Goal: Task Accomplishment & Management: Manage account settings

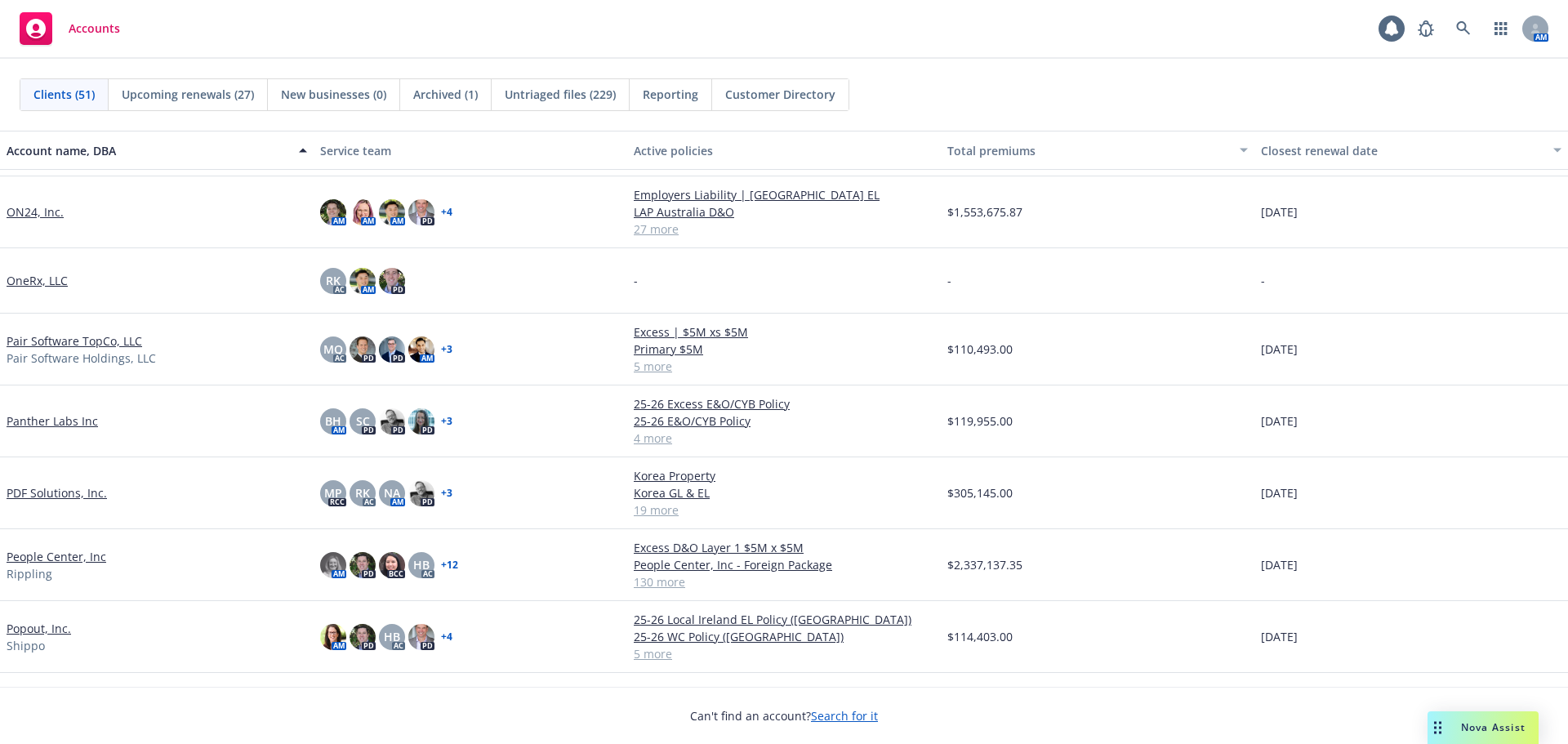
scroll to position [2041, 0]
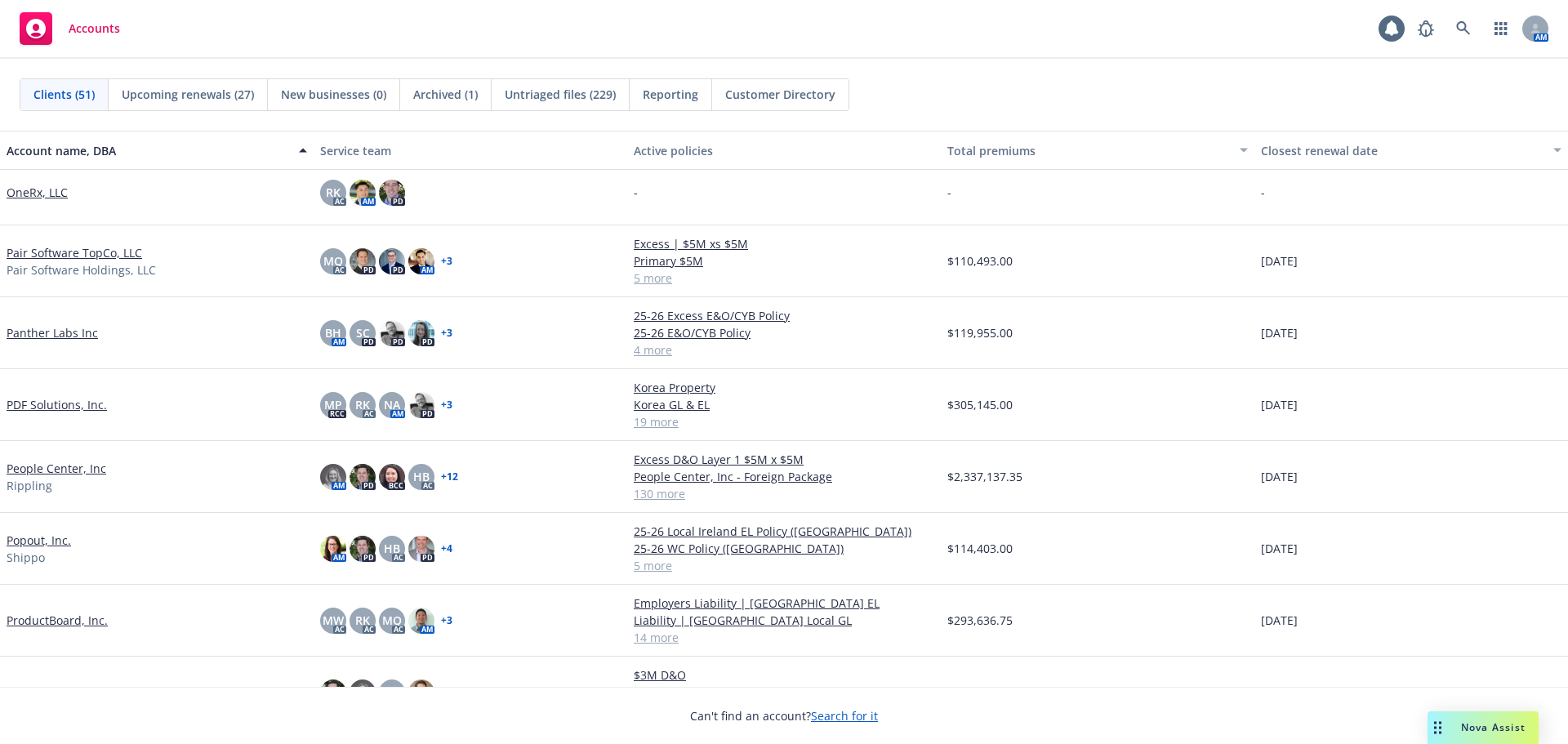
click at [92, 467] on link "People Center, Inc" at bounding box center [56, 468] width 99 height 17
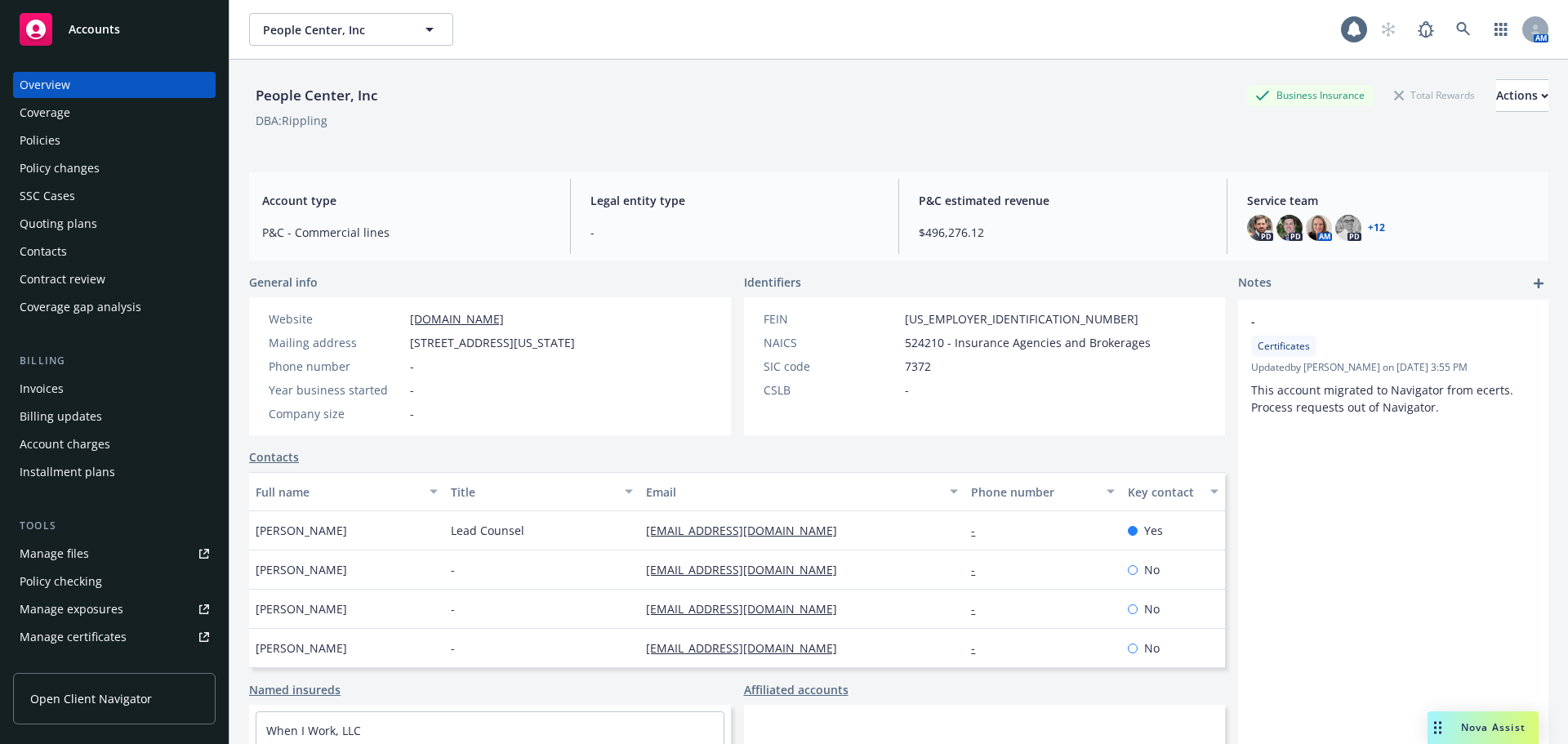
click at [125, 133] on div "Policies" at bounding box center [115, 140] width 190 height 26
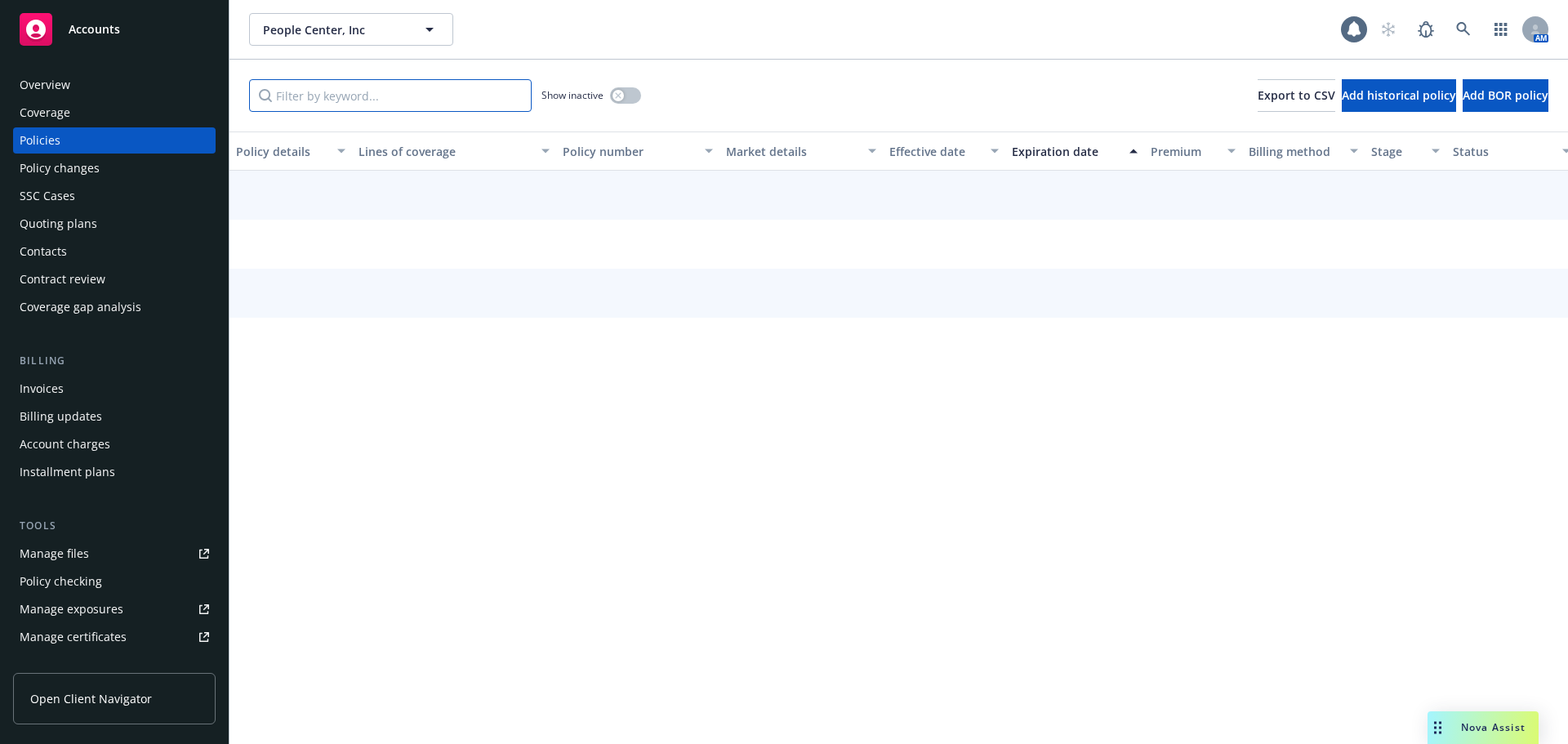
click at [353, 105] on input "Filter by keyword..." at bounding box center [390, 96] width 282 height 33
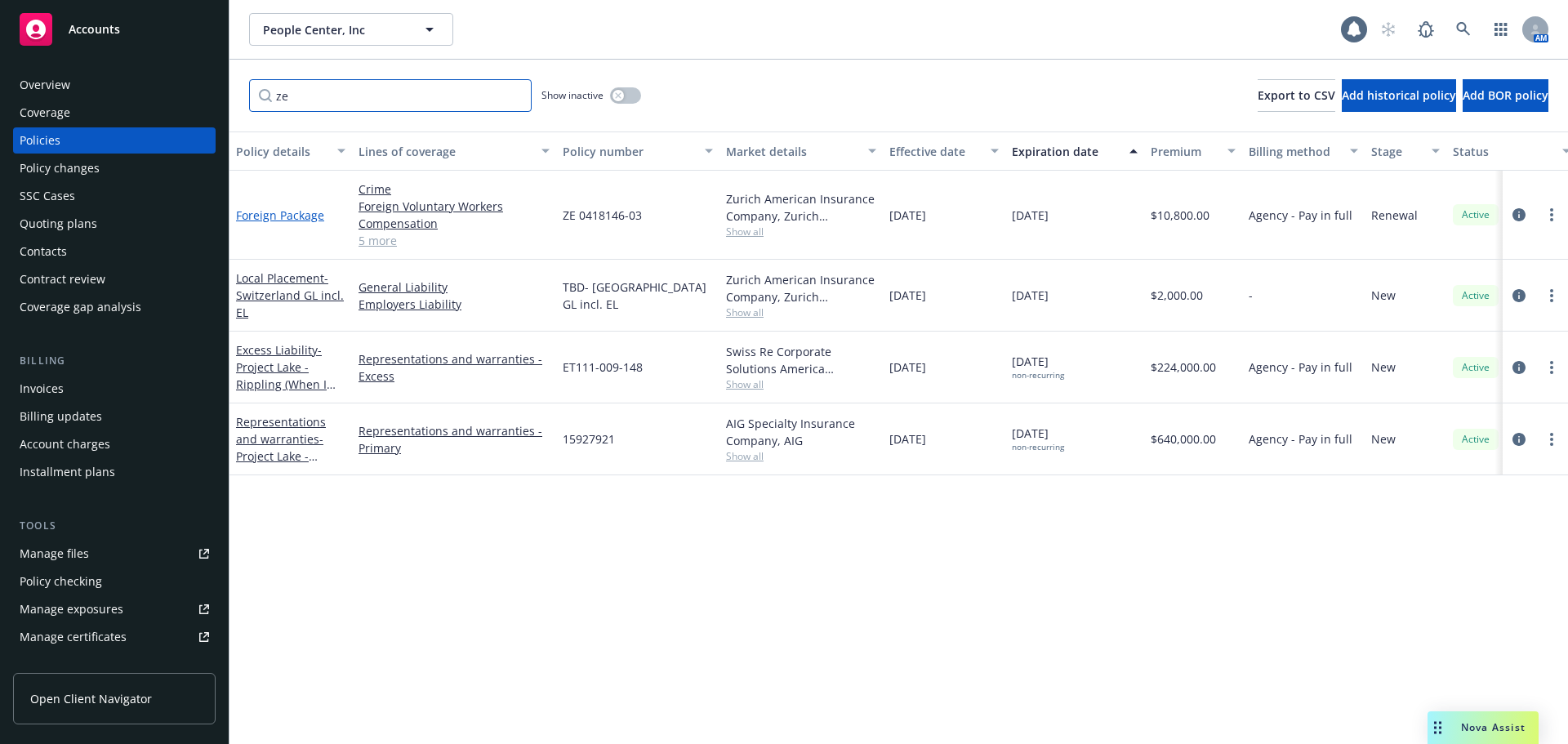
type input "ze"
click at [292, 212] on link "Foreign Package" at bounding box center [280, 215] width 88 height 15
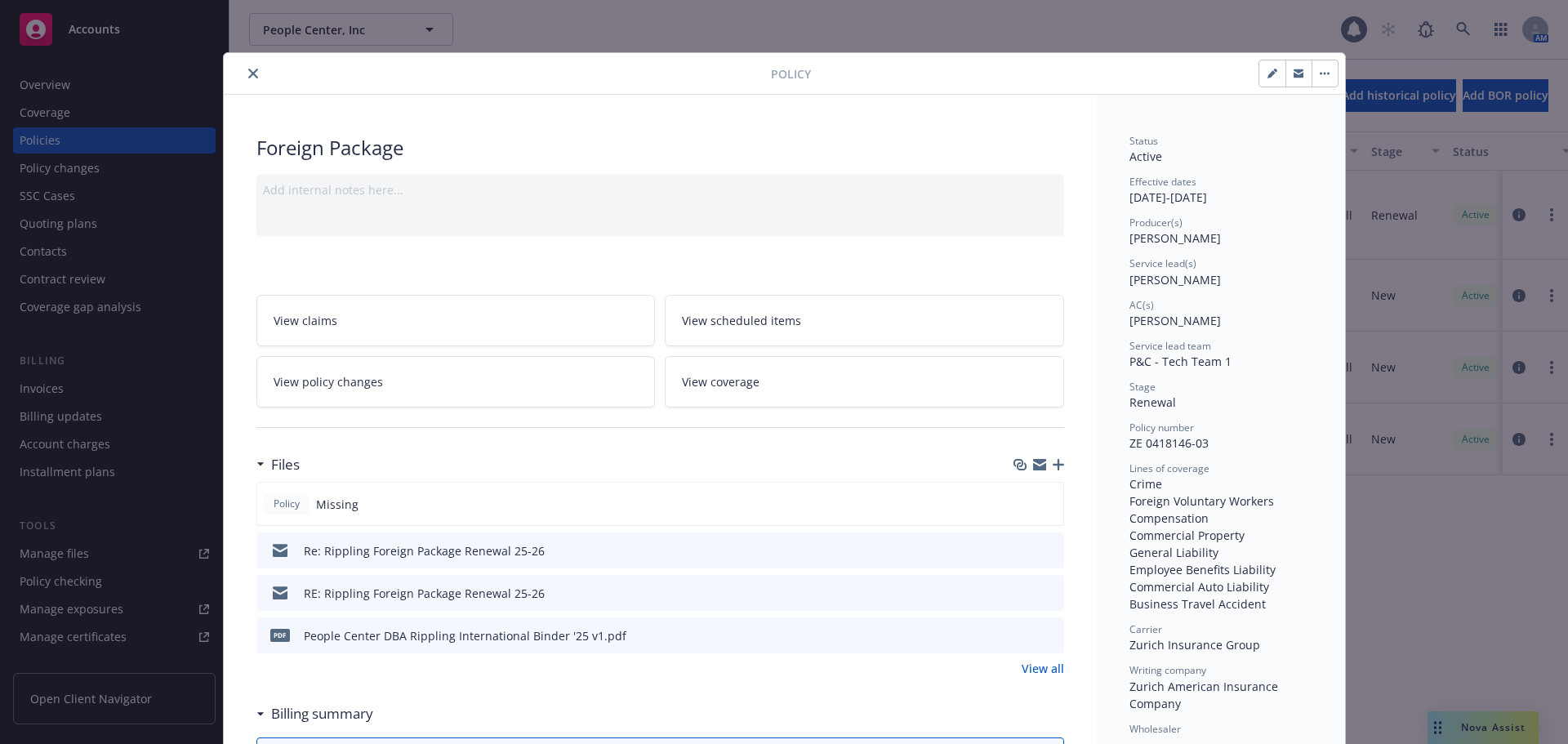
drag, startPoint x: 240, startPoint y: 75, endPoint x: 218, endPoint y: 115, distance: 45.7
click at [243, 75] on button "close" at bounding box center [253, 74] width 20 height 20
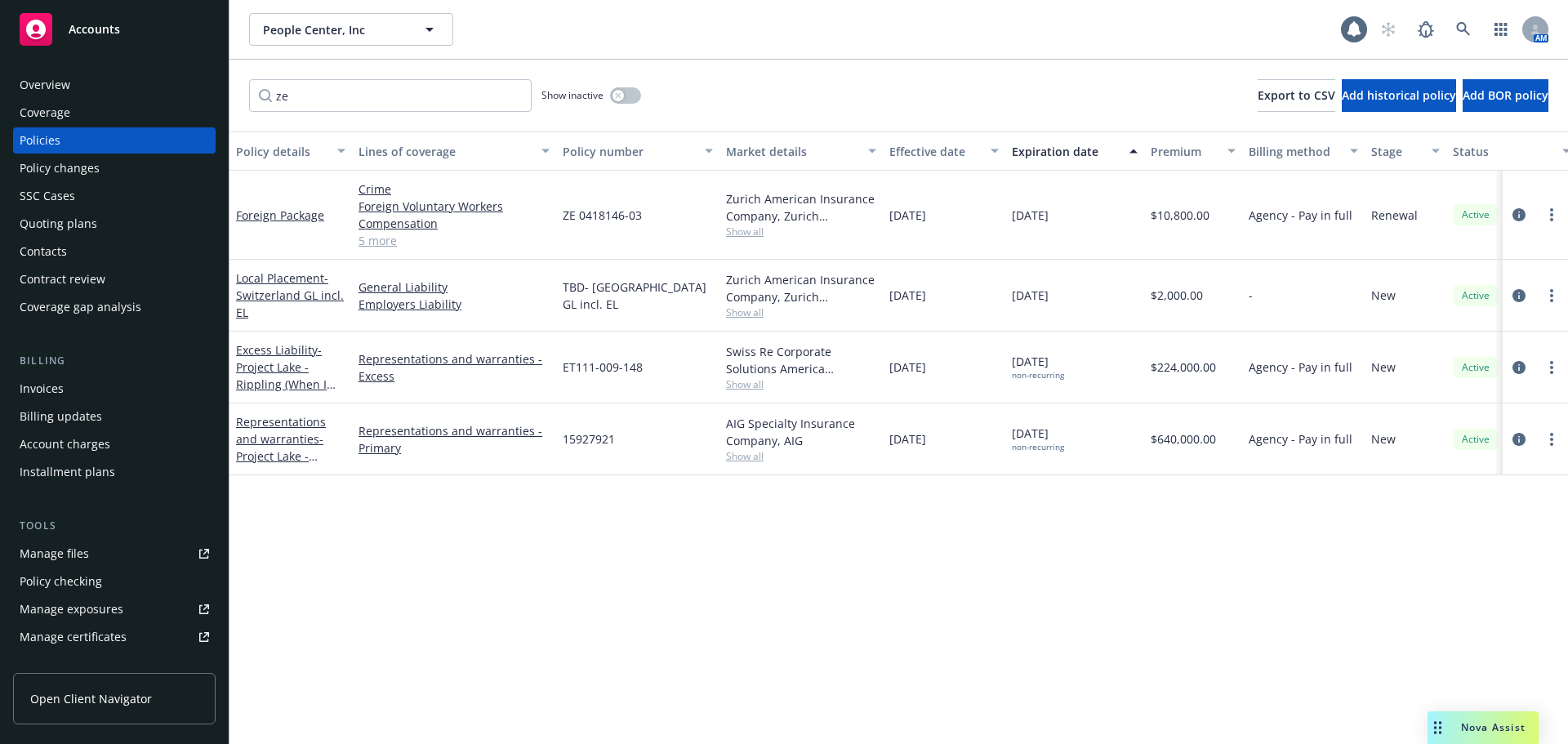
click at [133, 168] on div "Policy changes" at bounding box center [115, 168] width 190 height 26
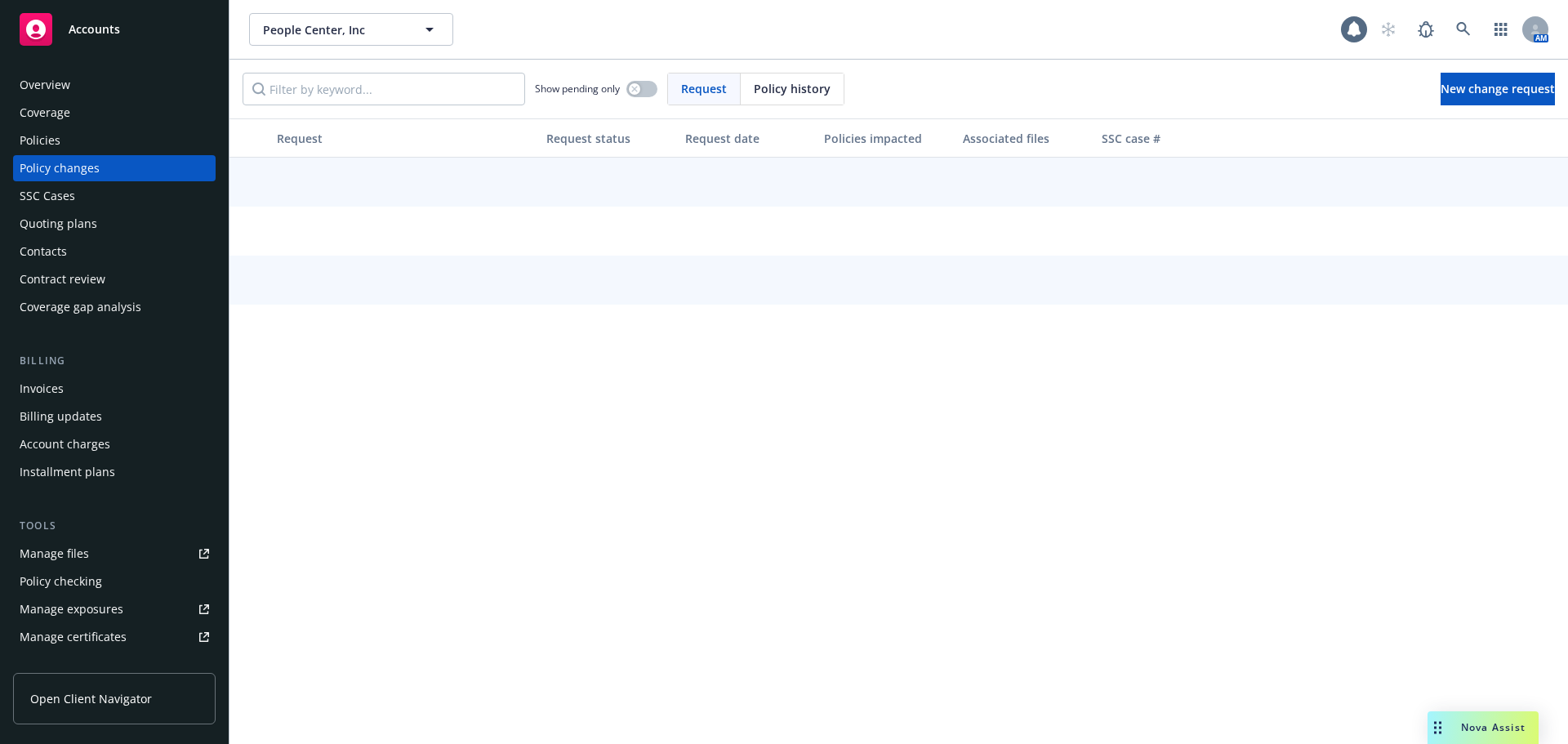
click at [807, 92] on span "Policy history" at bounding box center [792, 88] width 77 height 17
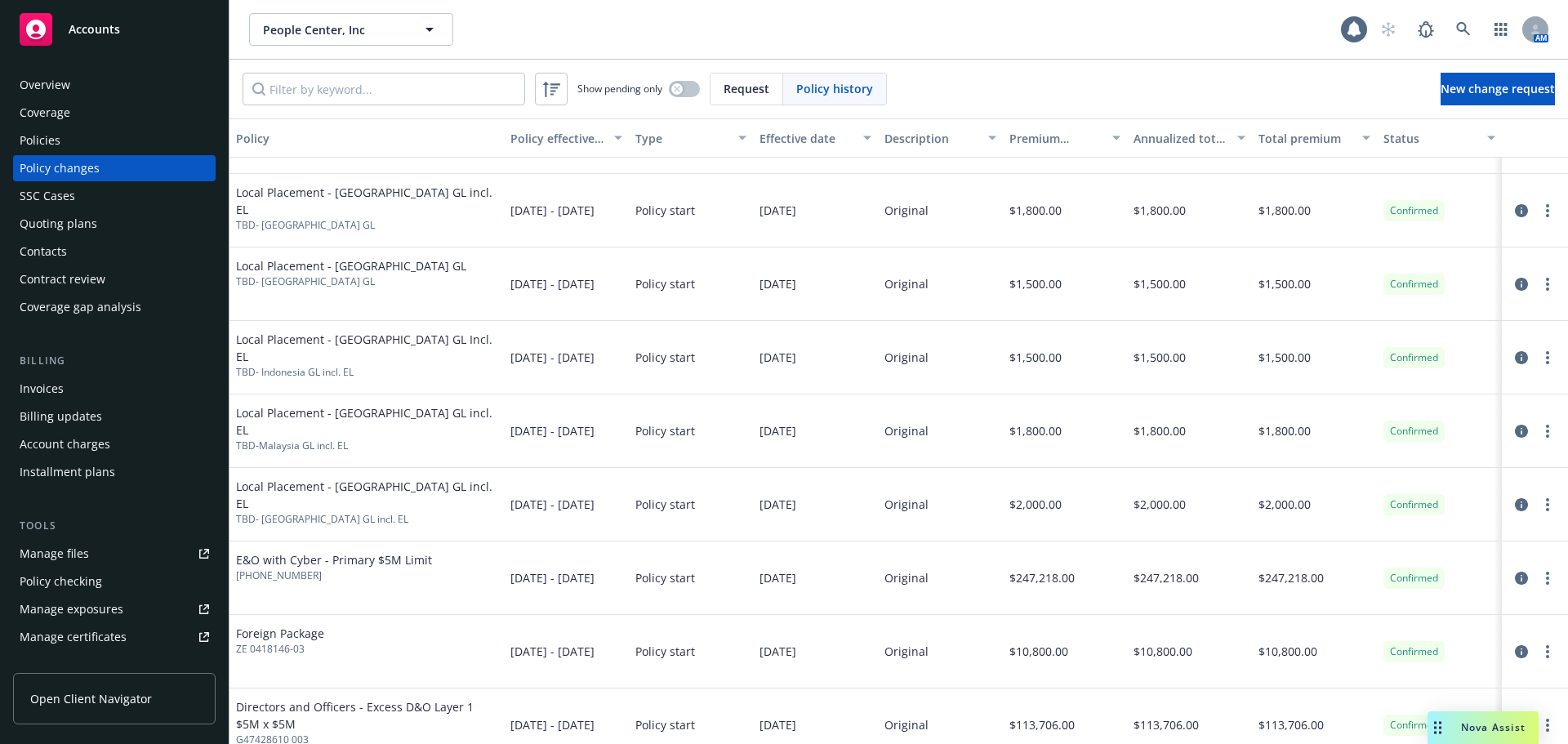
scroll to position [2122, 0]
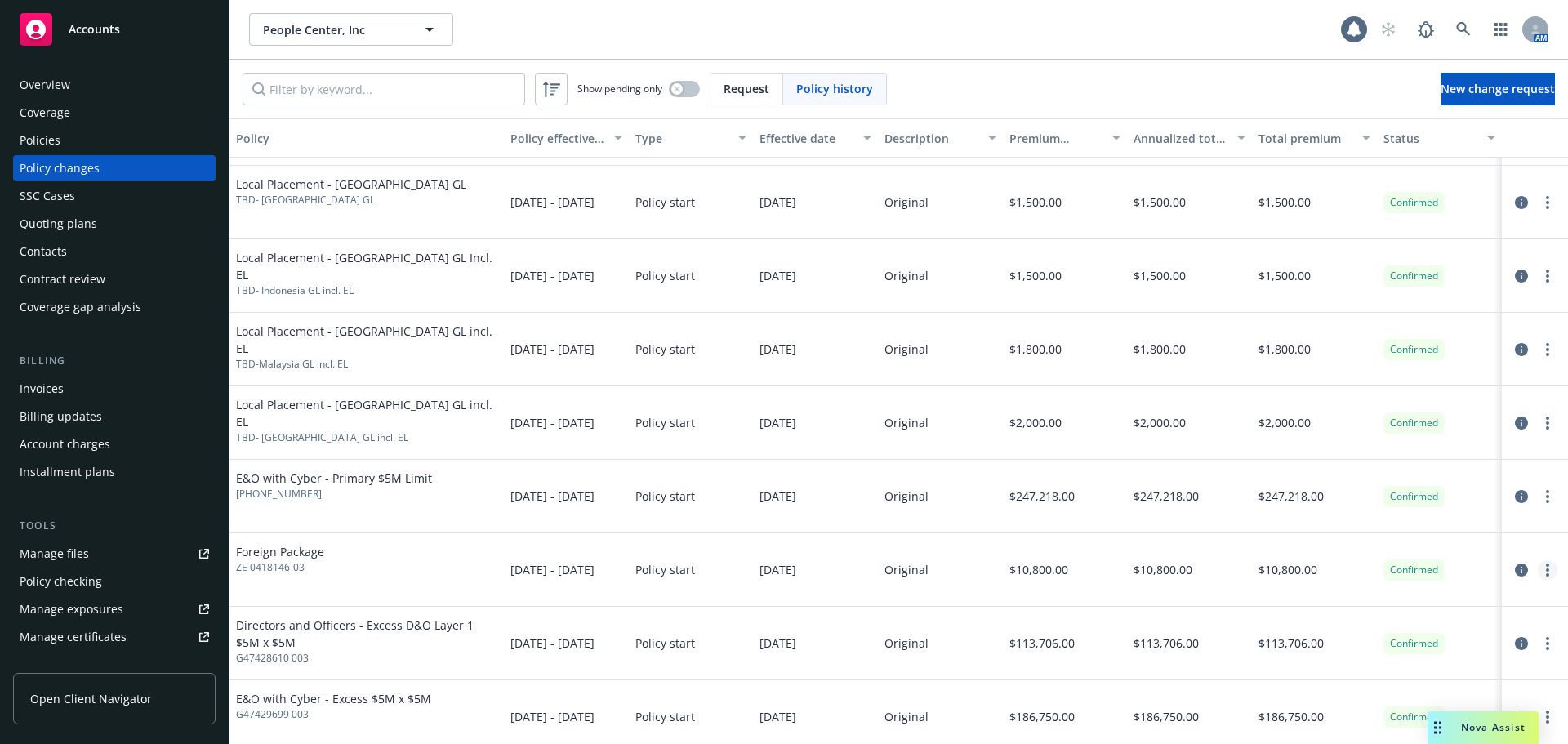
click at [1546, 568] on icon "more" at bounding box center [1548, 569] width 4 height 13
click at [1412, 511] on link "Edit billing info" at bounding box center [1417, 516] width 280 height 33
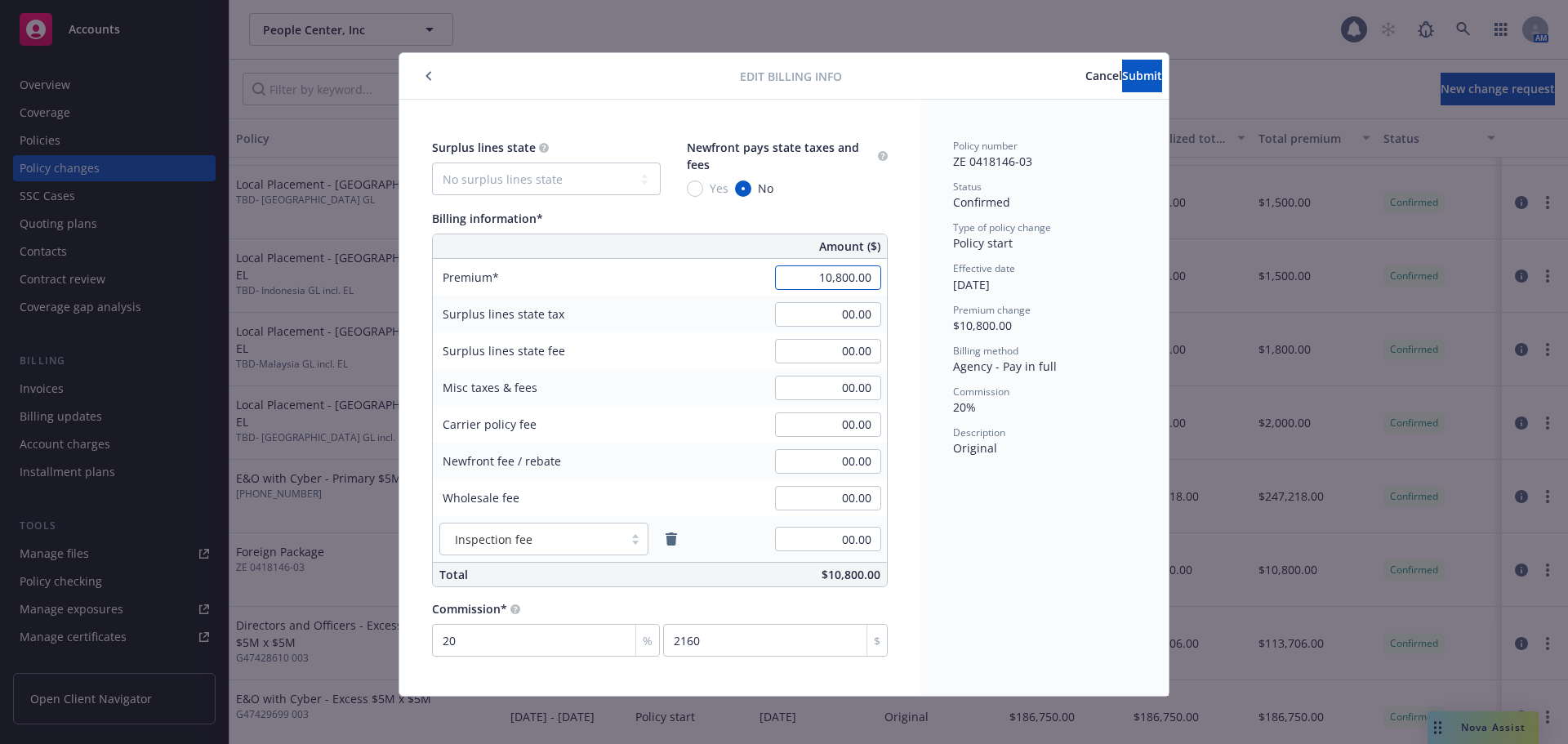
click at [791, 274] on input "10,800.00" at bounding box center [828, 277] width 107 height 25
type input "9,500.00"
type input "1900"
click at [909, 327] on div "Surplus lines state No surplus lines state Alaska Alabama Arkansas Arizona Cali…" at bounding box center [660, 397] width 521 height 596
click at [1122, 83] on span "Submit" at bounding box center [1143, 75] width 40 height 15
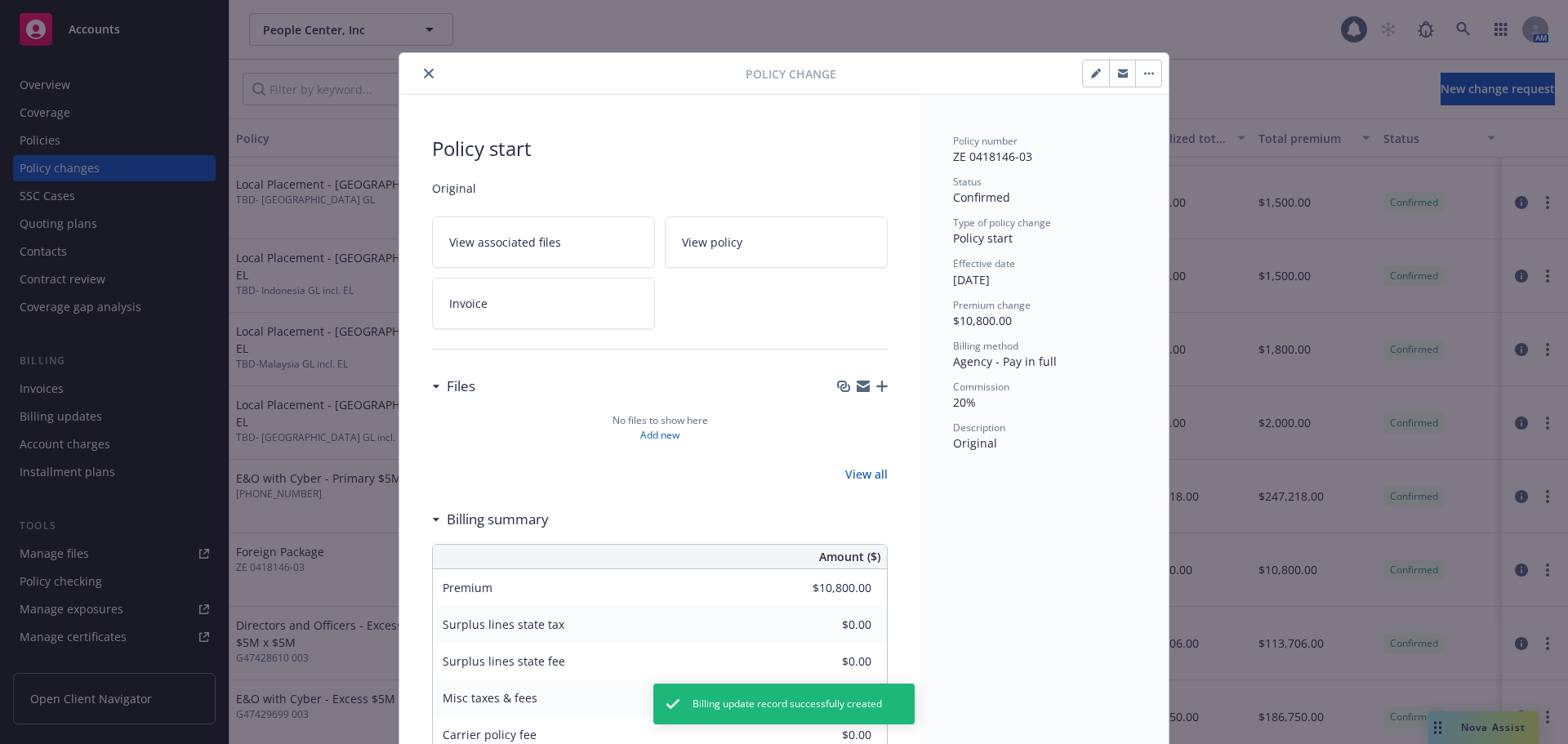
type input "$9,500.00"
click at [425, 76] on icon "close" at bounding box center [428, 73] width 10 height 10
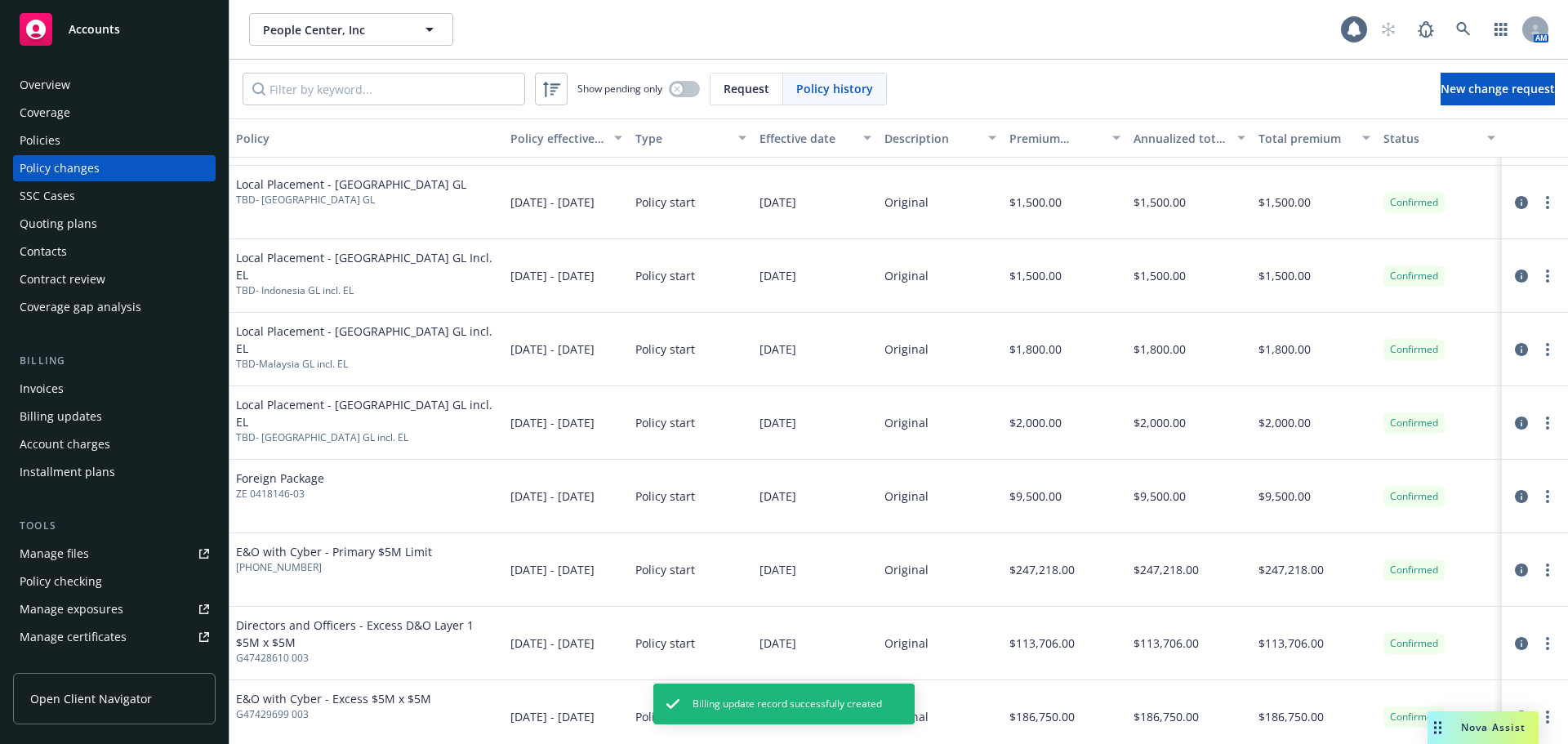
click at [139, 150] on div "Policies" at bounding box center [115, 140] width 190 height 26
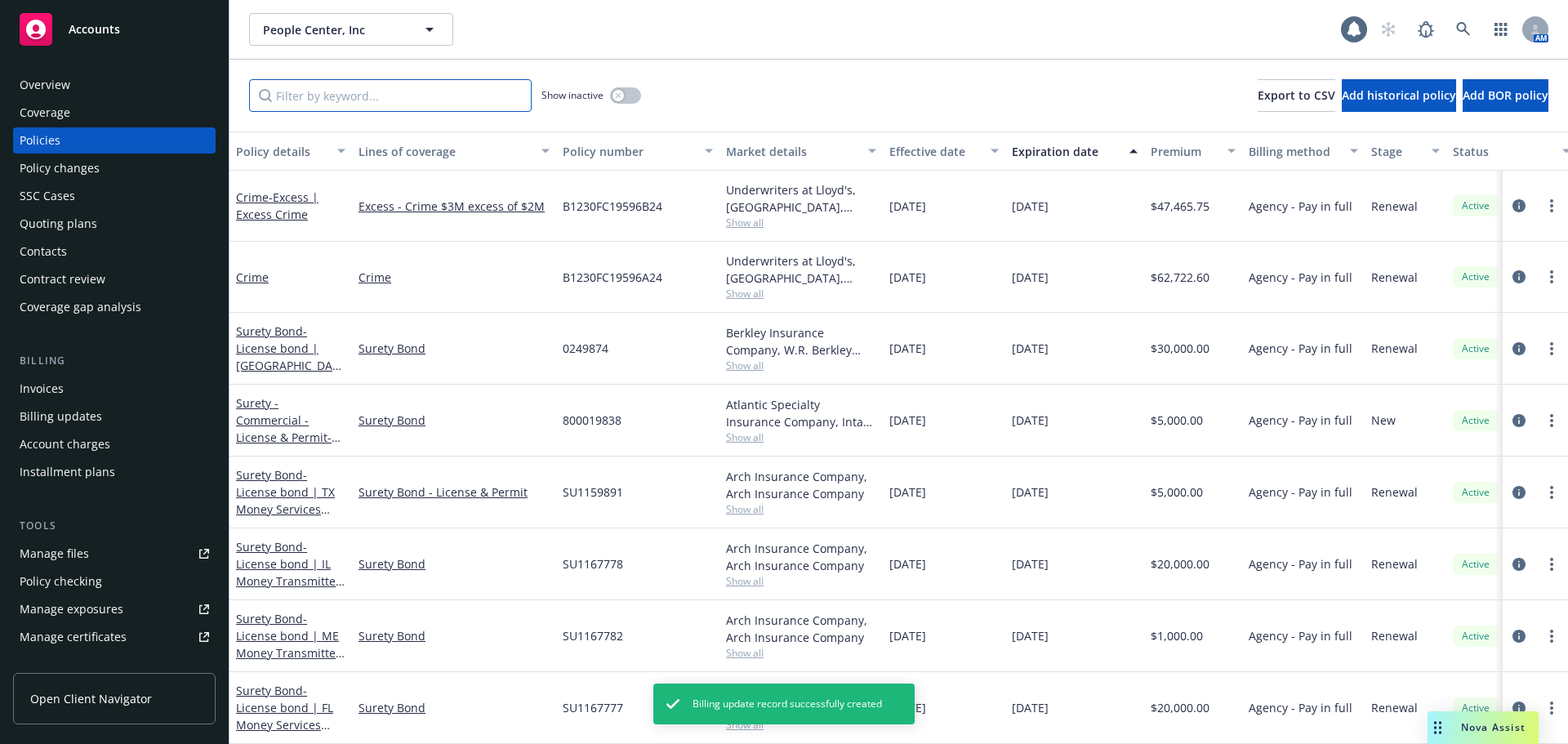
click at [329, 100] on input "Filter by keyword..." at bounding box center [390, 96] width 282 height 33
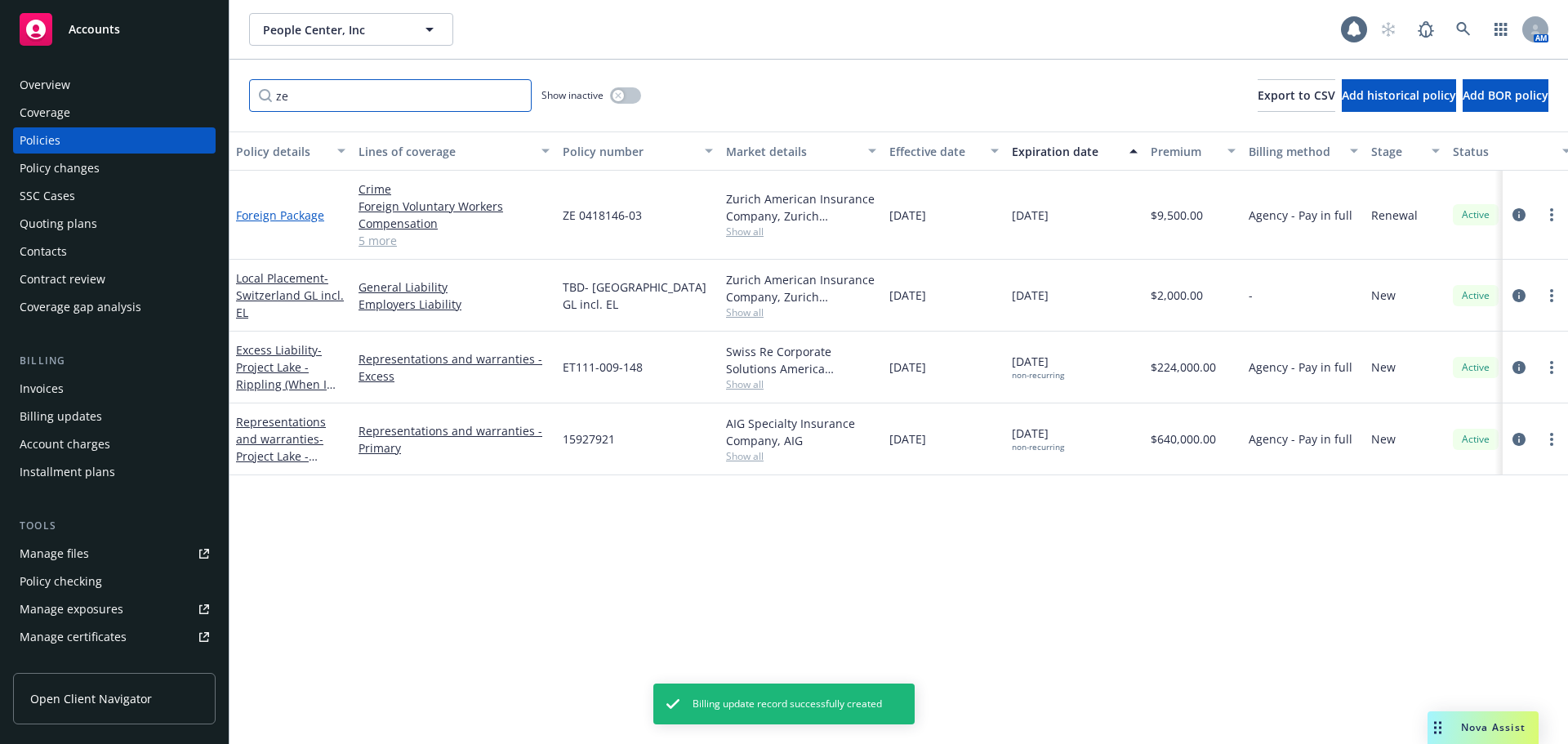
type input "ze"
click at [300, 209] on link "Foreign Package" at bounding box center [280, 215] width 88 height 15
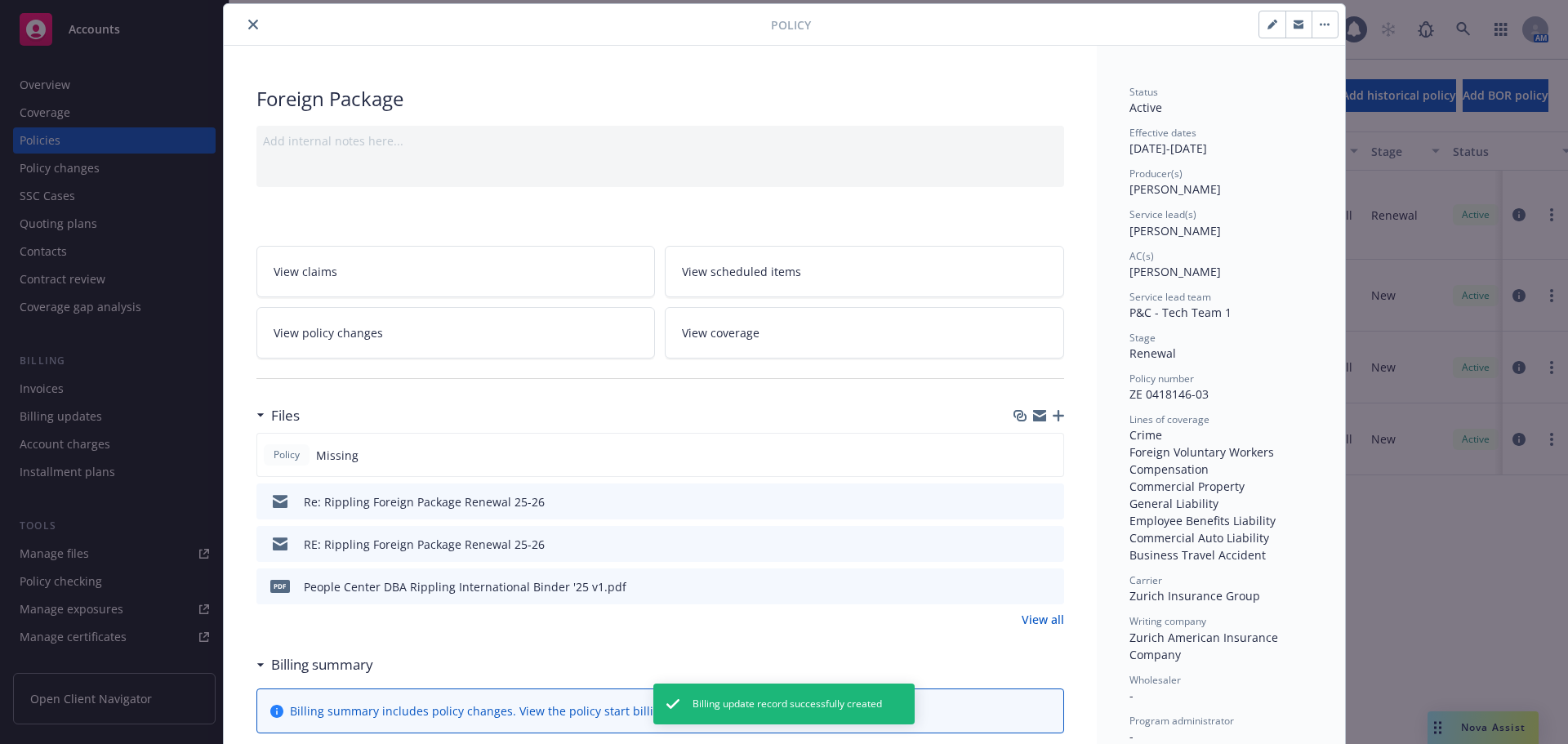
type input "$9,500.00"
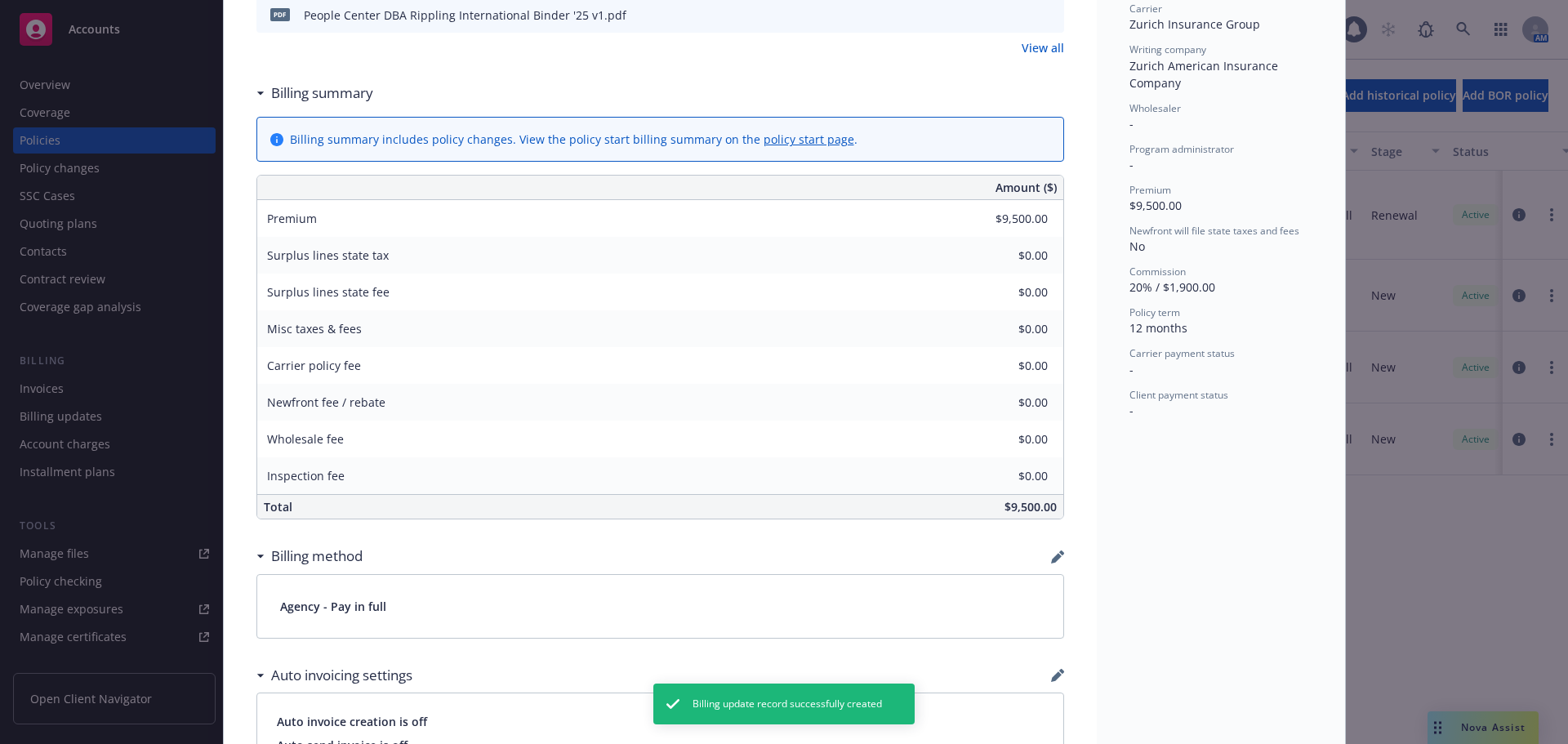
scroll to position [49, 0]
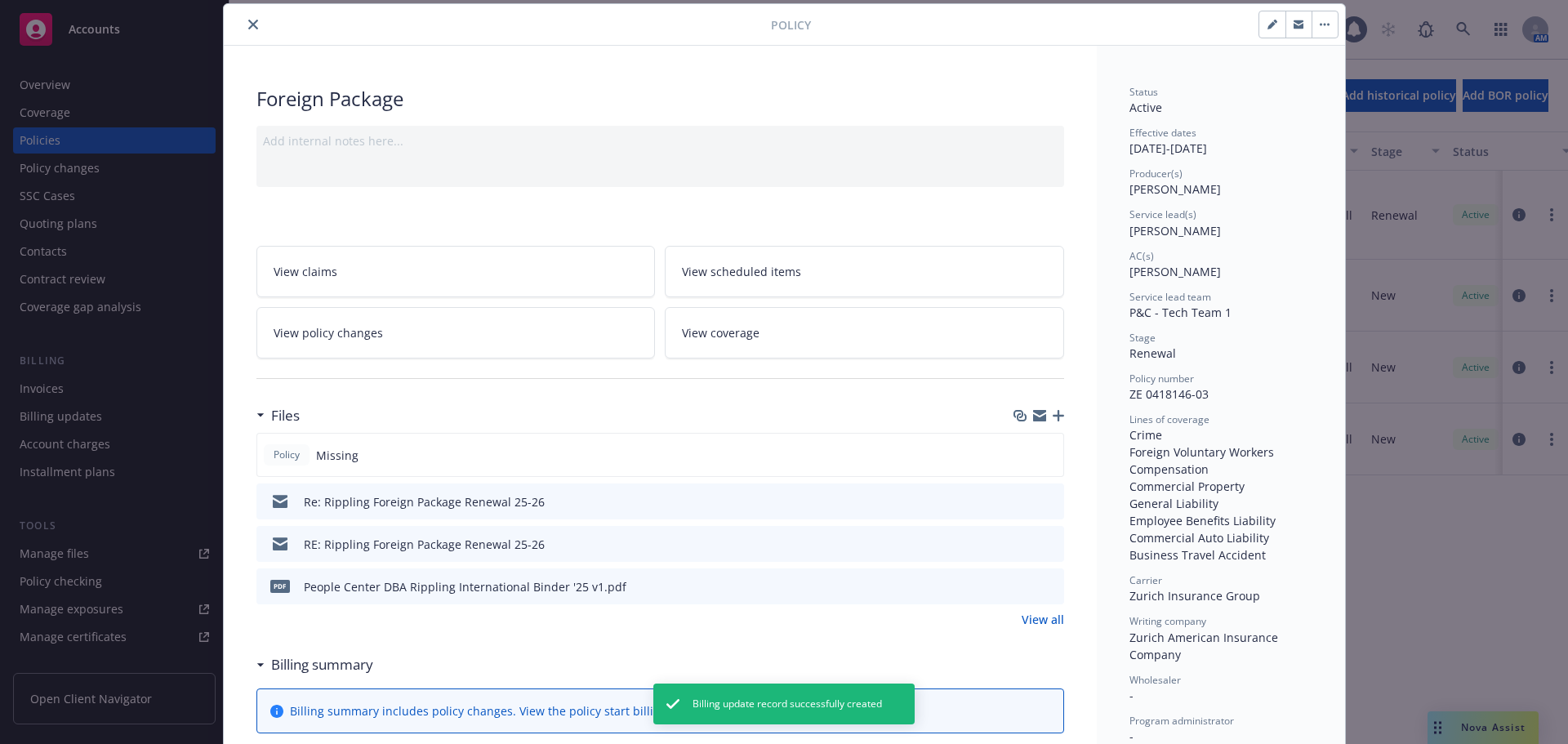
click at [244, 19] on button "close" at bounding box center [253, 25] width 20 height 20
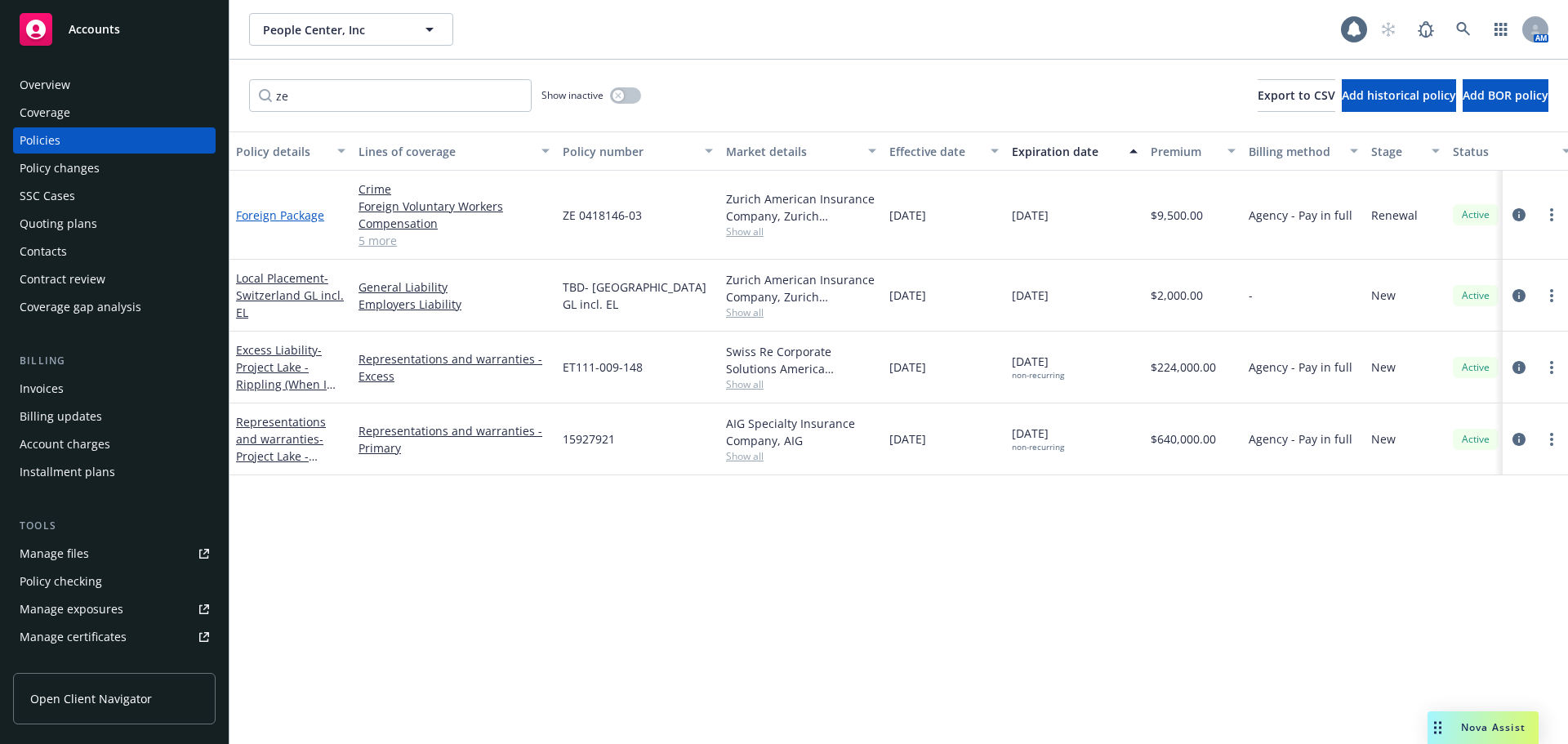
click at [295, 210] on link "Foreign Package" at bounding box center [280, 215] width 88 height 15
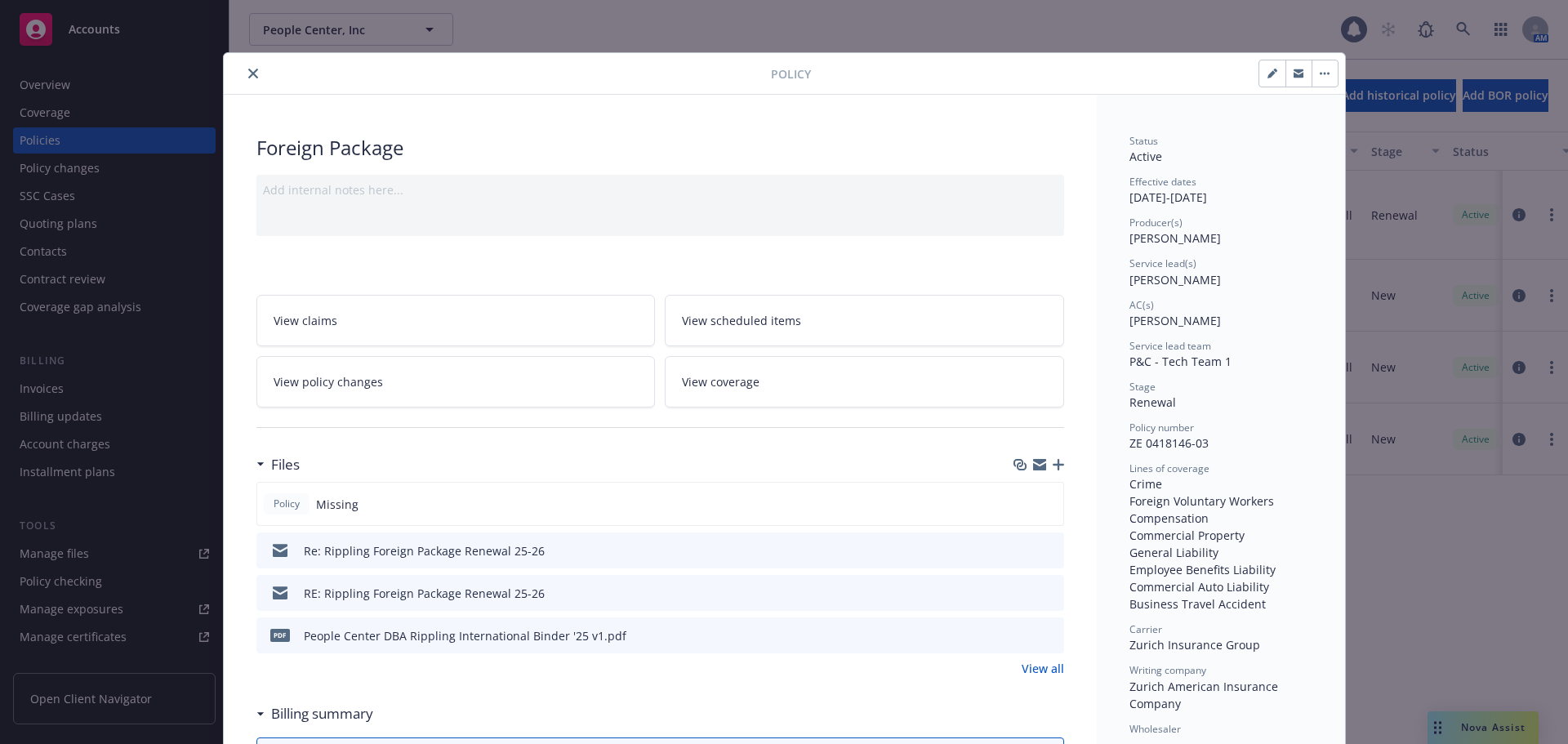
scroll to position [49, 0]
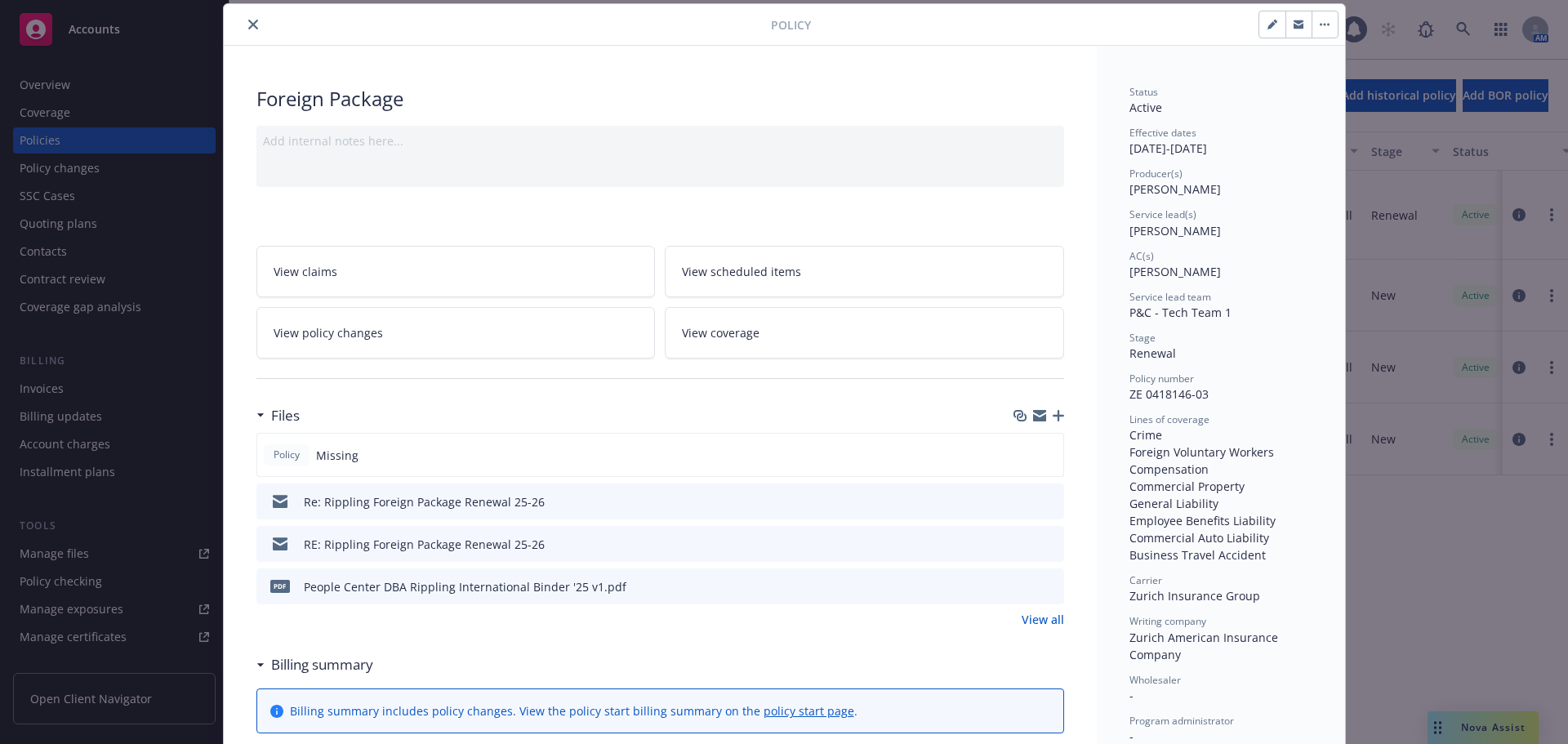
click at [1052, 410] on icon "button" at bounding box center [1058, 415] width 12 height 12
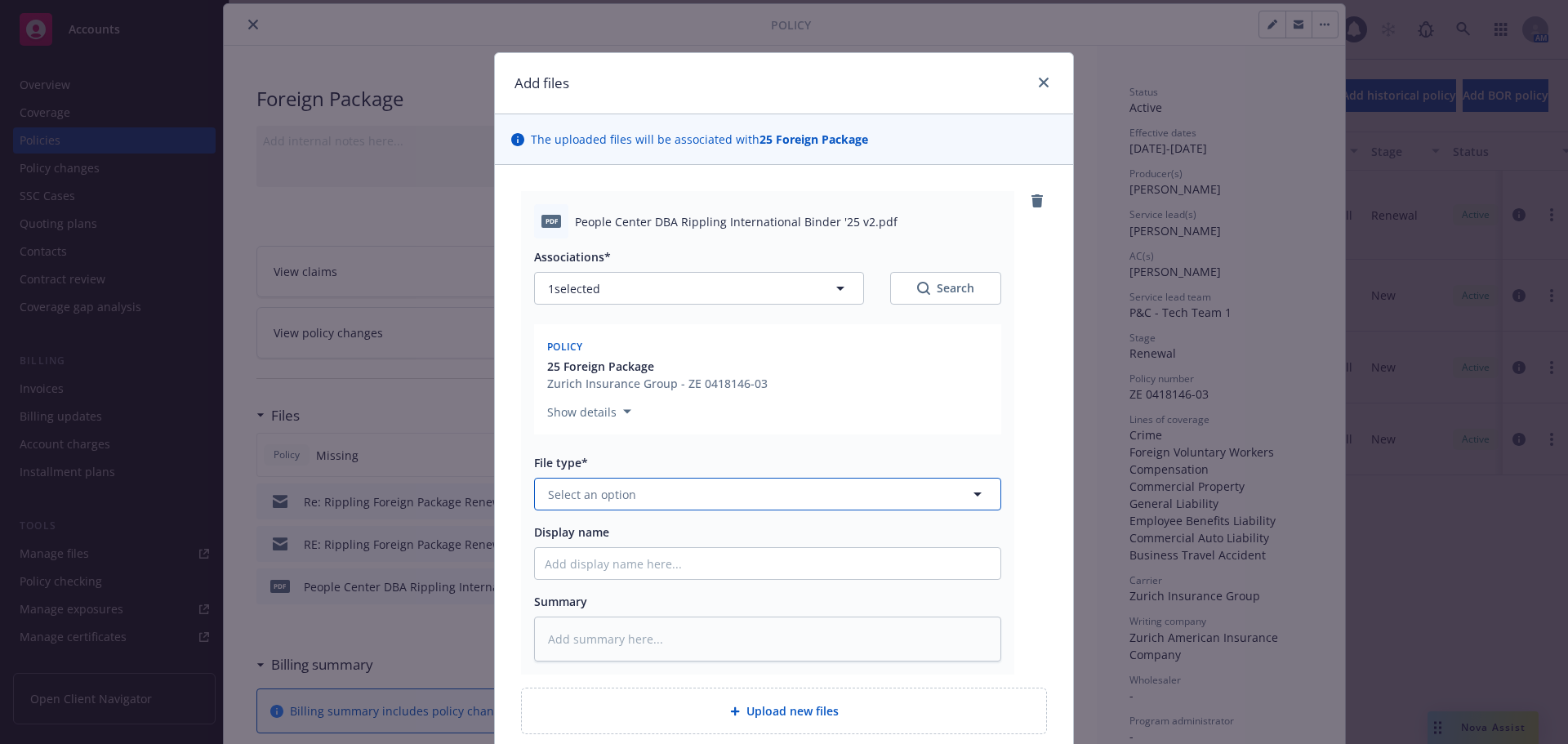
click at [688, 484] on button "Select an option" at bounding box center [767, 494] width 467 height 33
type input "binde"
click at [637, 528] on div "Binder" at bounding box center [767, 539] width 446 height 24
click at [1051, 426] on div "pdf People Center DBA Rippling International Binder '25 v2.pdf Associations* 1 …" at bounding box center [784, 462] width 579 height 595
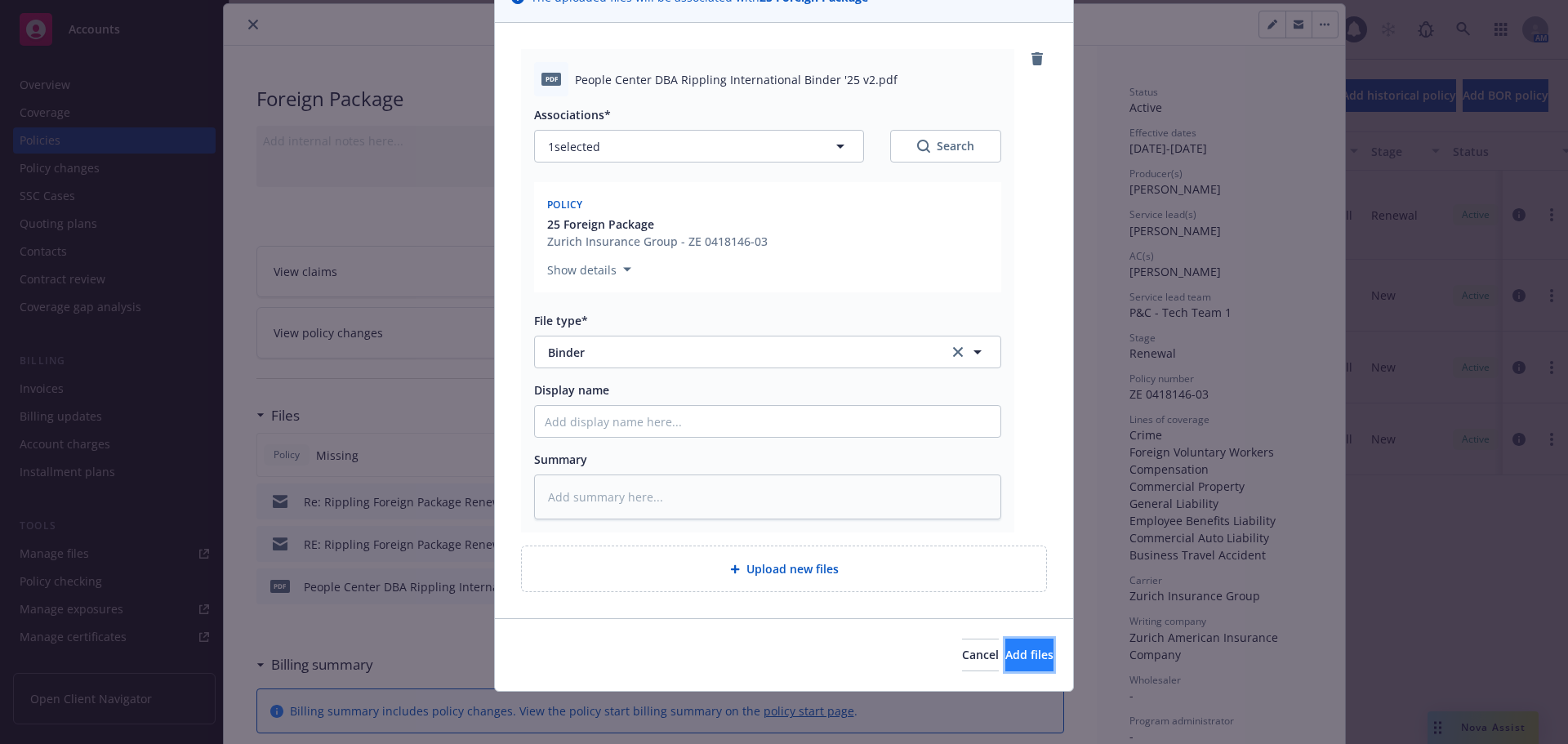
click at [1019, 653] on span "Add files" at bounding box center [1029, 654] width 48 height 15
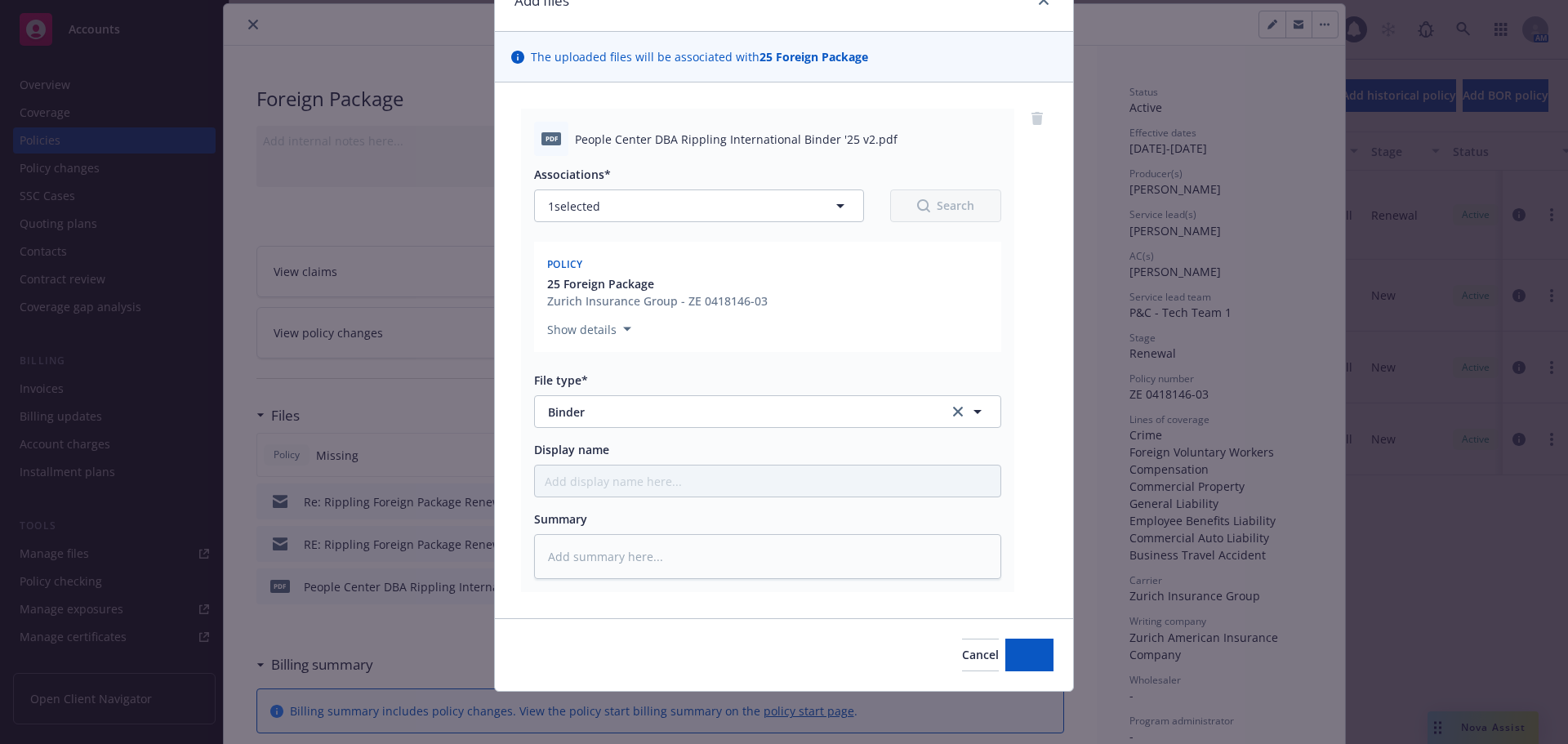
scroll to position [83, 0]
type textarea "x"
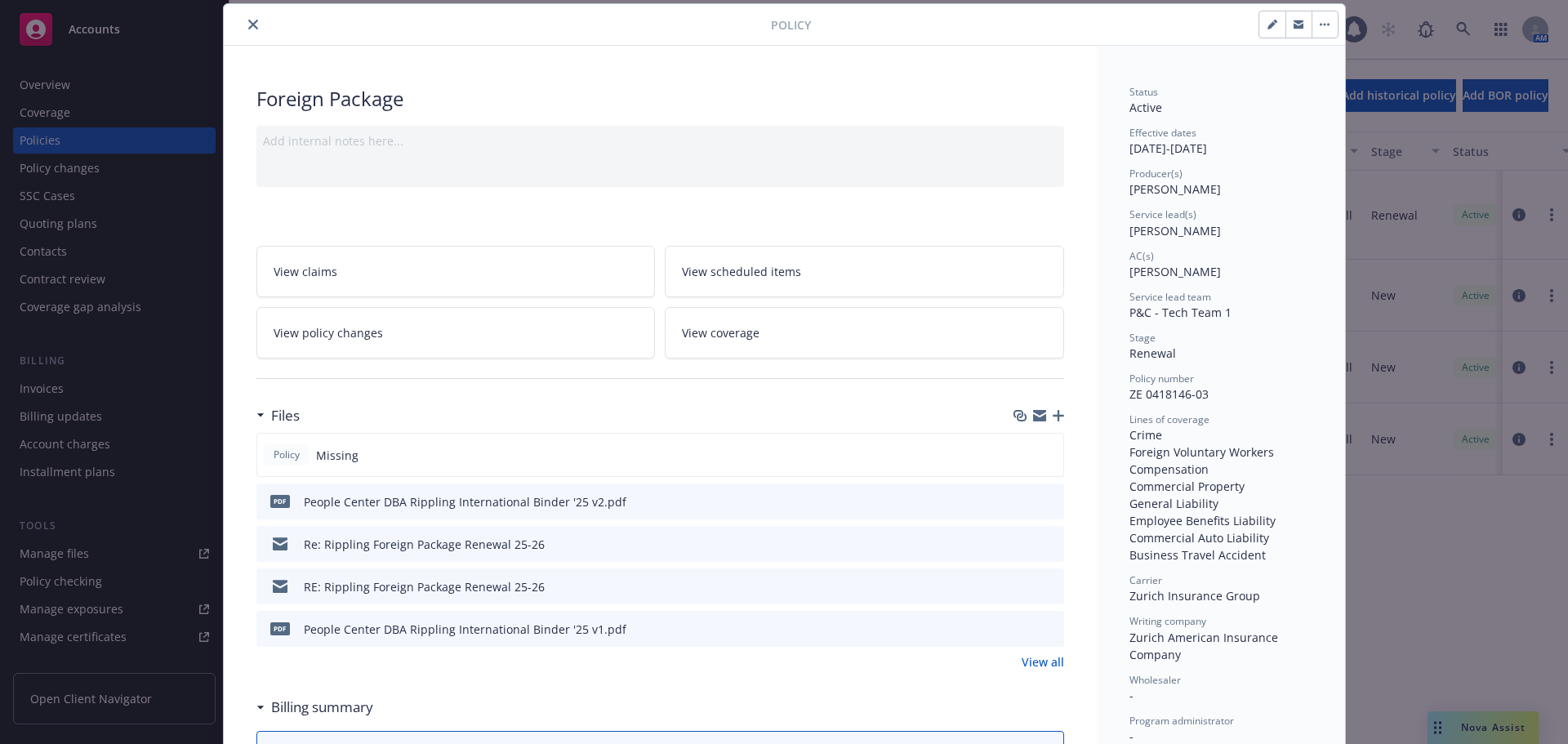
click at [248, 27] on icon "close" at bounding box center [252, 25] width 10 height 10
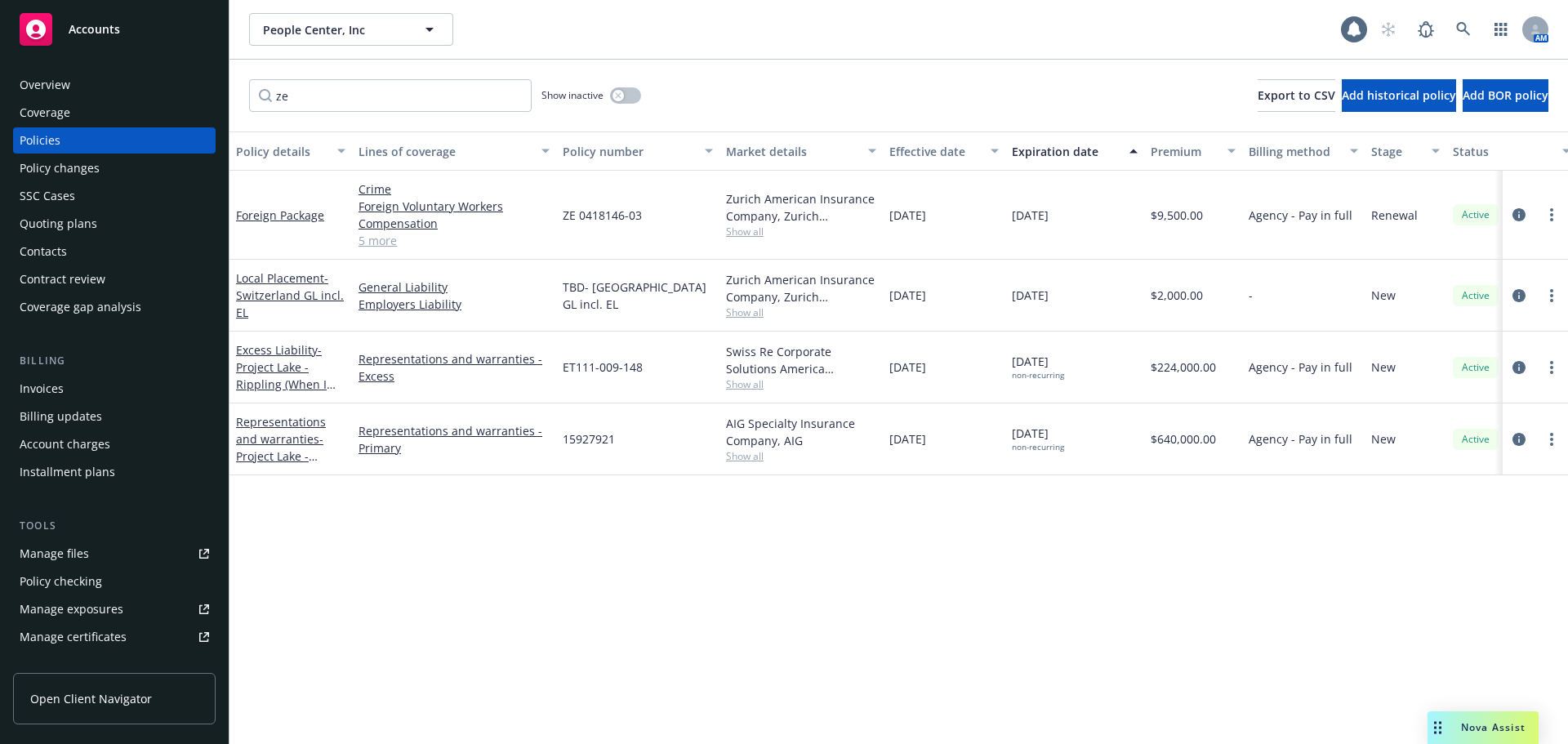
click at [149, 635] on link "Manage certificates" at bounding box center [114, 637] width 202 height 26
drag, startPoint x: 414, startPoint y: 102, endPoint x: 238, endPoint y: 99, distance: 176.0
click at [238, 99] on div "ze Show inactive Export to CSV Add historical policy Add BOR policy" at bounding box center [898, 95] width 1338 height 72
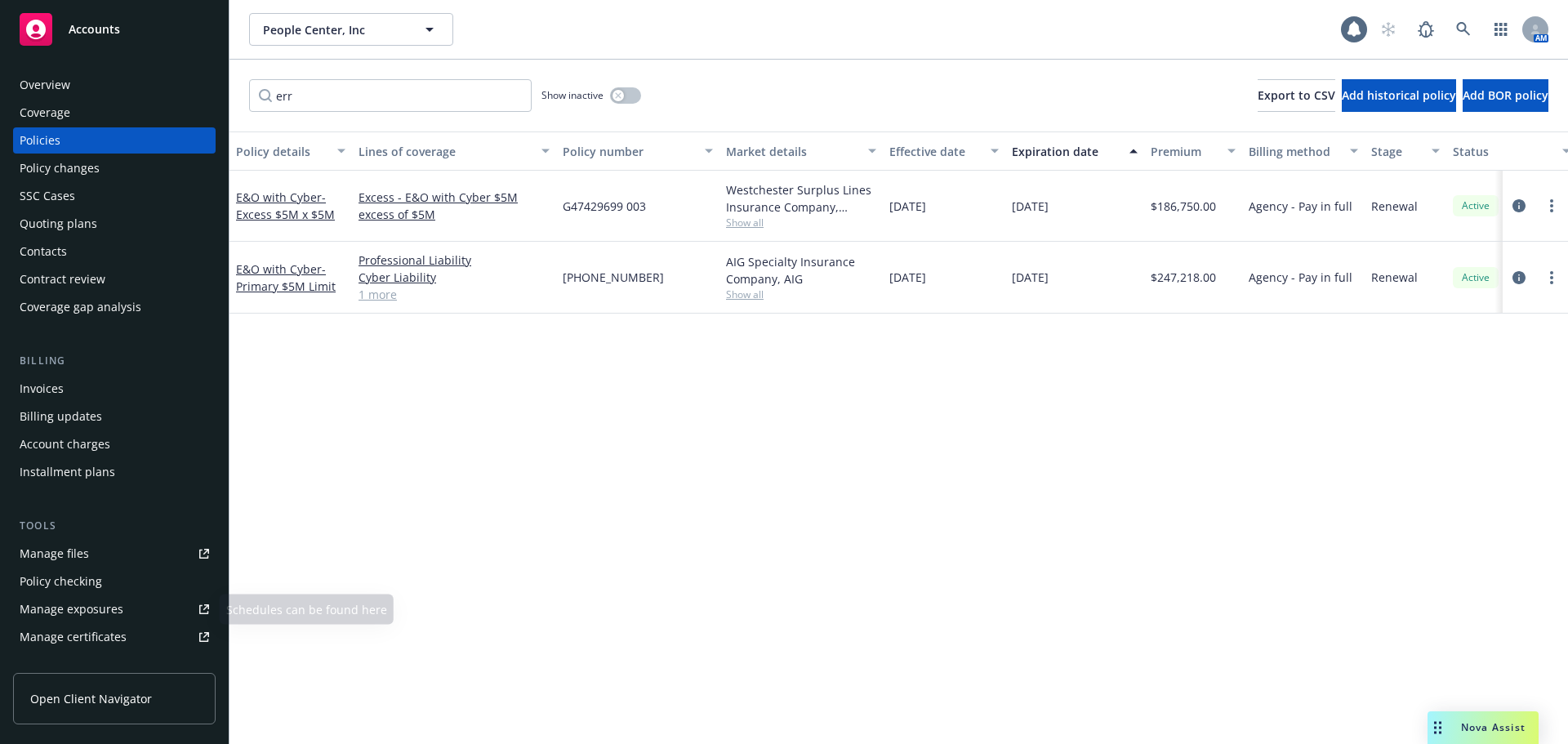
click at [154, 629] on link "Manage certificates" at bounding box center [114, 637] width 202 height 26
drag, startPoint x: 252, startPoint y: 102, endPoint x: 241, endPoint y: 103, distance: 11.0
click at [241, 103] on div "err Show inactive Export to CSV Add historical policy Add BOR policy" at bounding box center [898, 95] width 1338 height 72
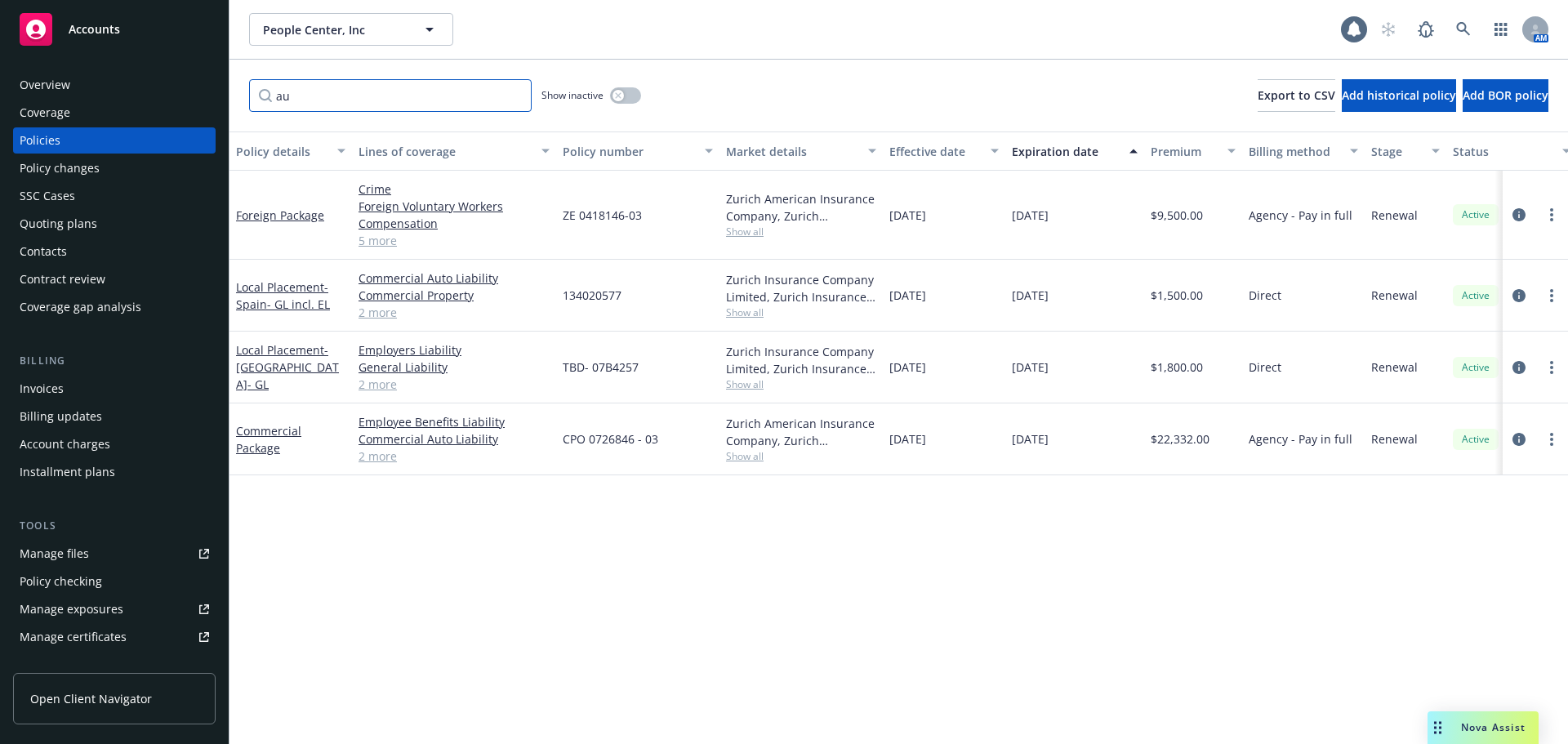
type input "a"
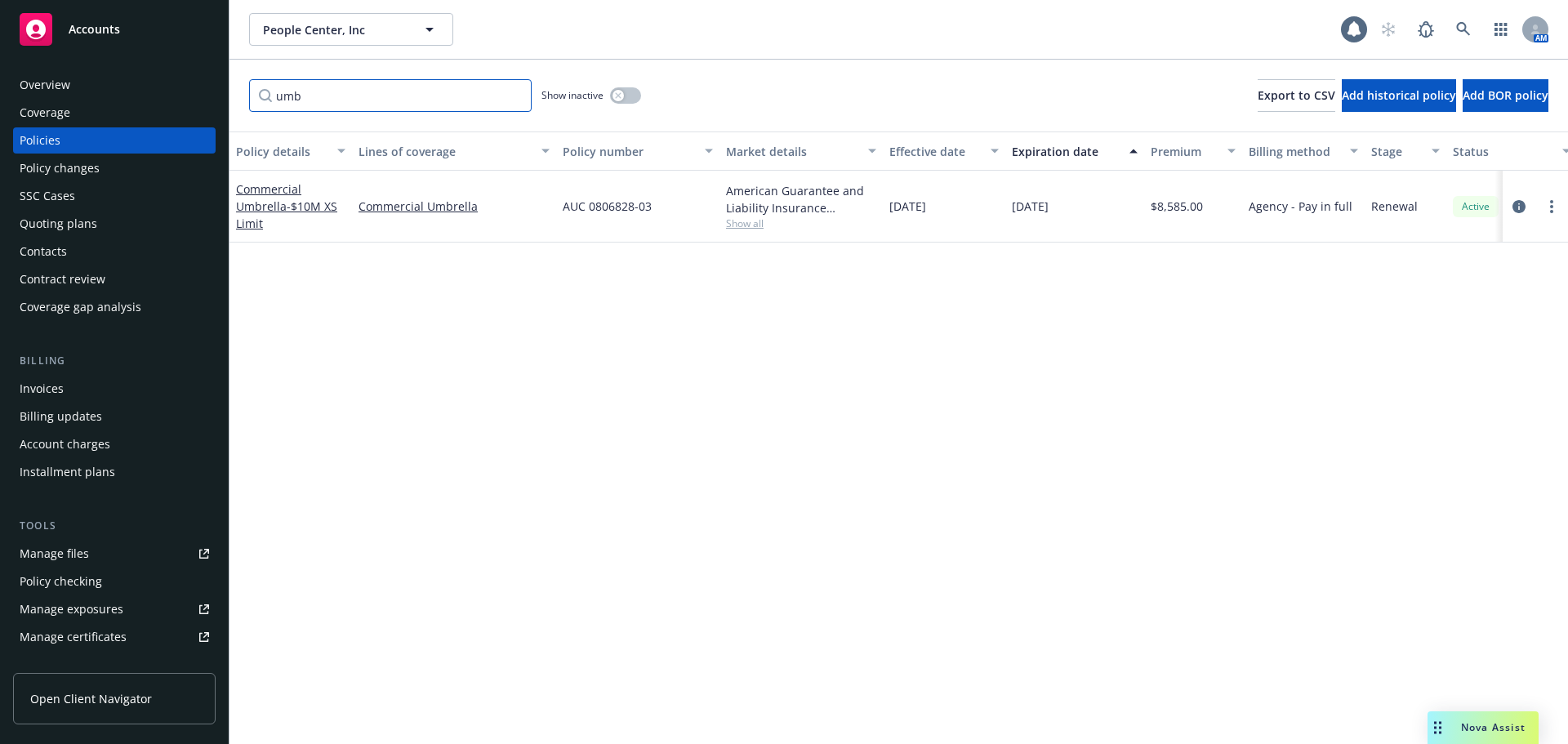
drag, startPoint x: 360, startPoint y: 94, endPoint x: 227, endPoint y: 107, distance: 133.6
click at [227, 107] on div "Accounts Overview Coverage Policies Policy changes SSC Cases Quoting plans Cont…" at bounding box center [784, 372] width 1568 height 744
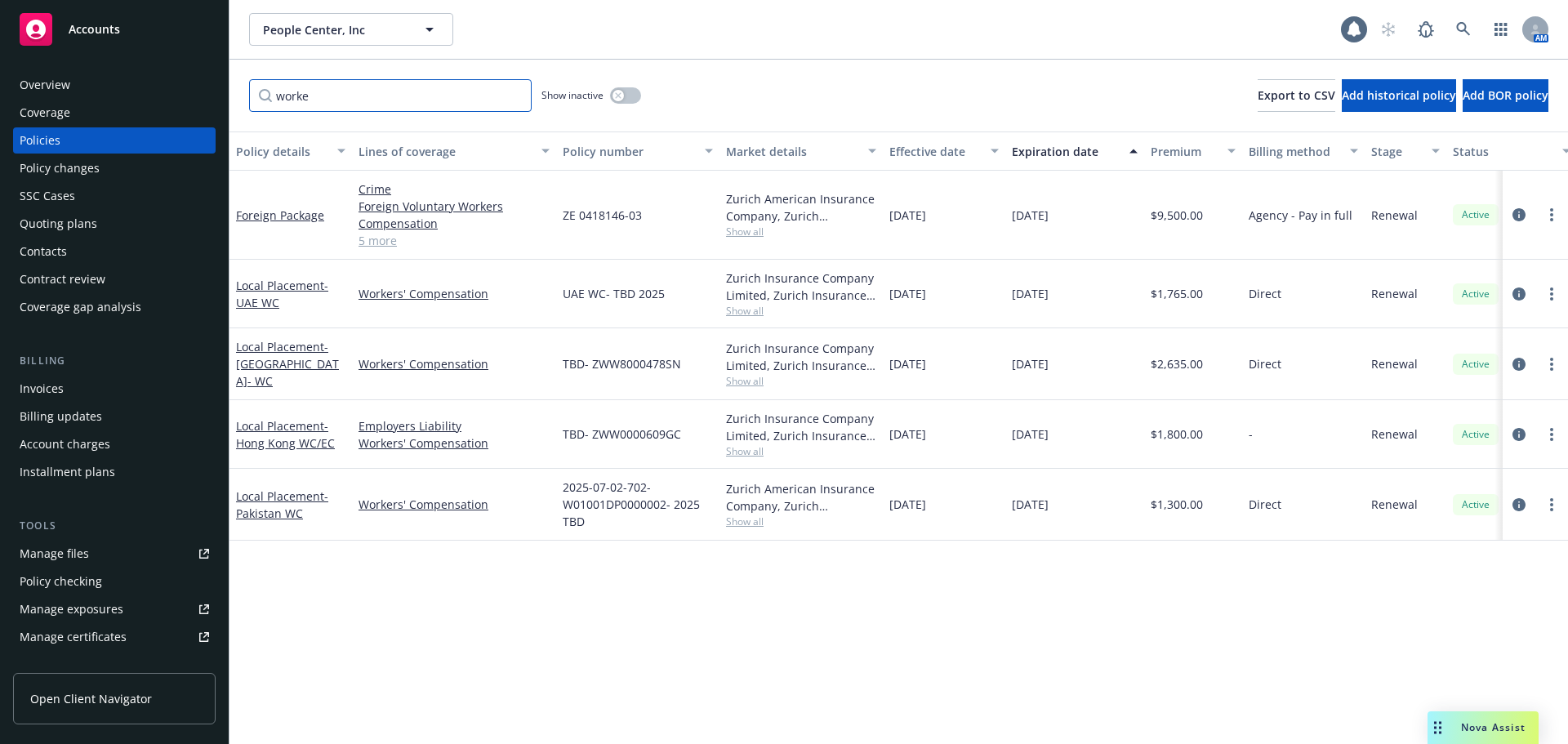
drag, startPoint x: 325, startPoint y: 99, endPoint x: 238, endPoint y: 109, distance: 87.6
click at [238, 109] on div "worke Show inactive Export to CSV Add historical policy Add BOR policy" at bounding box center [898, 95] width 1338 height 72
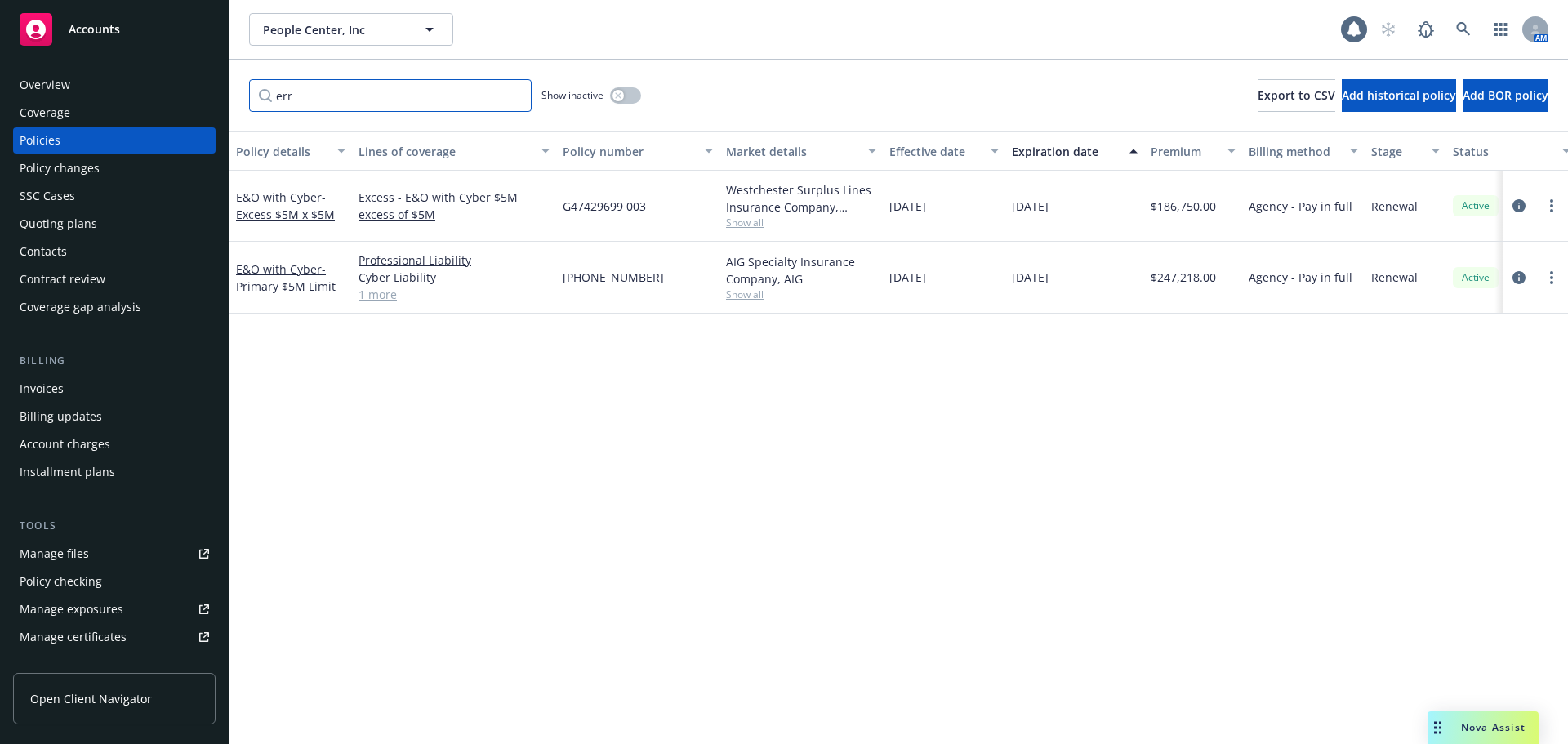
drag, startPoint x: 316, startPoint y: 94, endPoint x: 241, endPoint y: 98, distance: 75.1
click at [241, 98] on div "err Show inactive Export to CSV Add historical policy Add BOR policy" at bounding box center [898, 95] width 1338 height 72
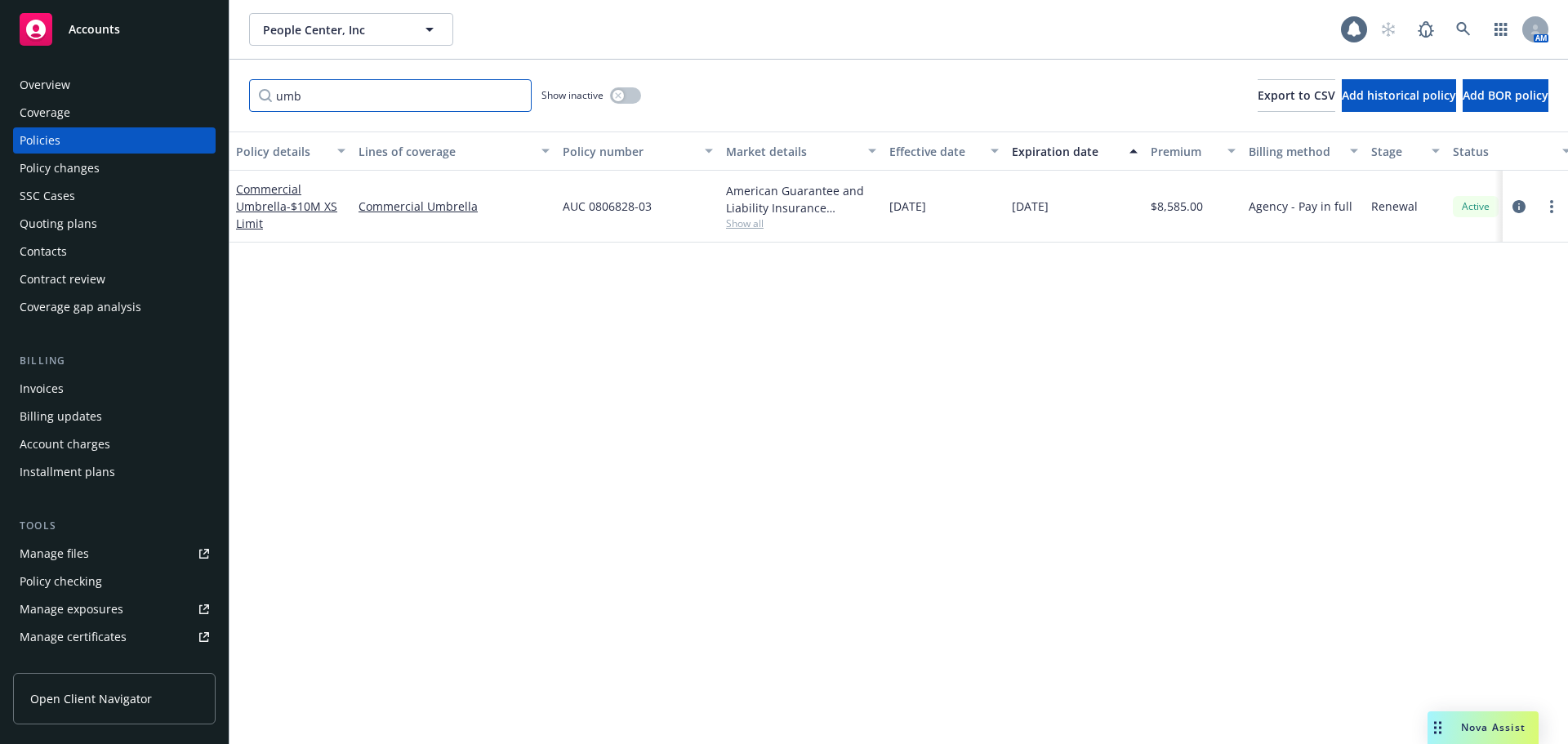
type input "umb"
click at [284, 204] on link "Commercial Umbrella - $10M XS Limit" at bounding box center [286, 206] width 101 height 50
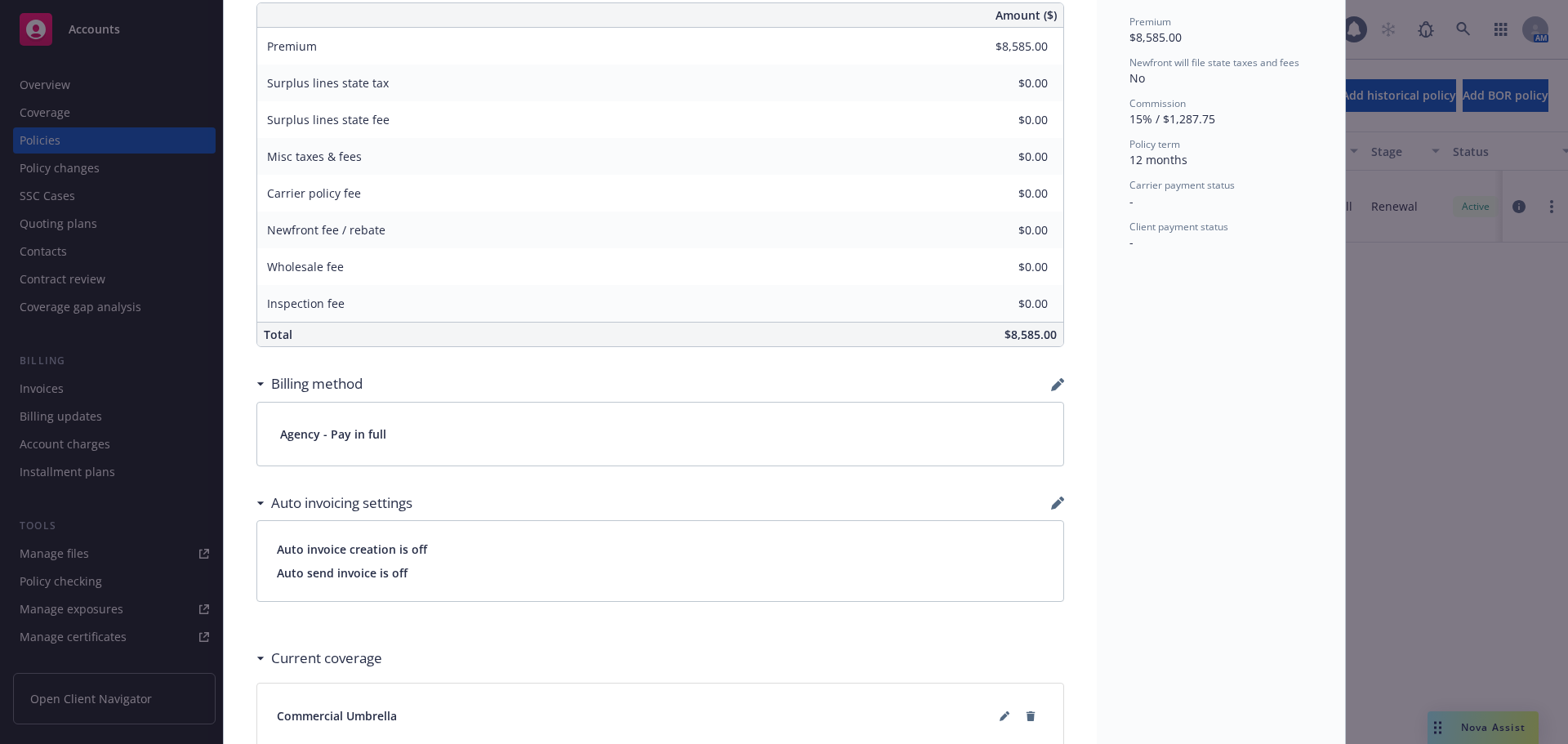
scroll to position [816, 0]
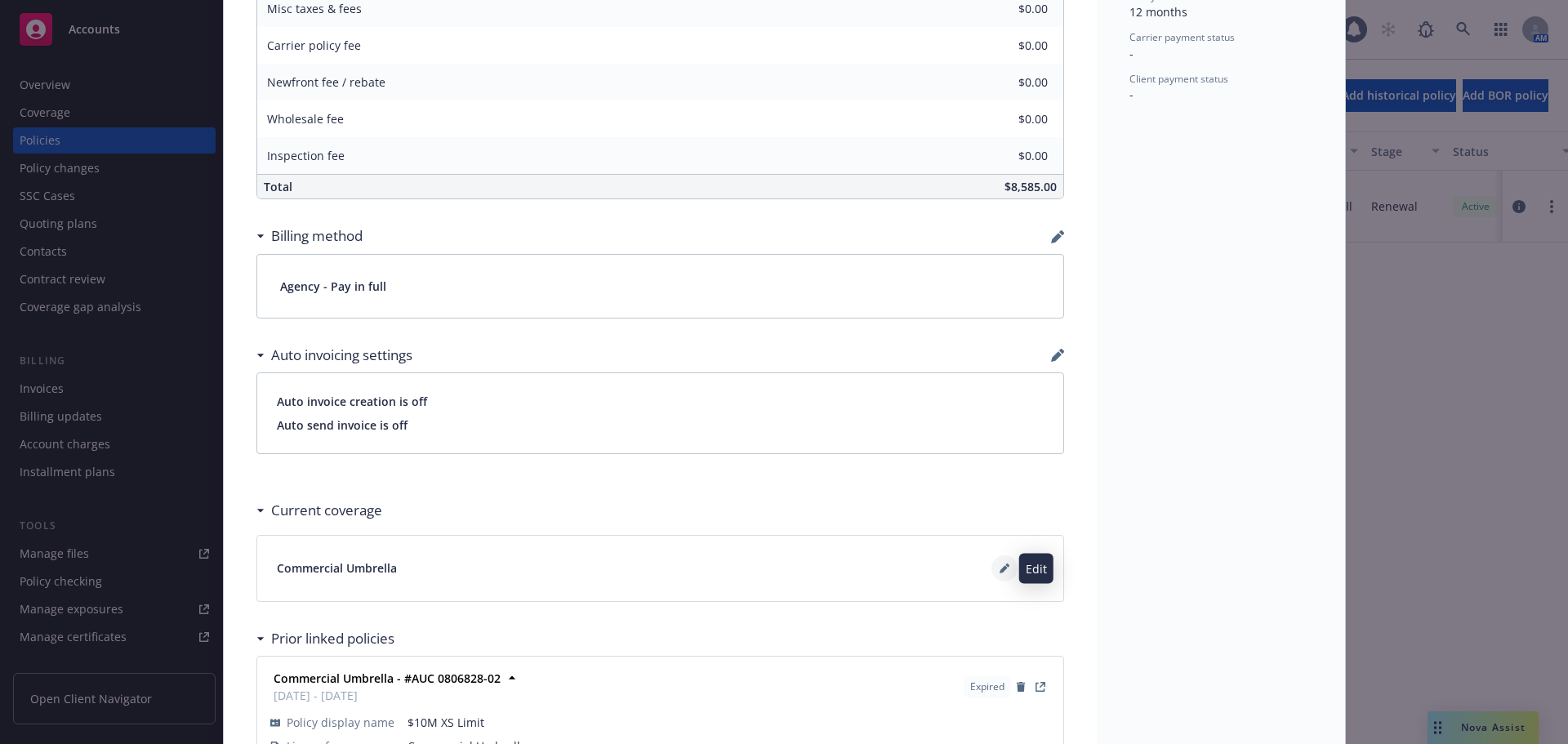
click at [991, 566] on button at bounding box center [1004, 567] width 26 height 26
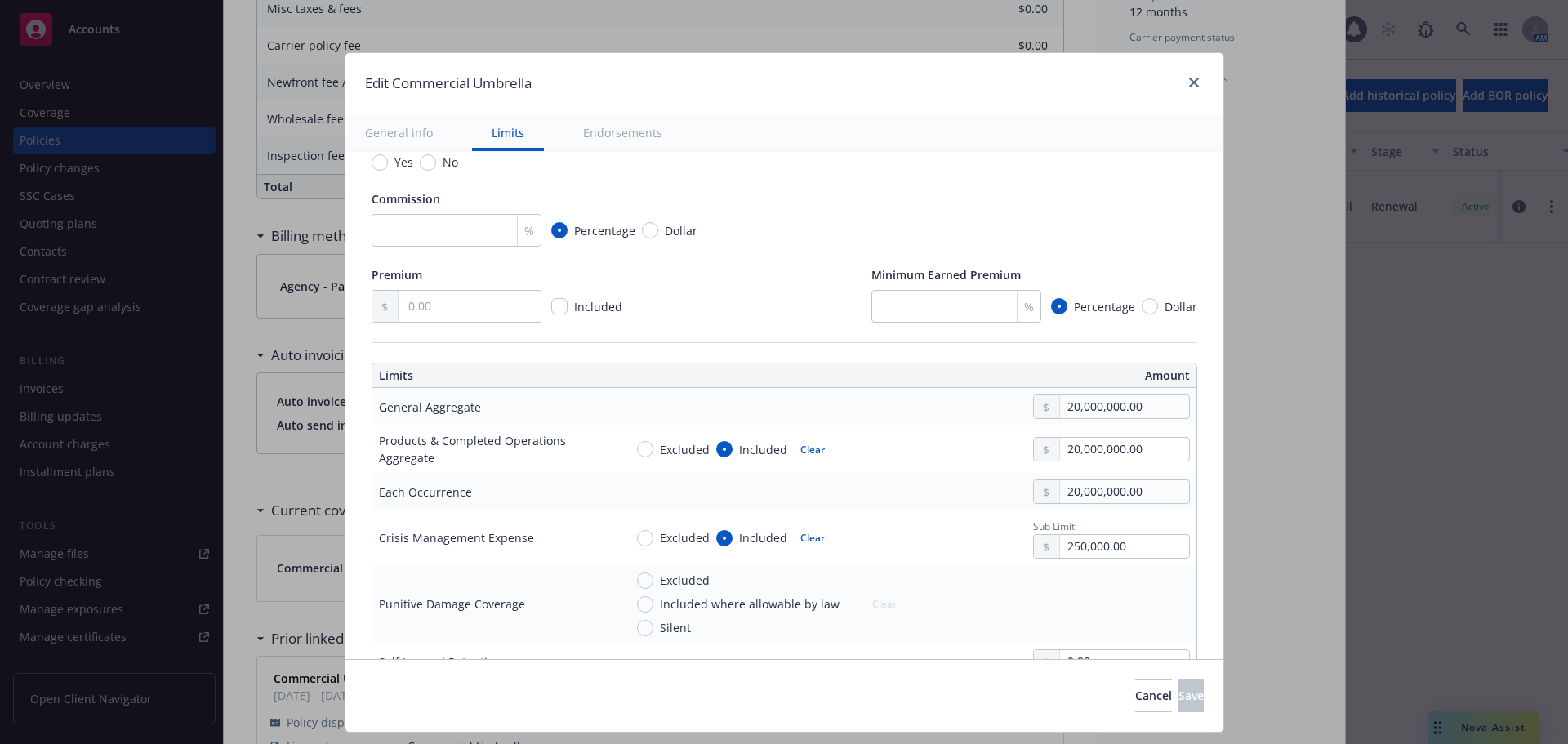
scroll to position [45, 0]
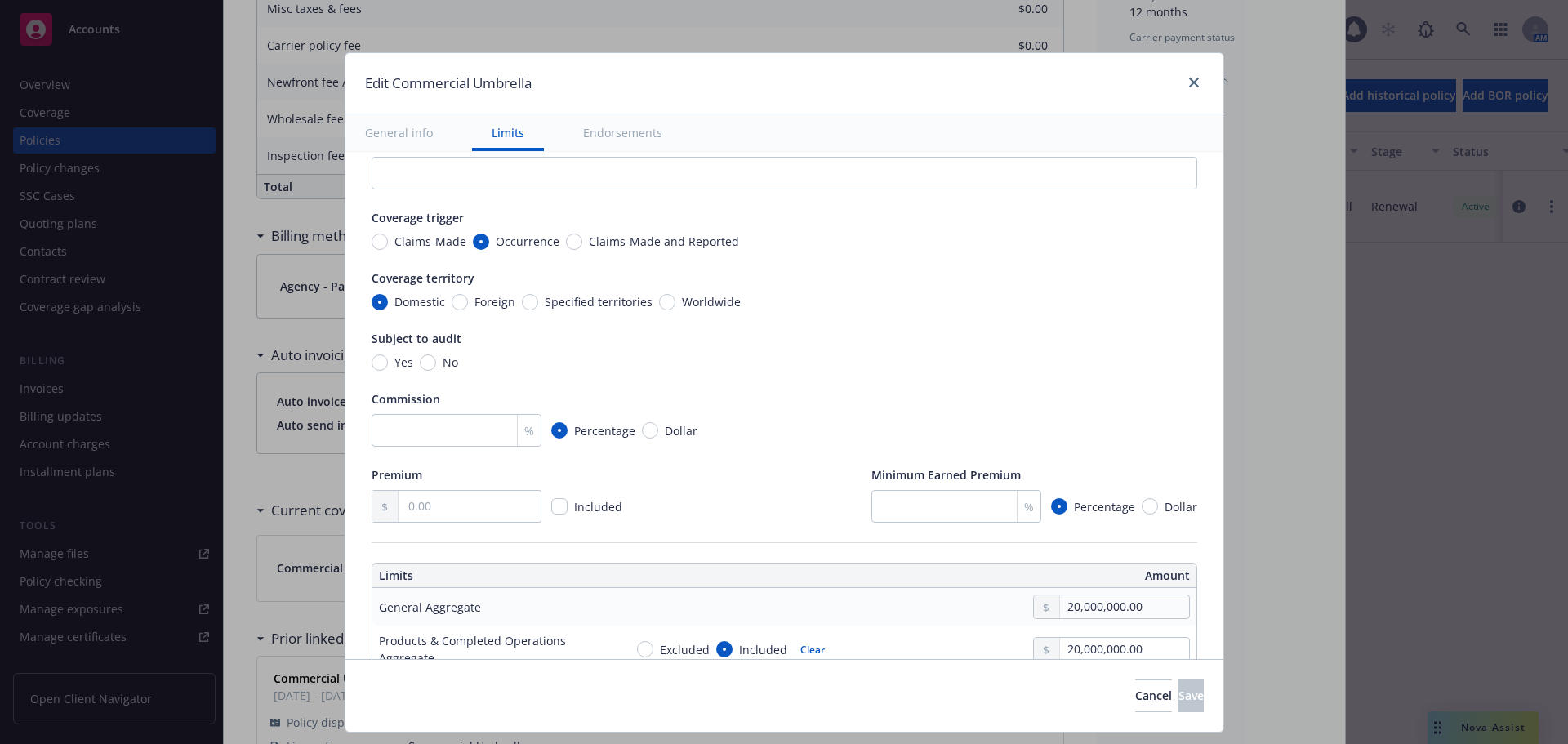
type textarea "x"
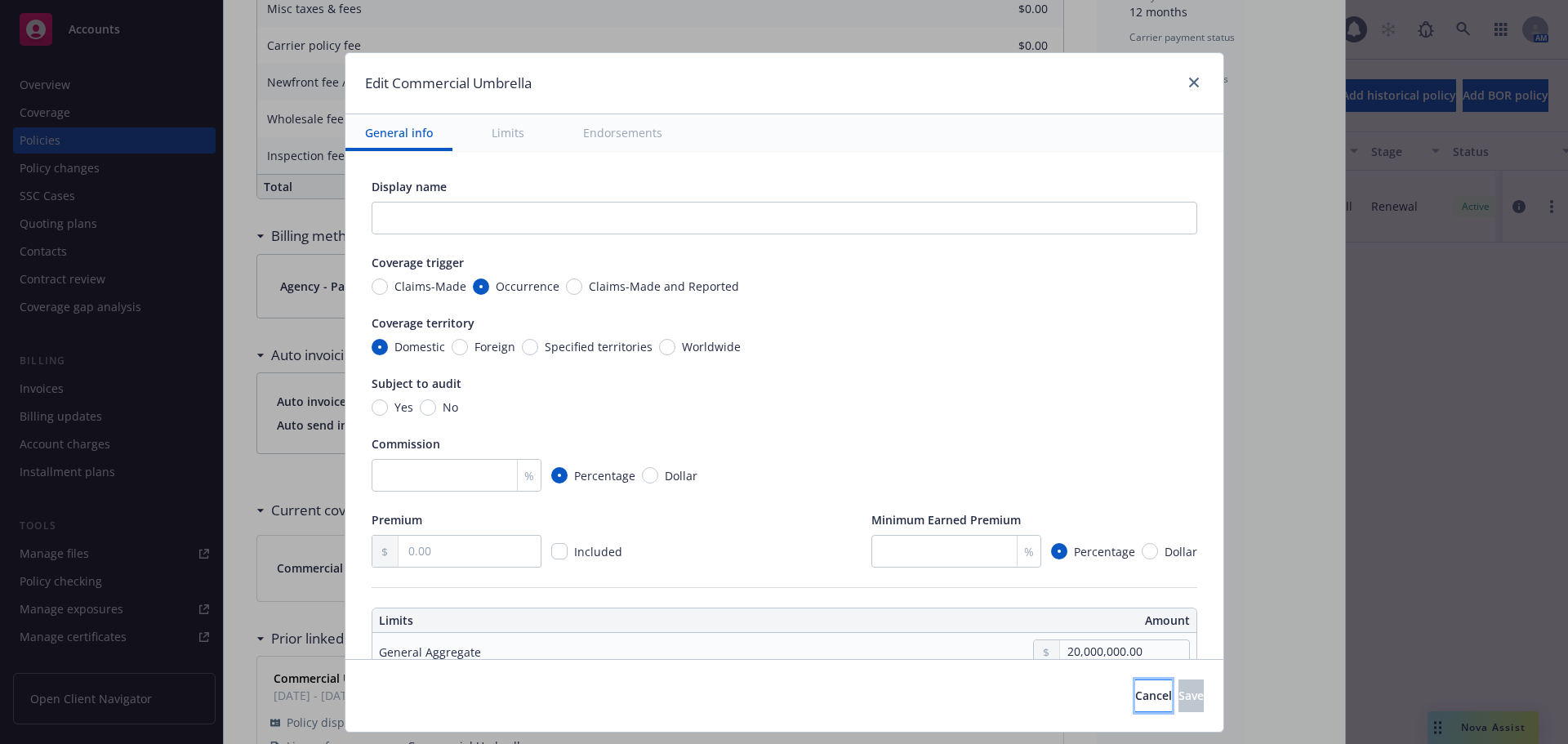
click at [1135, 694] on span "Cancel" at bounding box center [1153, 695] width 36 height 15
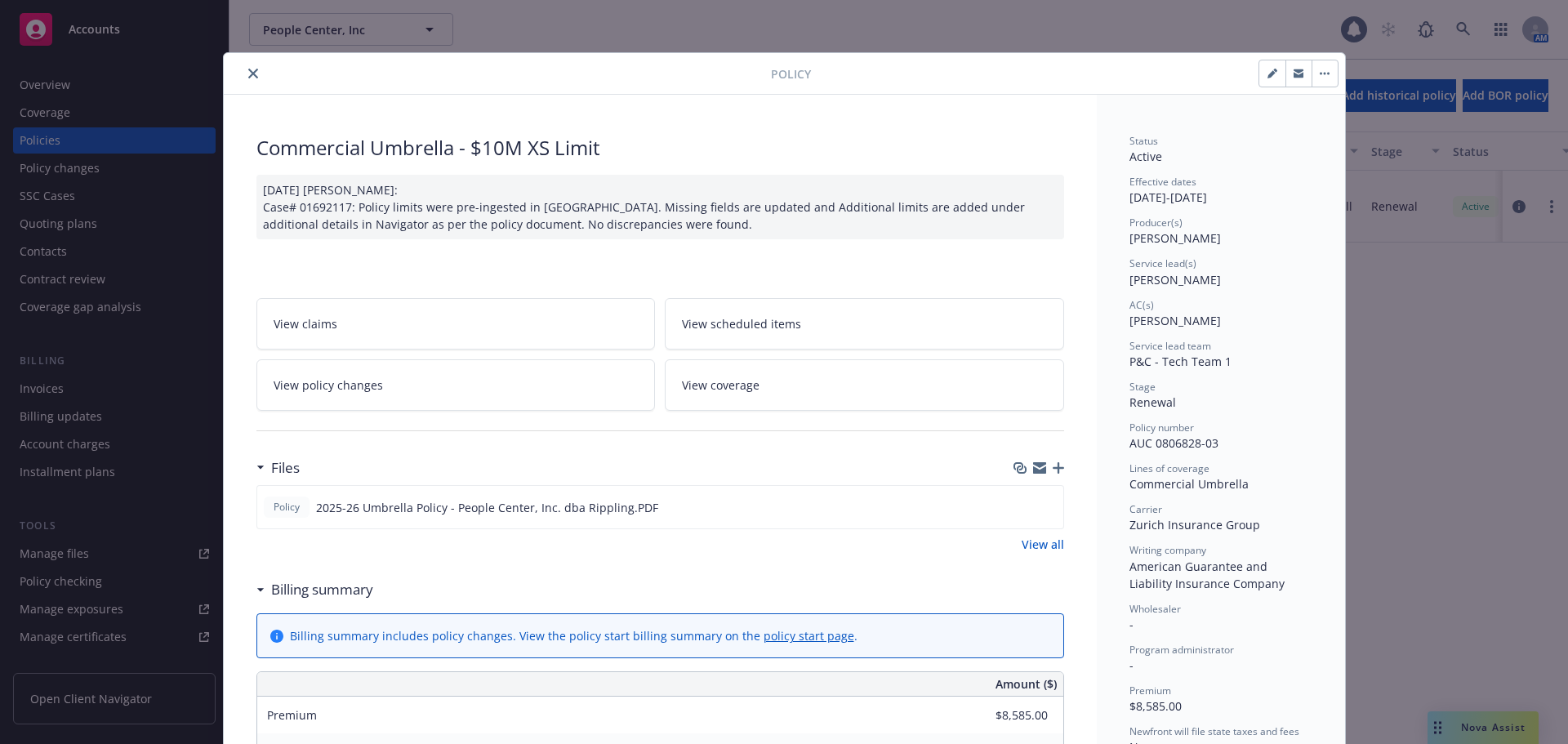
click at [248, 75] on icon "close" at bounding box center [252, 73] width 10 height 10
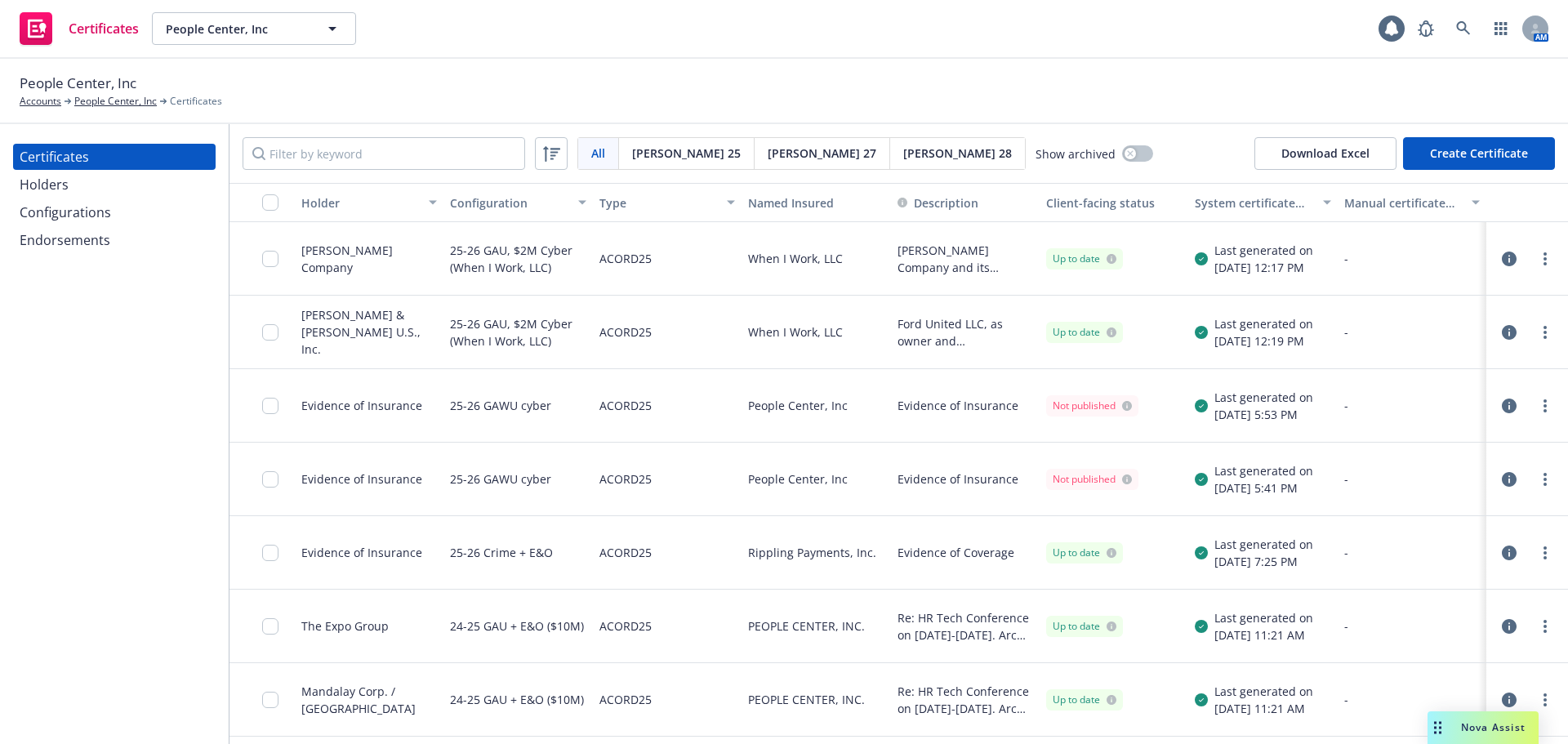
click at [149, 232] on div "Endorsements" at bounding box center [115, 240] width 190 height 26
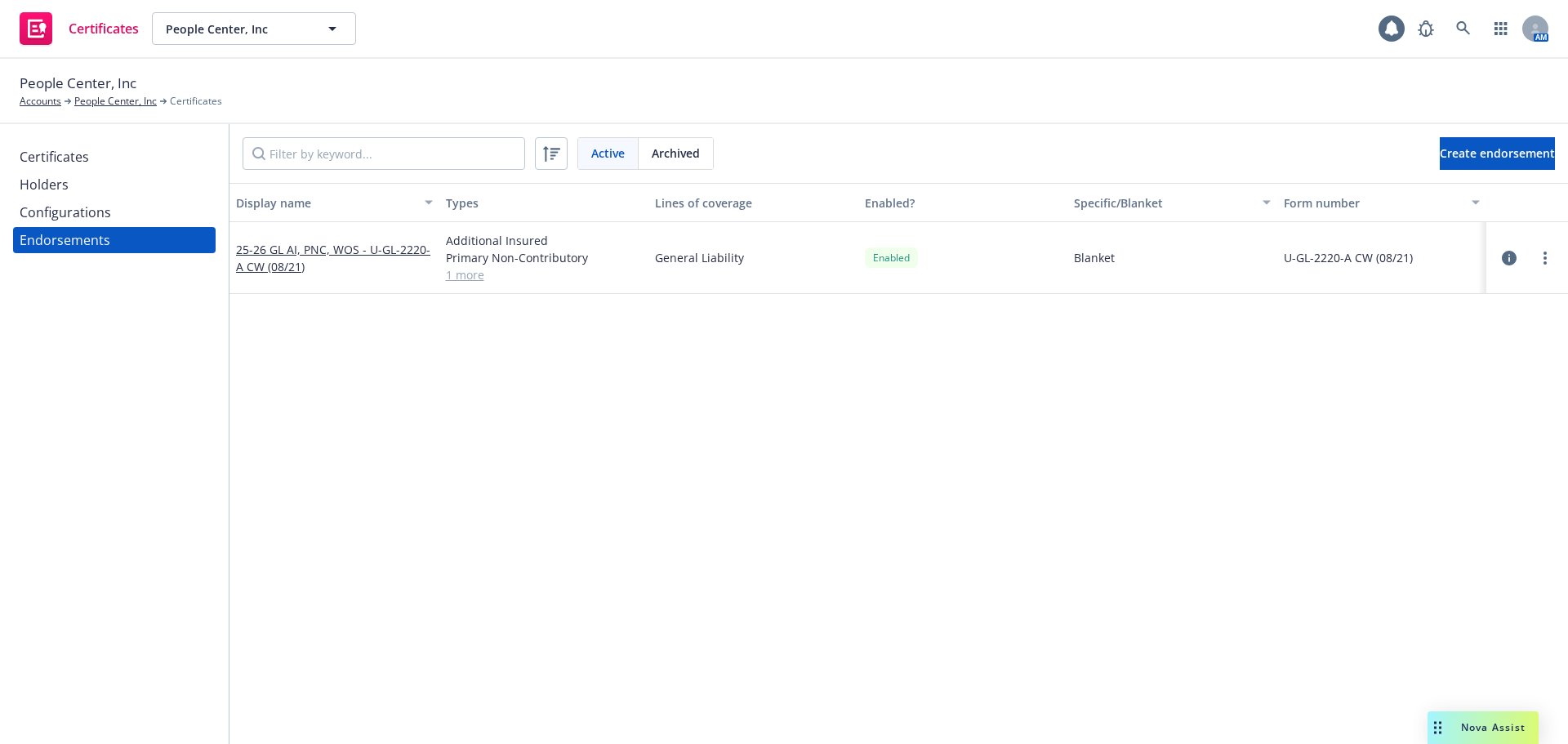
click at [149, 217] on div "Configurations" at bounding box center [115, 212] width 190 height 26
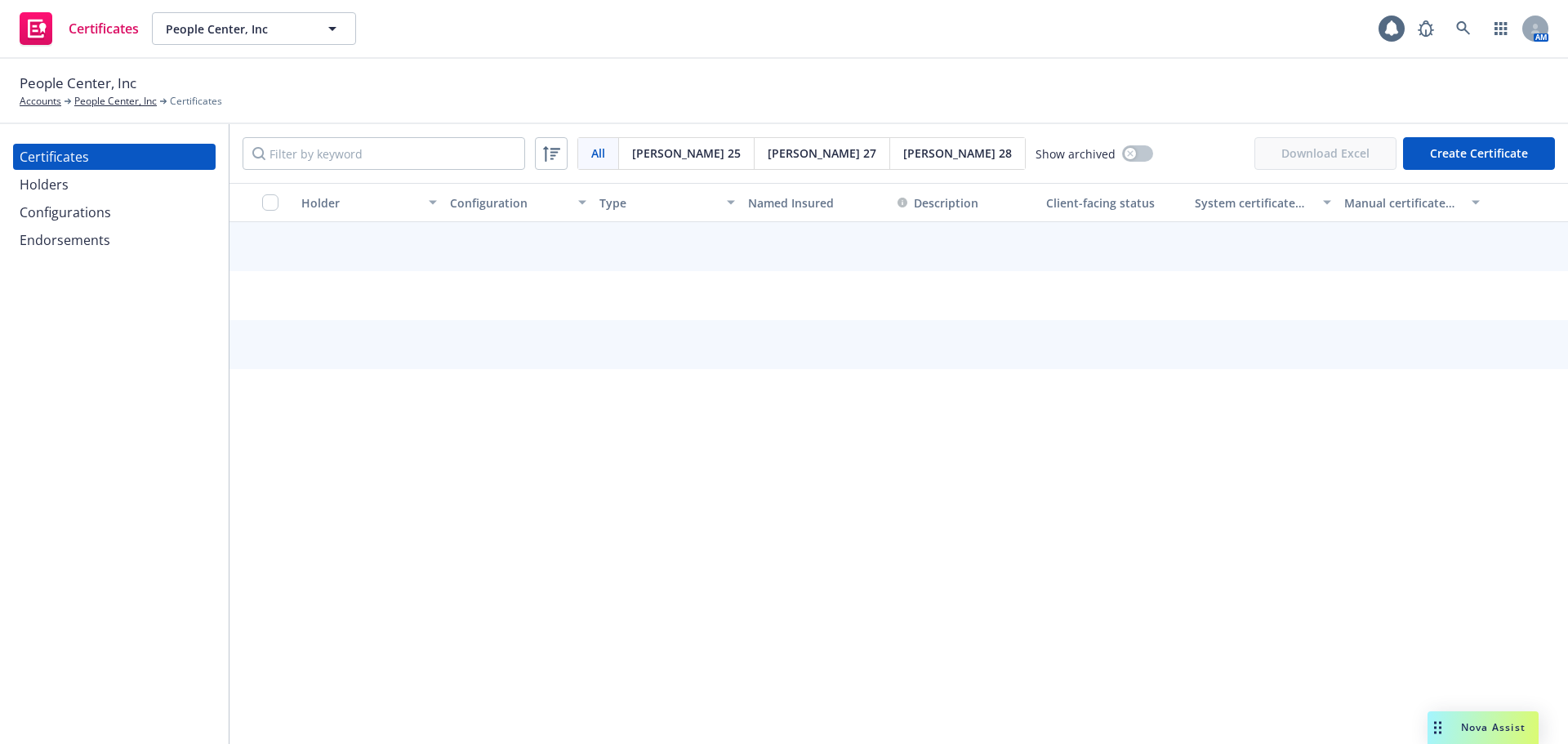
click at [137, 209] on div "Configurations" at bounding box center [115, 212] width 190 height 26
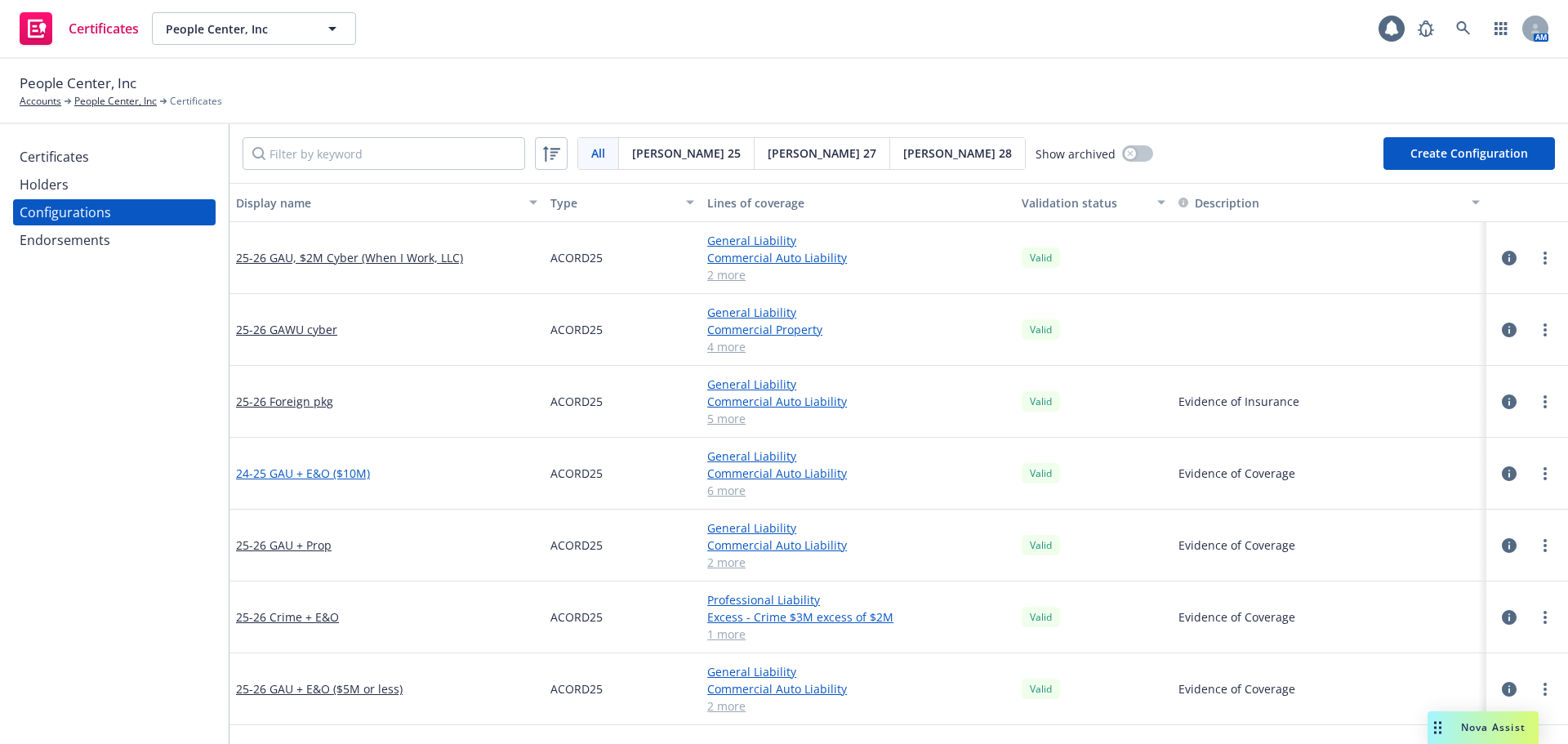
click at [358, 475] on link "24-25 GAU + E&O ($10M)" at bounding box center [302, 473] width 134 height 17
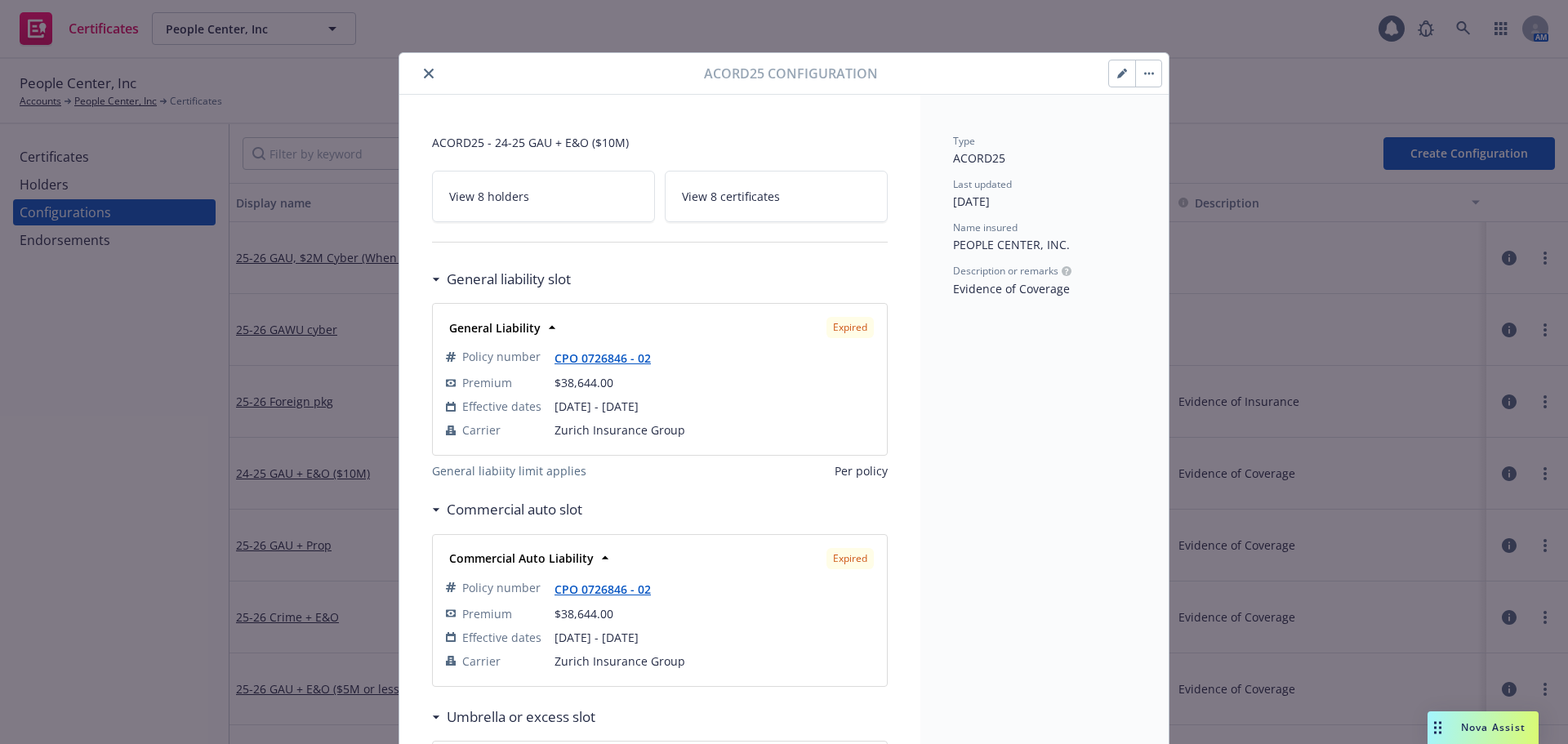
click at [1117, 75] on icon "button" at bounding box center [1122, 73] width 10 height 10
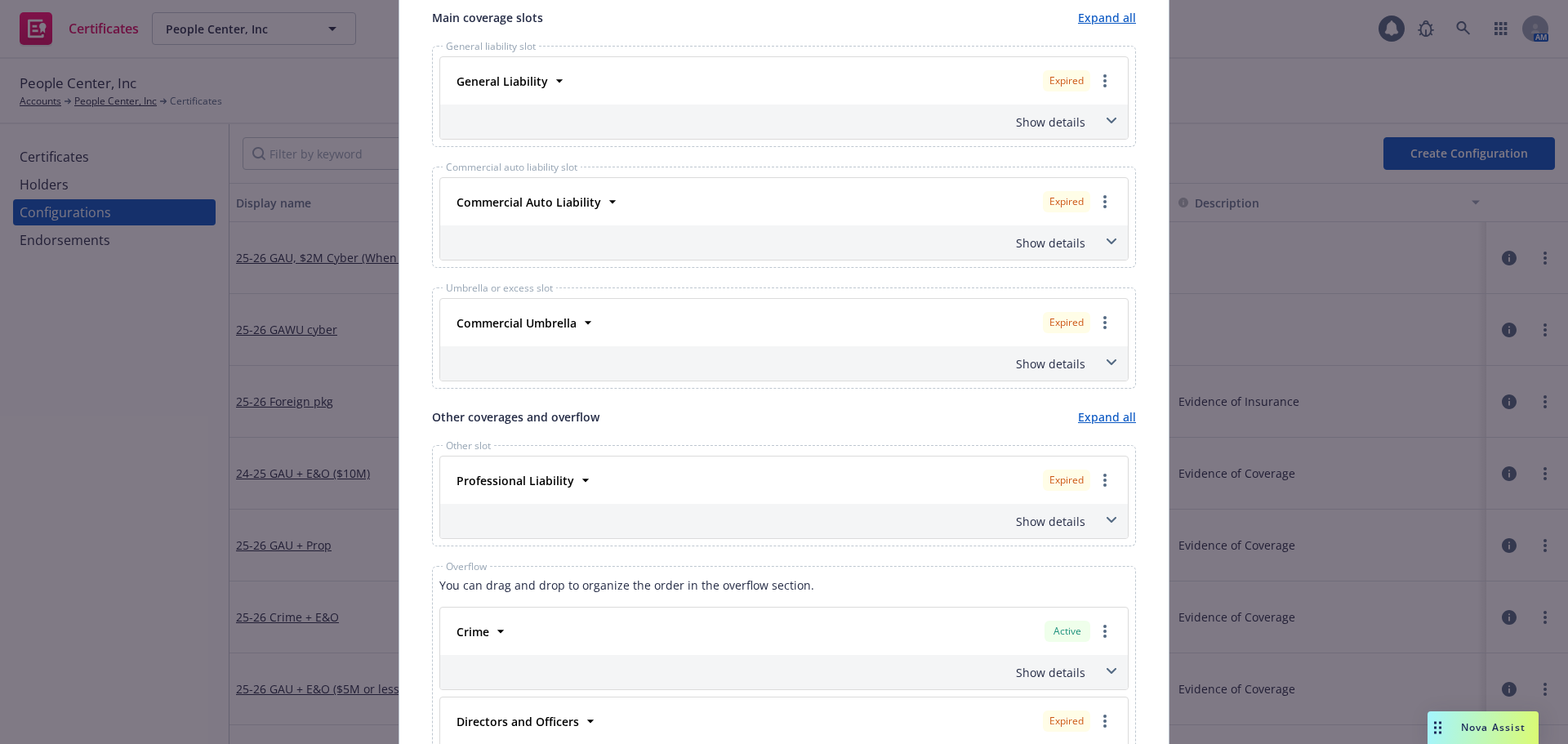
scroll to position [653, 0]
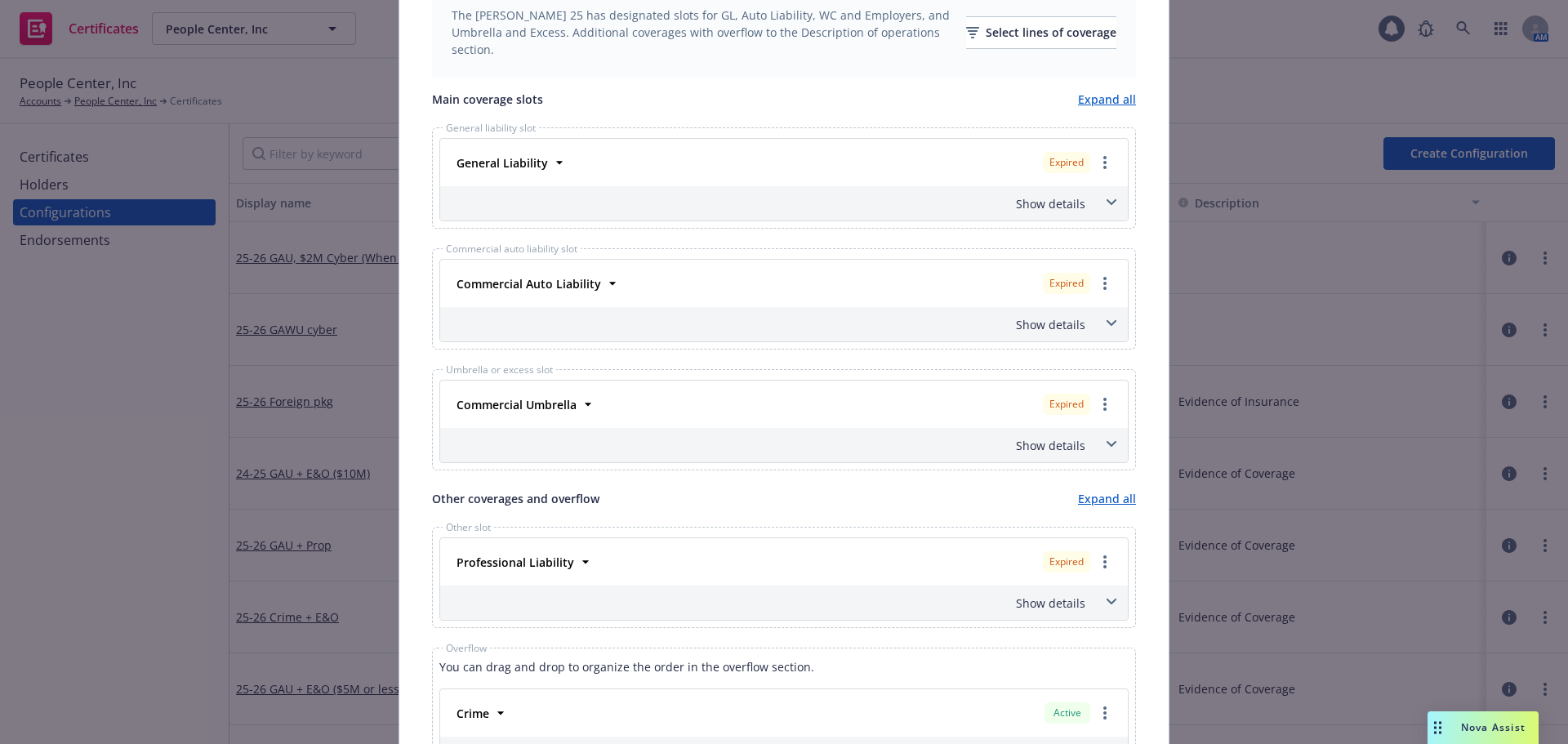
click at [1099, 208] on span at bounding box center [1112, 202] width 26 height 26
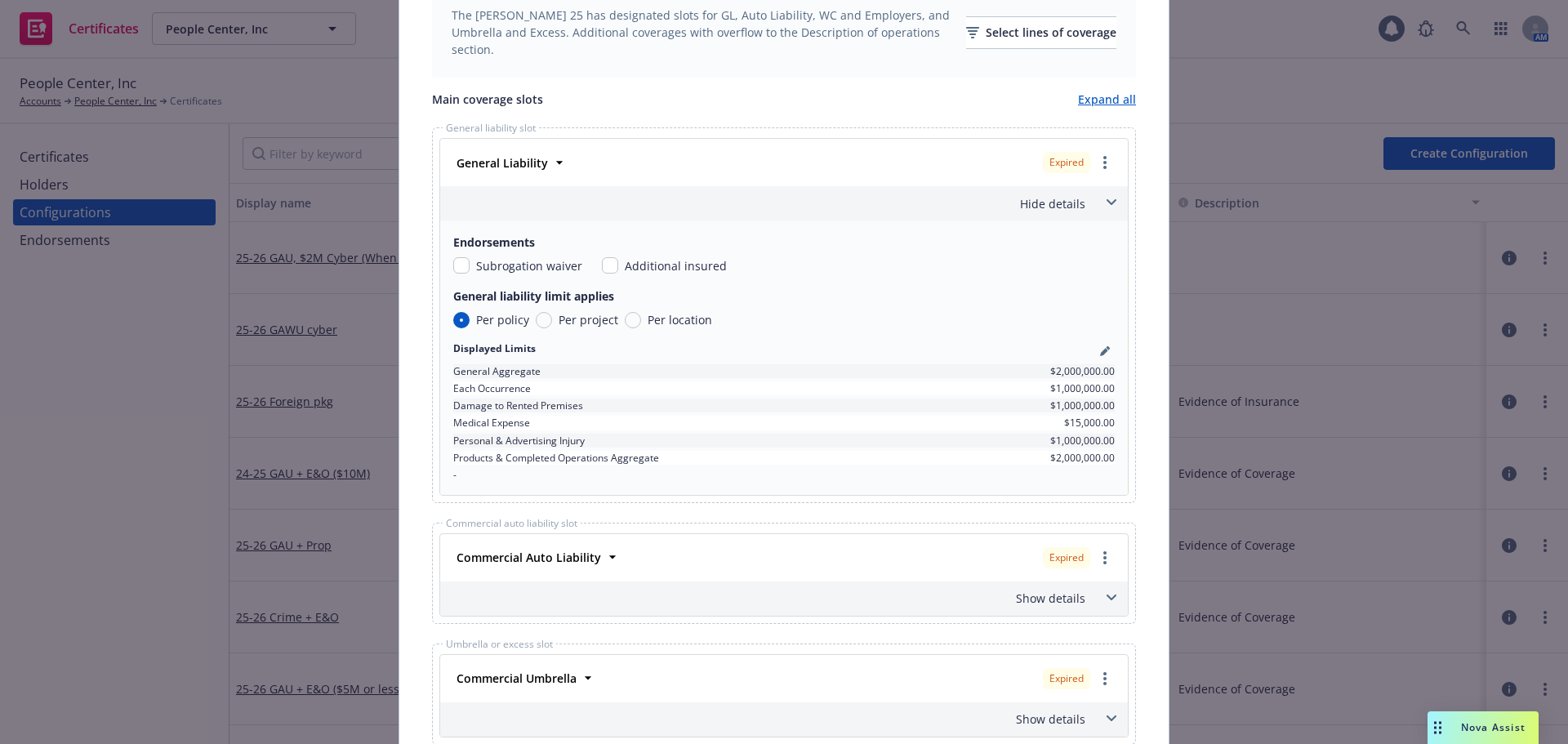
click at [1036, 595] on div "Show details" at bounding box center [764, 597] width 641 height 17
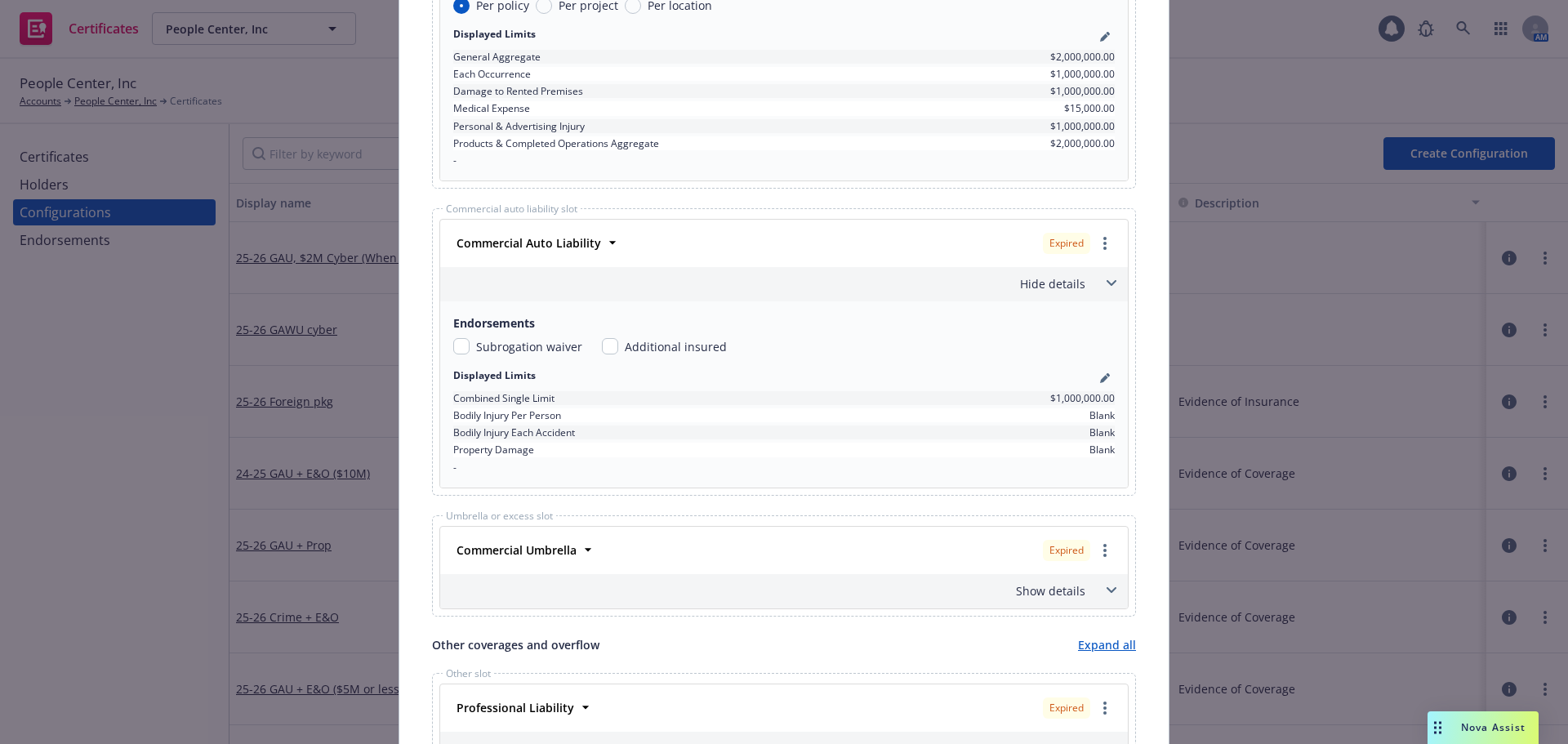
scroll to position [980, 0]
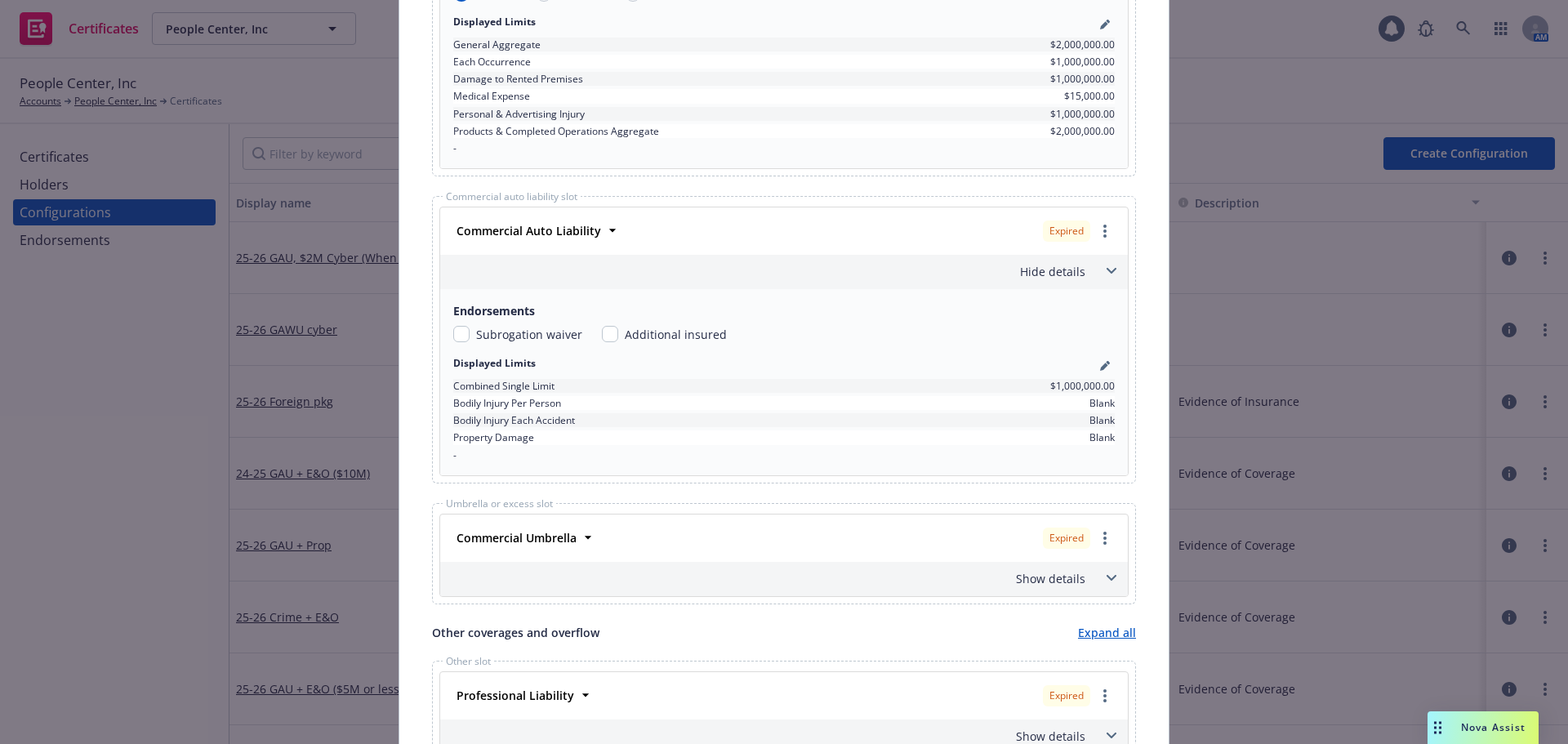
click at [1029, 577] on div "Show details" at bounding box center [764, 578] width 641 height 17
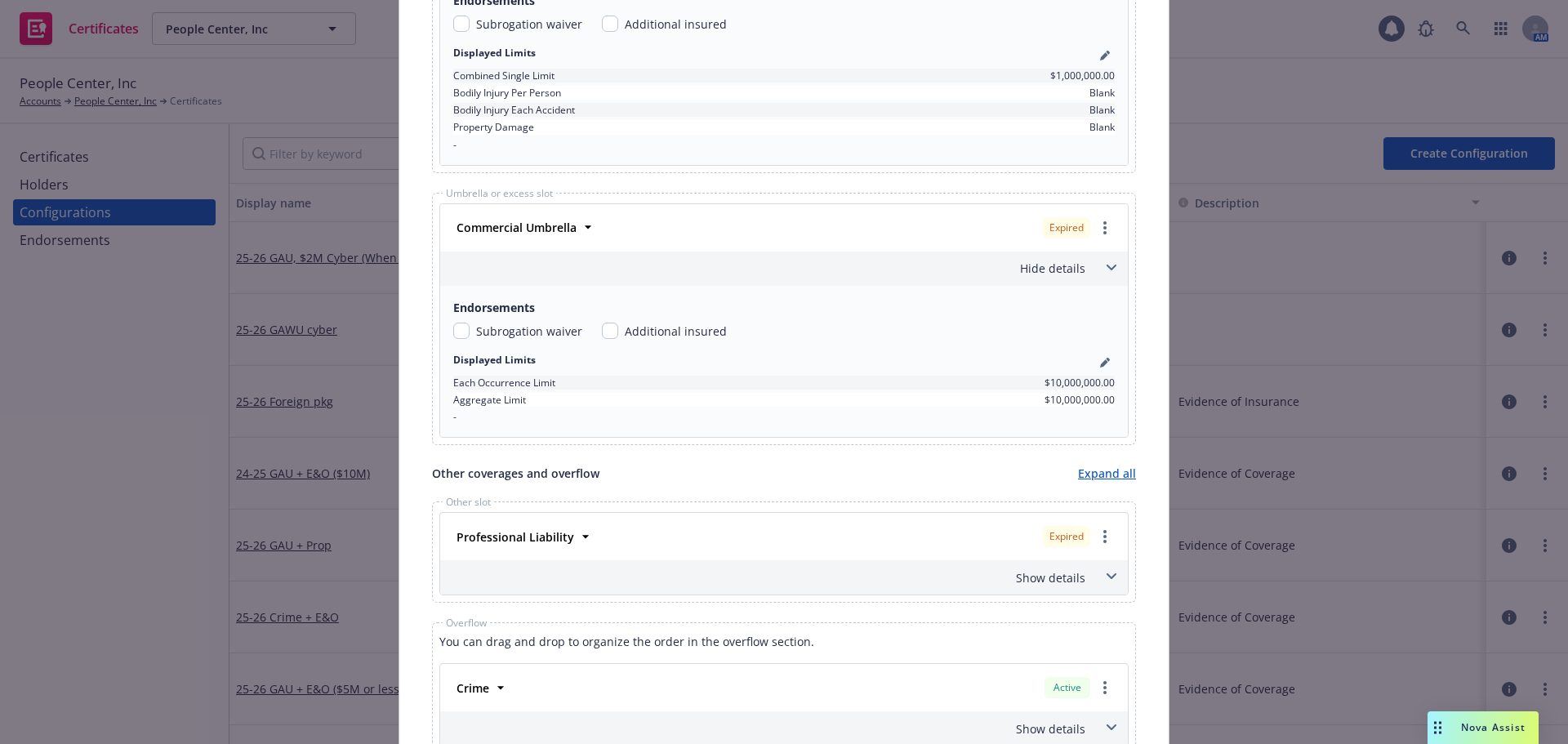
scroll to position [1306, 0]
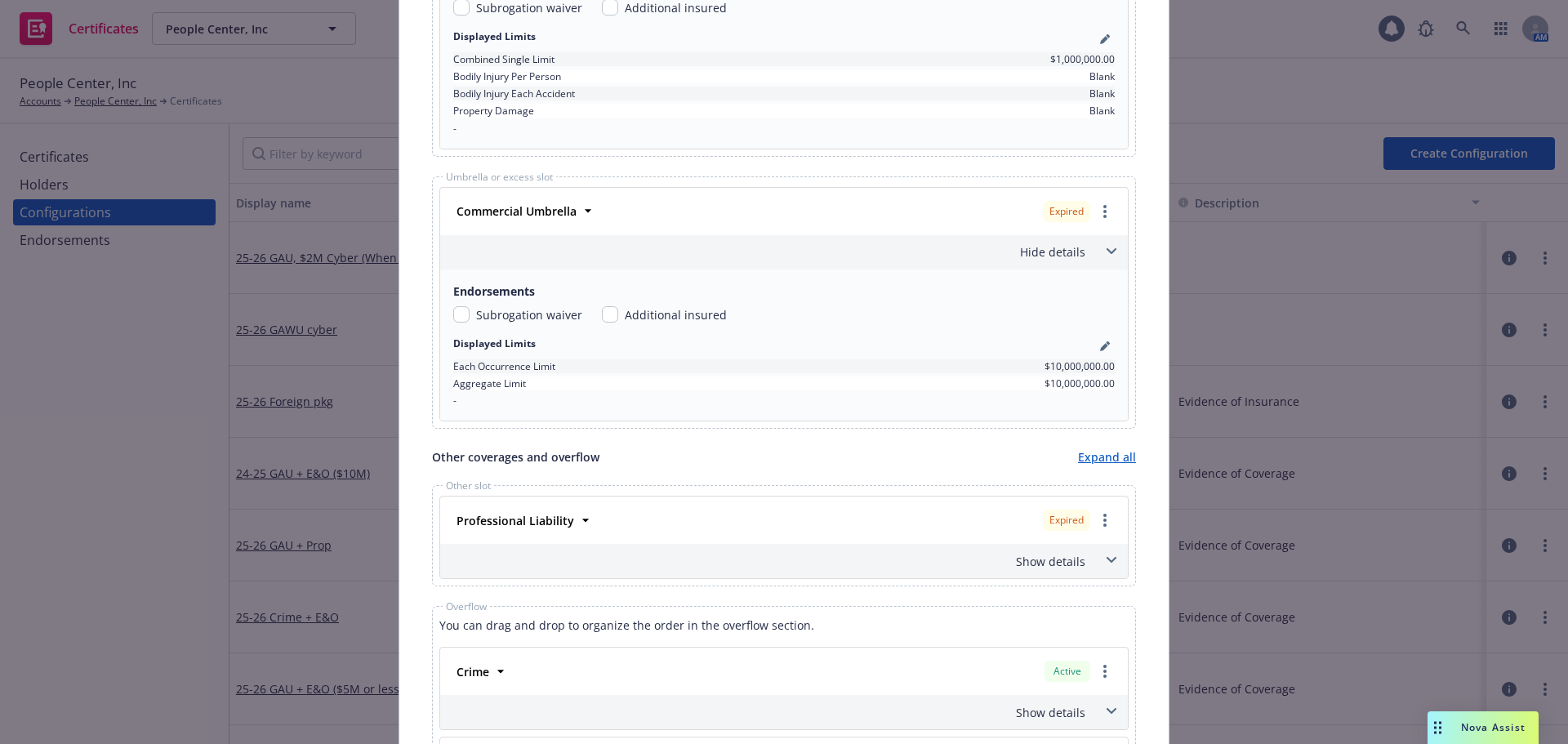
click at [1036, 563] on div "Show details" at bounding box center [764, 561] width 641 height 17
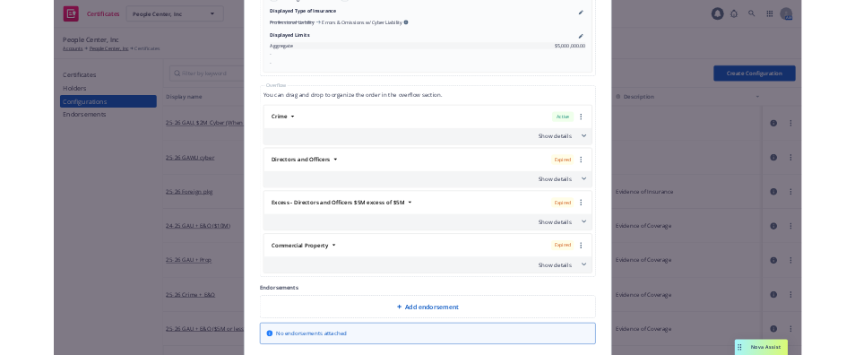
scroll to position [2151, 0]
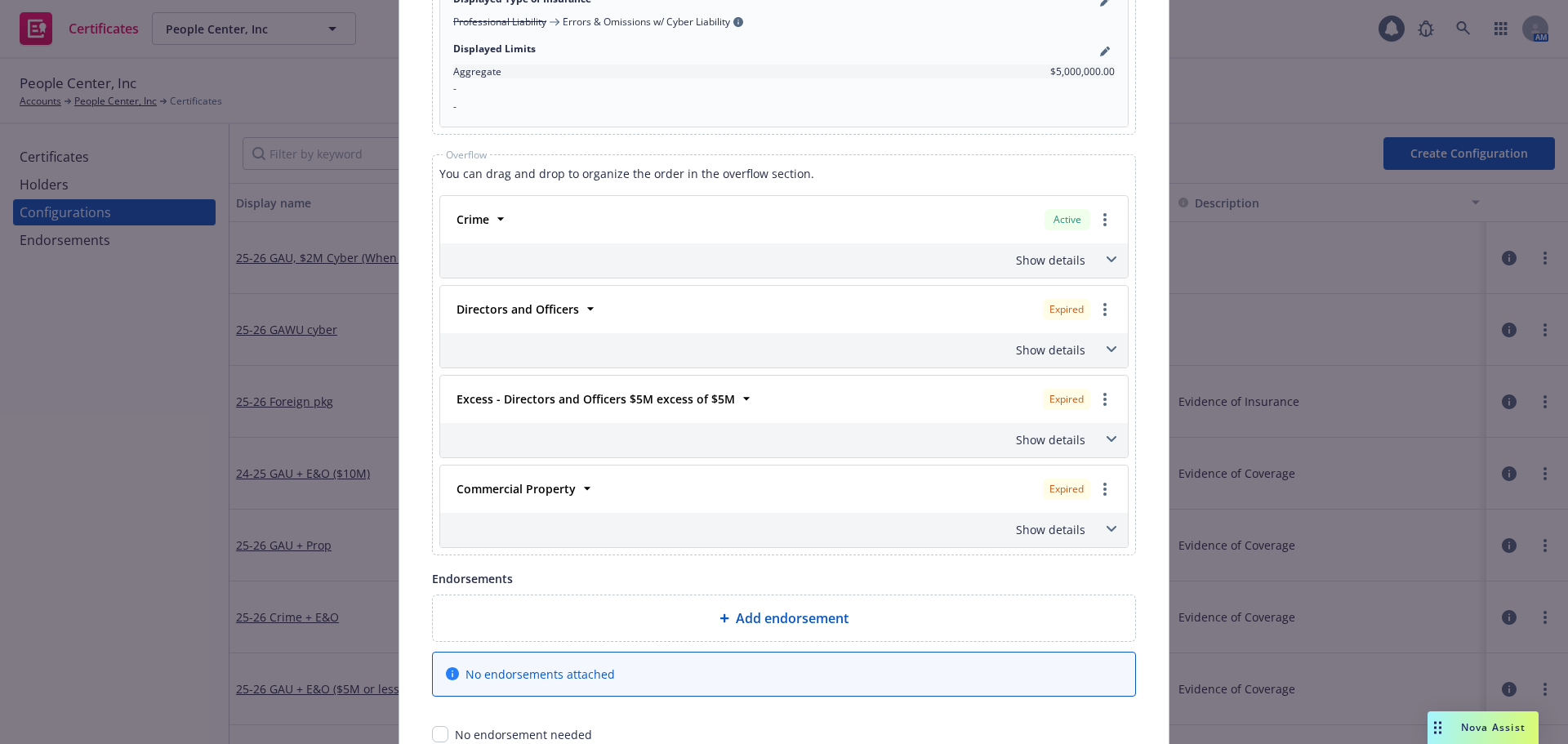
click at [1044, 536] on div "Show details" at bounding box center [764, 529] width 641 height 17
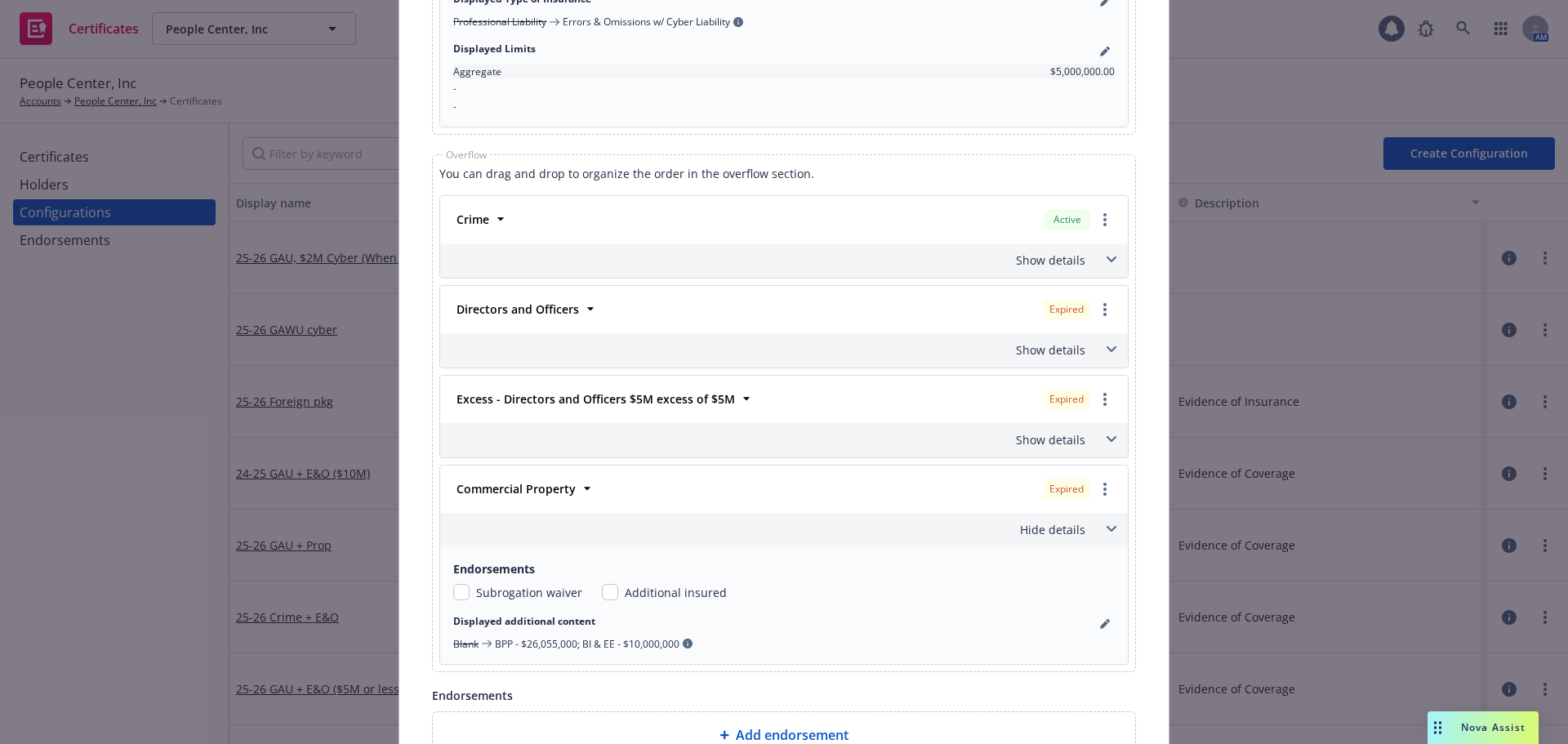
click at [1051, 349] on div "Show details" at bounding box center [764, 350] width 641 height 17
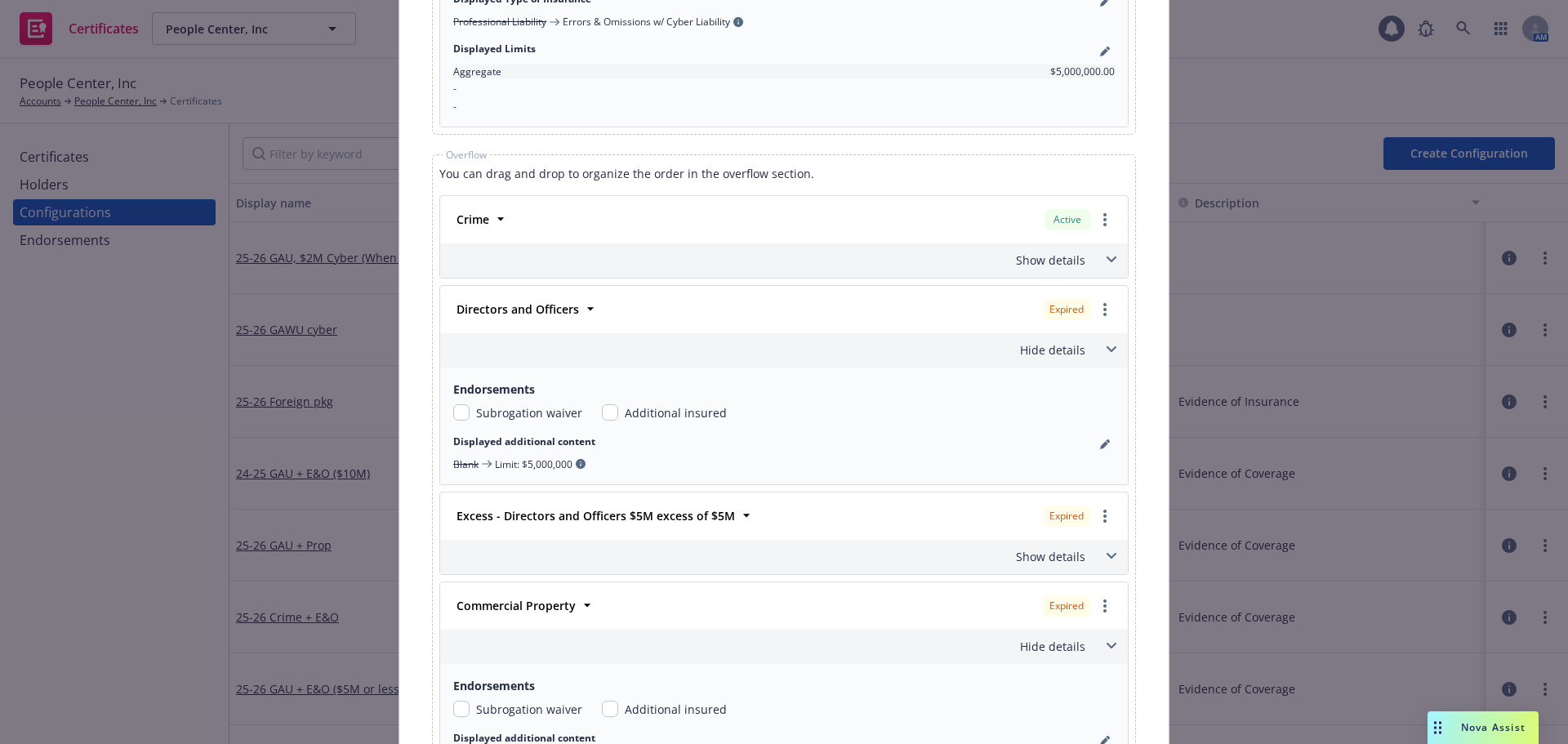
click at [1055, 555] on div "Show details" at bounding box center [764, 555] width 641 height 17
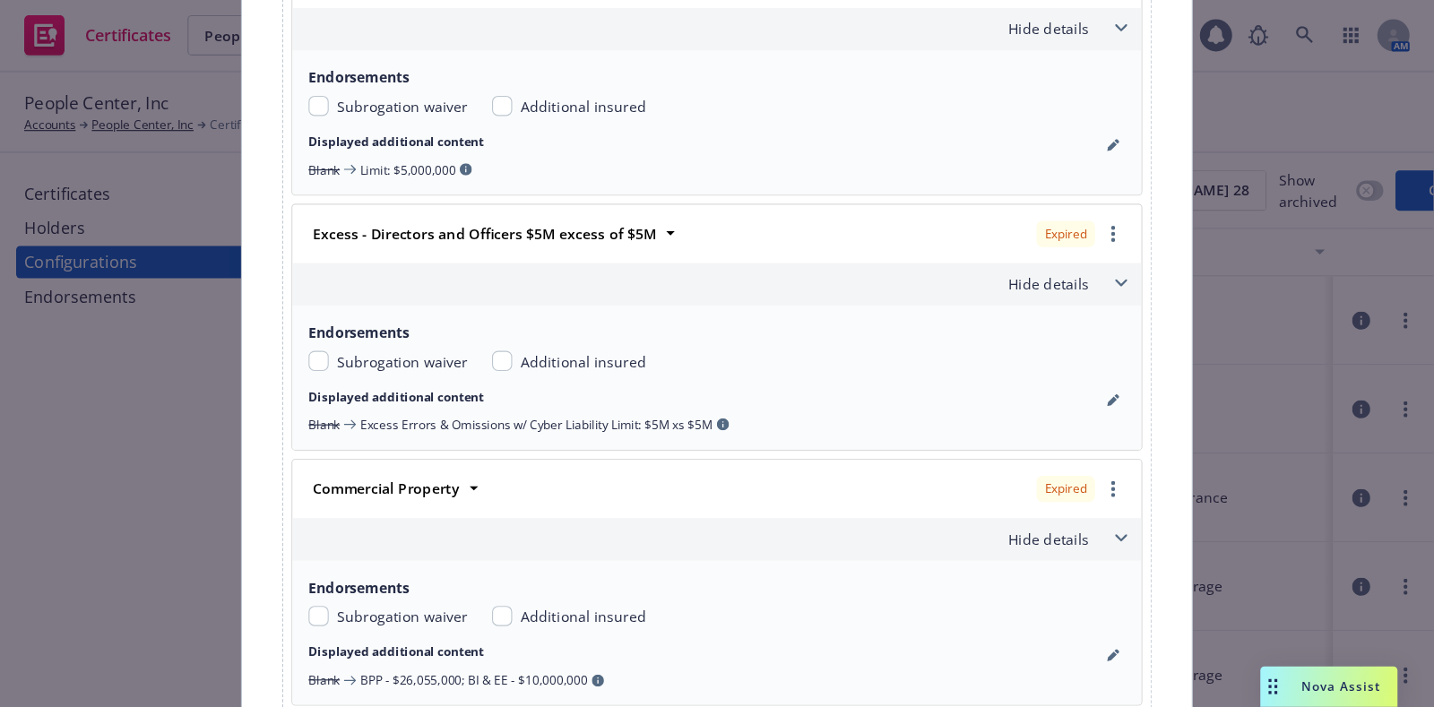
scroll to position [2510, 0]
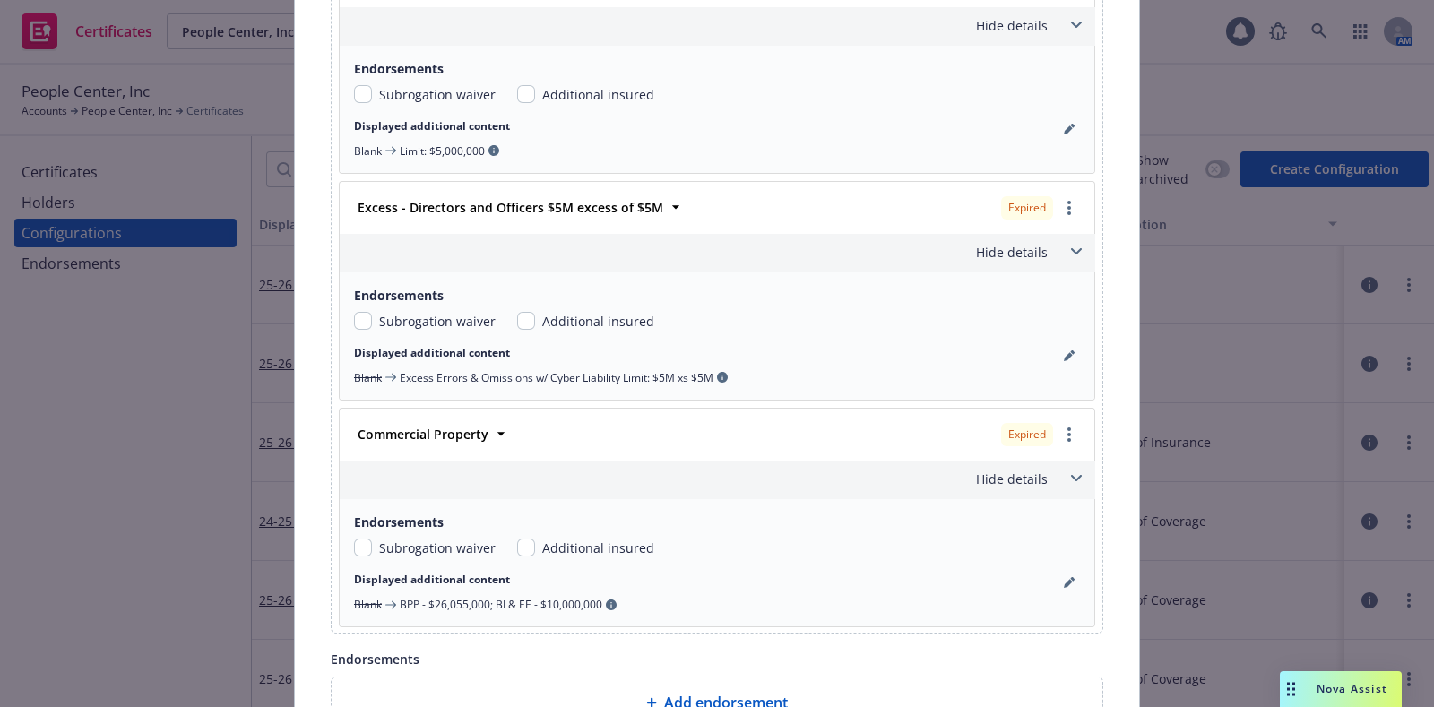
drag, startPoint x: 1099, startPoint y: 9, endPoint x: 814, endPoint y: 310, distance: 414.6
click at [814, 312] on div "Subrogation waiver Additional insured" at bounding box center [717, 321] width 726 height 19
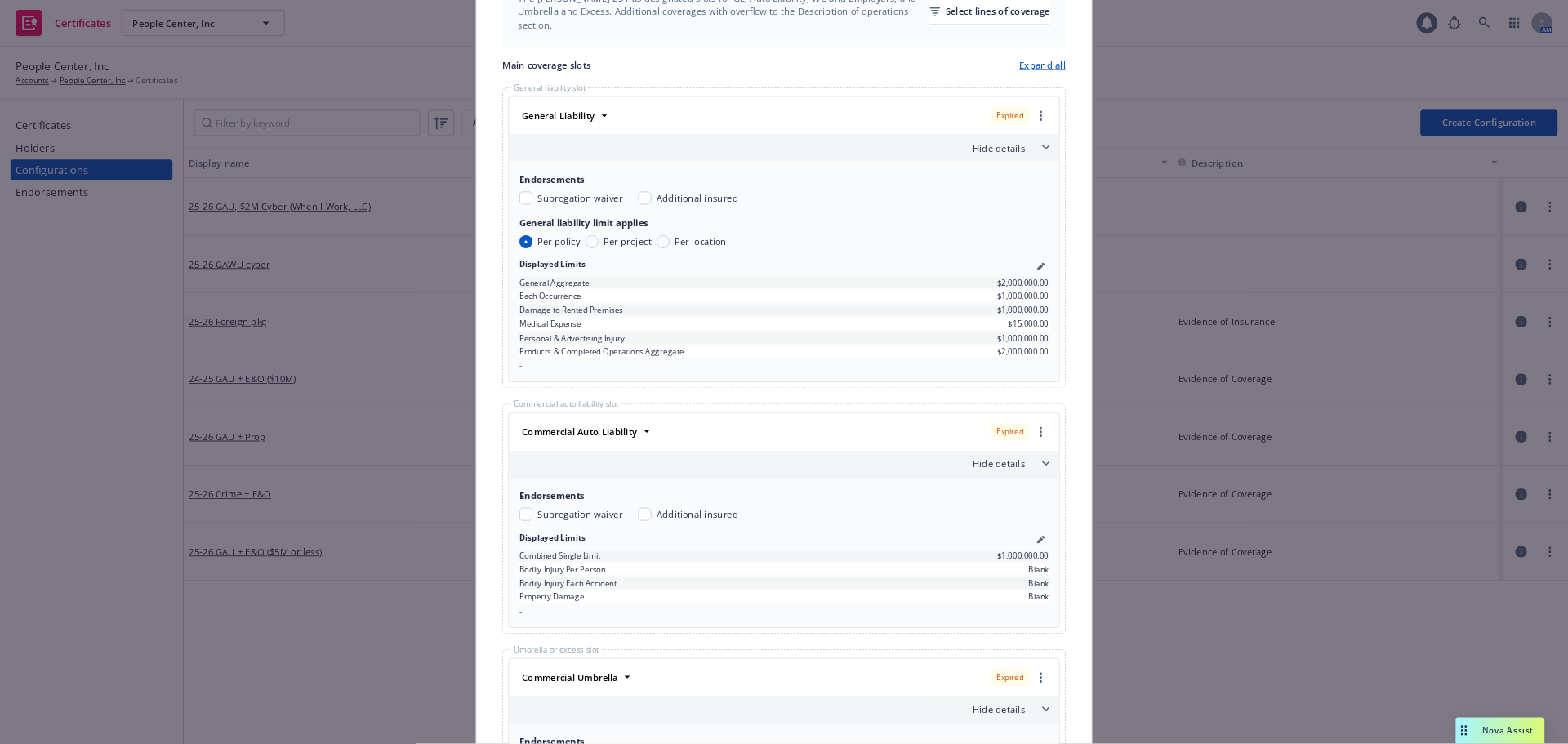
scroll to position [0, 0]
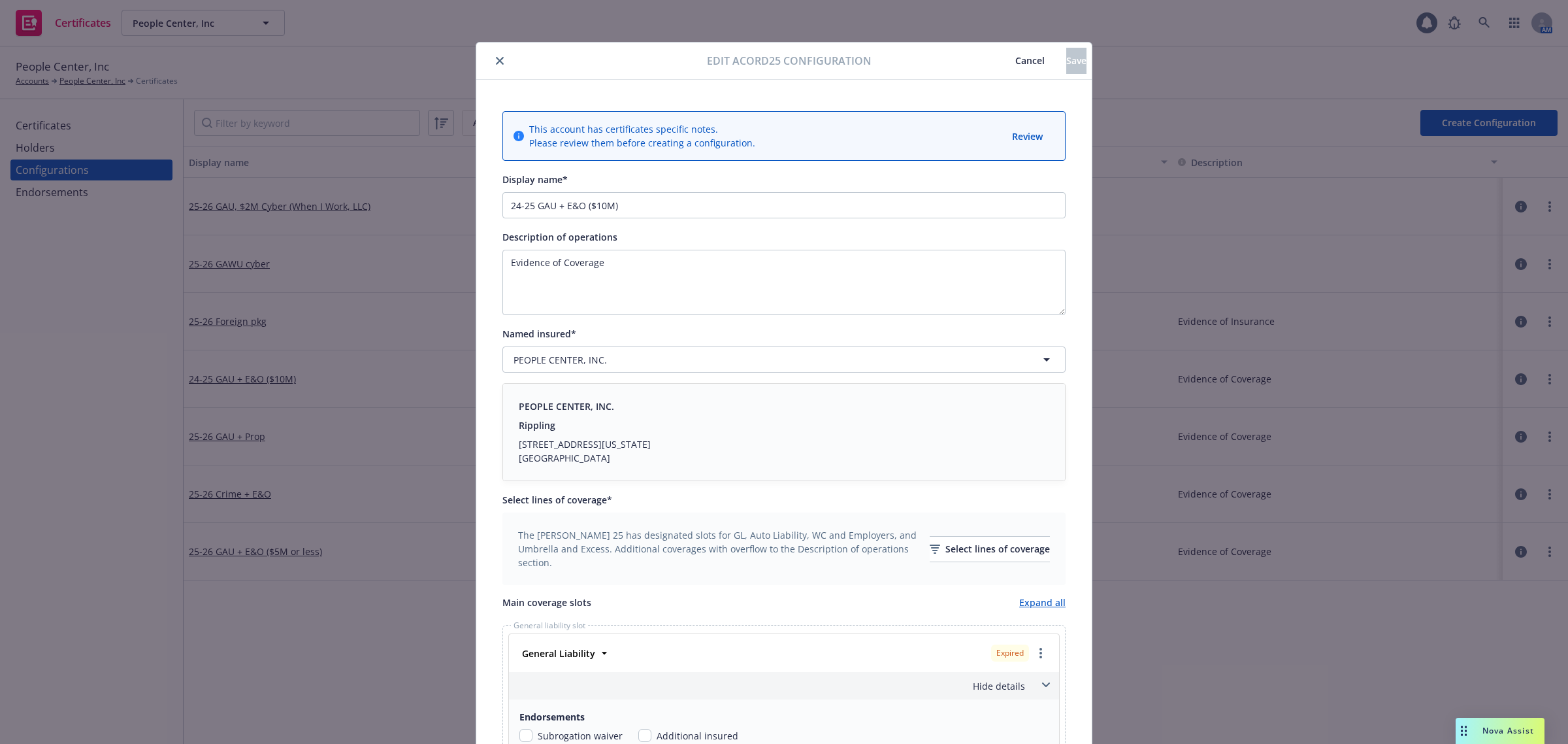
click at [1015, 55] on span "Cancel" at bounding box center [1030, 60] width 29 height 12
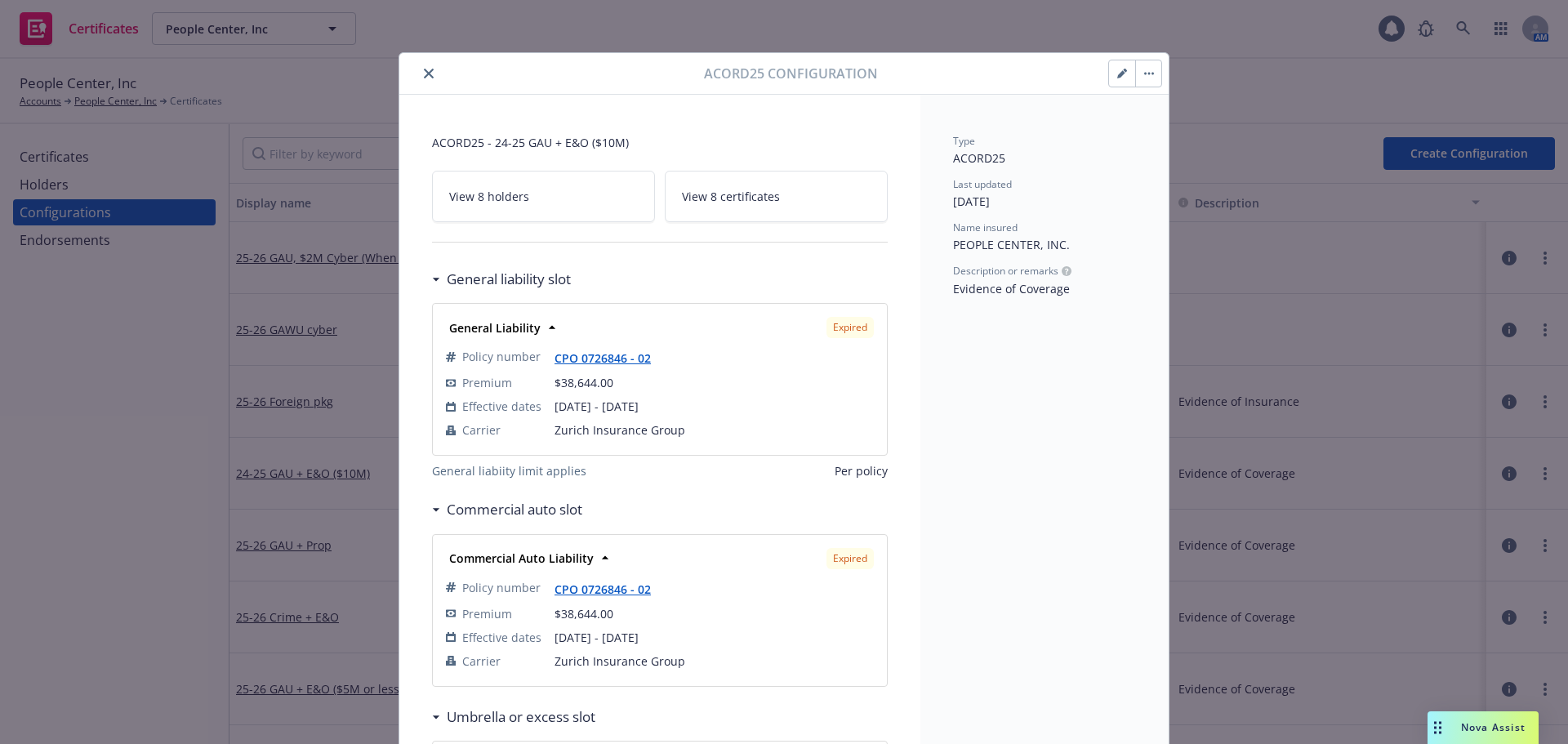
drag, startPoint x: 1938, startPoint y: 0, endPoint x: 989, endPoint y: 382, distance: 1023.0
click at [1112, 79] on button "button" at bounding box center [1122, 73] width 26 height 26
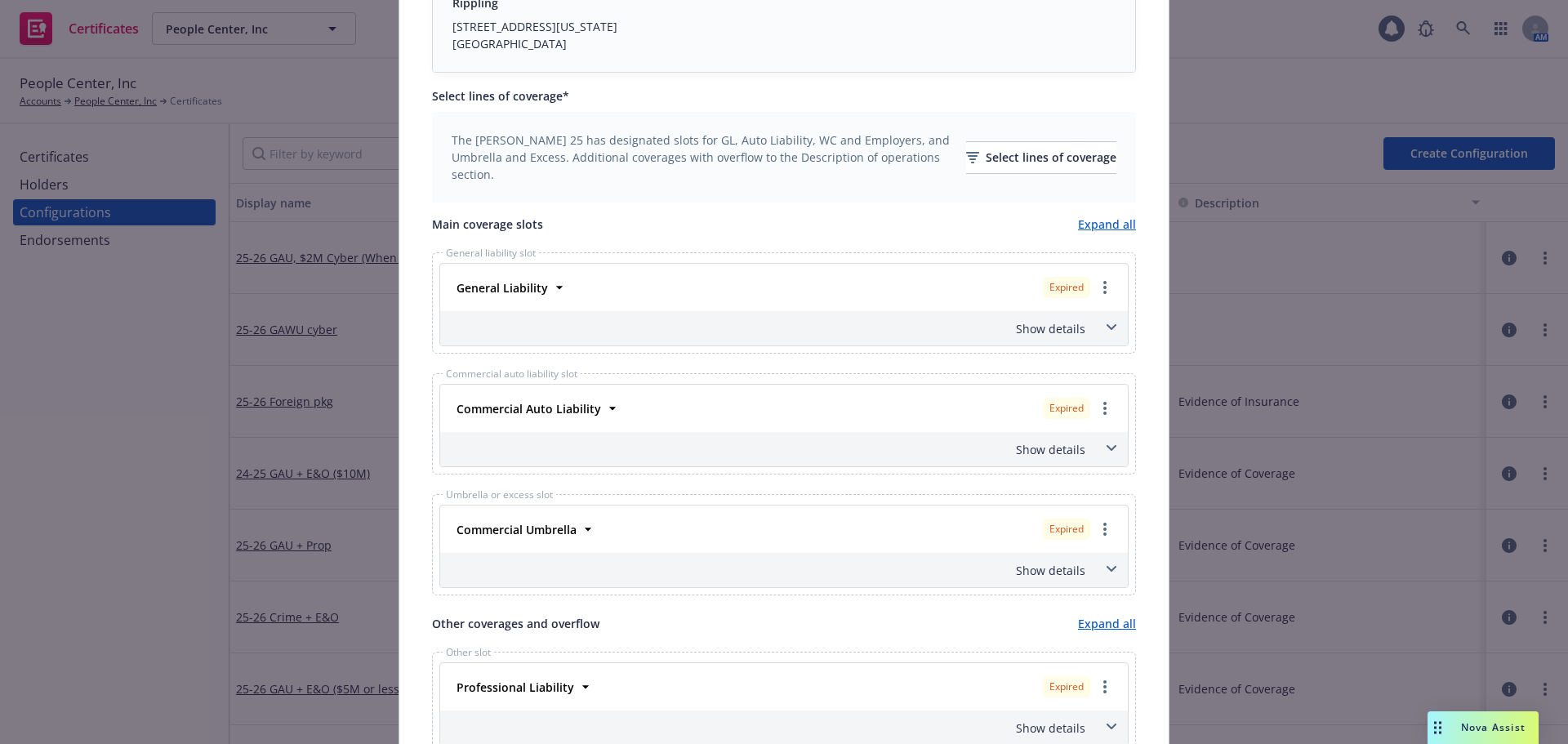
scroll to position [571, 0]
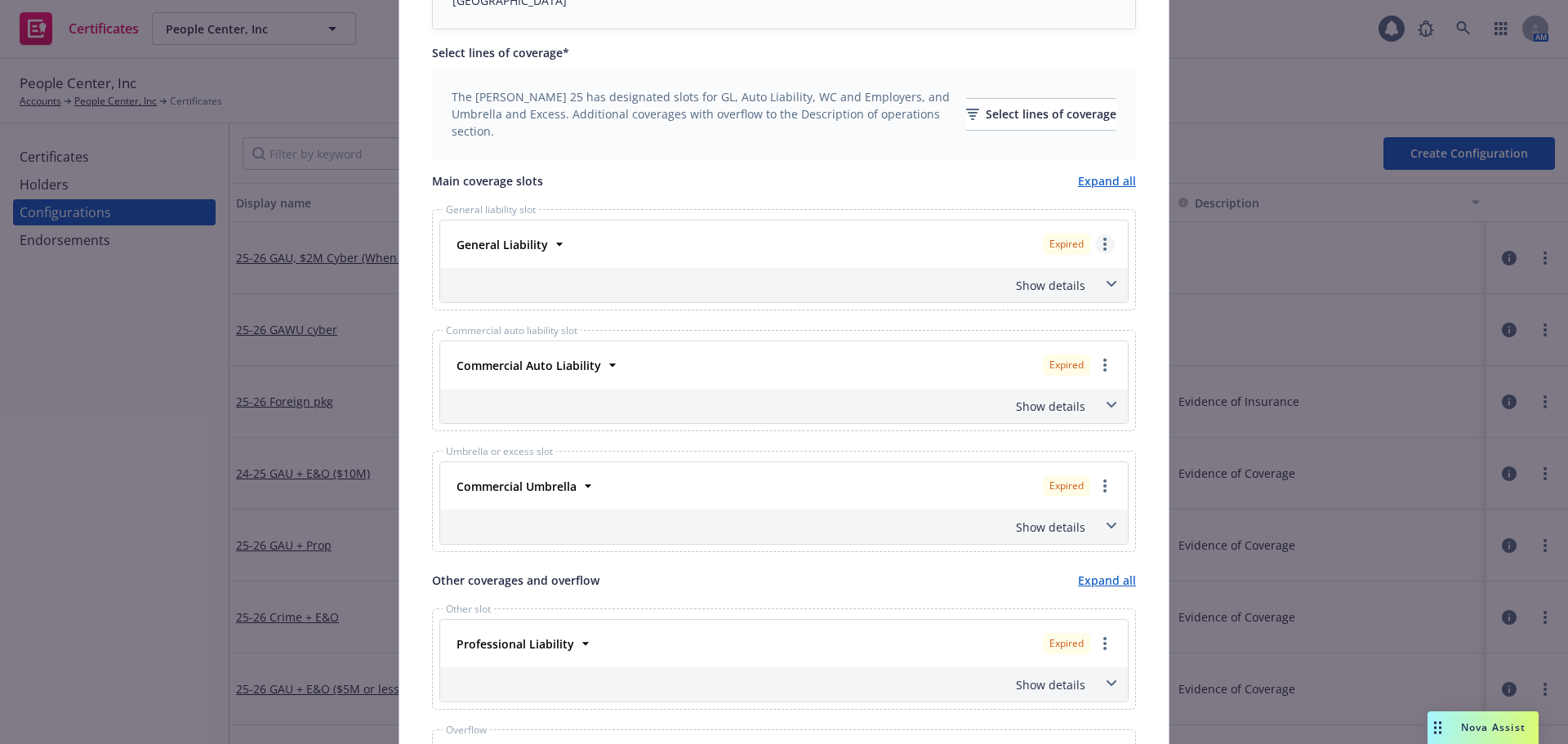
click at [1103, 249] on circle "more" at bounding box center [1105, 250] width 4 height 4
click at [1075, 283] on link "Remove this LOC" at bounding box center [1039, 278] width 151 height 33
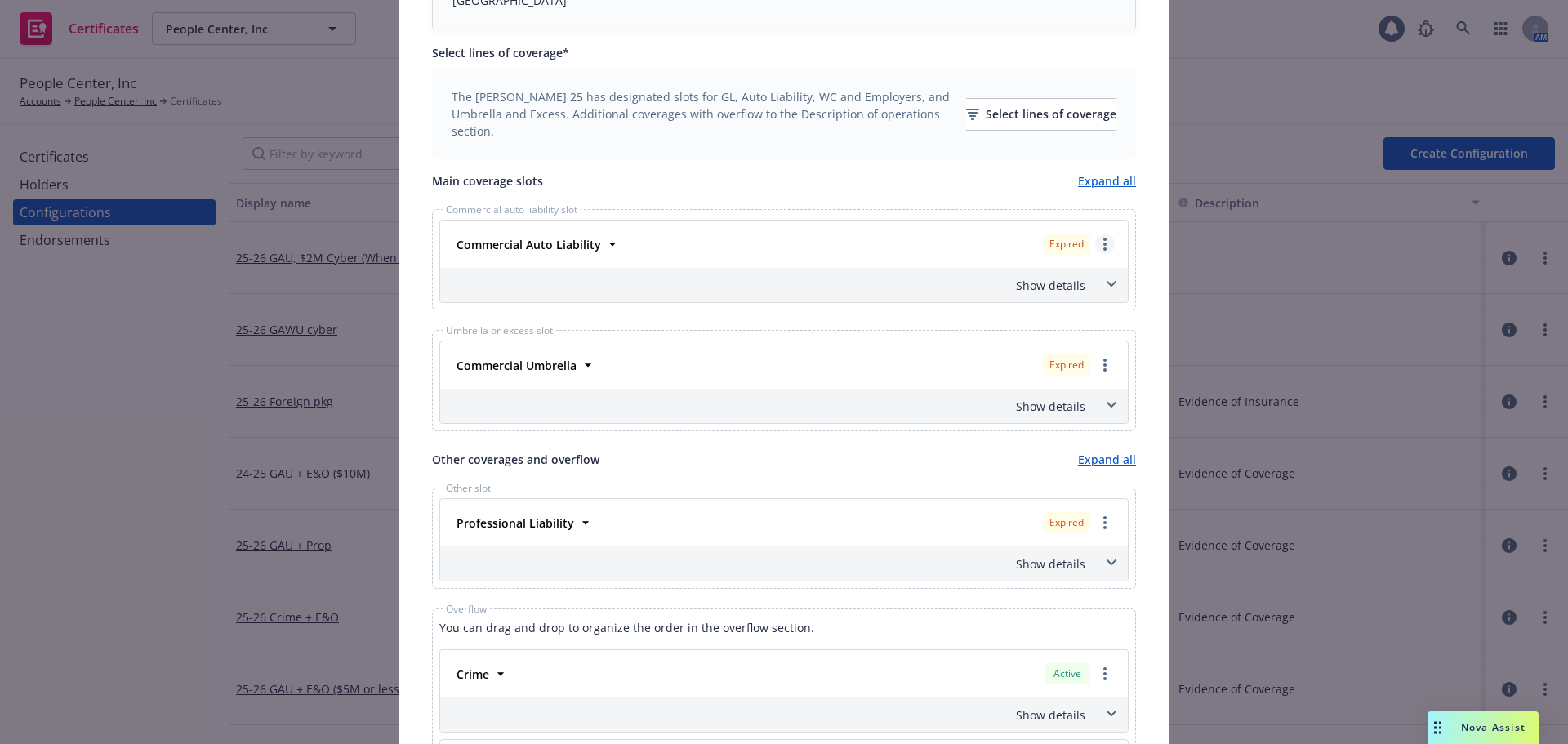
click at [1102, 240] on link "more" at bounding box center [1105, 244] width 20 height 20
click at [1075, 282] on link "Remove this LOC" at bounding box center [1039, 278] width 151 height 33
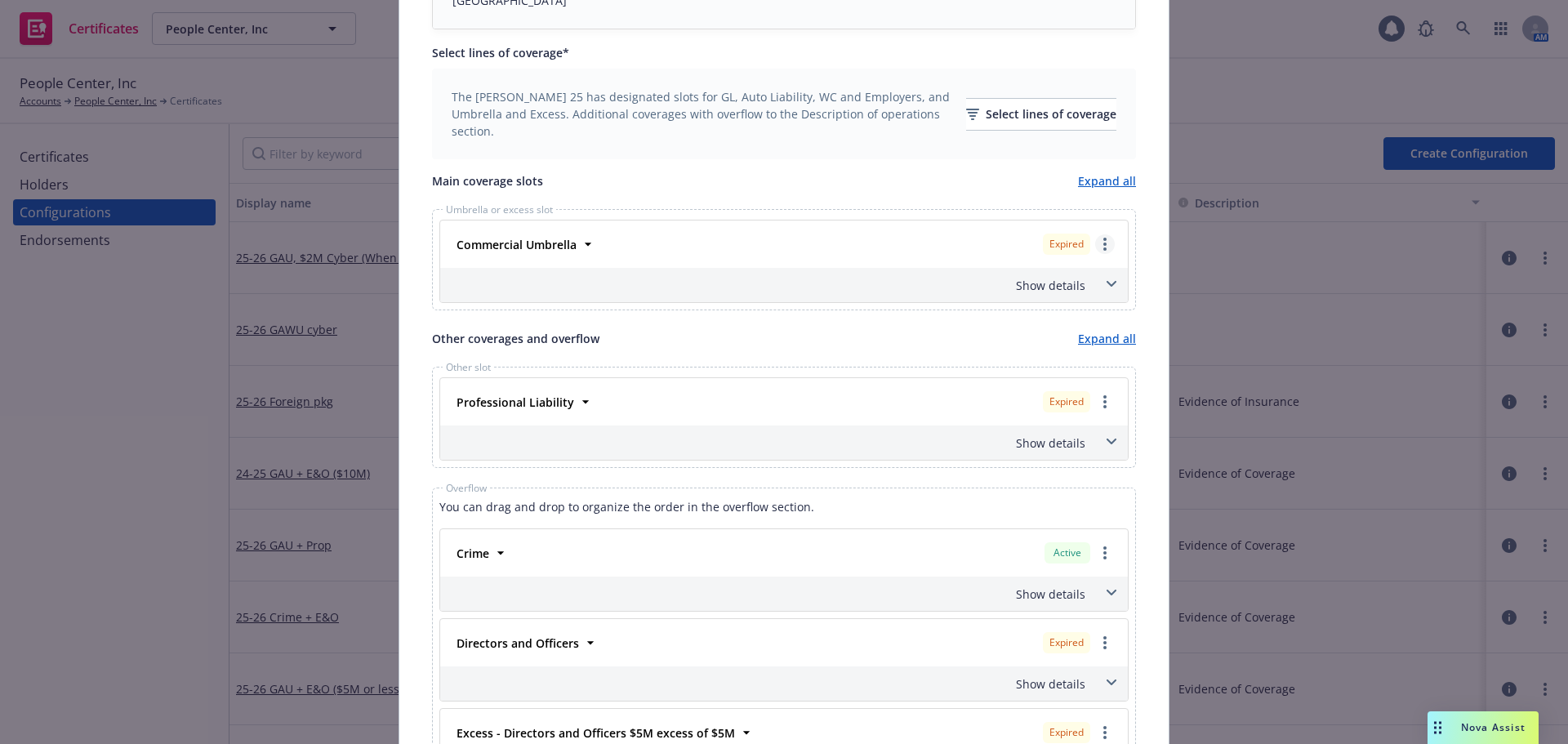
click at [1103, 244] on circle "more" at bounding box center [1105, 244] width 4 height 4
click at [1067, 276] on link "Remove this LOC" at bounding box center [1039, 278] width 151 height 33
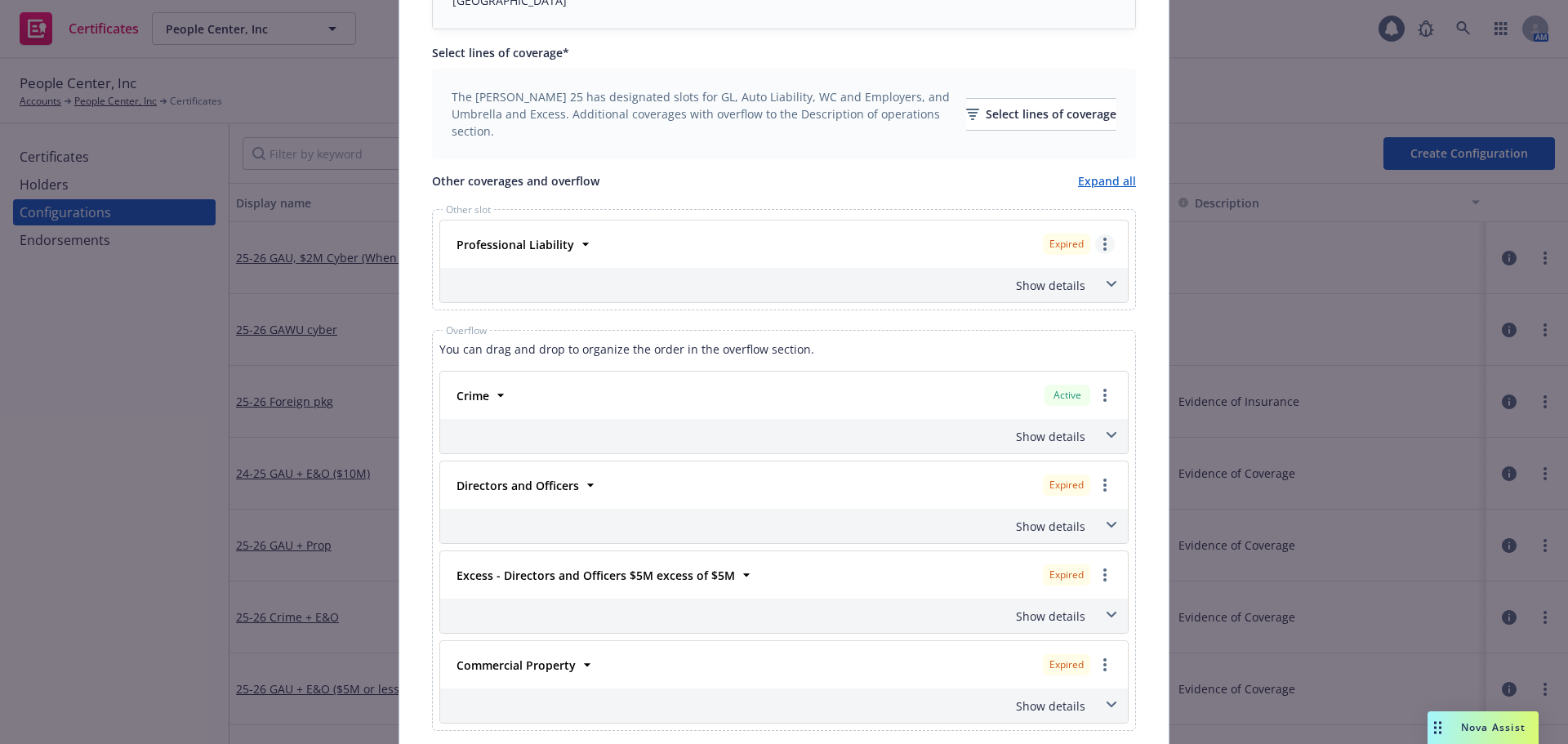
click at [1103, 243] on link "more" at bounding box center [1105, 244] width 20 height 20
click at [1044, 278] on link "Remove this LOC" at bounding box center [1026, 278] width 177 height 33
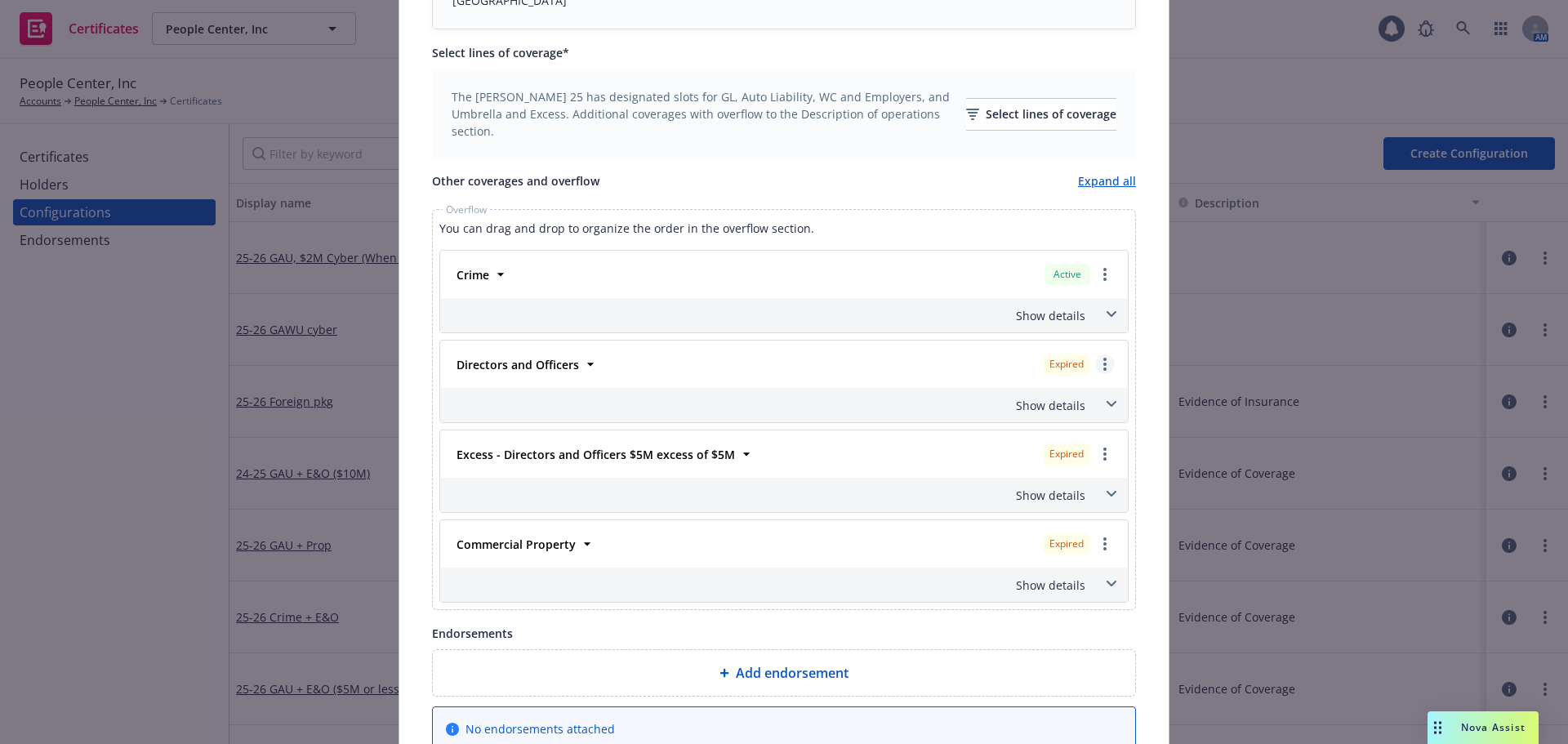
click at [1099, 370] on link "more" at bounding box center [1105, 364] width 20 height 20
click at [1056, 400] on link "Remove this LOC" at bounding box center [1026, 398] width 177 height 33
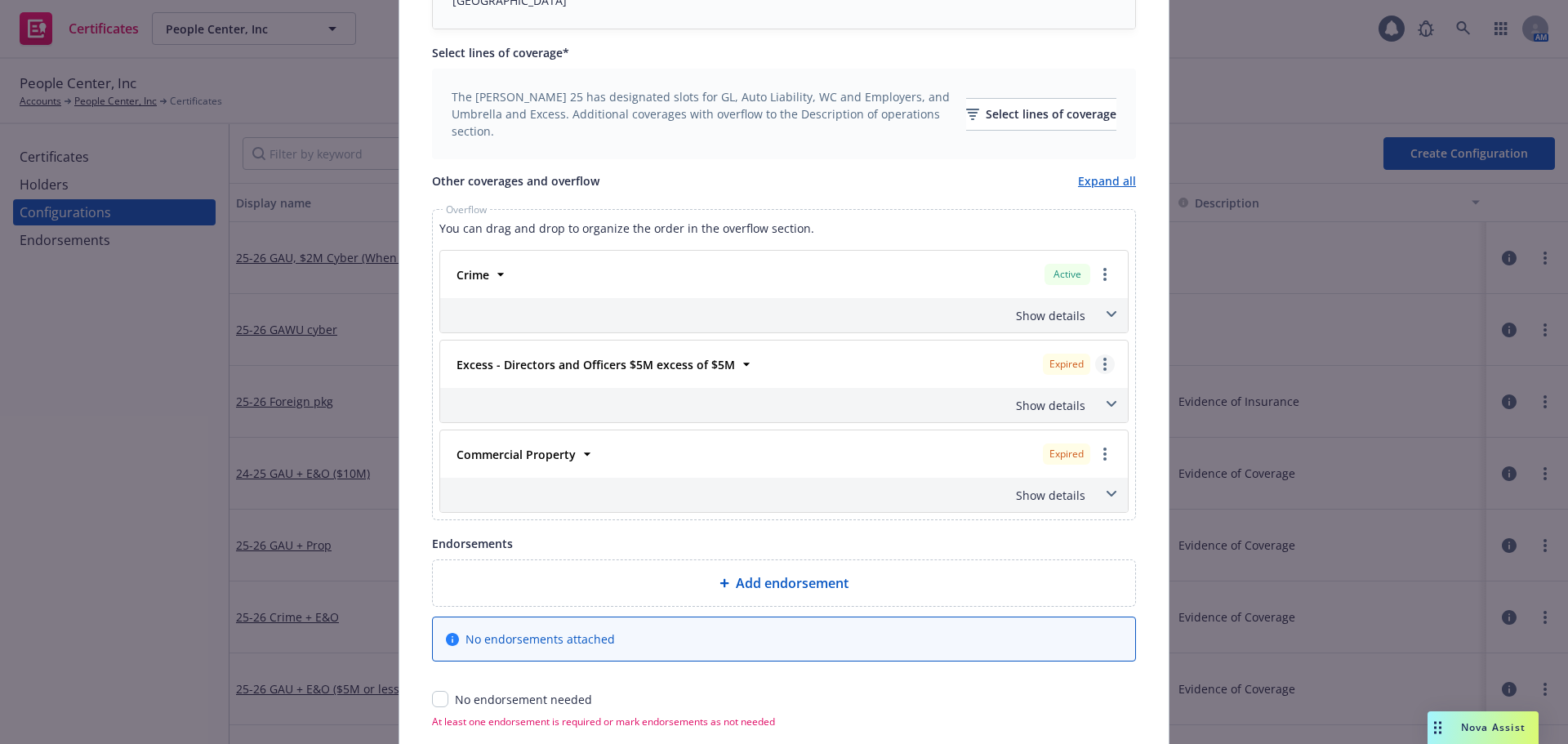
click at [1103, 370] on circle "more" at bounding box center [1105, 369] width 4 height 4
click at [1056, 397] on link "Remove this LOC" at bounding box center [1026, 398] width 177 height 33
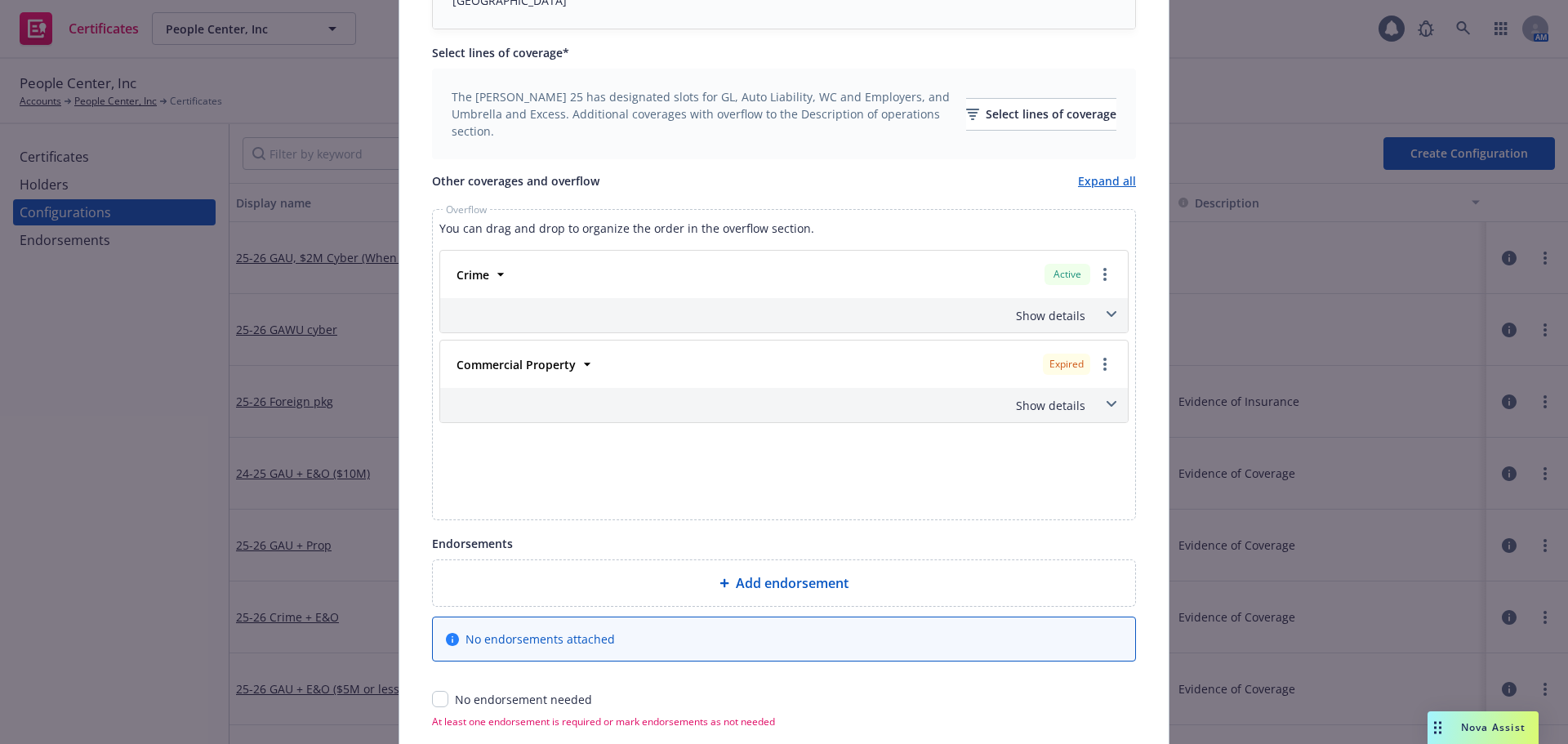
scroll to position [558, 0]
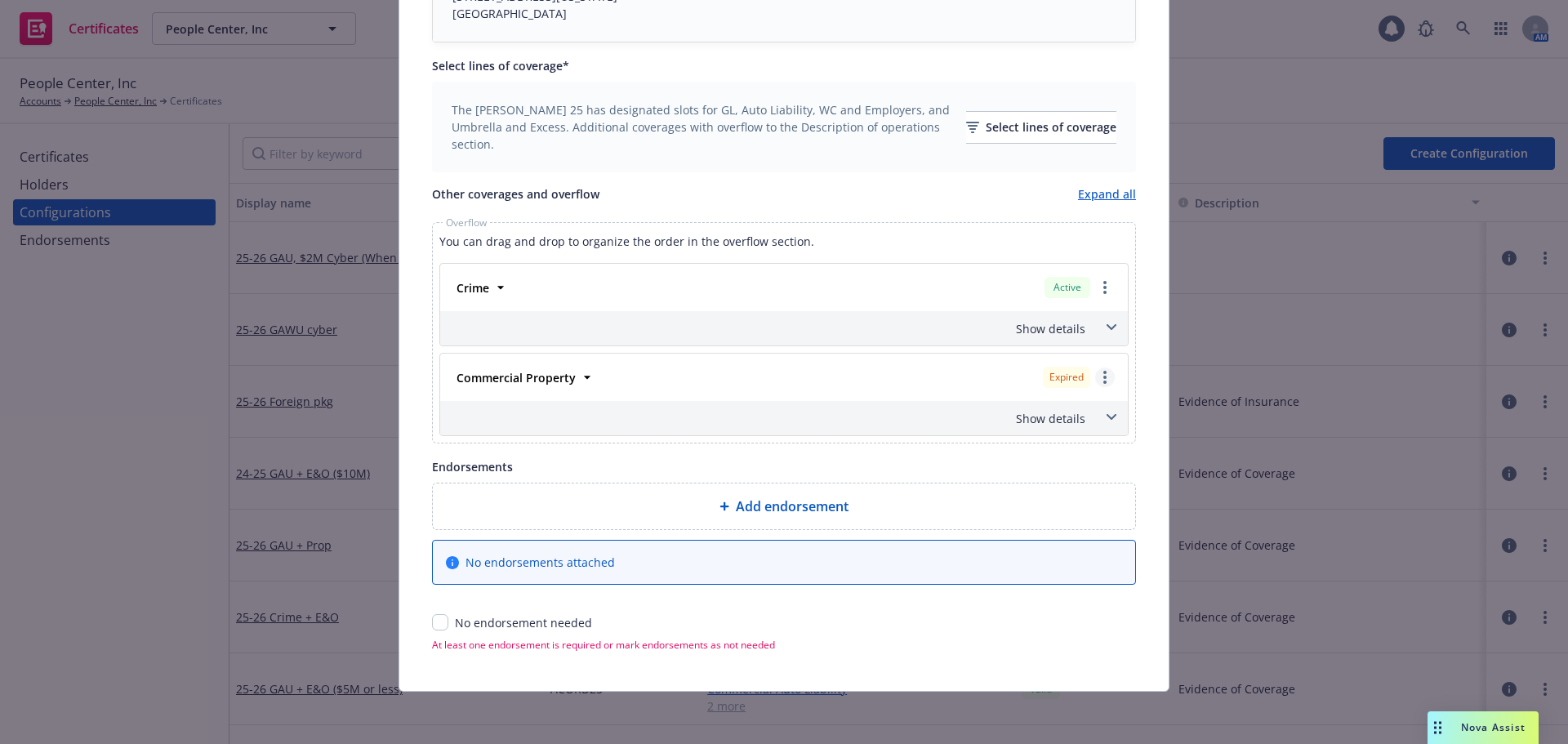
click at [1103, 380] on icon "more" at bounding box center [1105, 377] width 4 height 13
click at [1041, 413] on link "Remove this LOC" at bounding box center [1026, 411] width 177 height 33
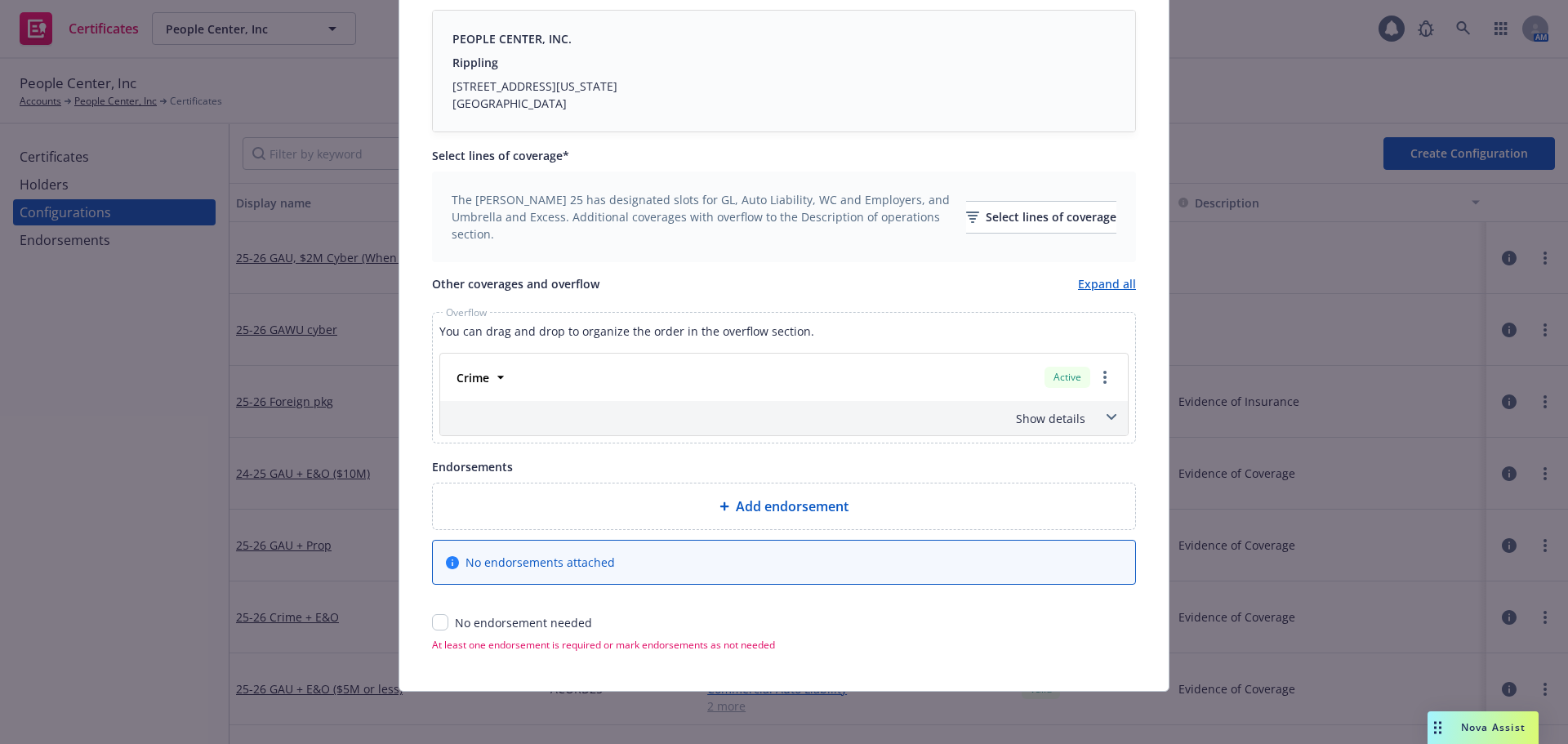
scroll to position [468, 0]
click at [1051, 416] on div "Show details" at bounding box center [764, 418] width 641 height 17
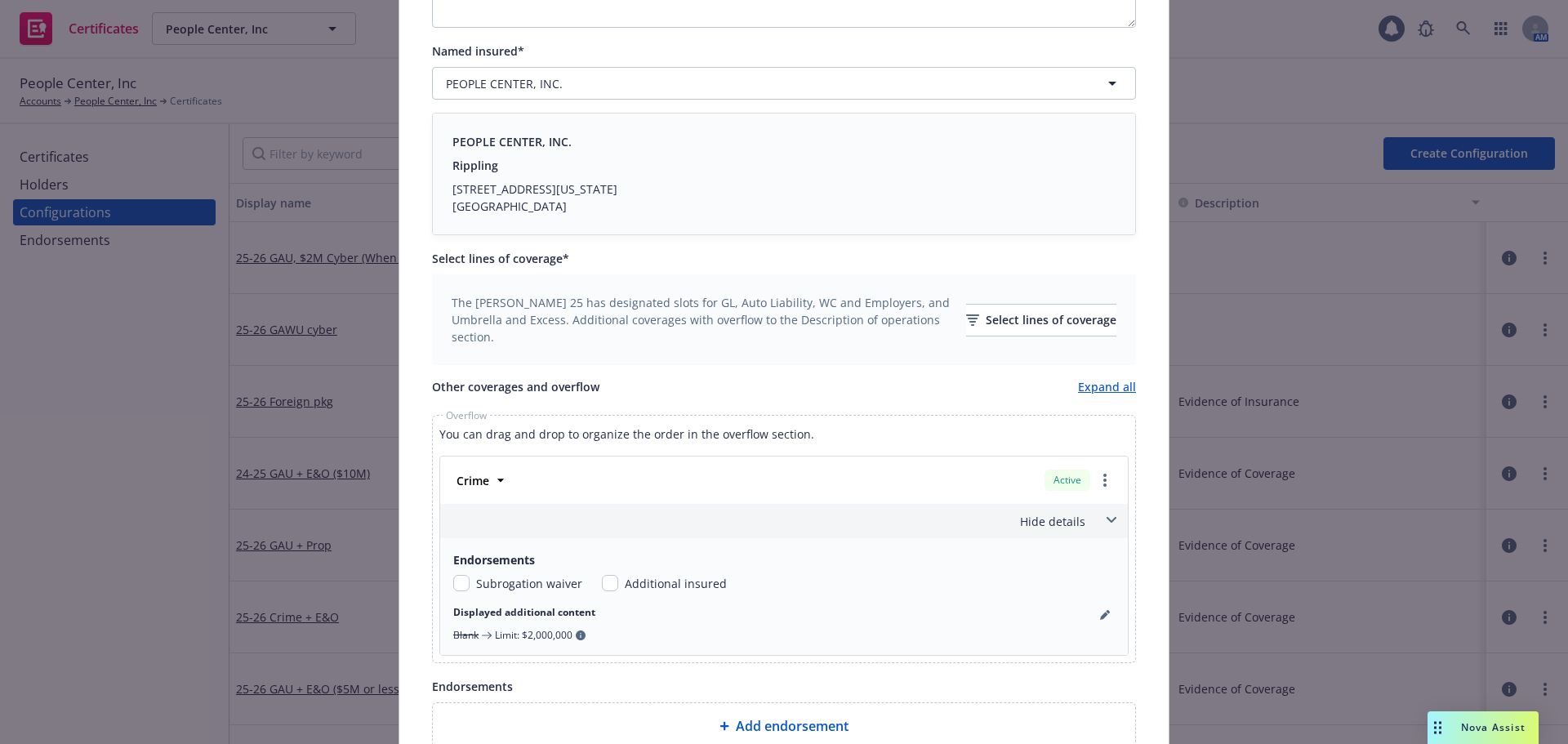
scroll to position [327, 0]
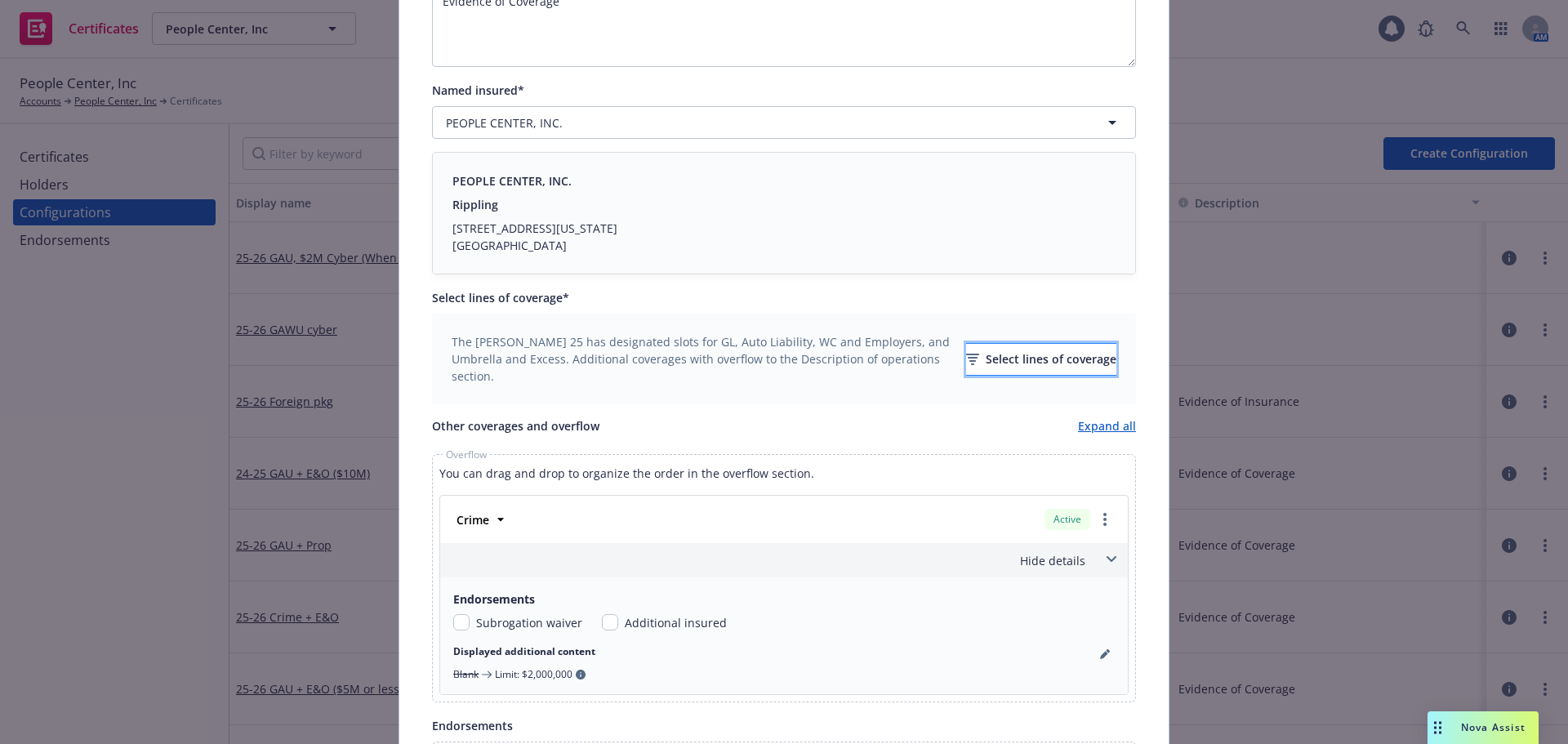
click at [966, 355] on div "Select lines of coverage" at bounding box center [1040, 359] width 150 height 31
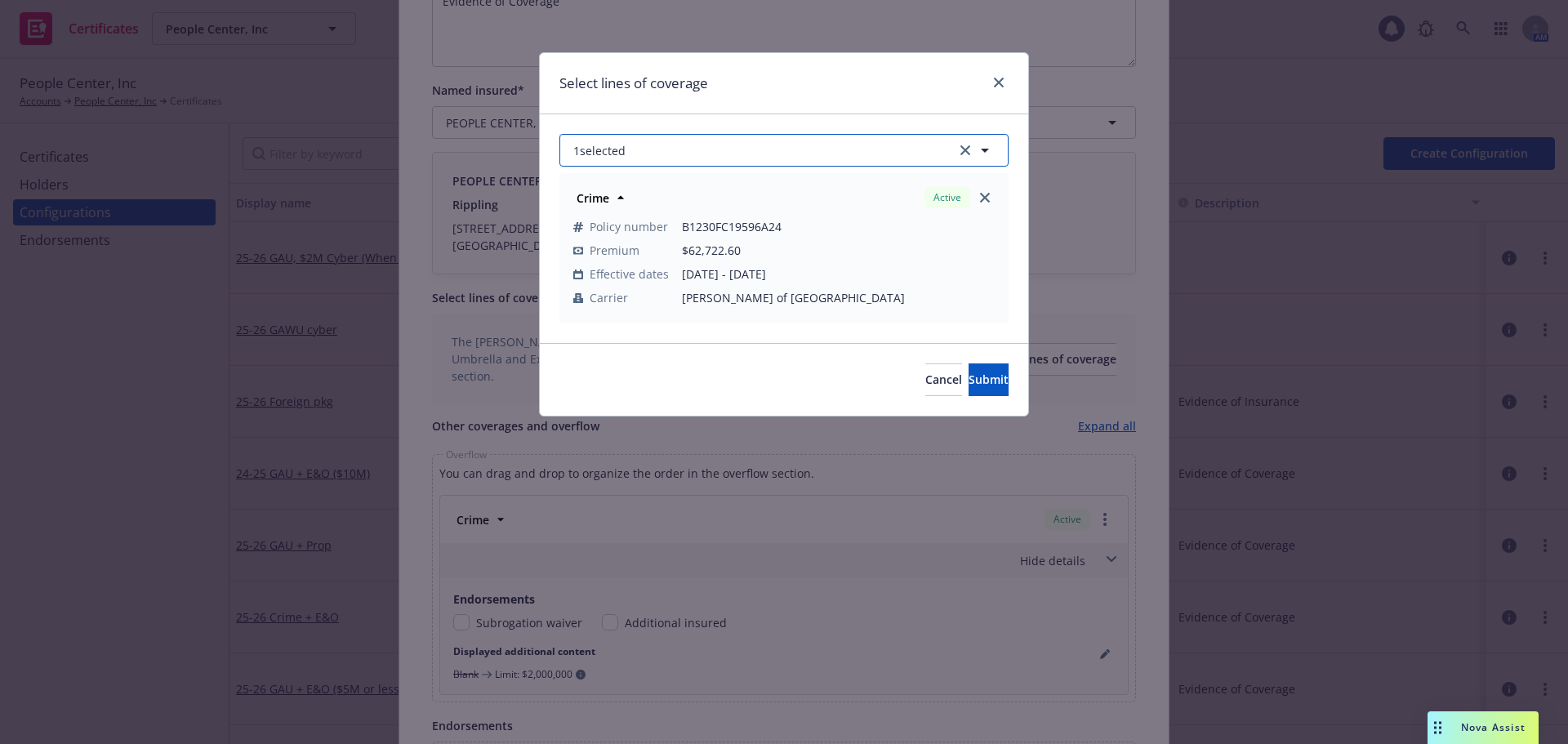
click at [712, 148] on button "1 selected" at bounding box center [784, 150] width 449 height 33
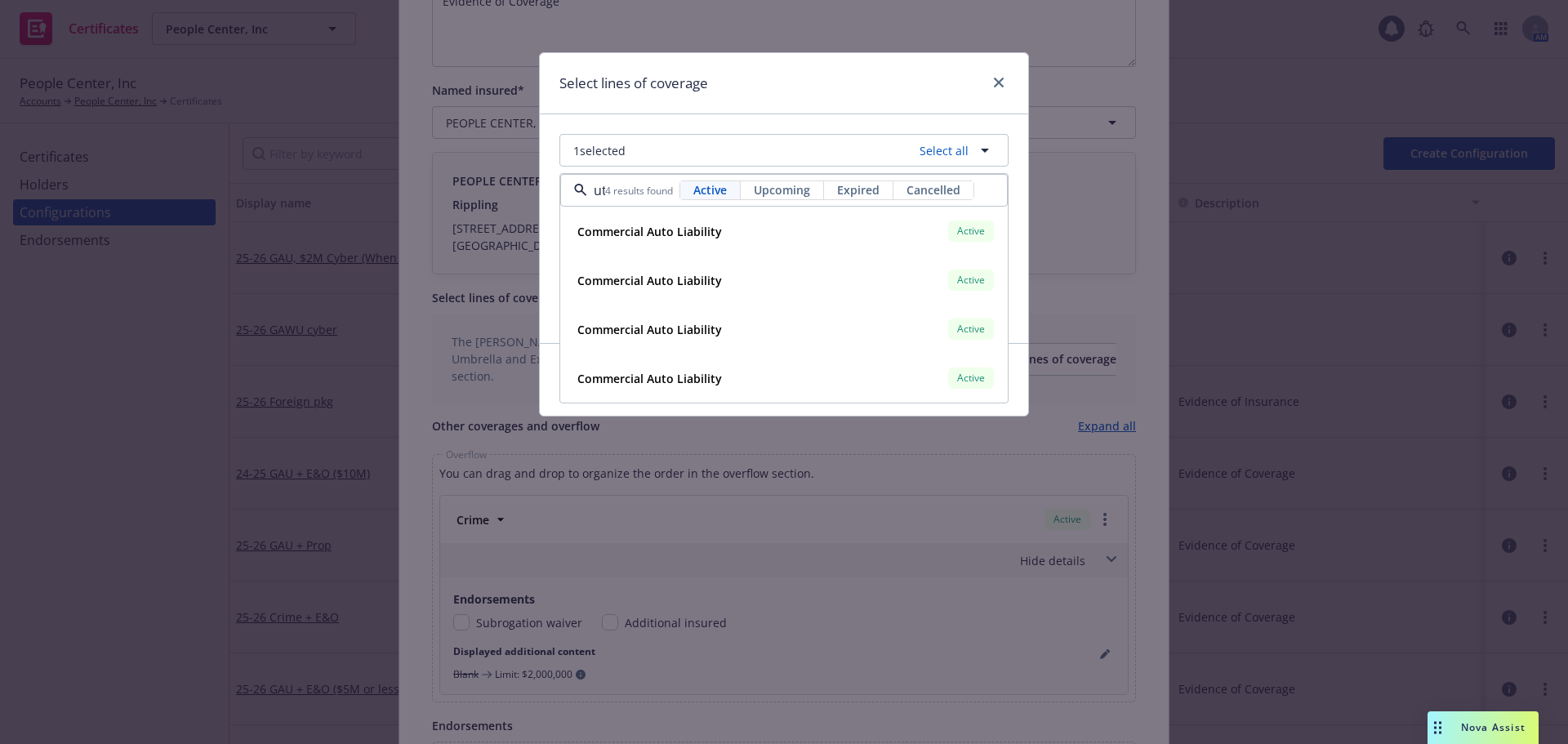
scroll to position [0, 15]
type input "auto"
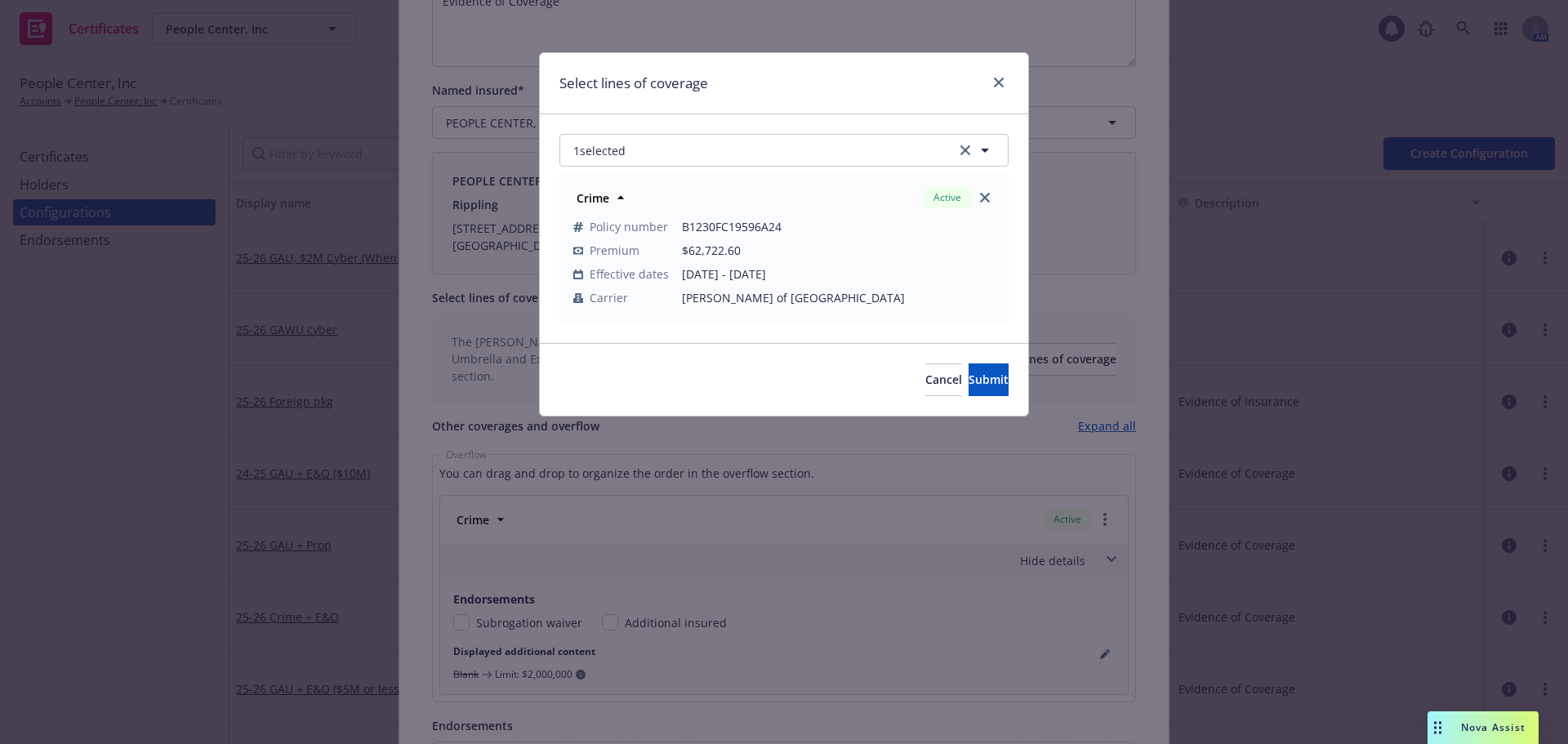
scroll to position [0, 0]
click at [630, 148] on button "1 selected" at bounding box center [784, 150] width 449 height 33
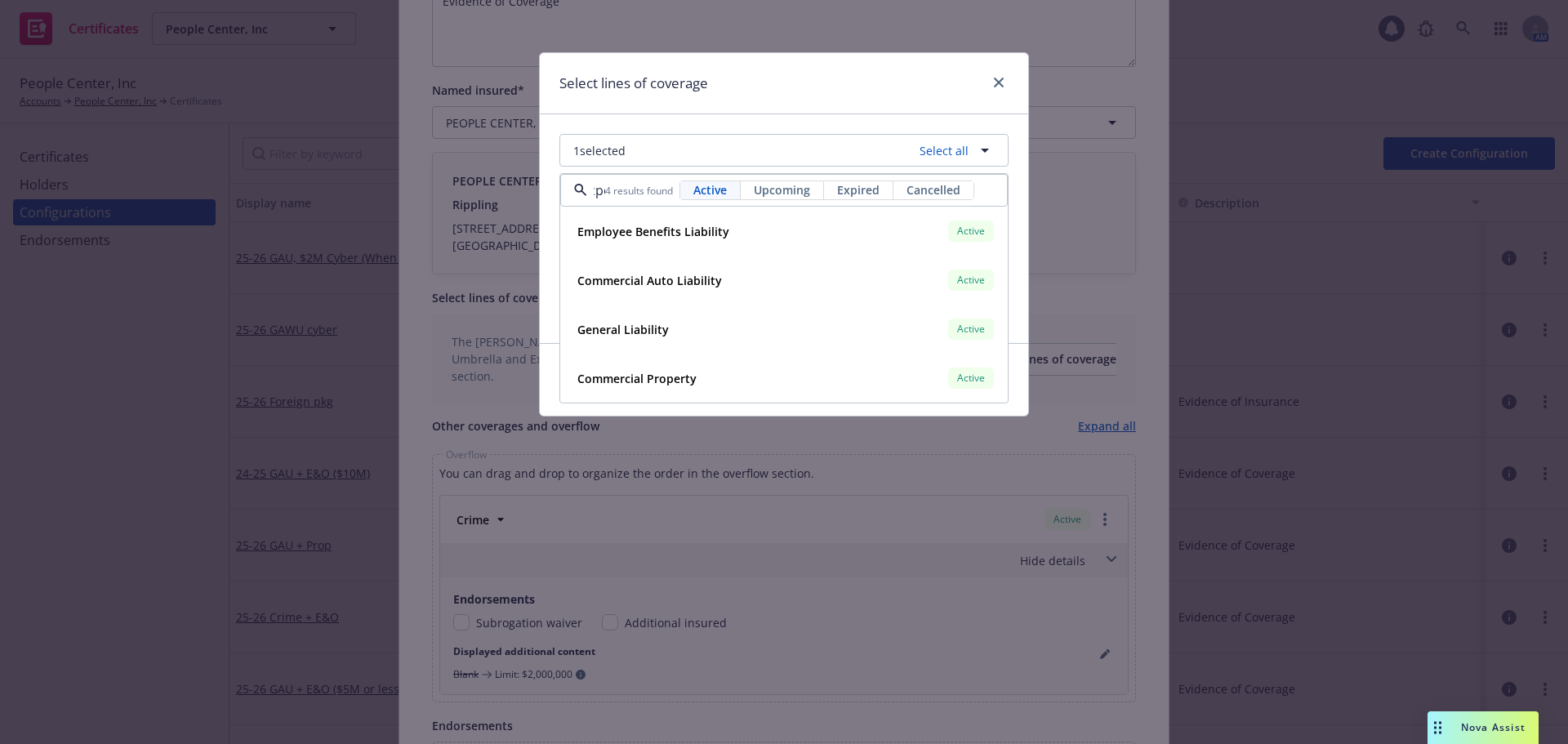
scroll to position [0, 10]
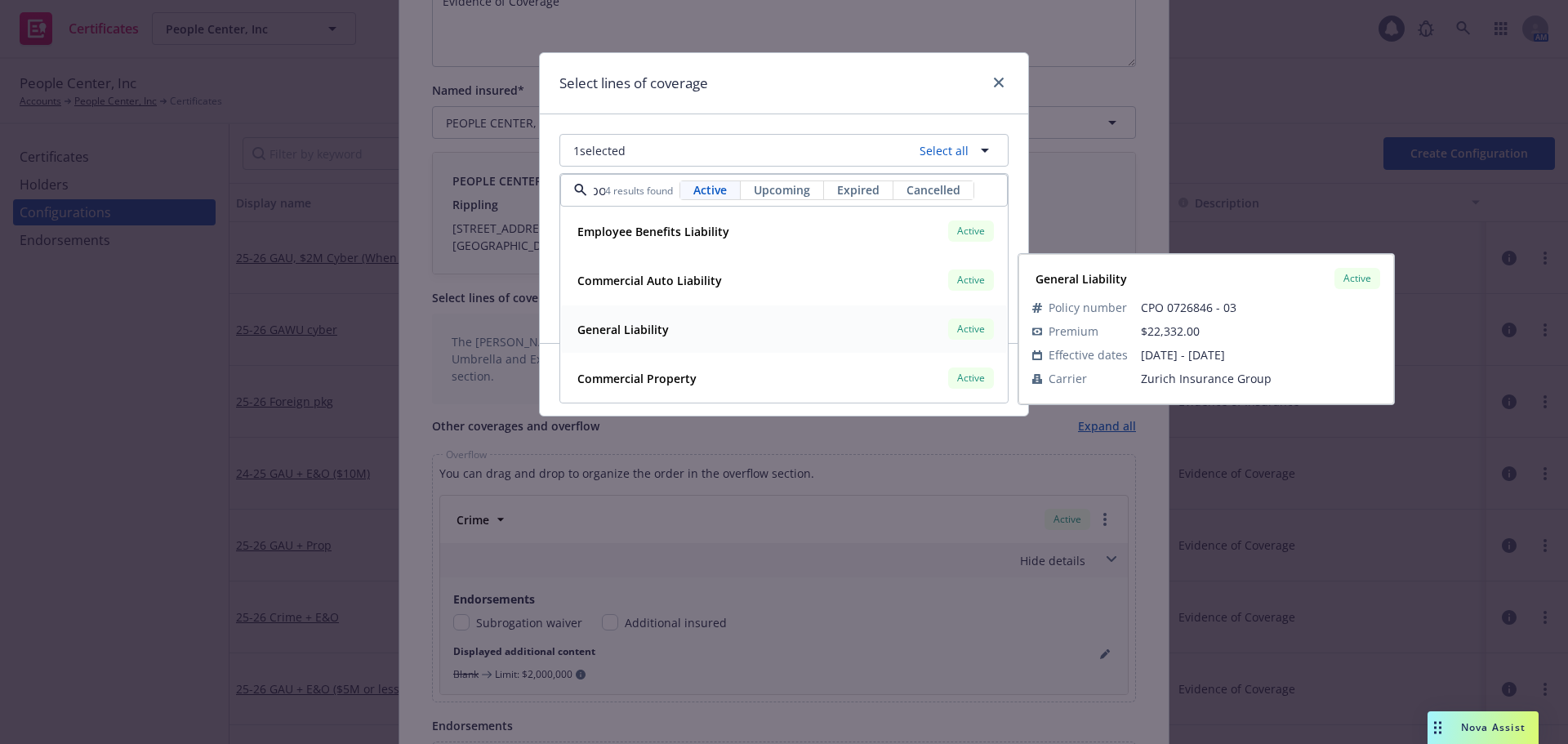
click at [699, 334] on div "General Liability Active" at bounding box center [784, 329] width 426 height 27
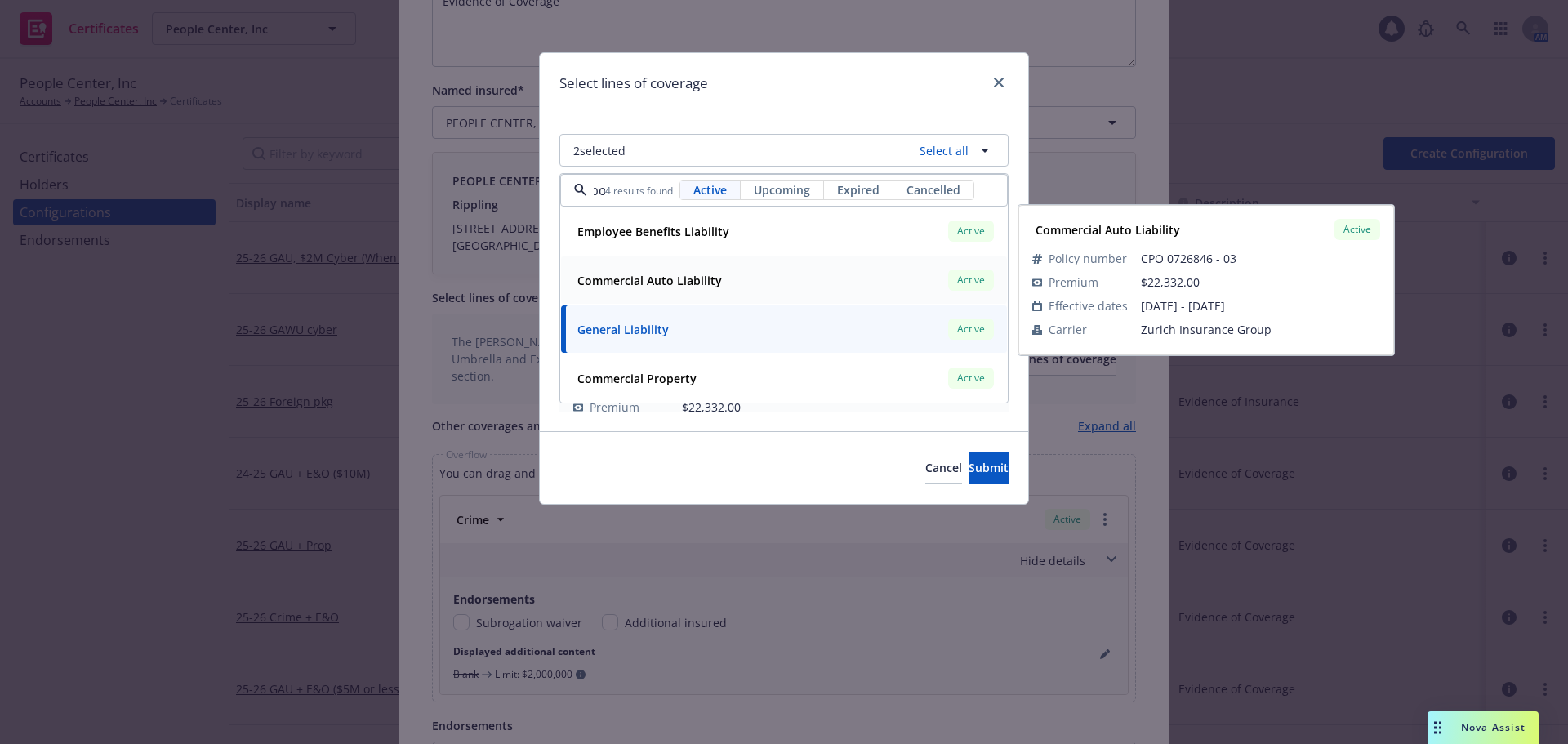
click at [692, 272] on strong "Commercial Auto Liability" at bounding box center [650, 280] width 145 height 15
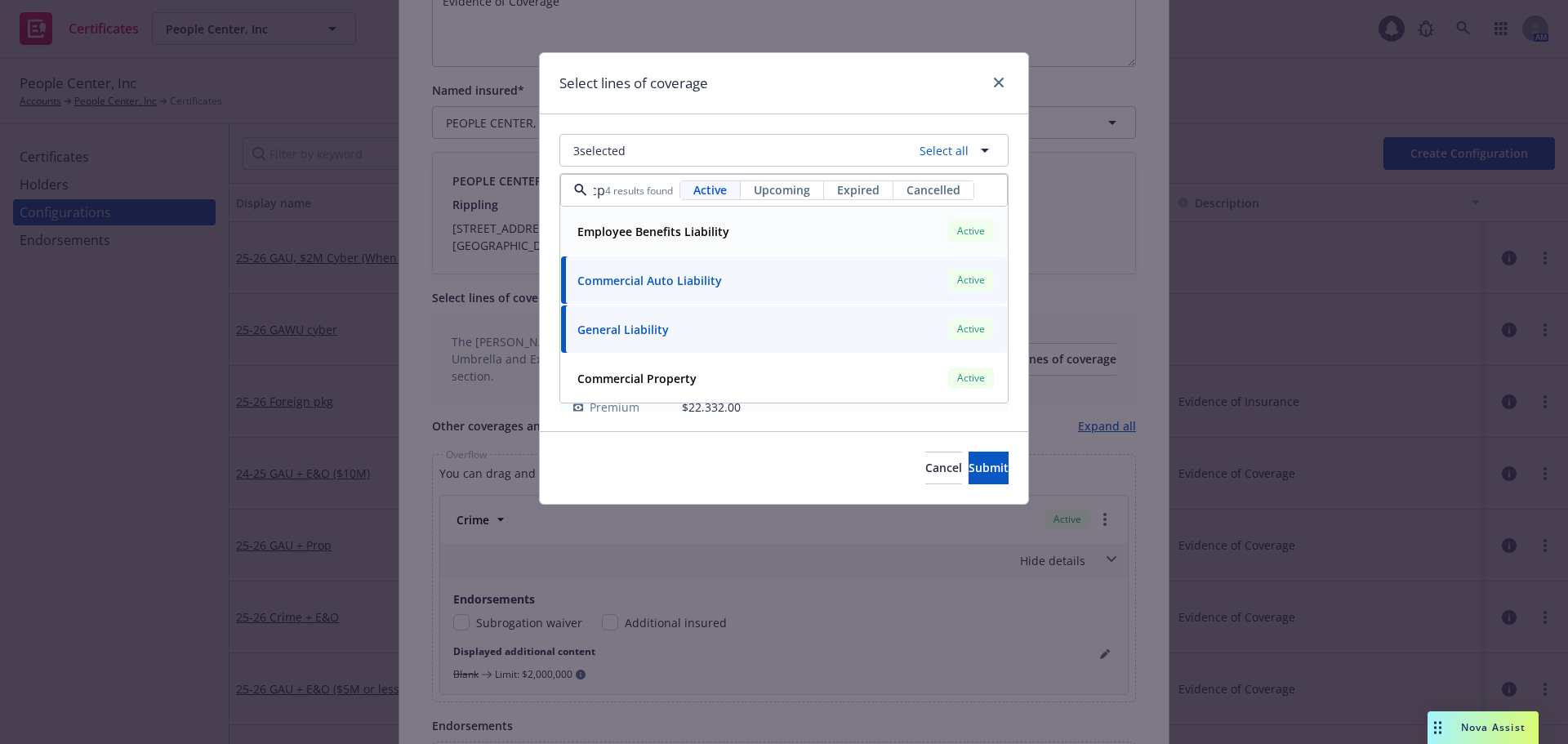
scroll to position [0, 2]
type input "c"
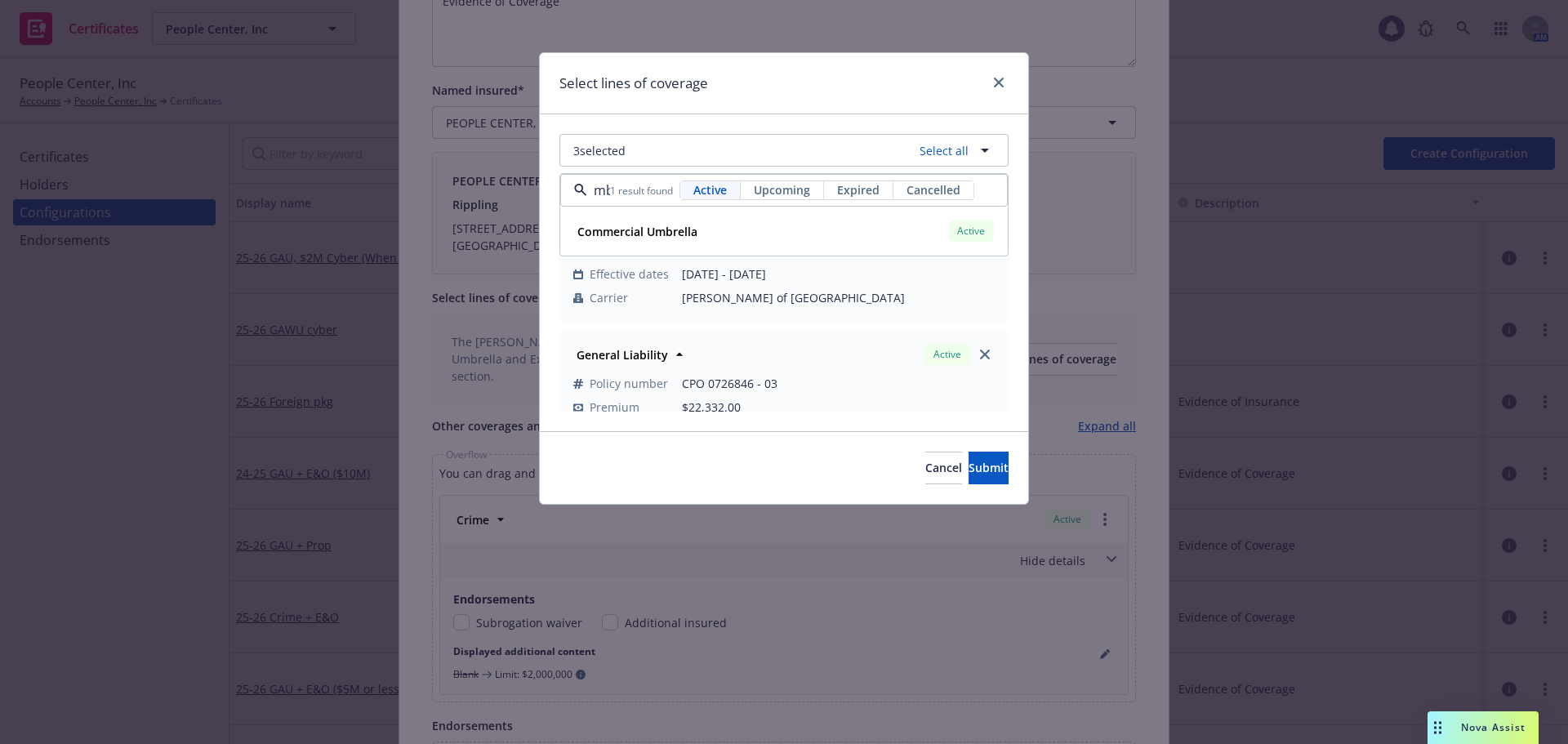
scroll to position [0, 12]
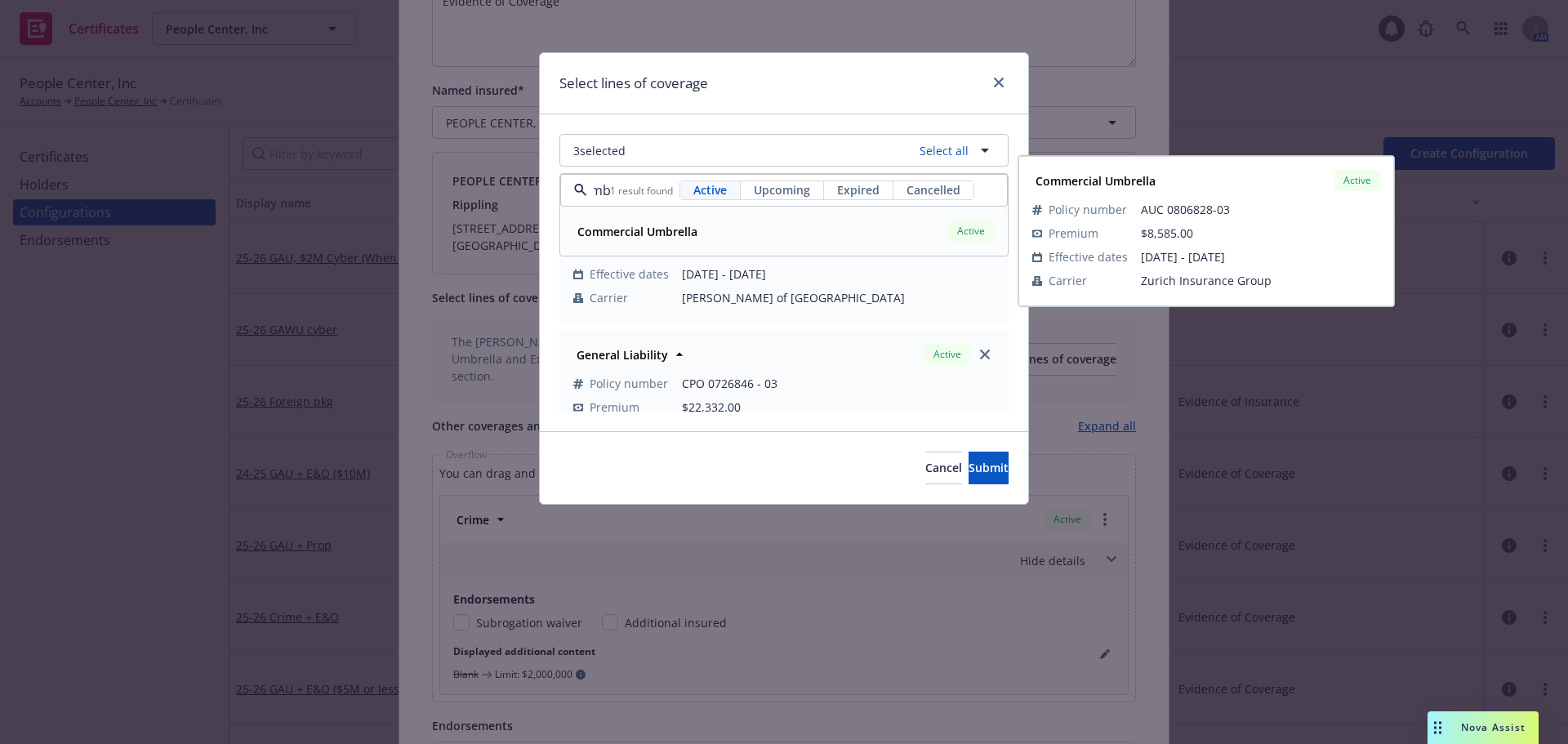
click at [701, 232] on div "Commercial Umbrella" at bounding box center [636, 231] width 130 height 24
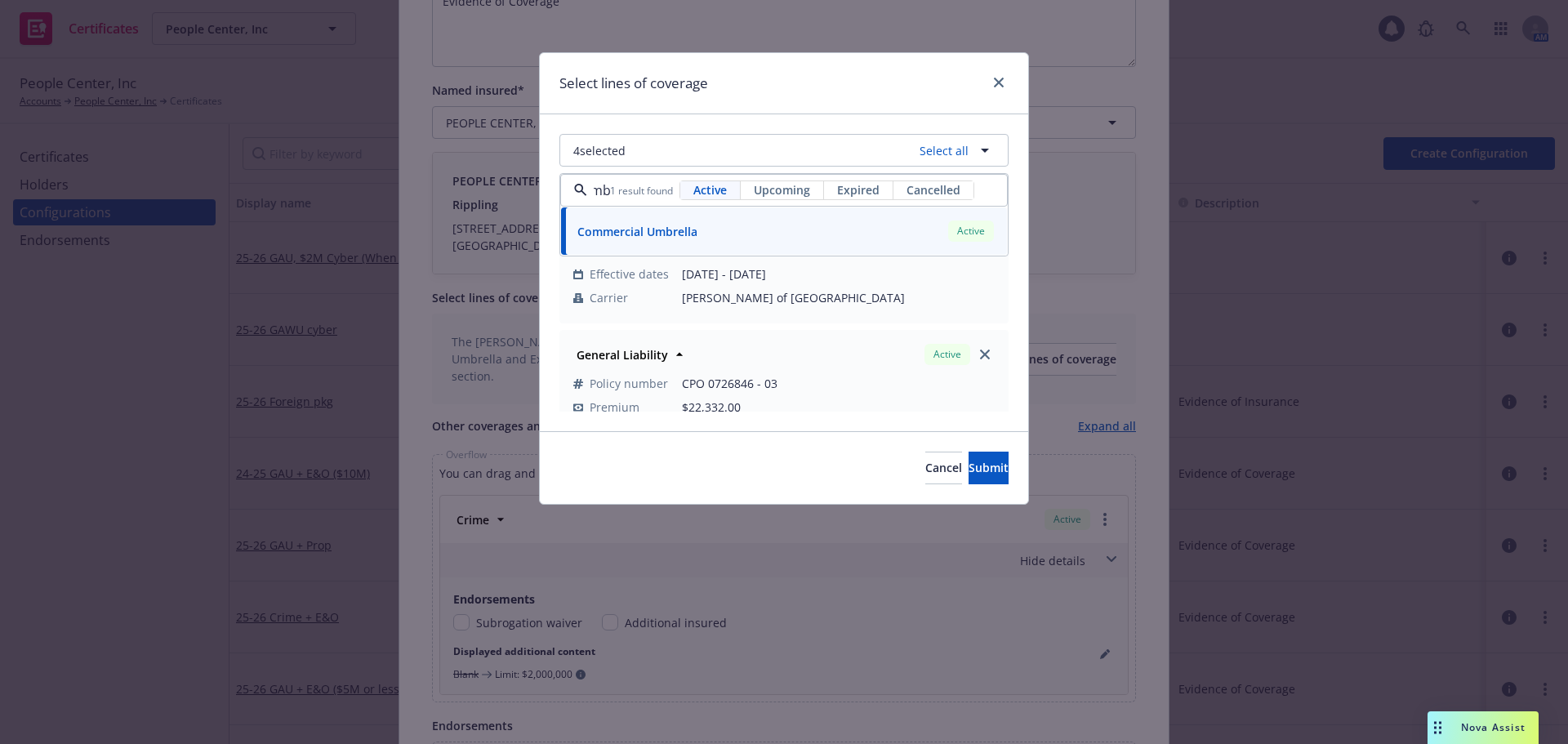
type input "umb"
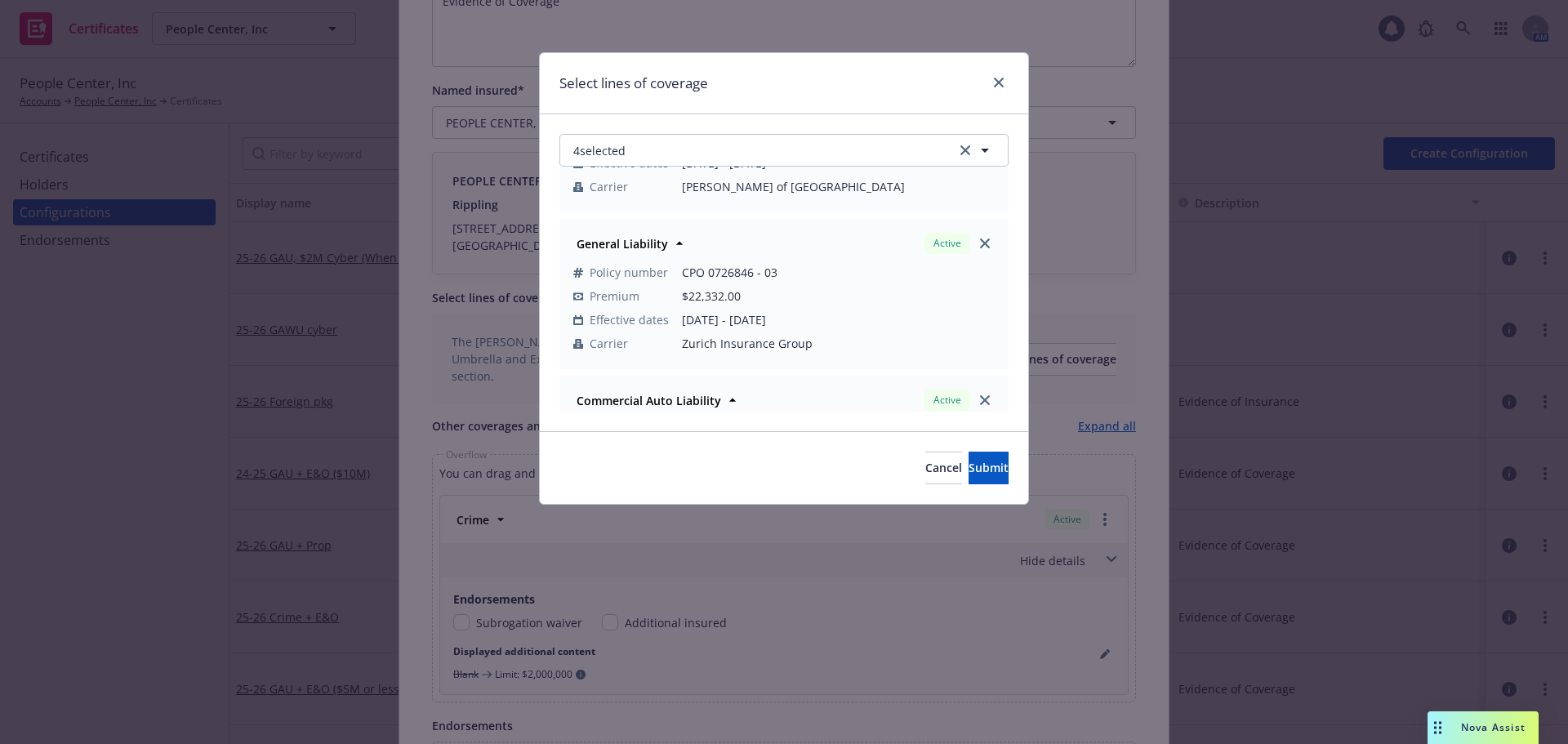
scroll to position [0, 0]
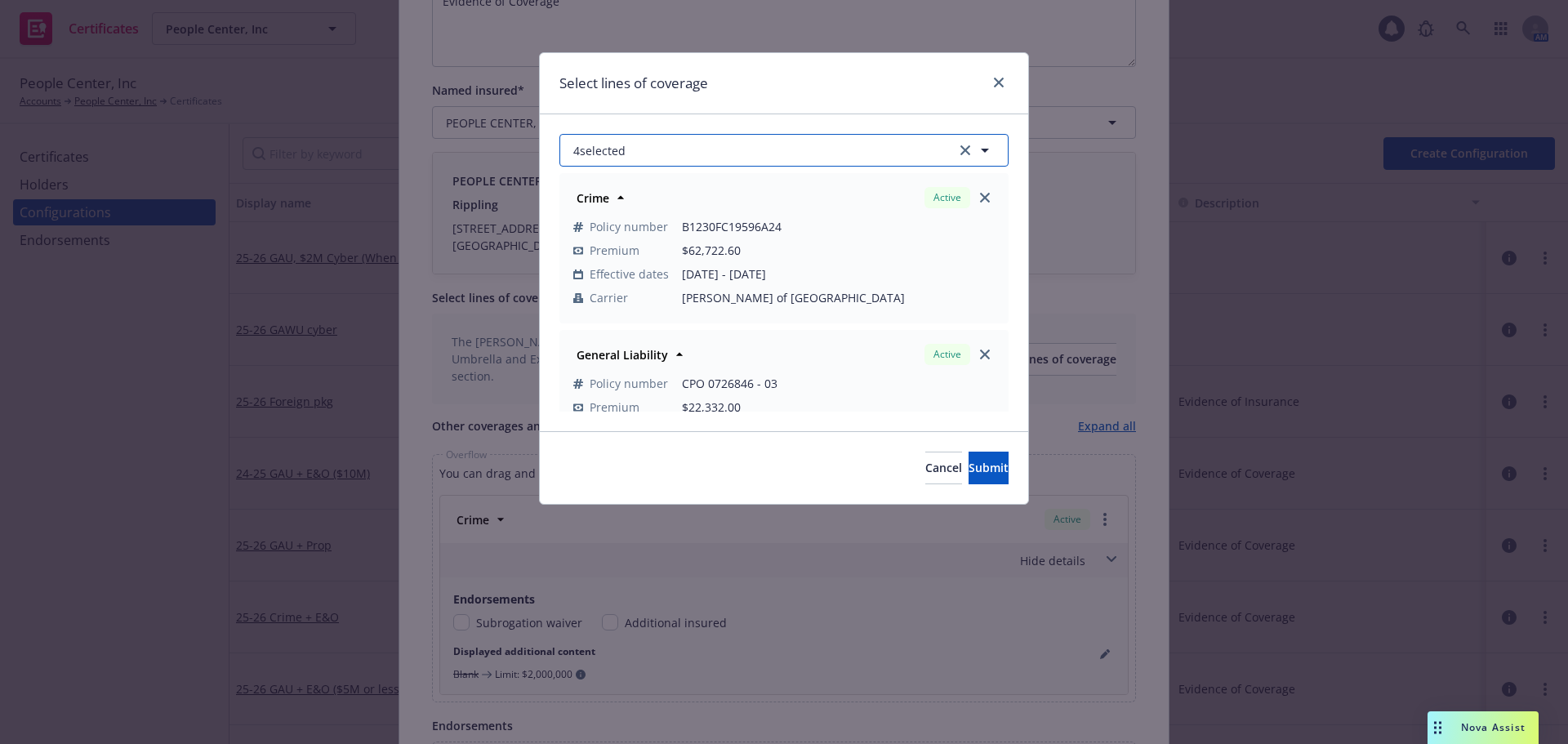
click at [659, 147] on button "4 selected" at bounding box center [784, 150] width 449 height 33
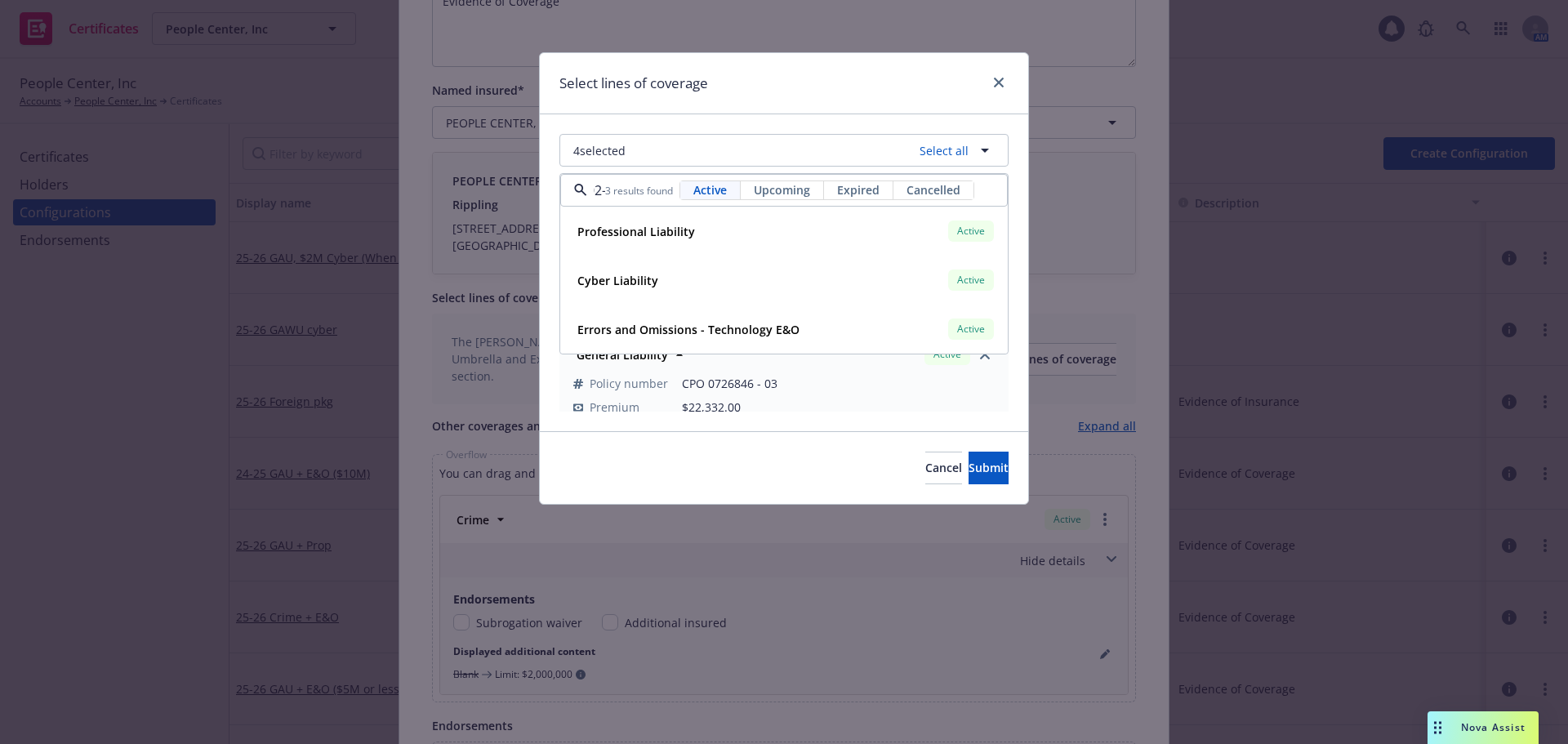
scroll to position [0, 14]
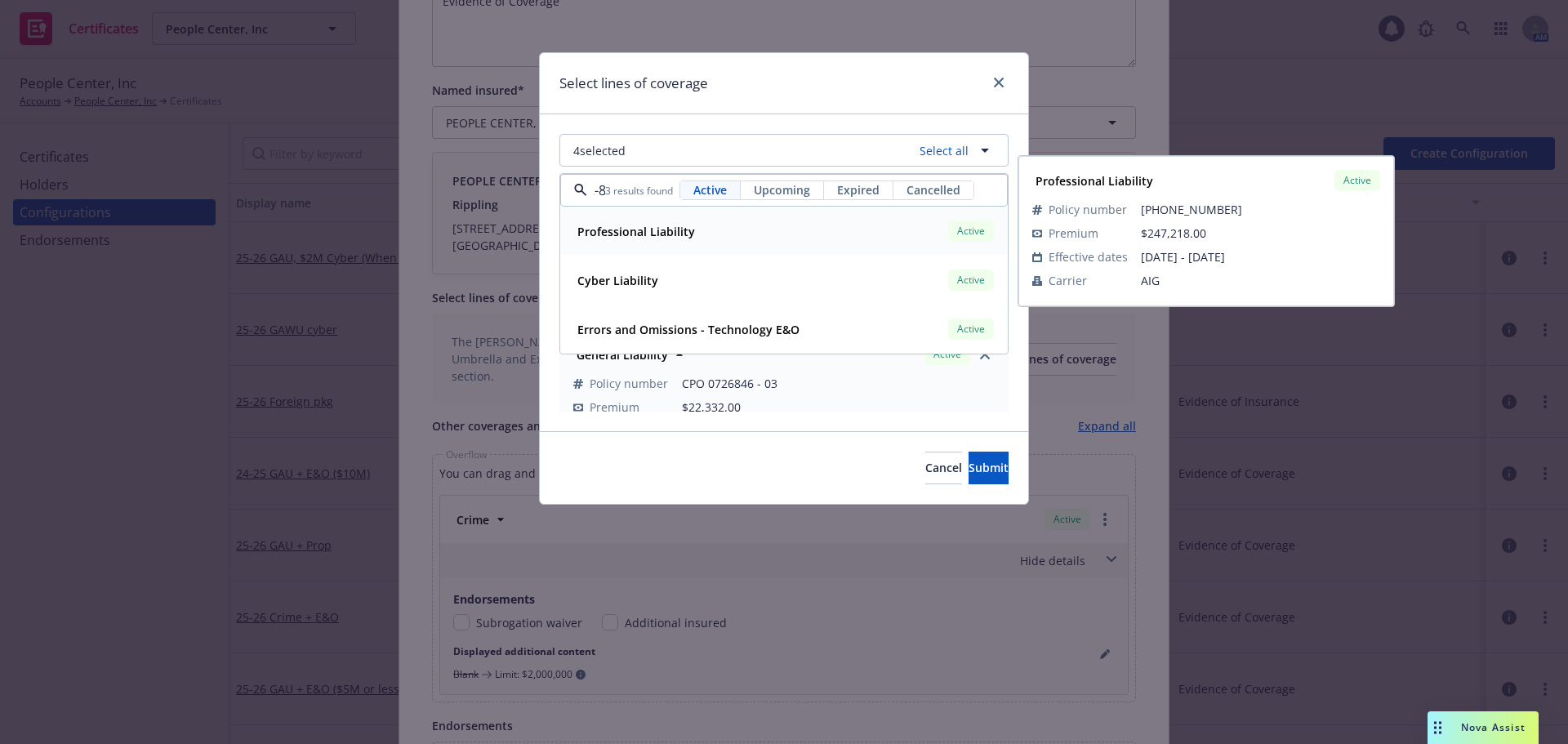
click at [775, 241] on div "Professional Liability Active" at bounding box center [784, 230] width 426 height 27
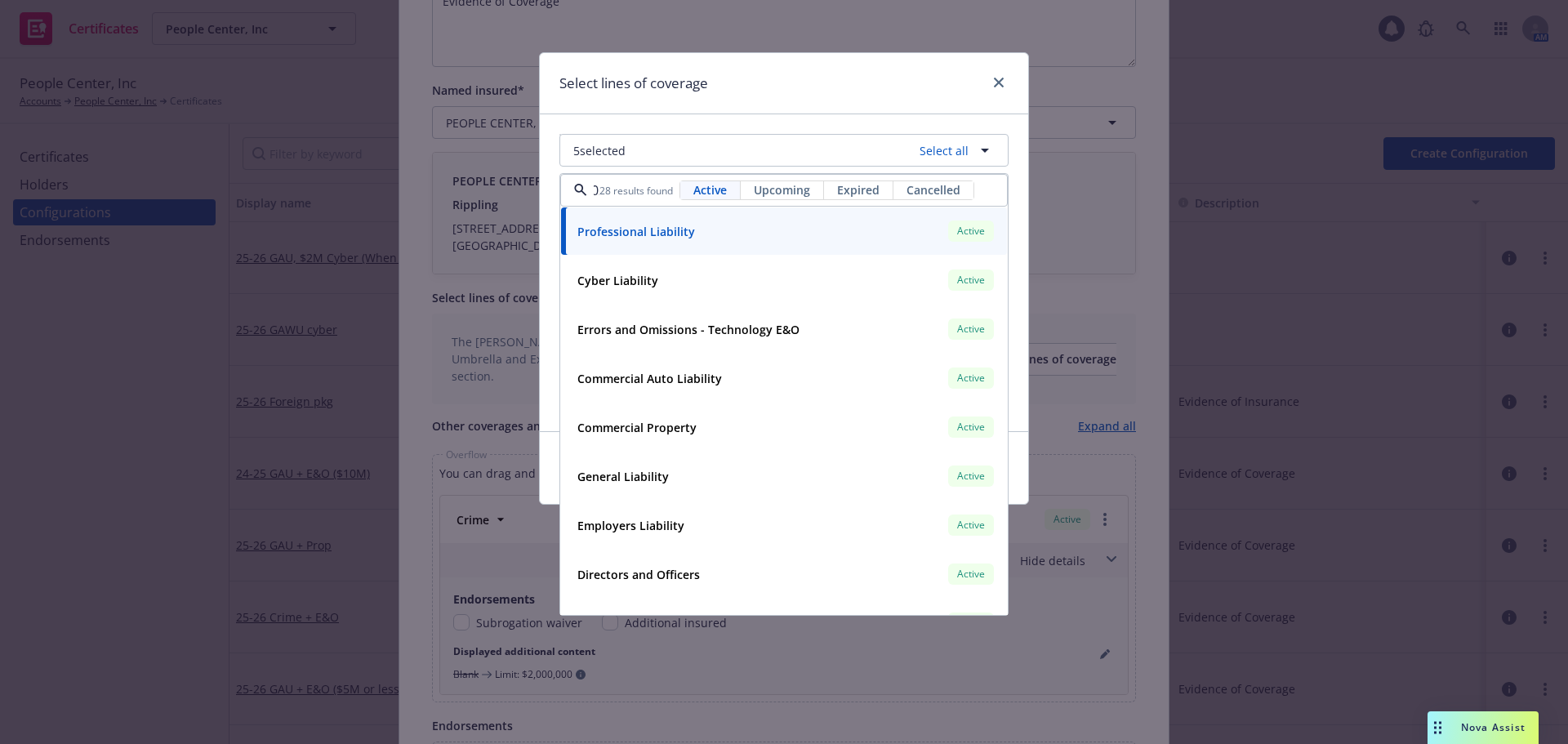
type input "0"
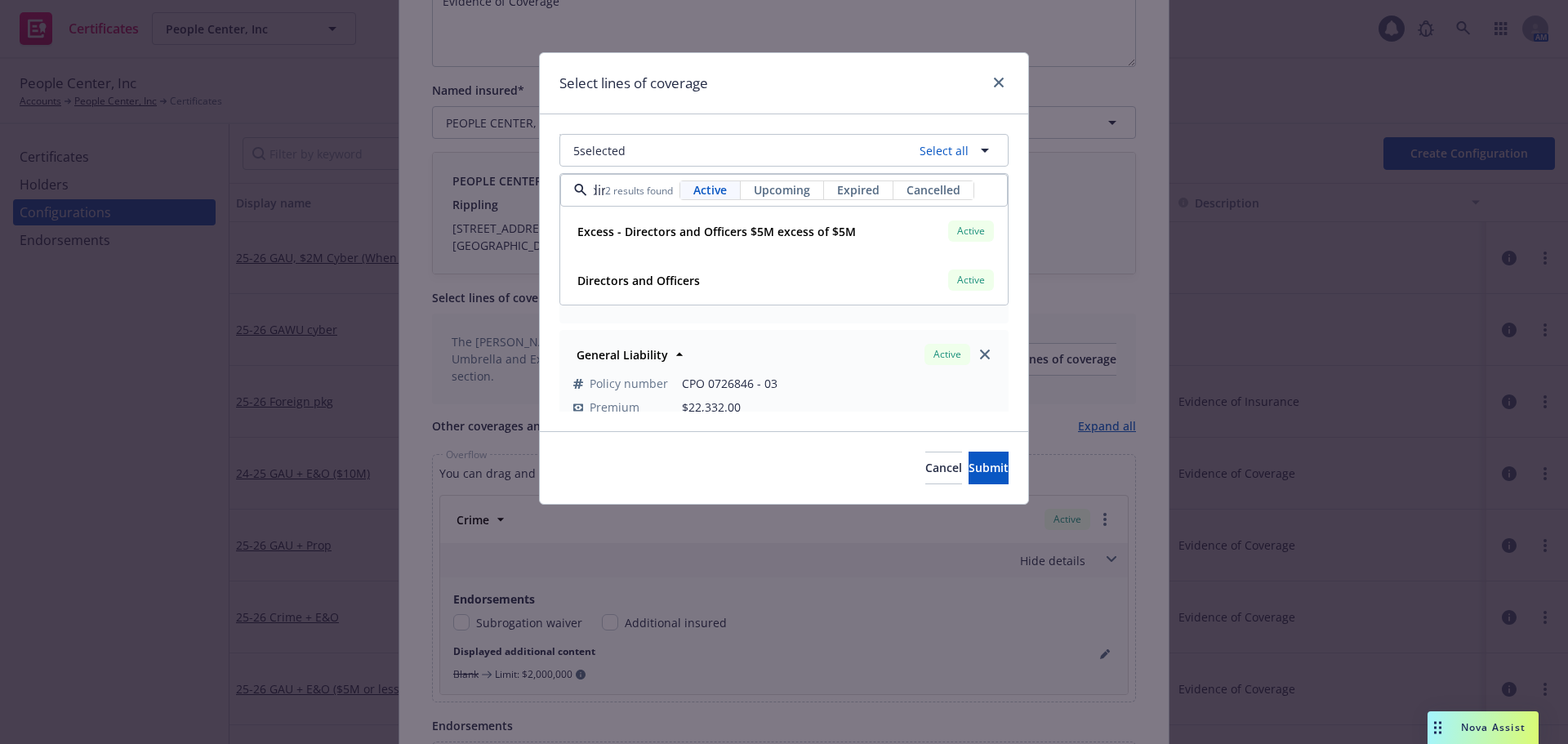
scroll to position [0, 12]
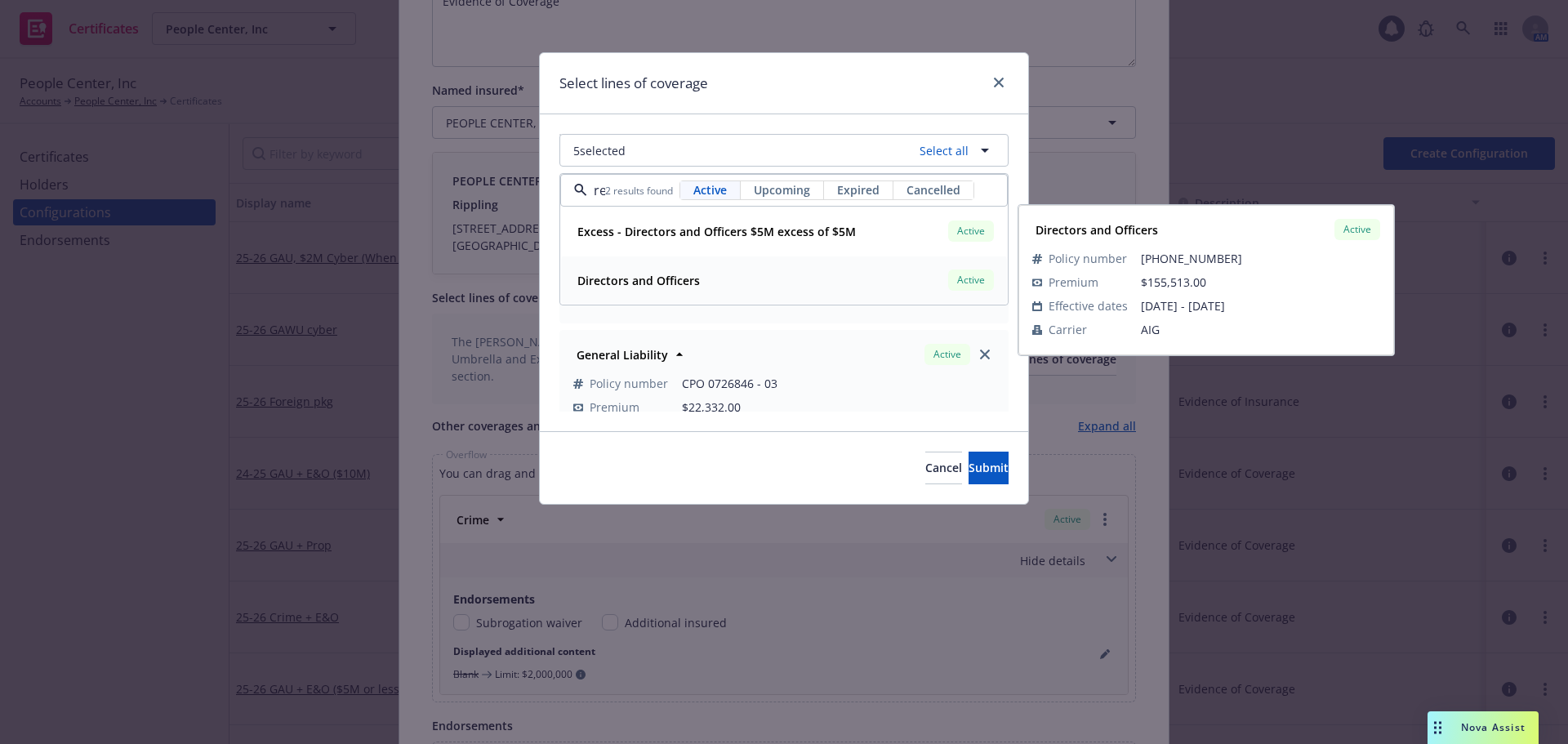
click at [705, 278] on div "Directors and Officers Active" at bounding box center [784, 280] width 426 height 27
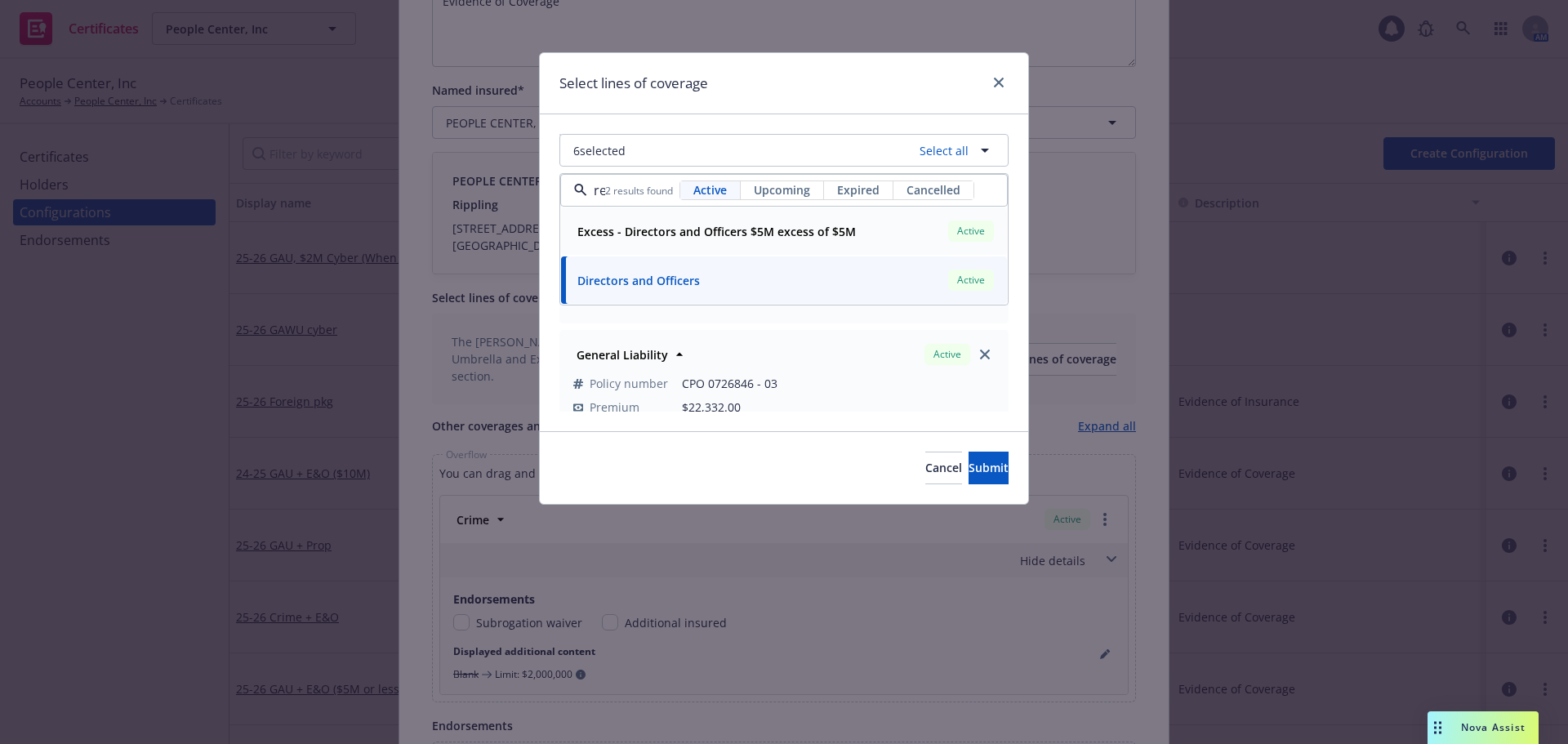
click at [736, 231] on strong "Excess - Directors and Officers $5M excess of $5M" at bounding box center [717, 231] width 279 height 15
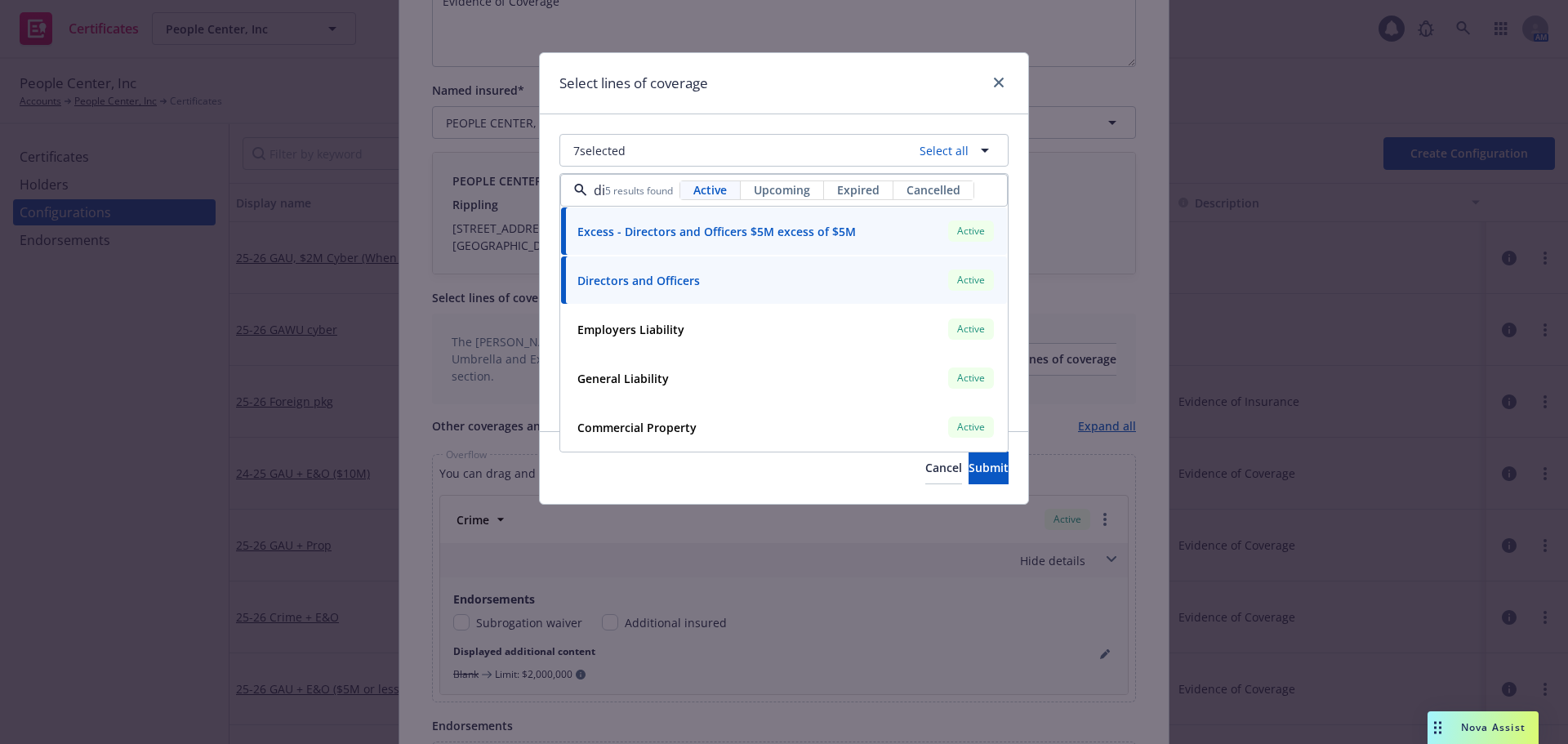
type input "d"
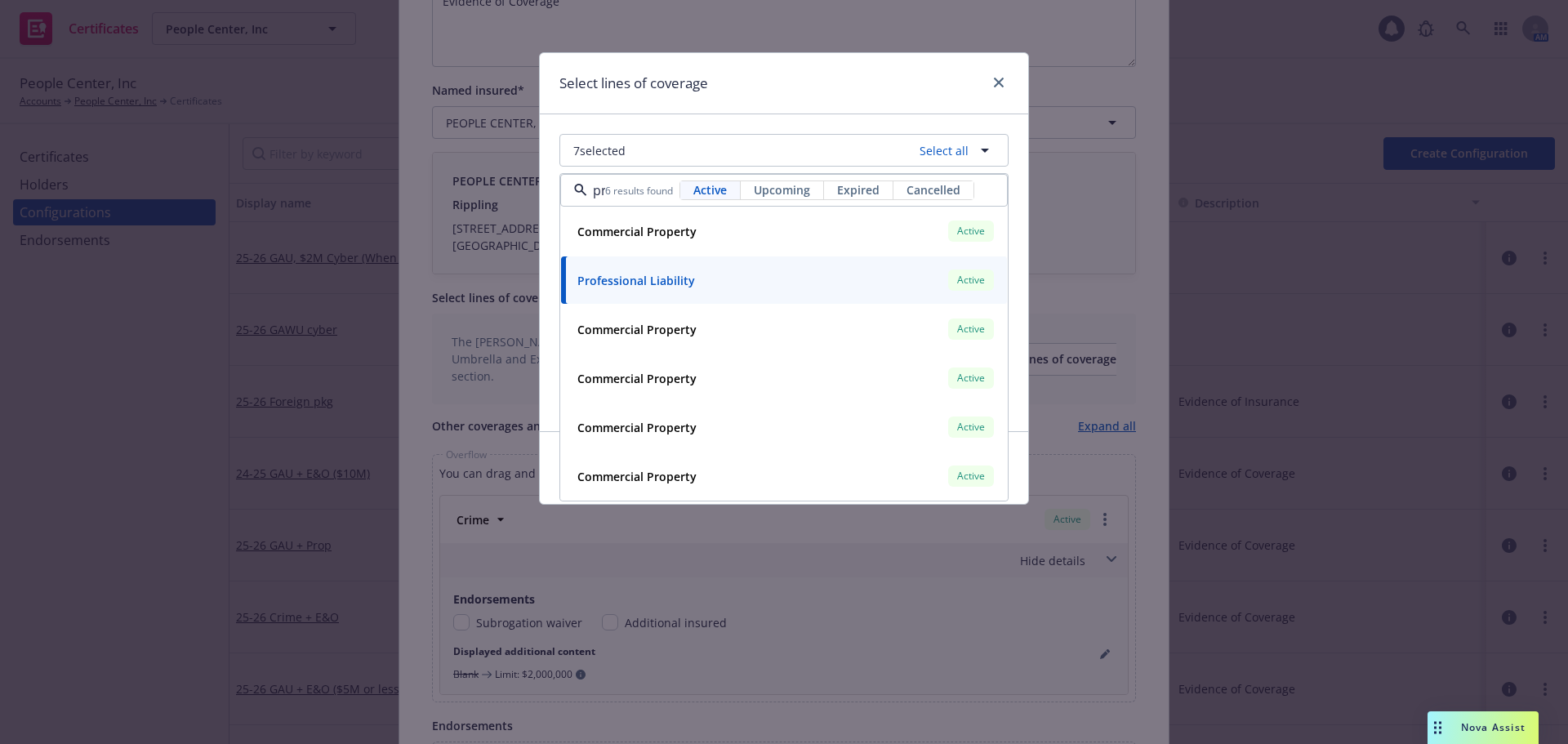
scroll to position [0, 16]
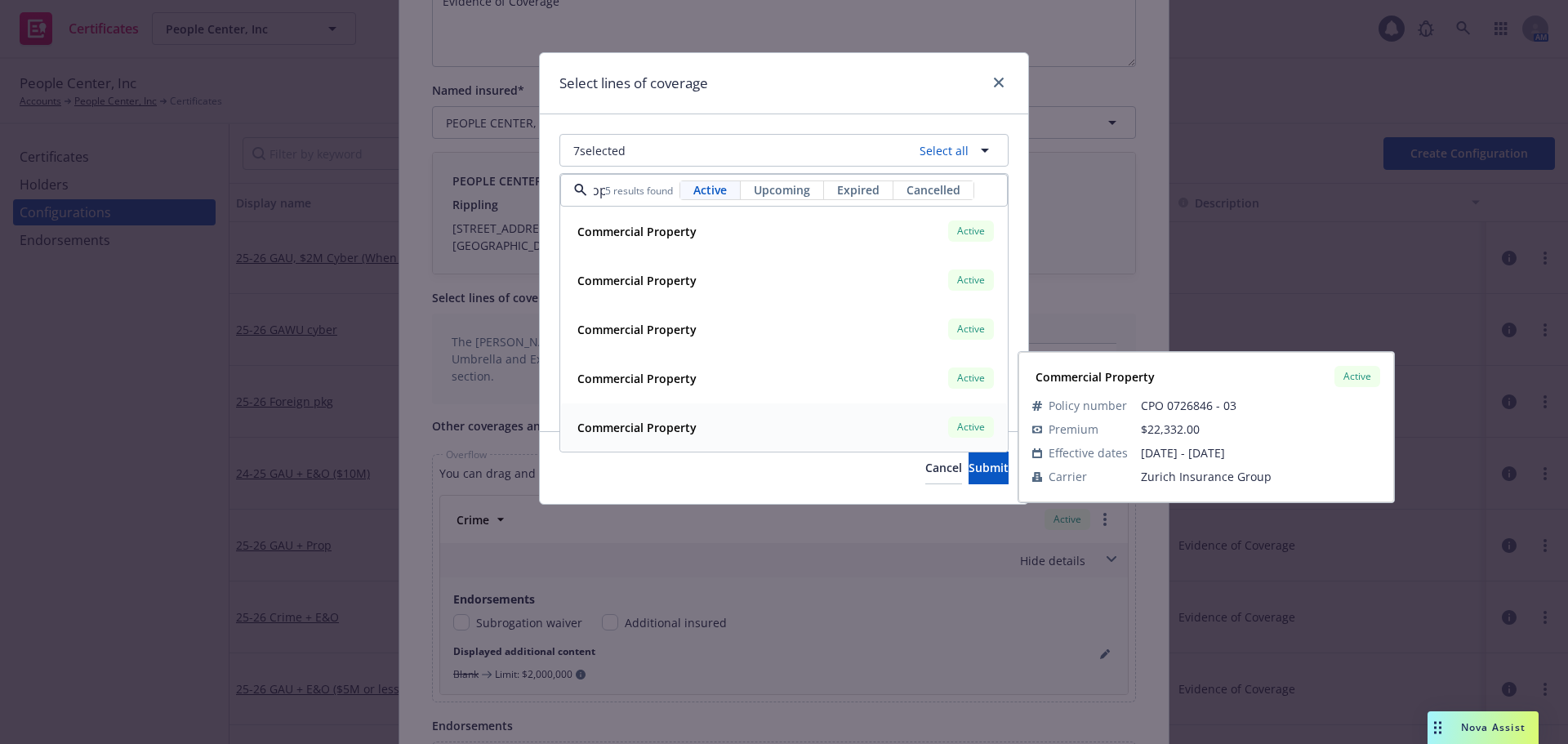
click at [692, 423] on strong "Commercial Property" at bounding box center [637, 427] width 119 height 15
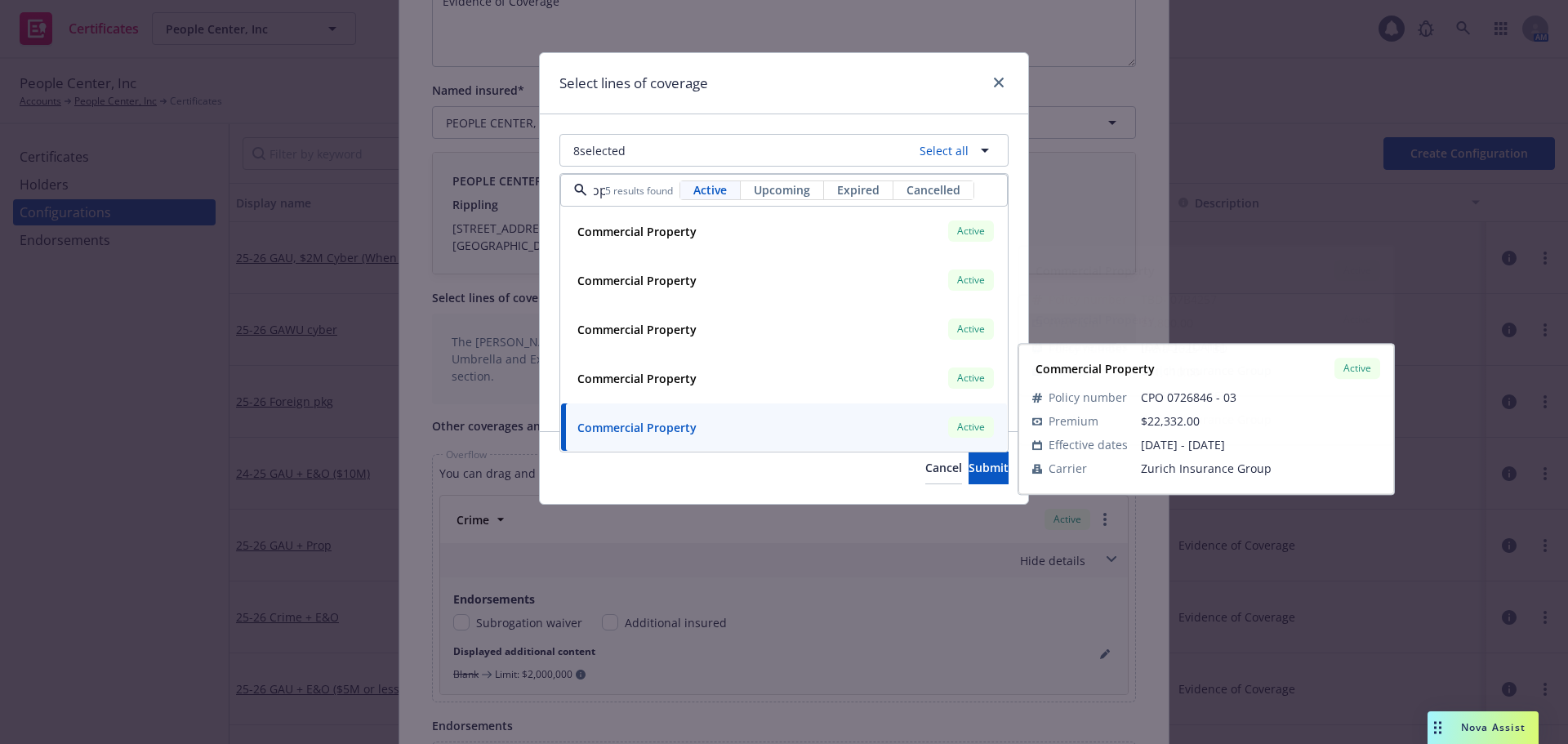
type input "prop"
click at [724, 96] on div "Select lines of coverage" at bounding box center [784, 83] width 488 height 61
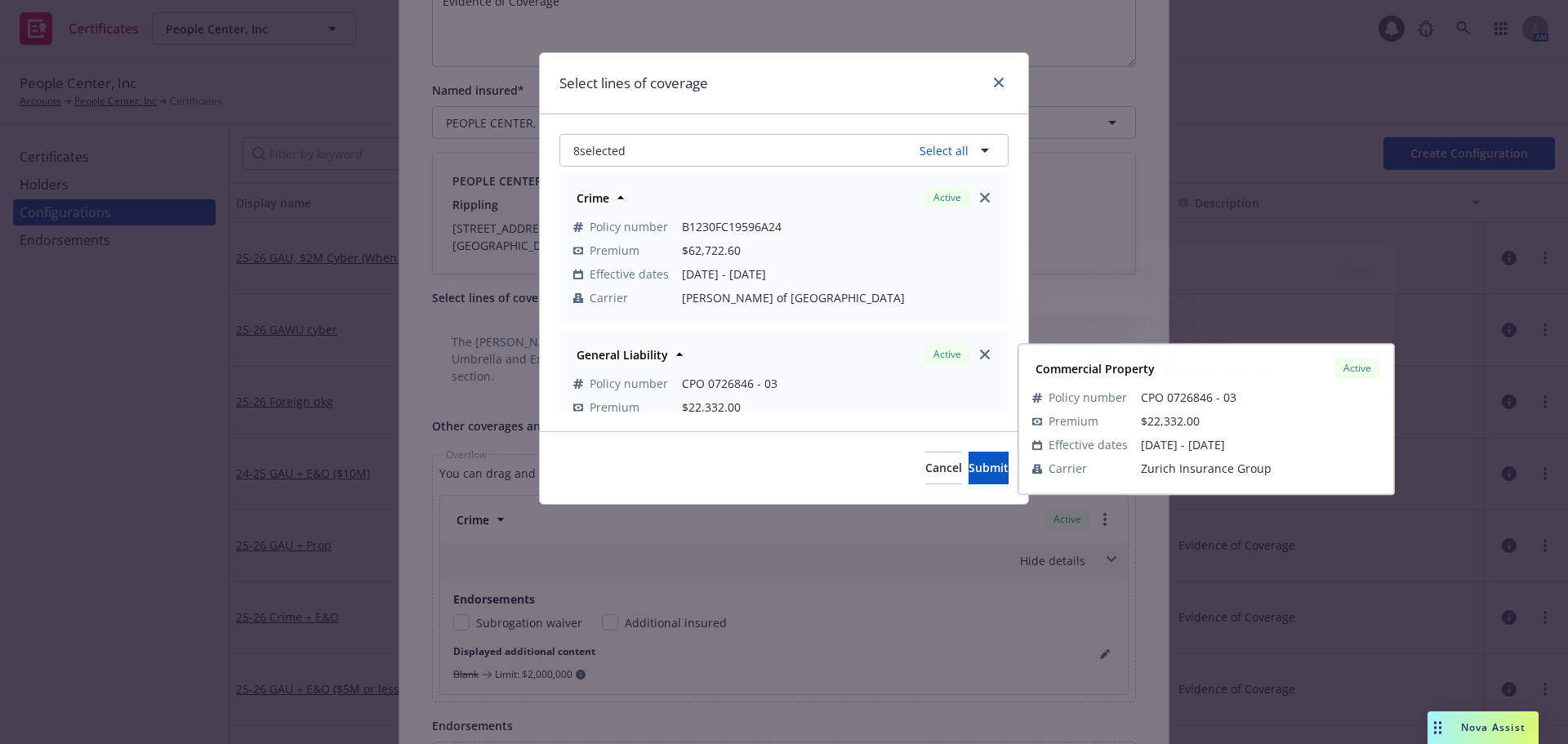
scroll to position [0, 0]
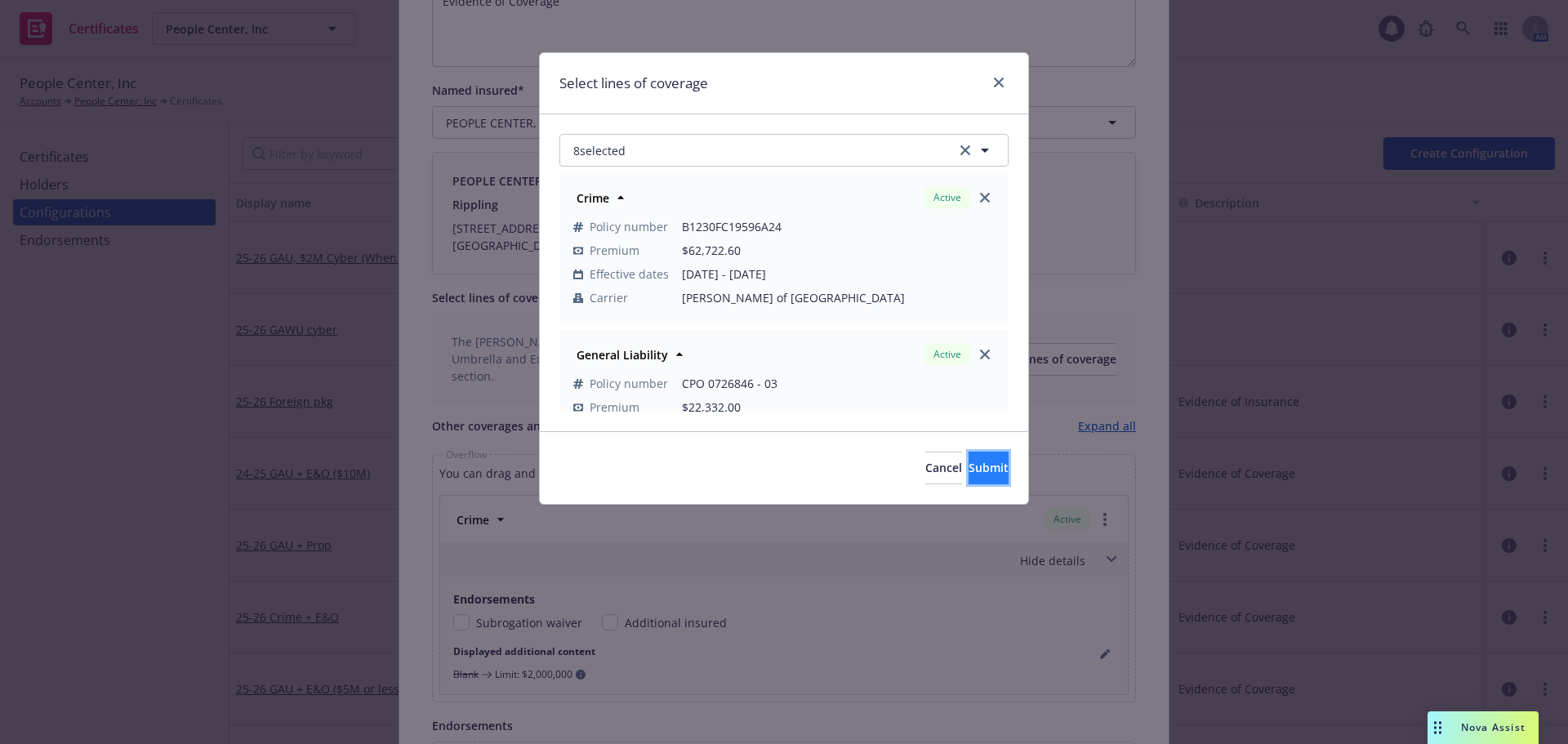
click at [968, 475] on span "Submit" at bounding box center [989, 467] width 40 height 15
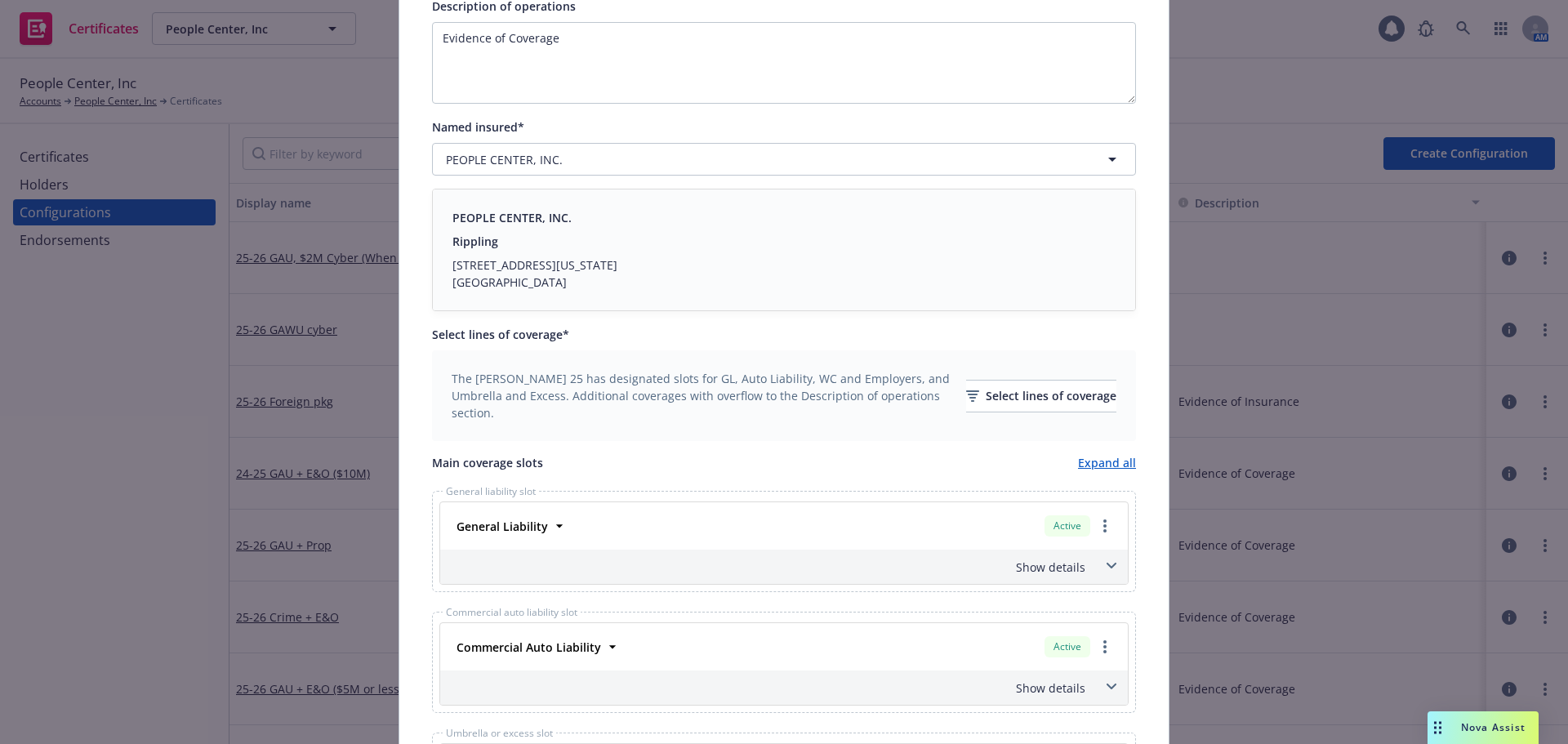
scroll to position [327, 0]
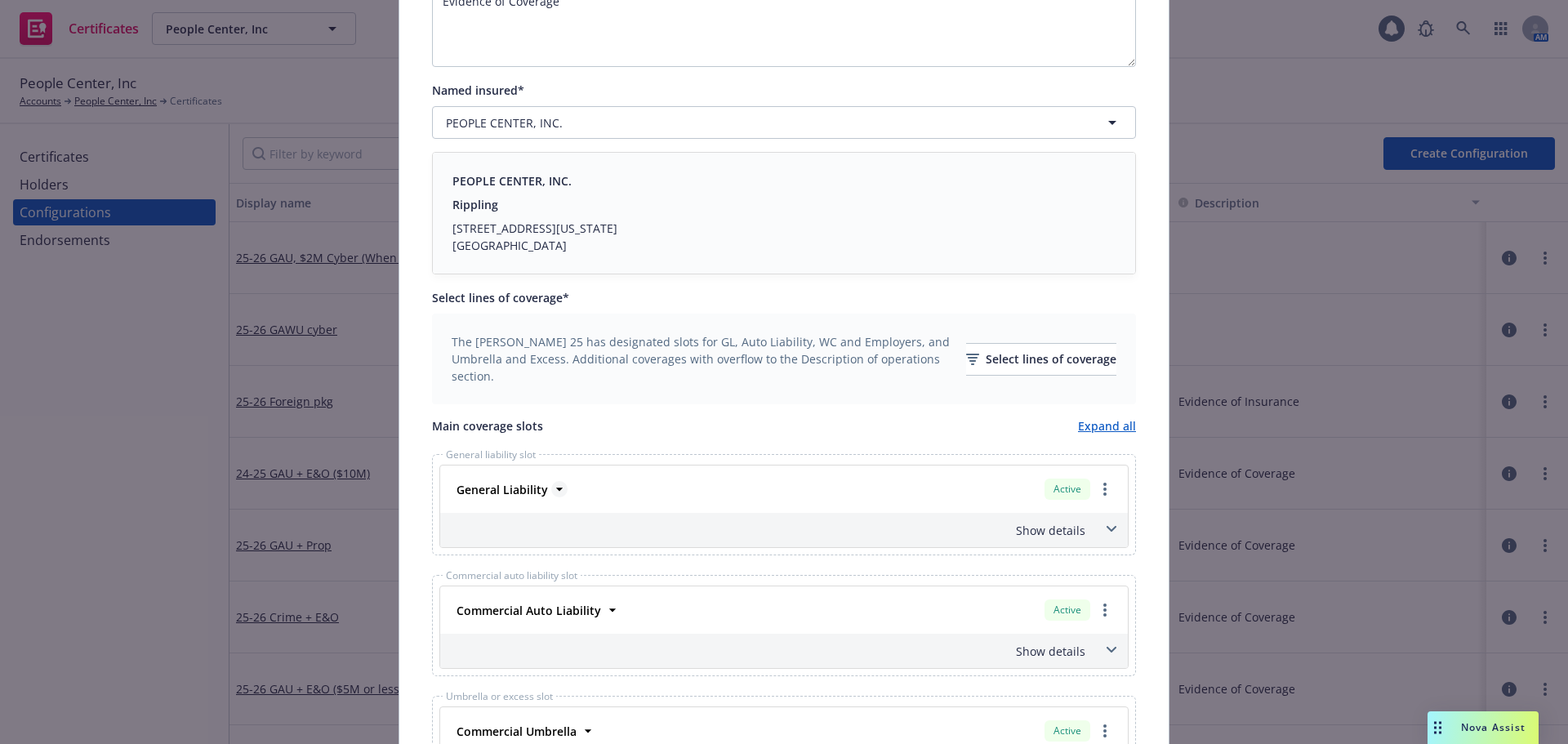
click at [517, 492] on strong "General Liability" at bounding box center [502, 489] width 91 height 15
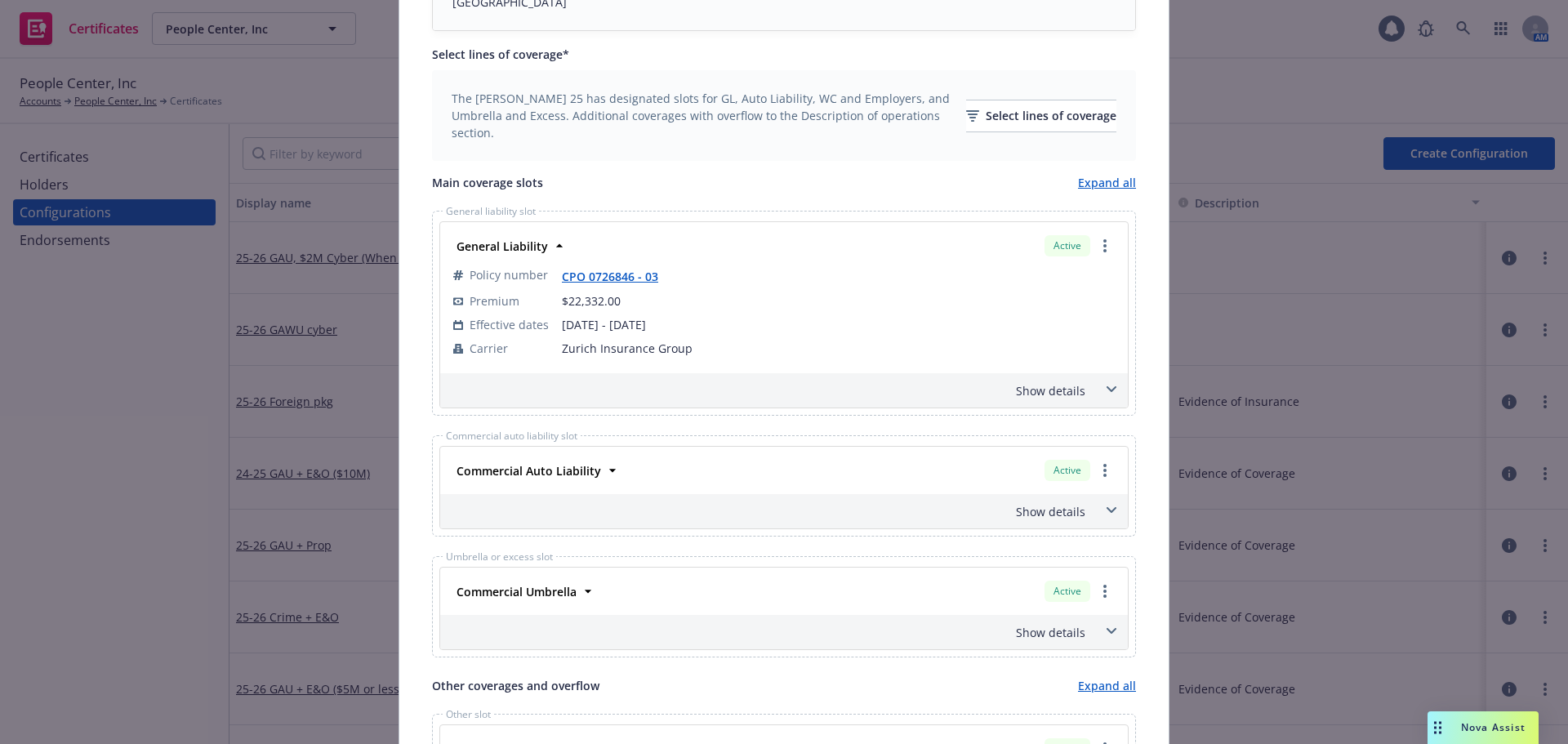
scroll to position [571, 0]
click at [1050, 395] on div "Show details" at bounding box center [764, 389] width 641 height 17
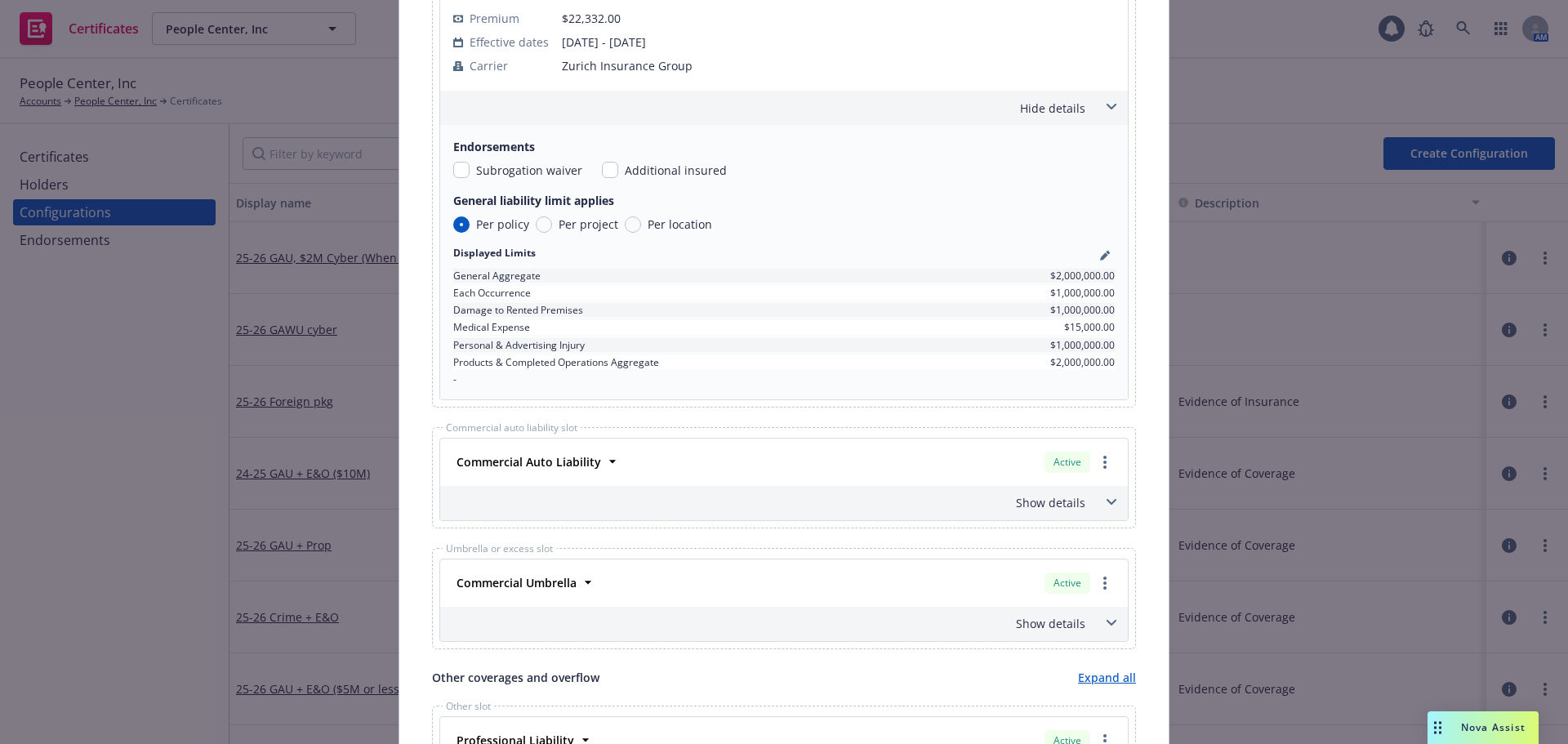
scroll to position [898, 0]
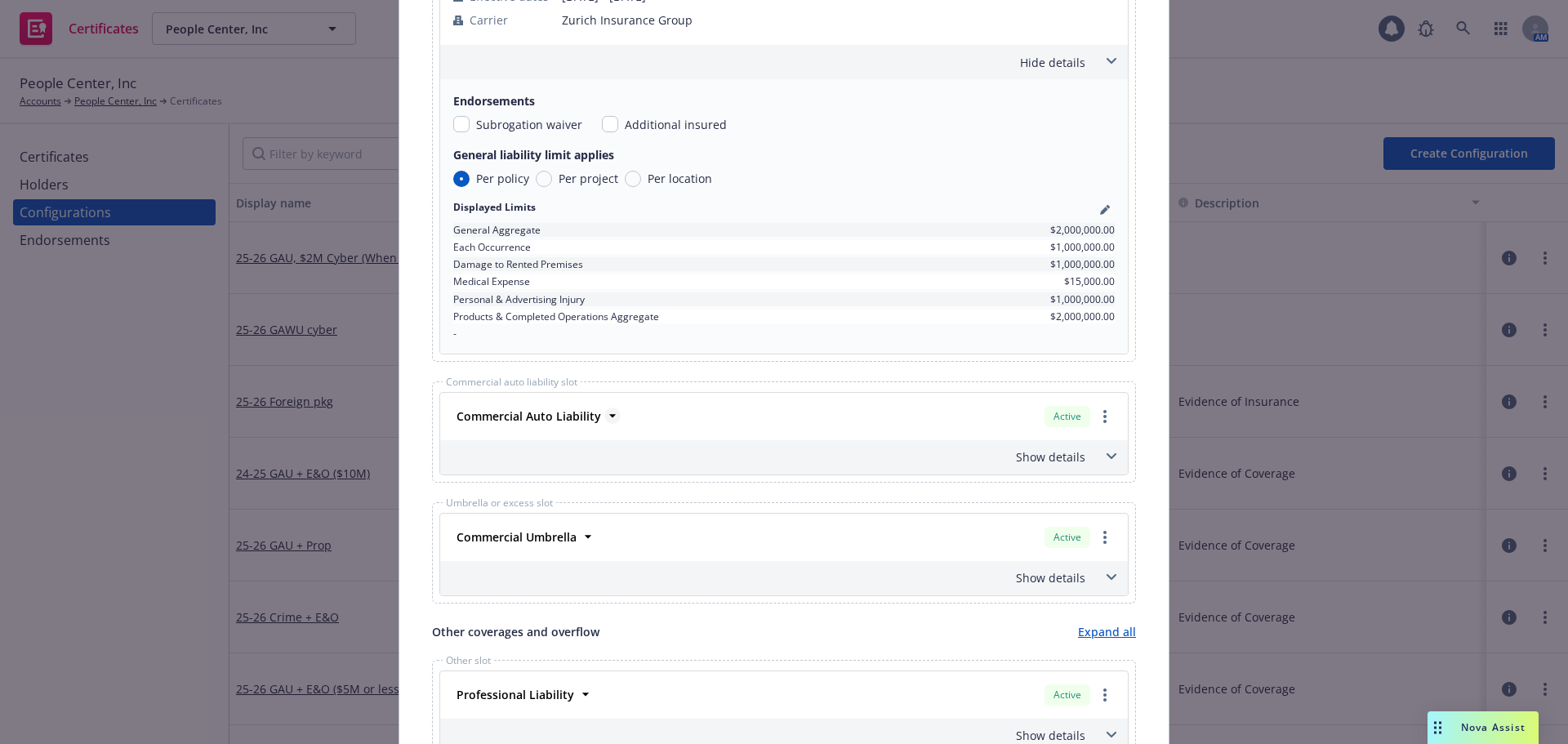
click at [581, 419] on strong "Commercial Auto Liability" at bounding box center [528, 415] width 145 height 15
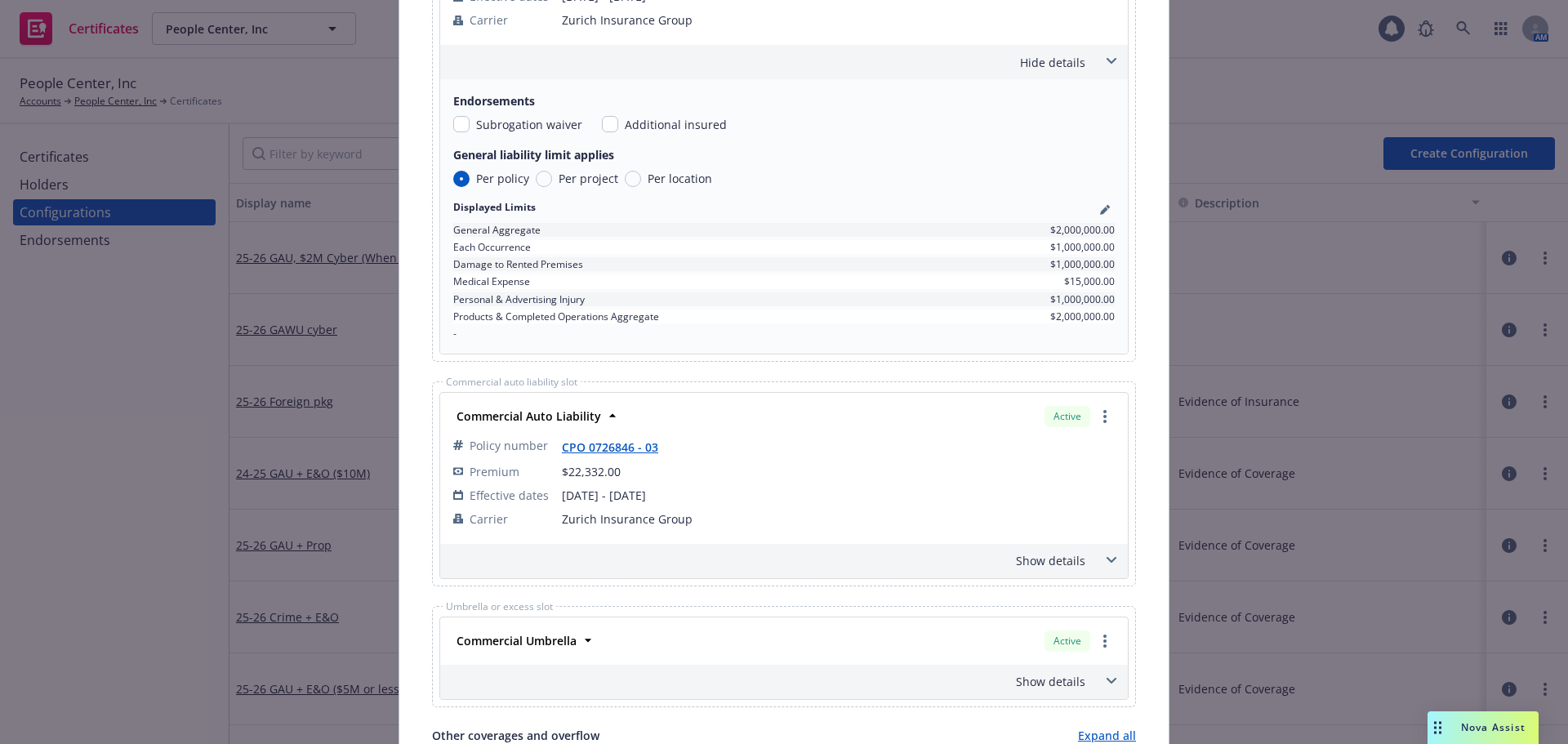
click at [1020, 555] on div "Show details" at bounding box center [764, 560] width 641 height 17
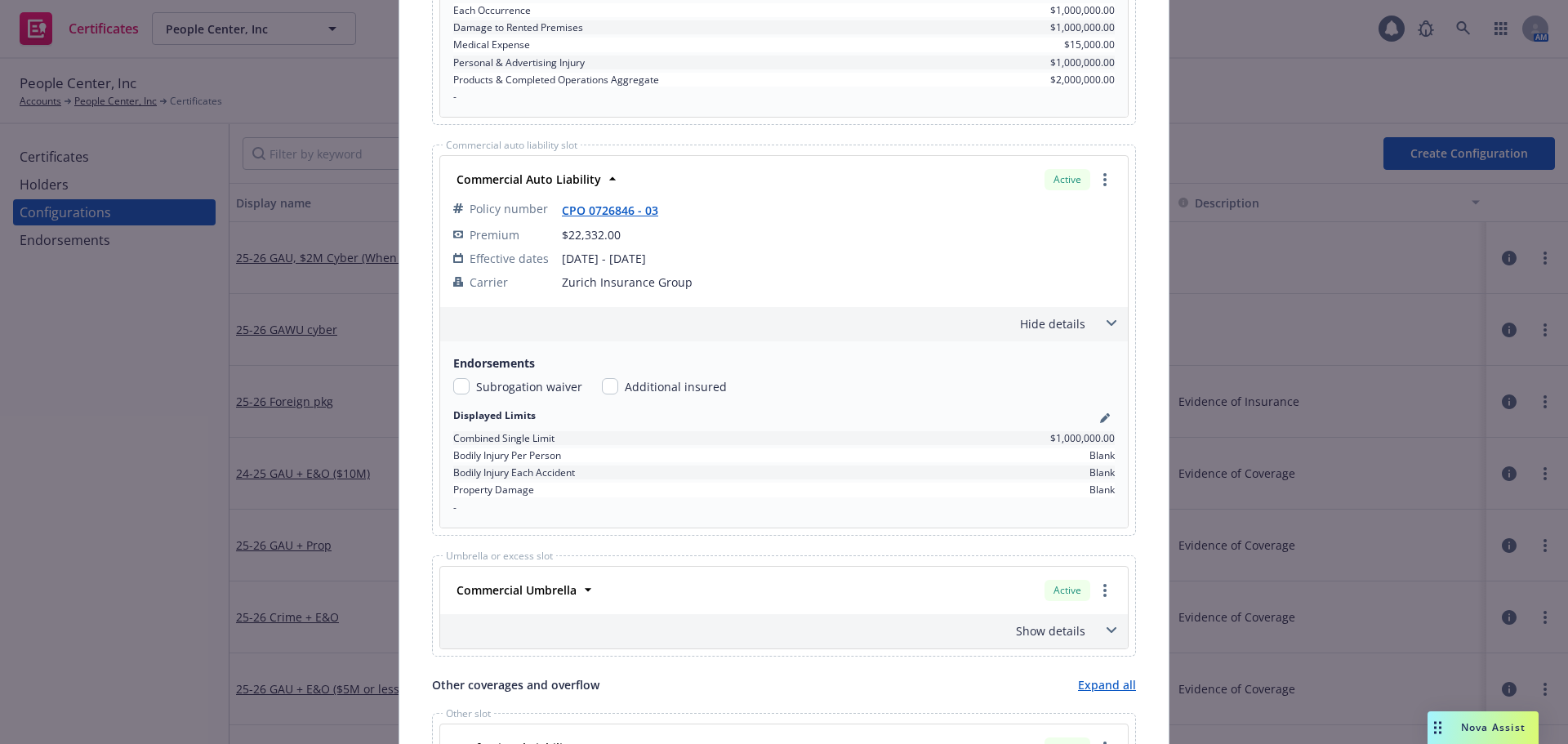
scroll to position [1224, 0]
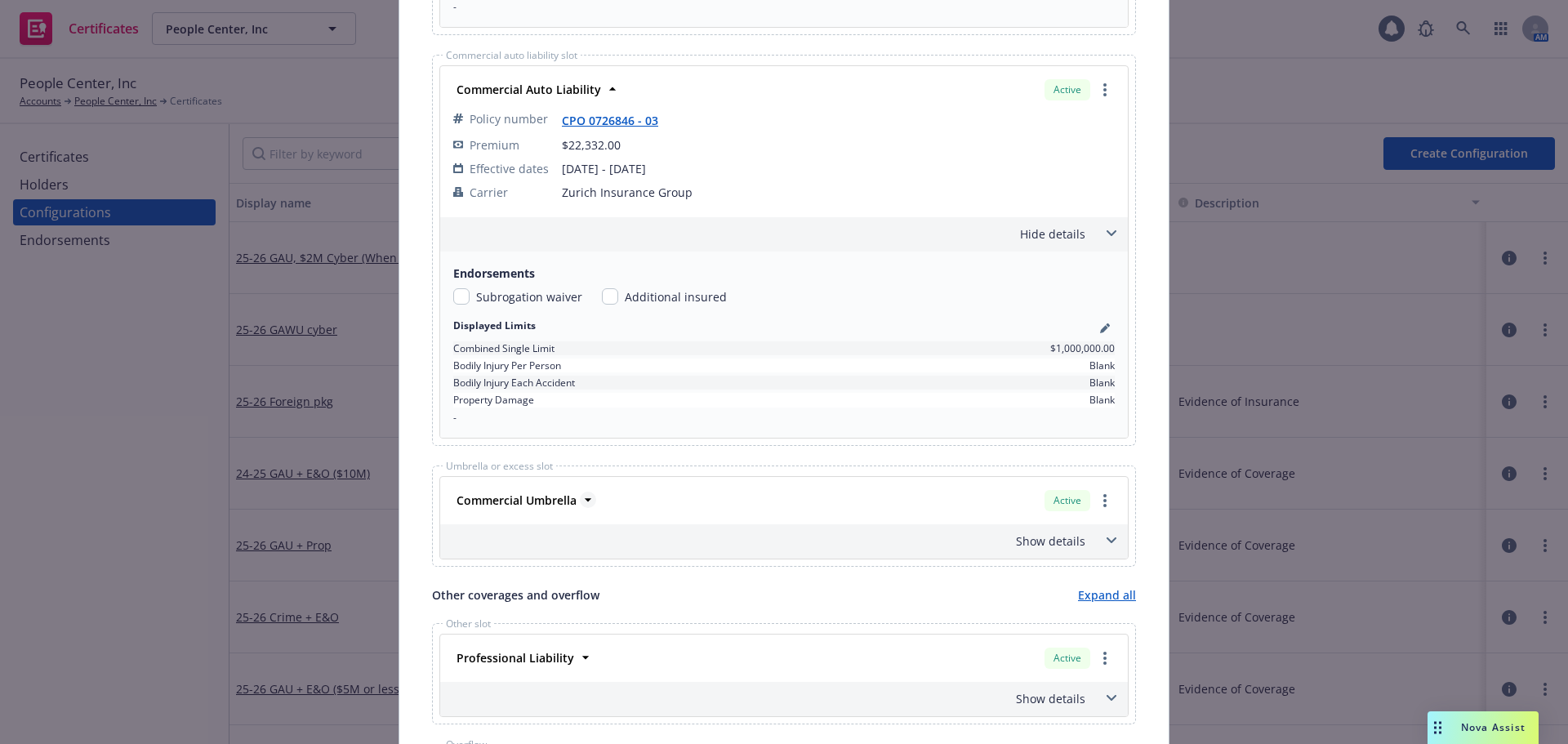
click at [562, 503] on strong "Commercial Umbrella" at bounding box center [517, 499] width 120 height 15
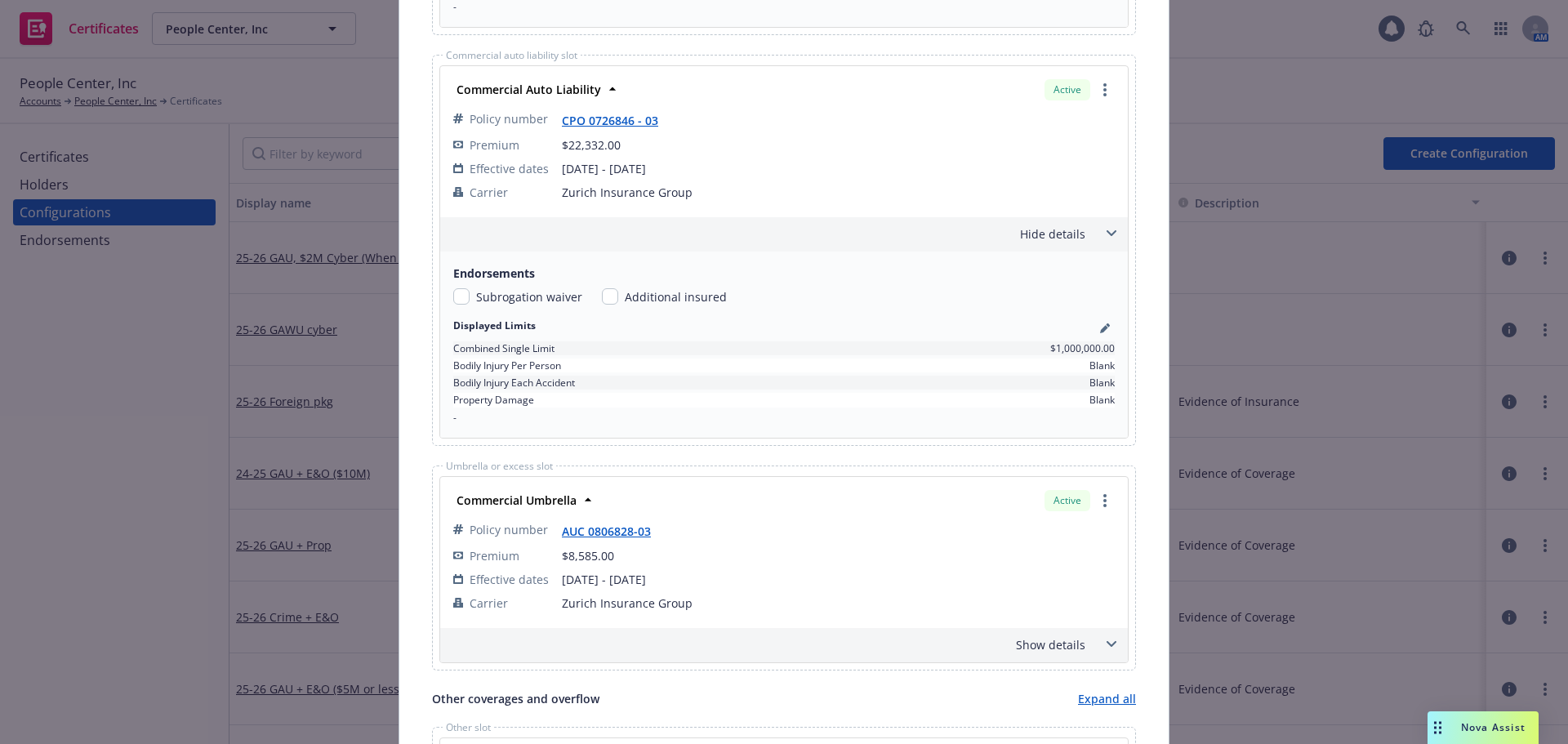
click at [1041, 649] on div "Show details" at bounding box center [764, 644] width 641 height 17
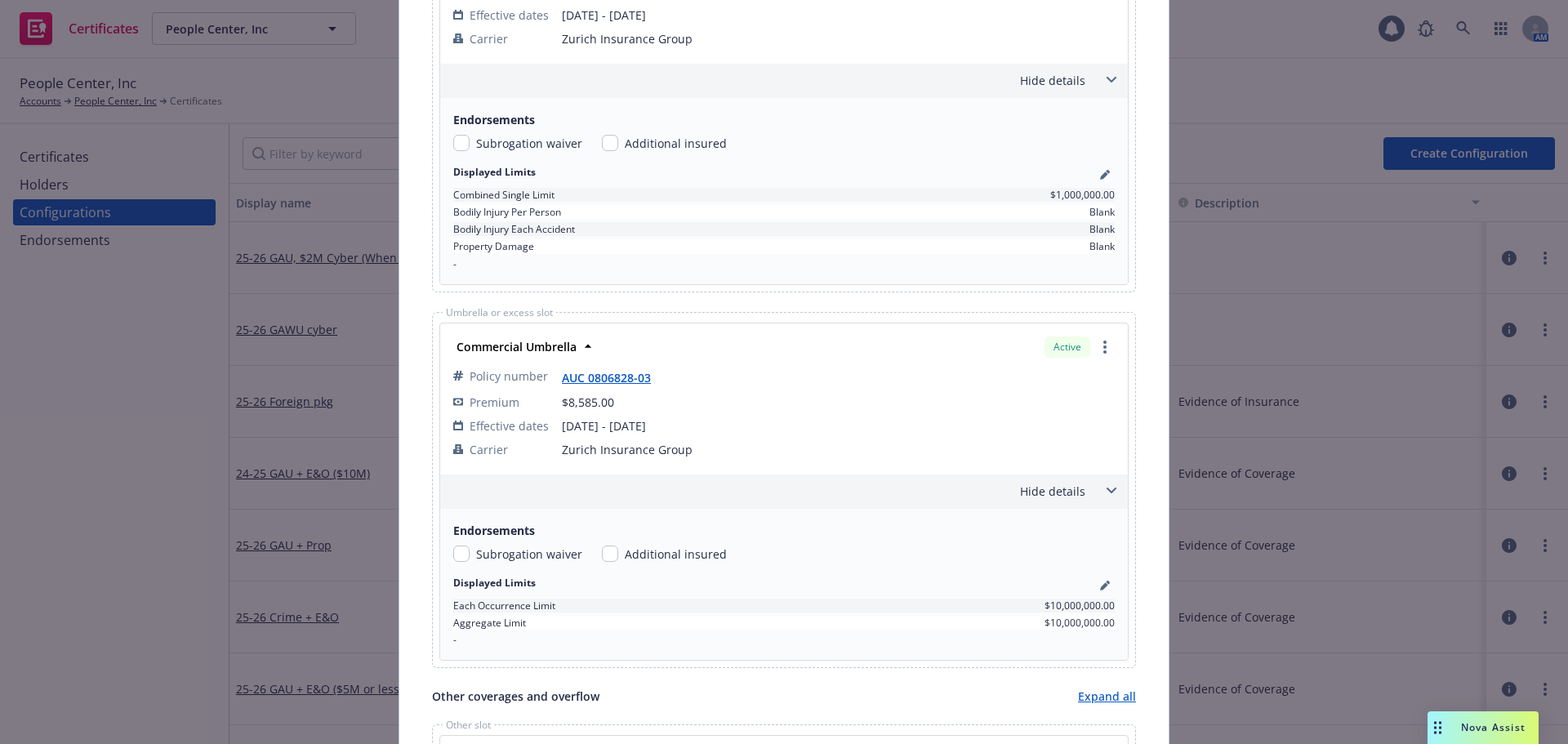
scroll to position [1388, 0]
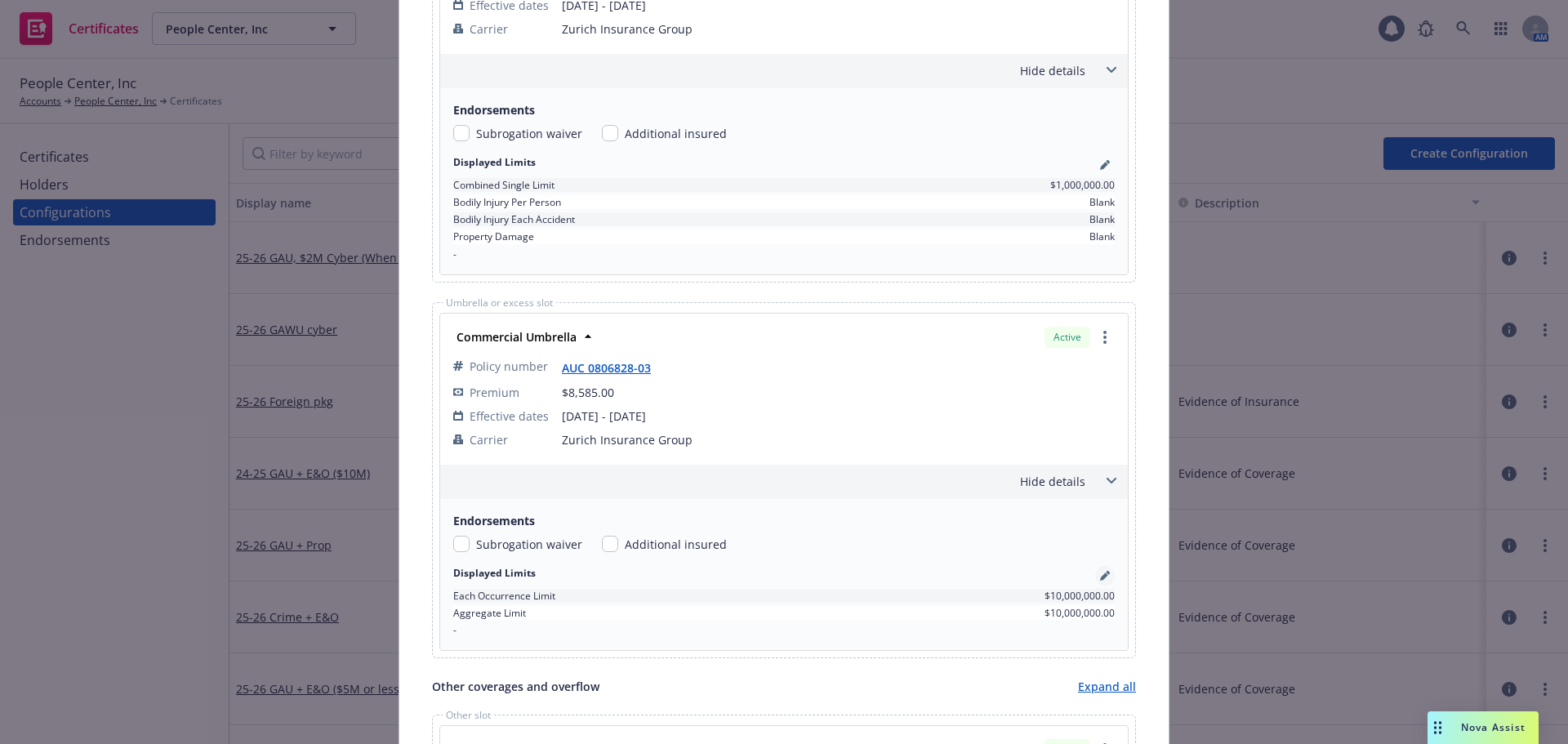
click at [1103, 576] on icon "pencil" at bounding box center [1104, 576] width 10 height 10
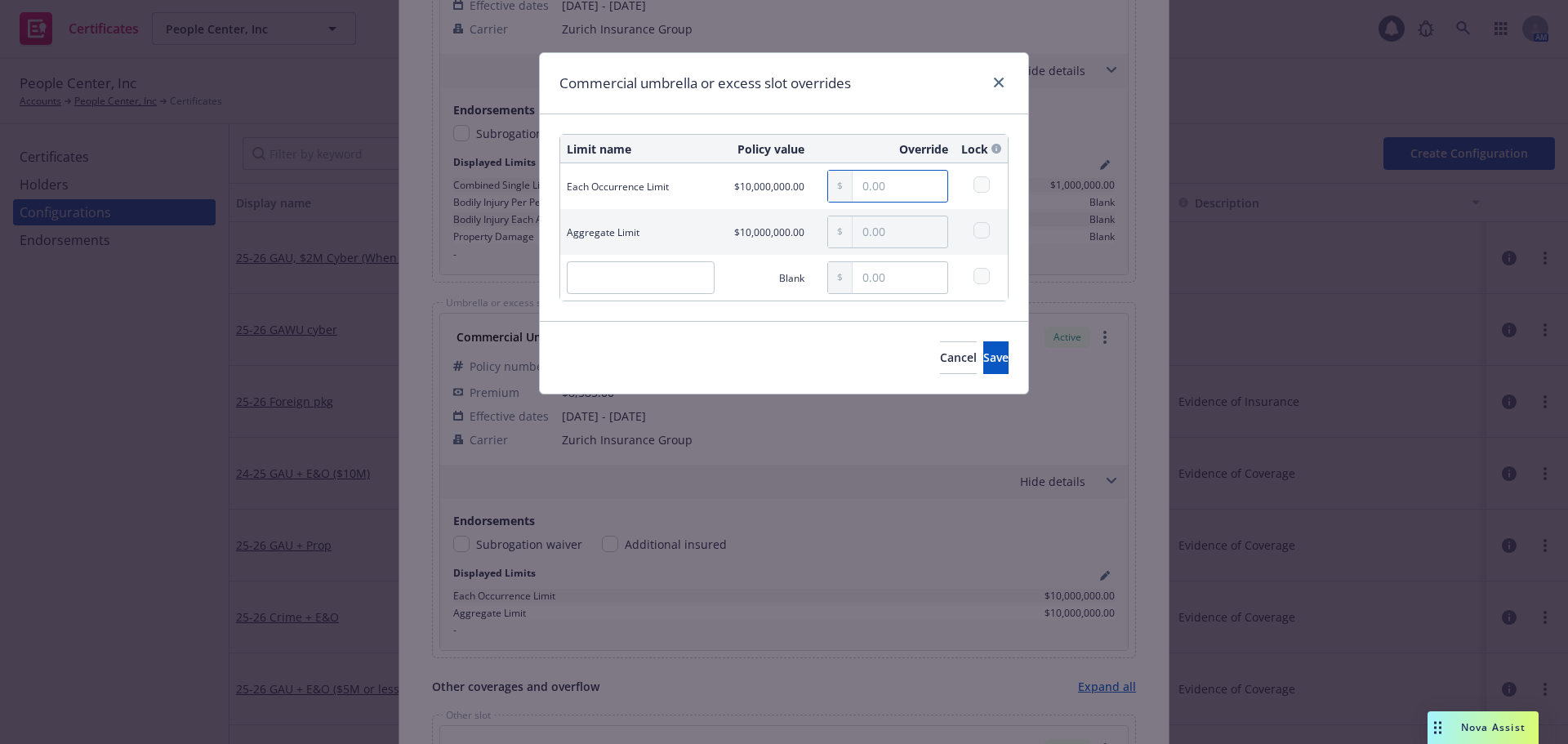
click at [879, 193] on input "text" at bounding box center [900, 186] width 95 height 31
type input "20,000,000.00"
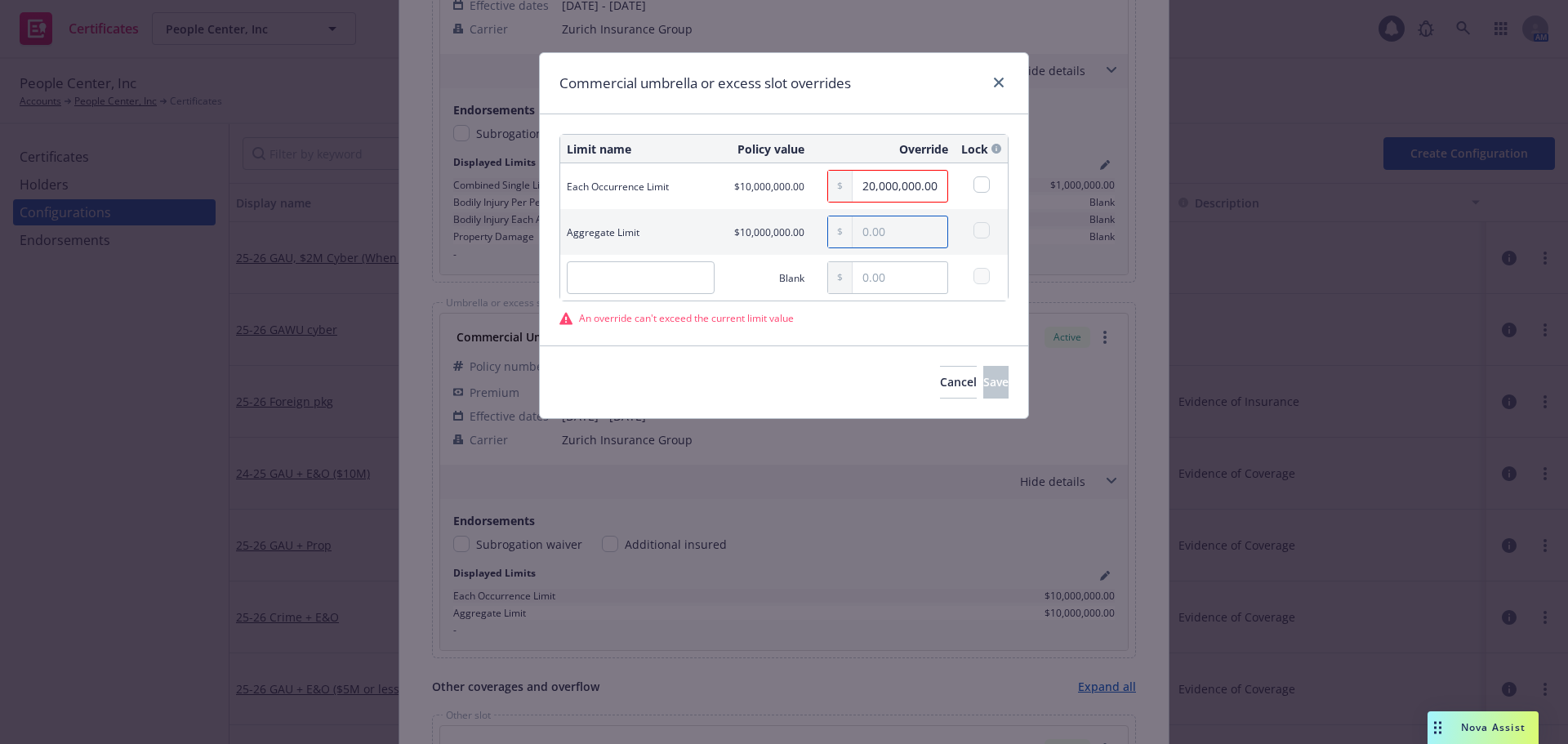
click at [886, 233] on input "text" at bounding box center [900, 232] width 95 height 31
type input "20,000,000.00"
click at [940, 396] on button "Cancel" at bounding box center [958, 382] width 36 height 33
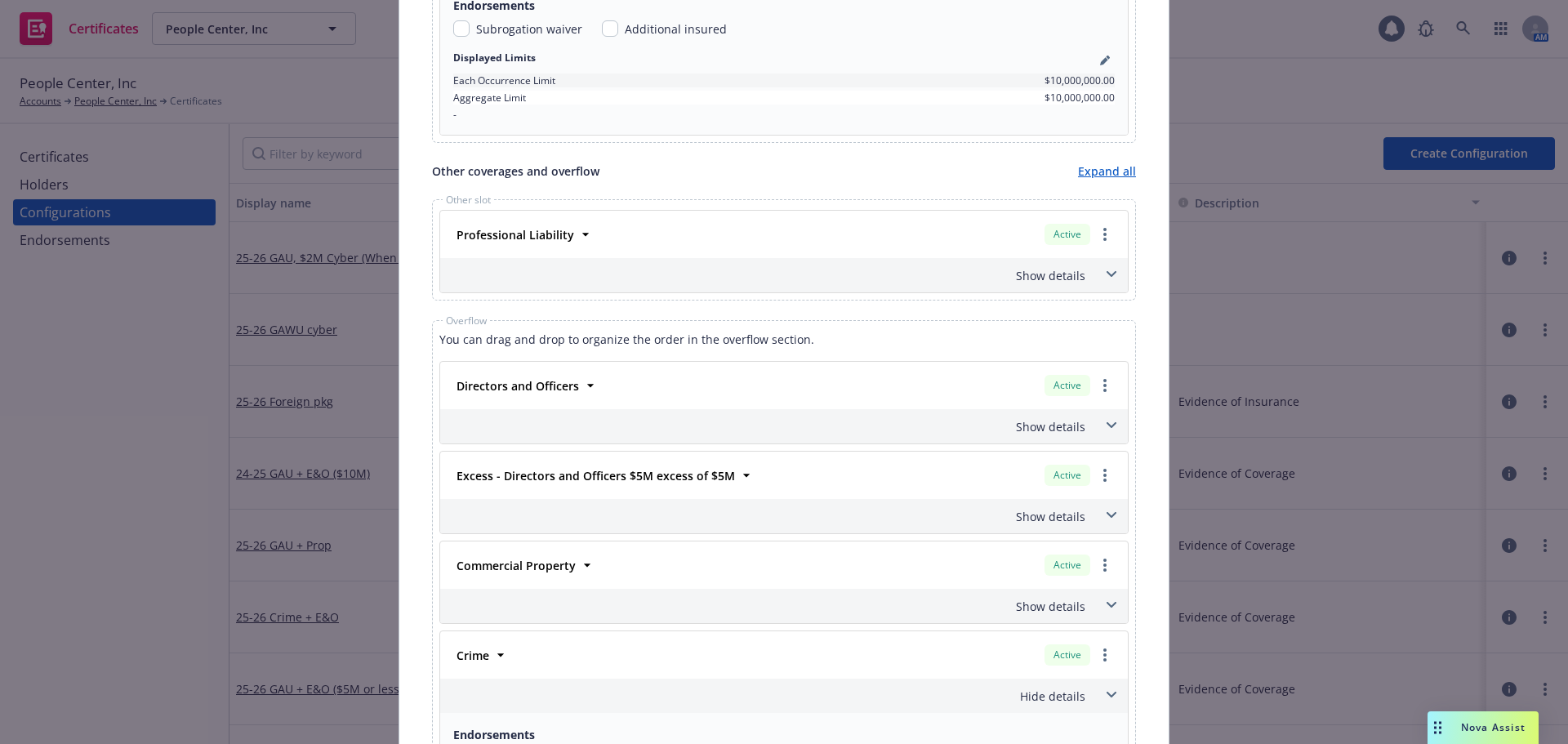
scroll to position [1959, 0]
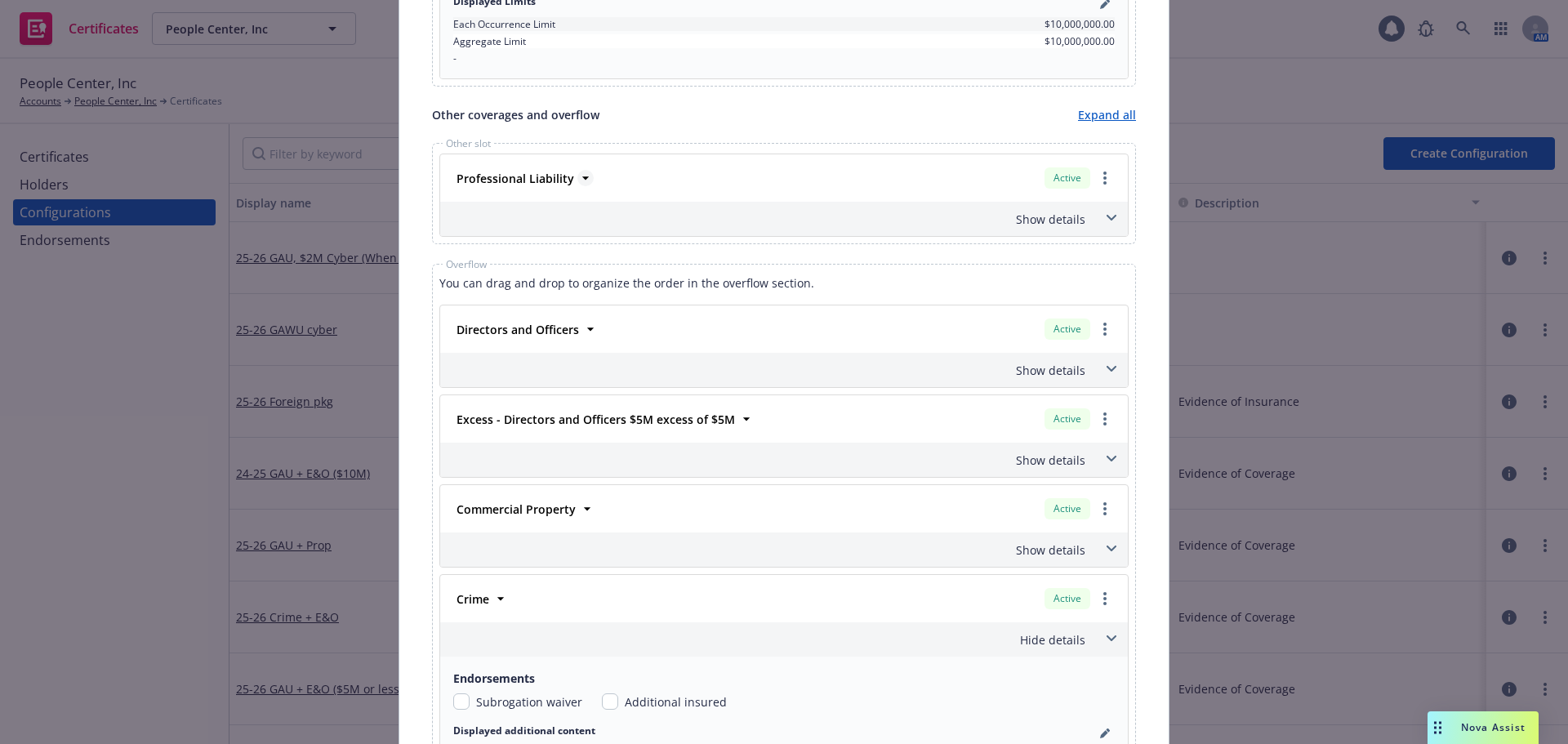
click at [578, 180] on icon at bounding box center [586, 178] width 16 height 16
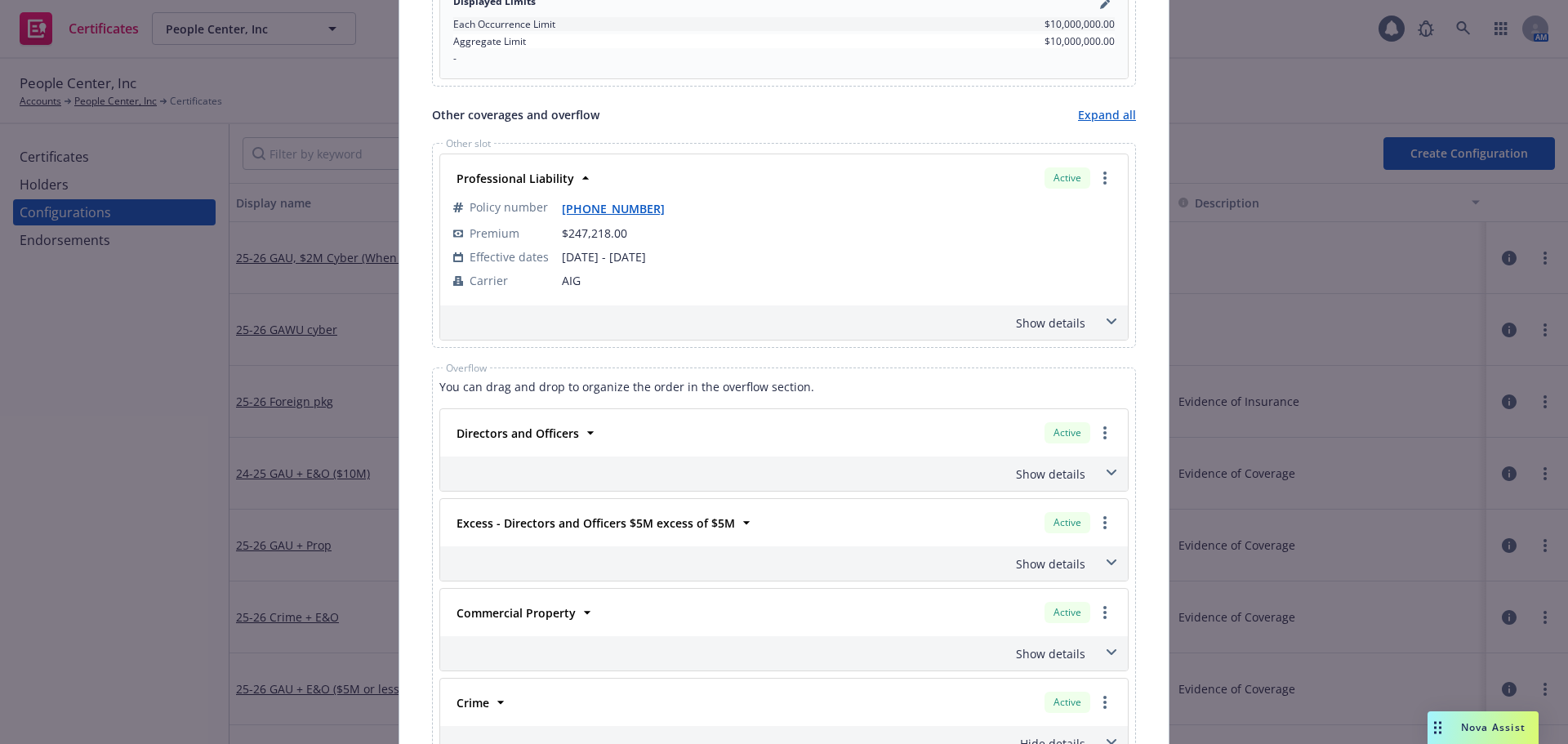
click at [1071, 329] on div "Show details" at bounding box center [764, 322] width 641 height 17
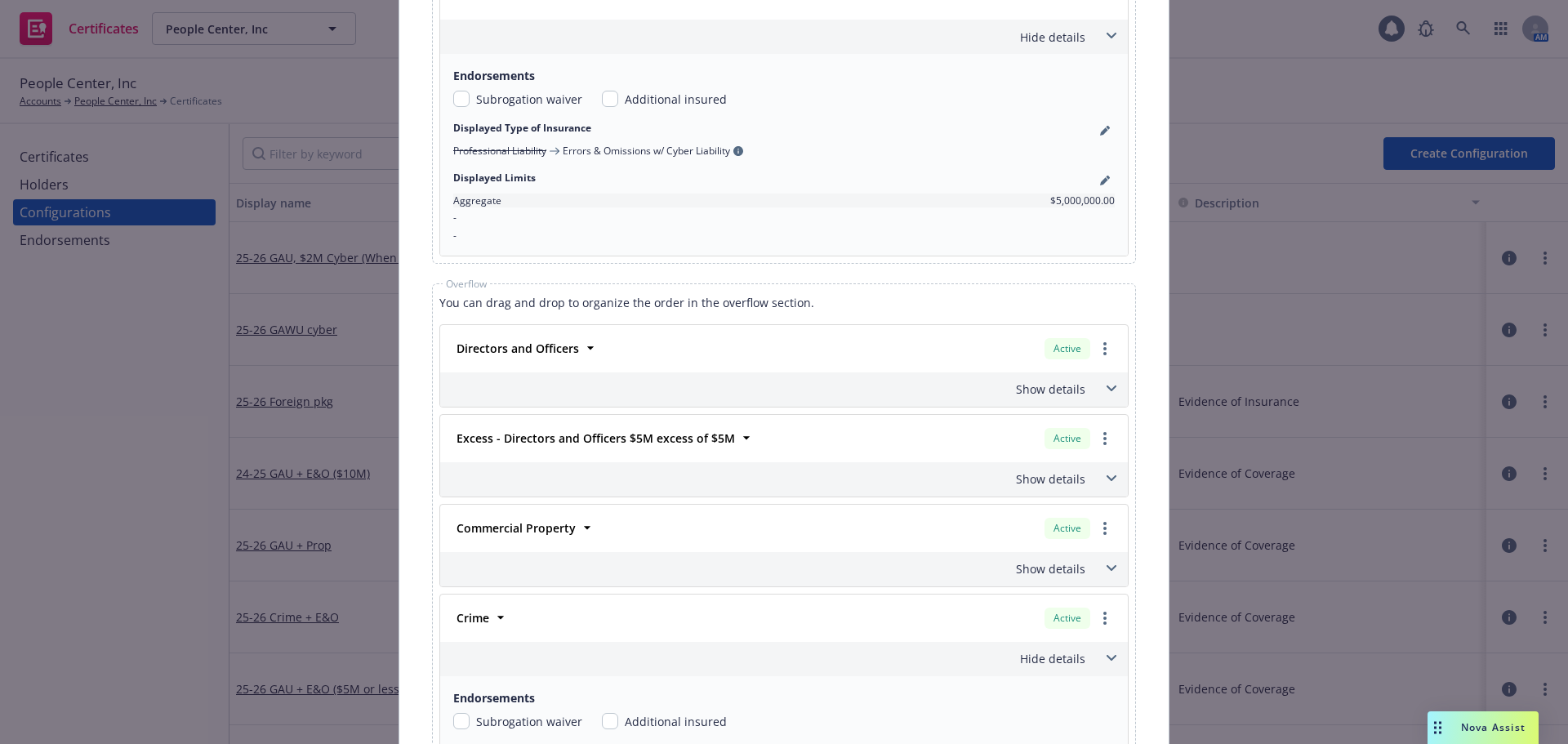
scroll to position [2286, 0]
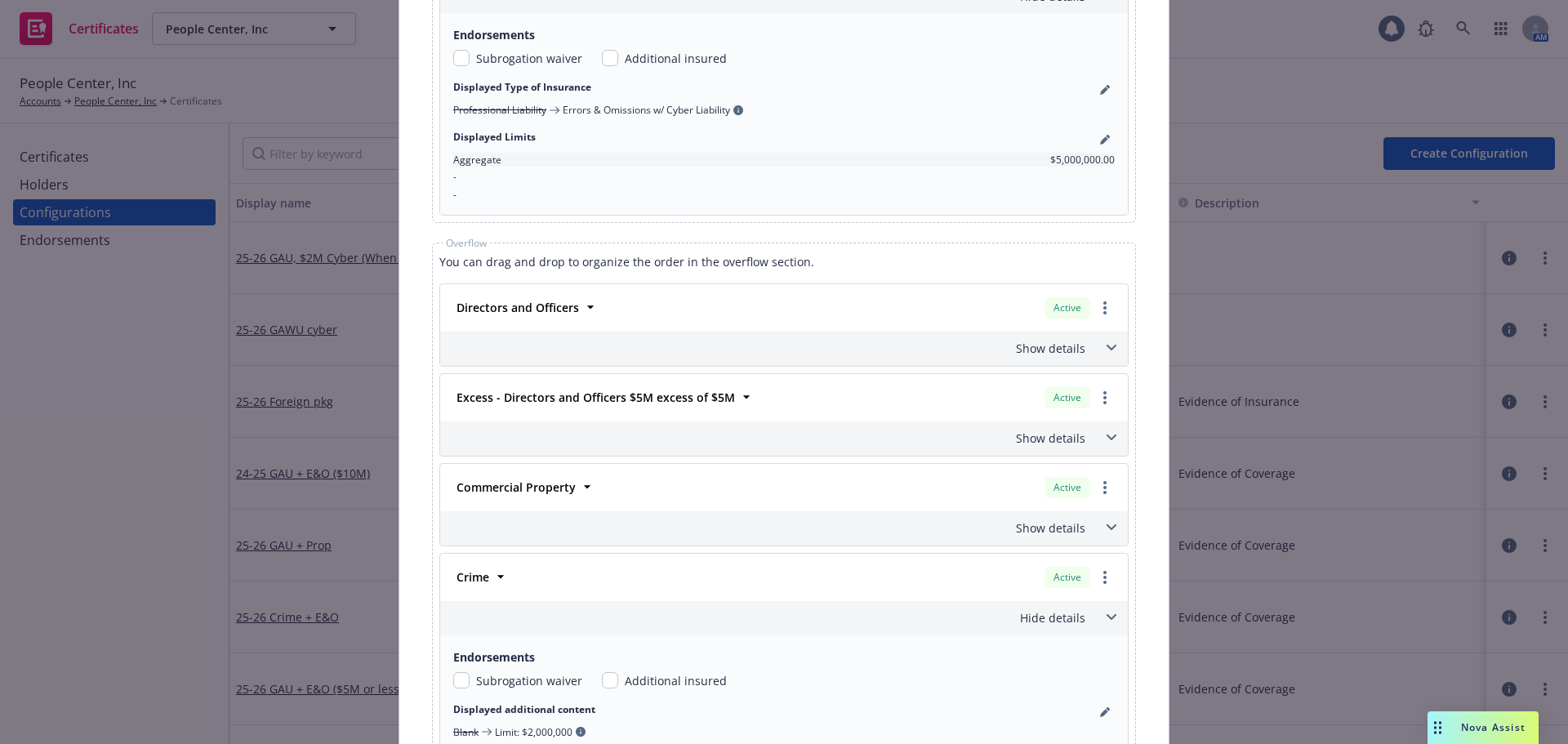
click at [1043, 355] on div "Show details" at bounding box center [764, 348] width 641 height 17
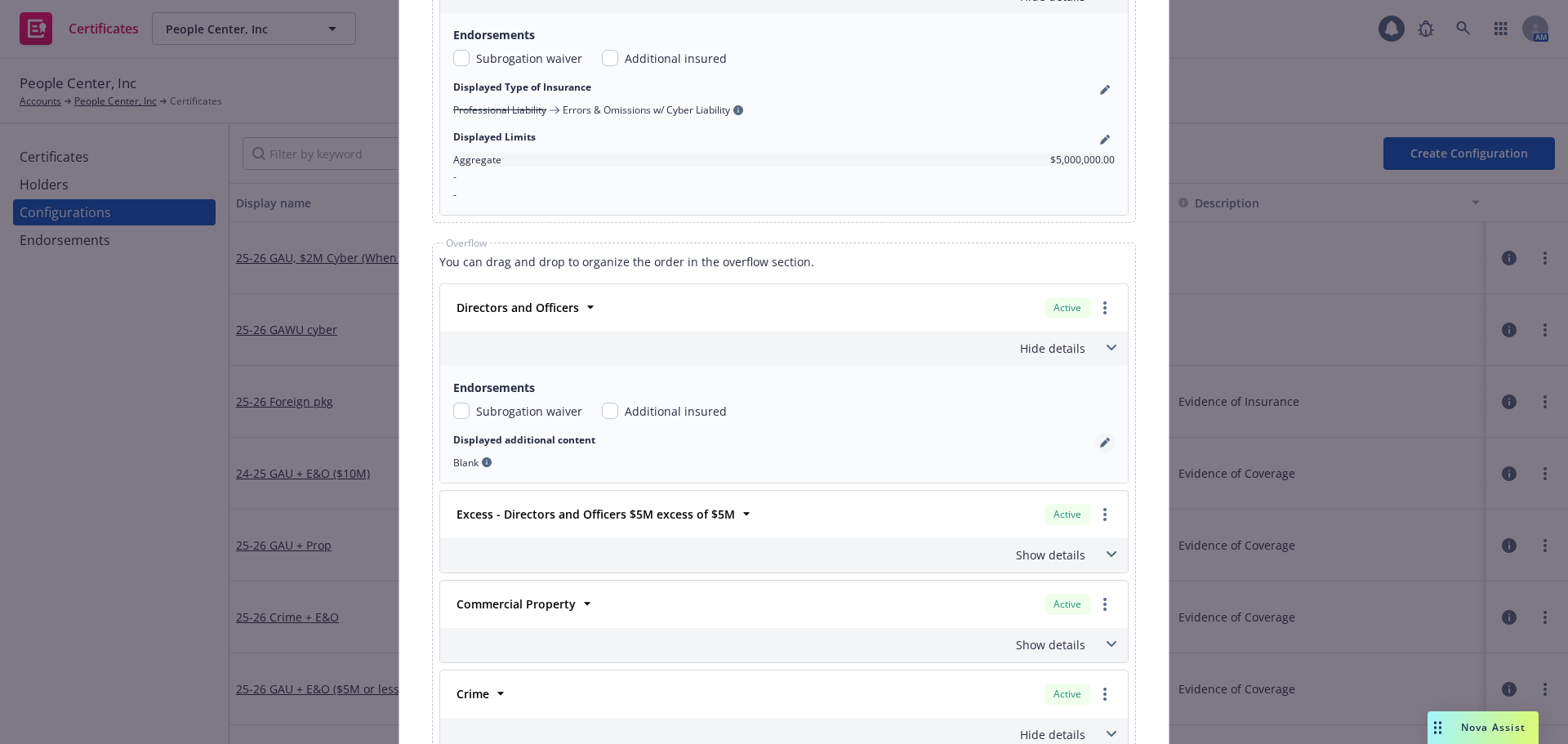
click at [1100, 440] on icon "pencil" at bounding box center [1104, 442] width 10 height 10
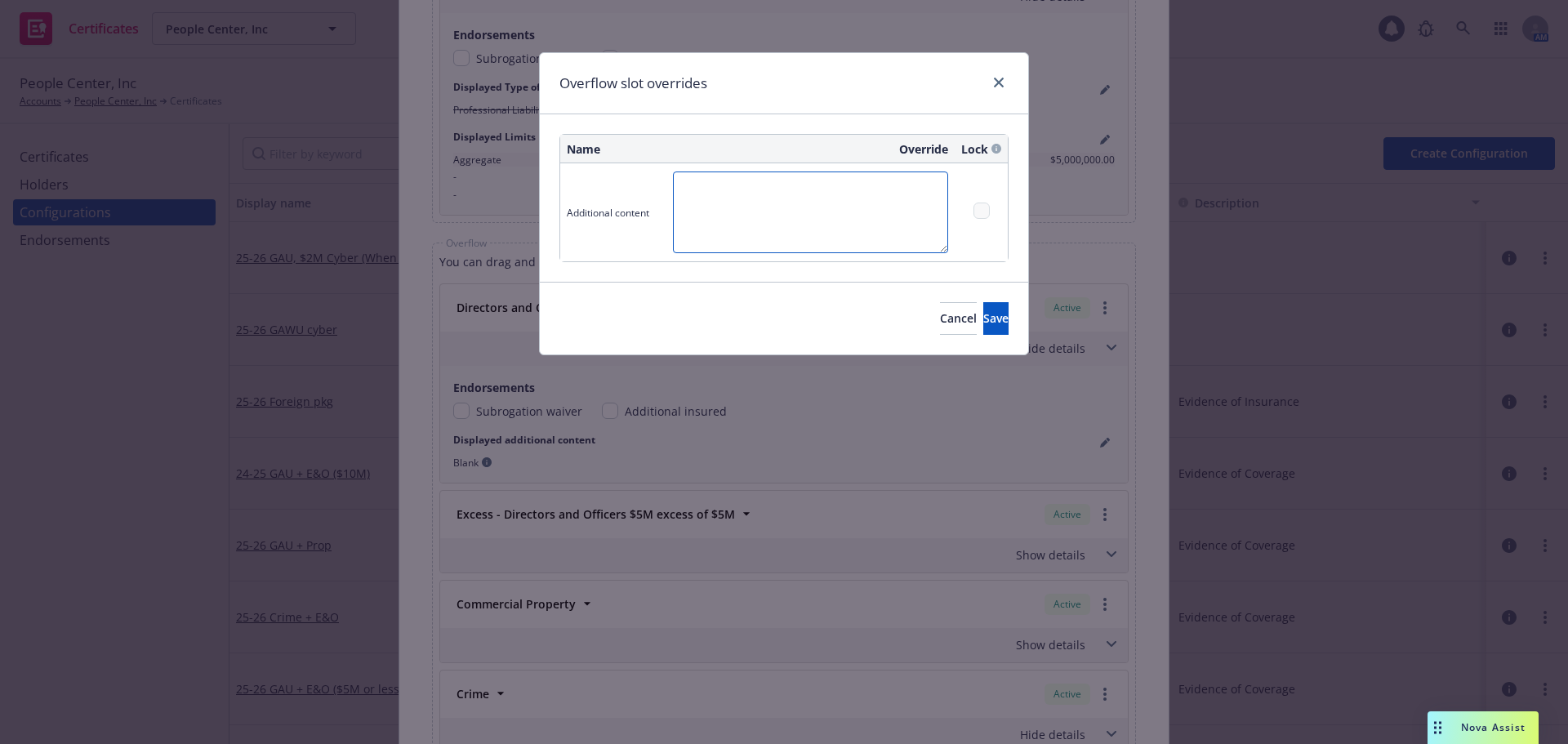
click at [784, 219] on textarea at bounding box center [811, 212] width 275 height 82
type textarea "Limit: $5,000,000"
click at [983, 309] on button "Save" at bounding box center [996, 319] width 26 height 33
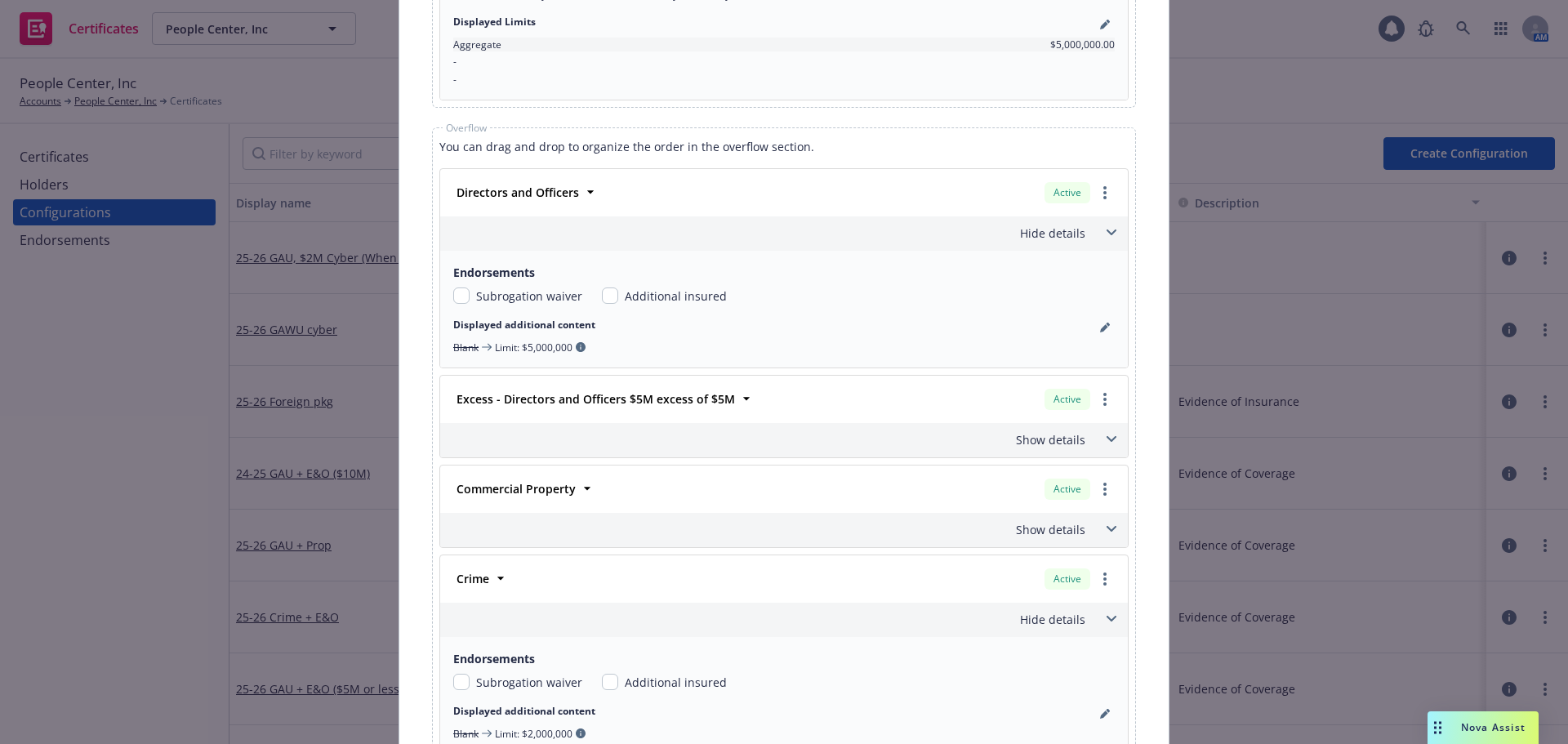
scroll to position [2449, 0]
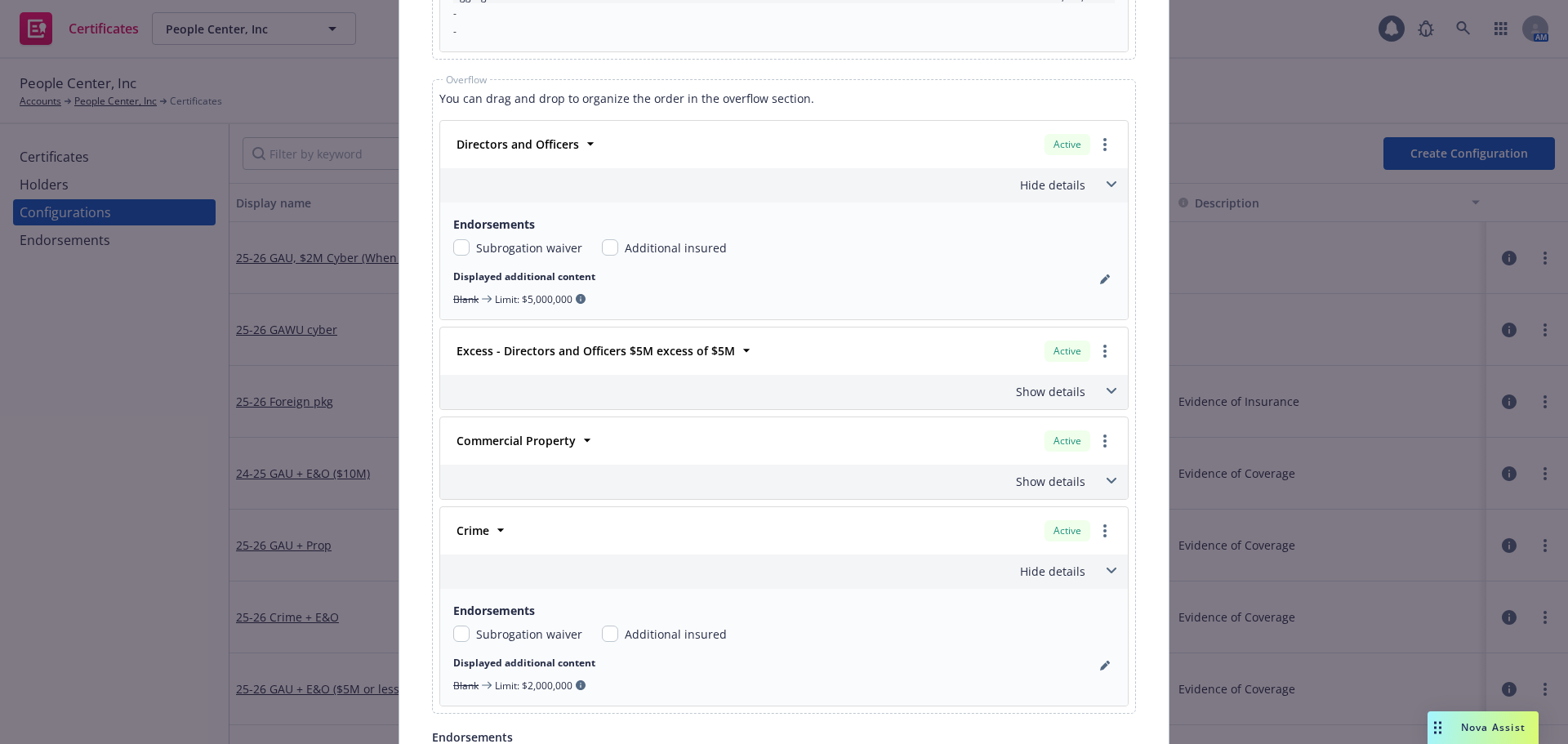
click at [1063, 394] on div "Show details" at bounding box center [764, 391] width 641 height 17
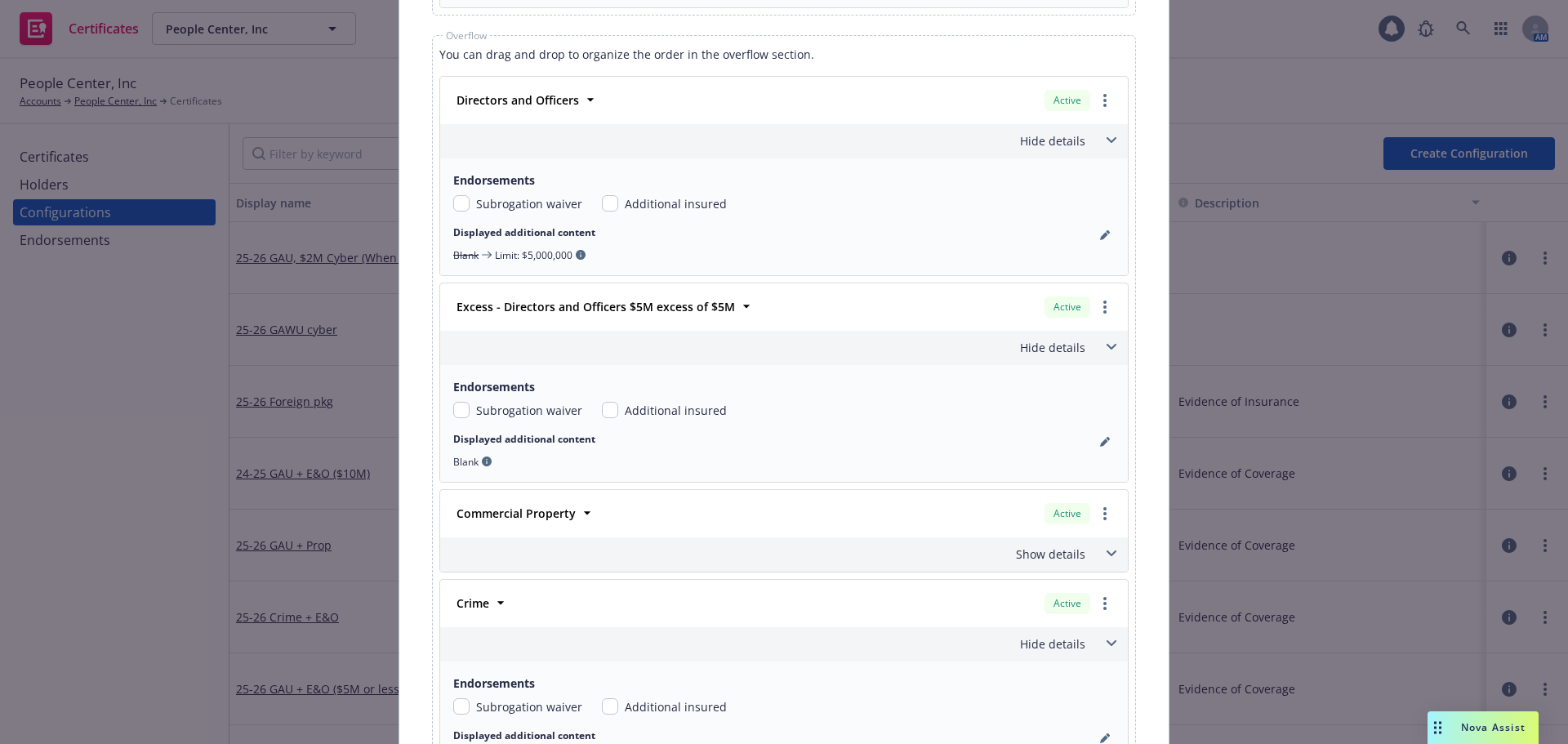
scroll to position [2531, 0]
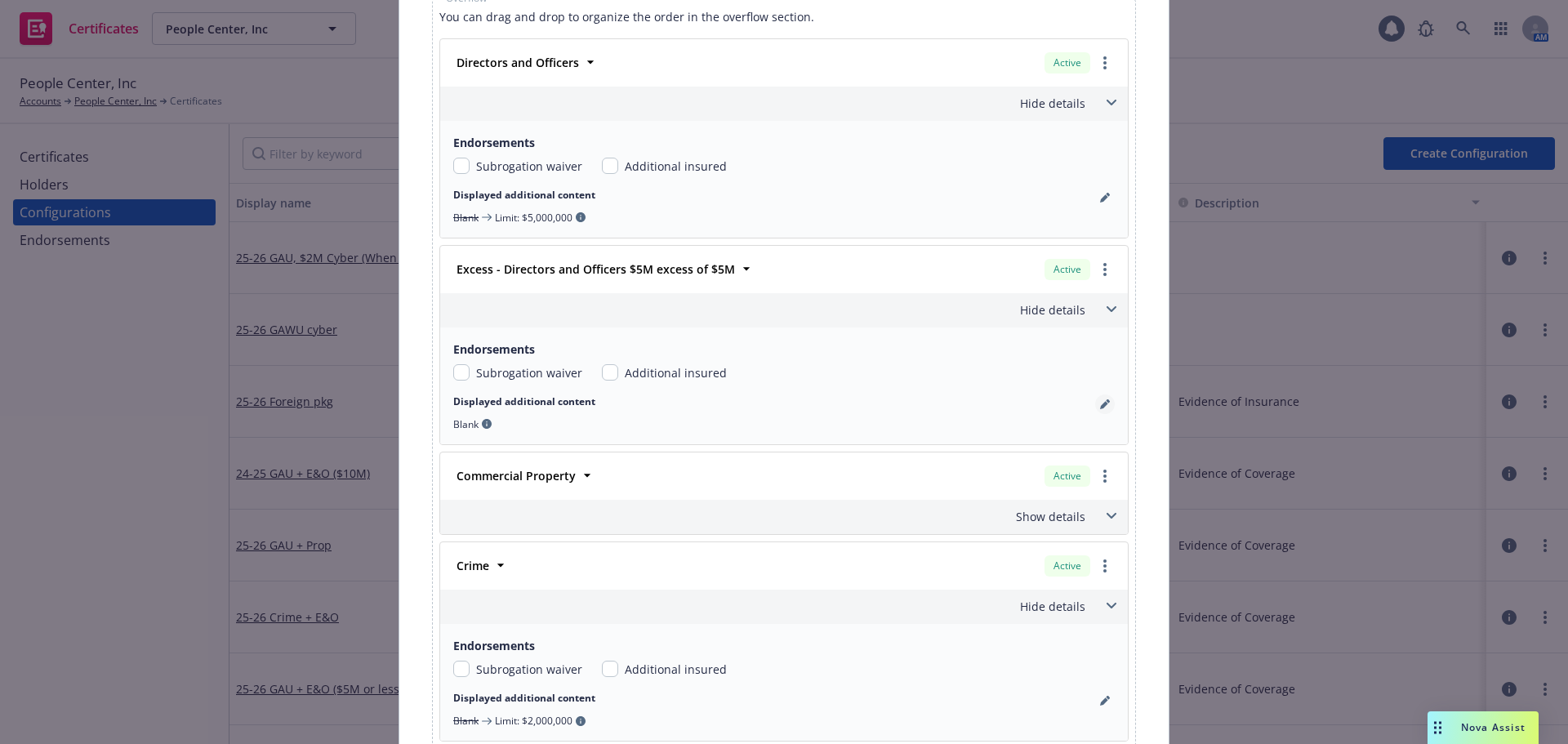
click at [1100, 406] on icon "pencil" at bounding box center [1103, 404] width 8 height 8
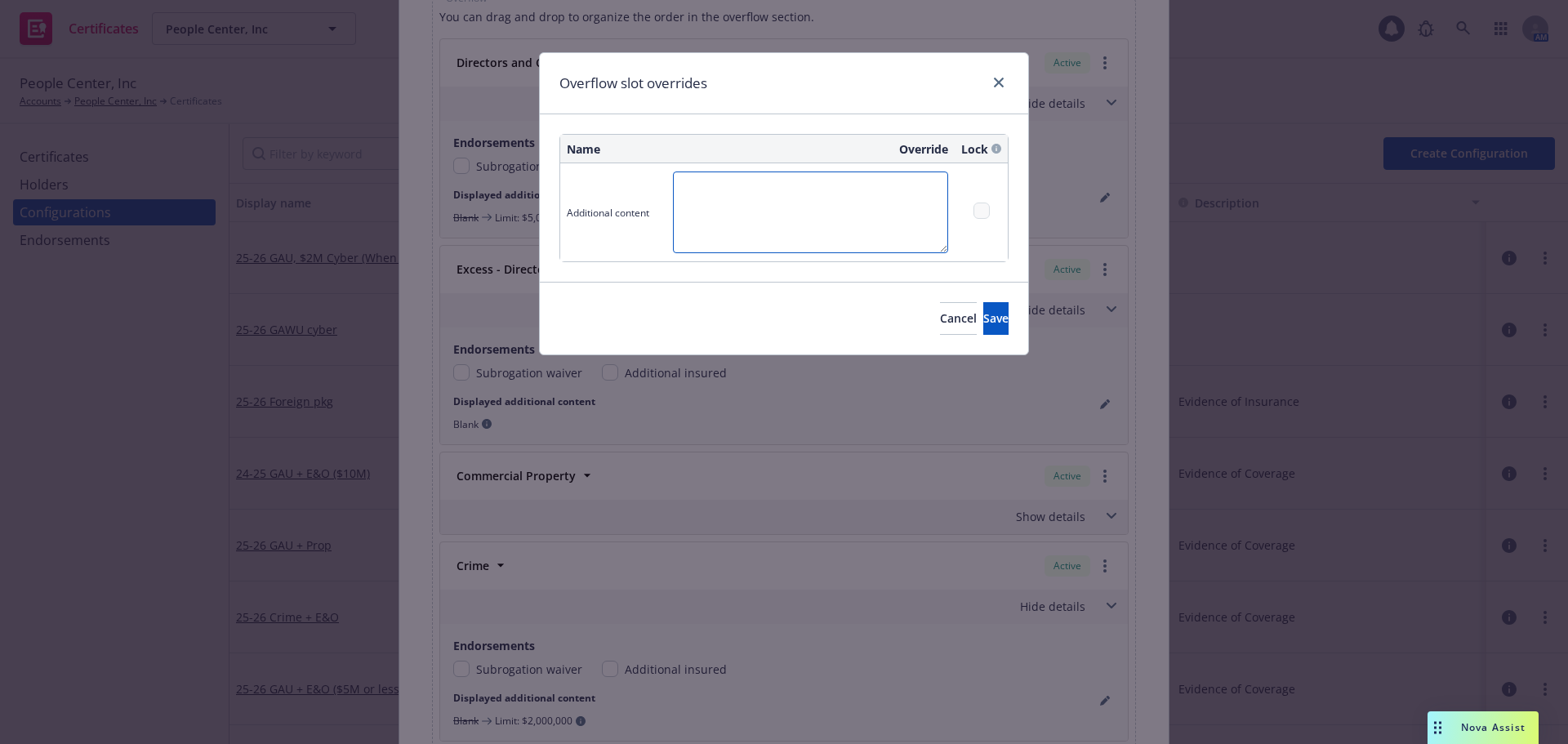
click at [771, 204] on textarea at bounding box center [811, 212] width 275 height 82
type textarea "Limit: $5,000,000"
click at [983, 324] on span "Save" at bounding box center [996, 318] width 26 height 15
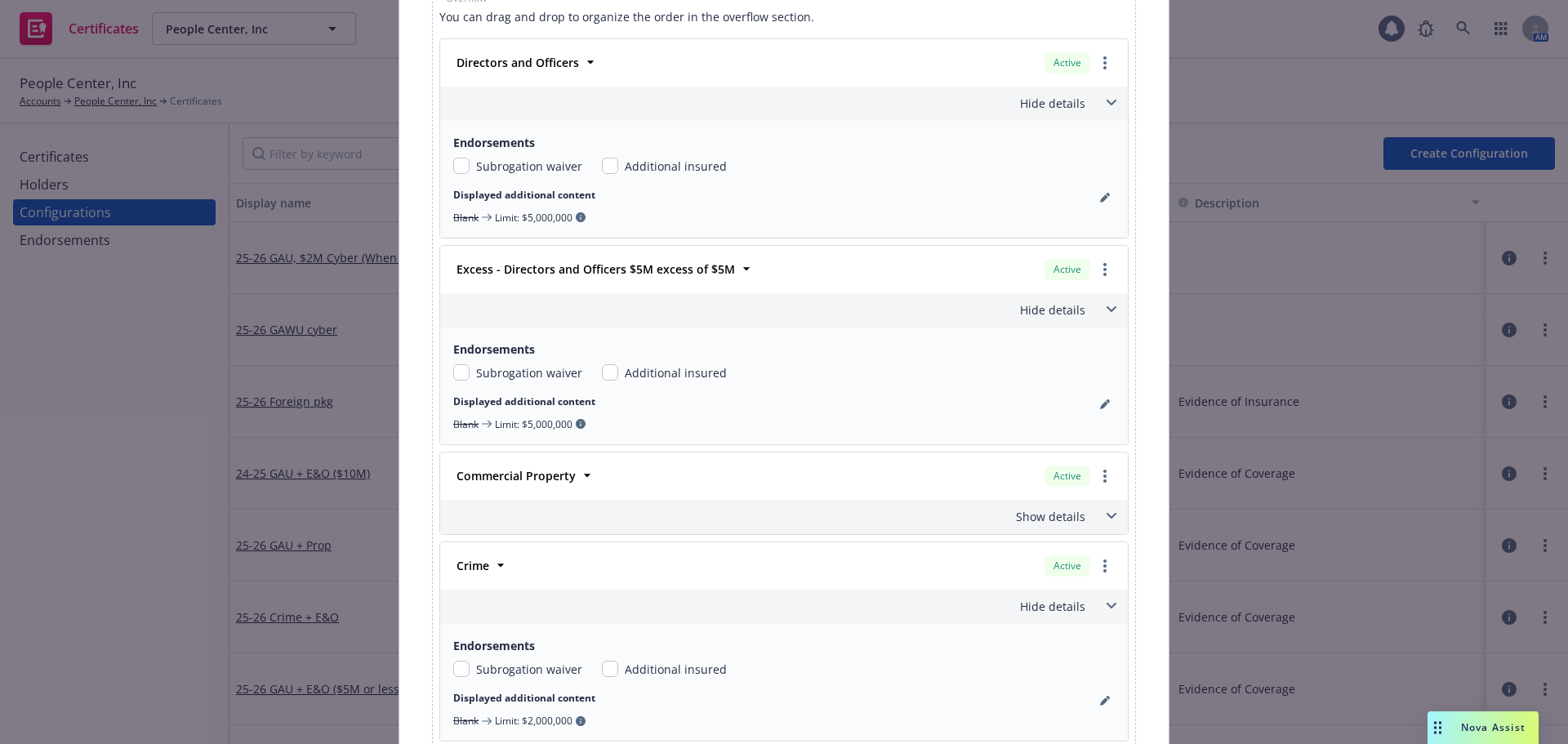
scroll to position [2694, 0]
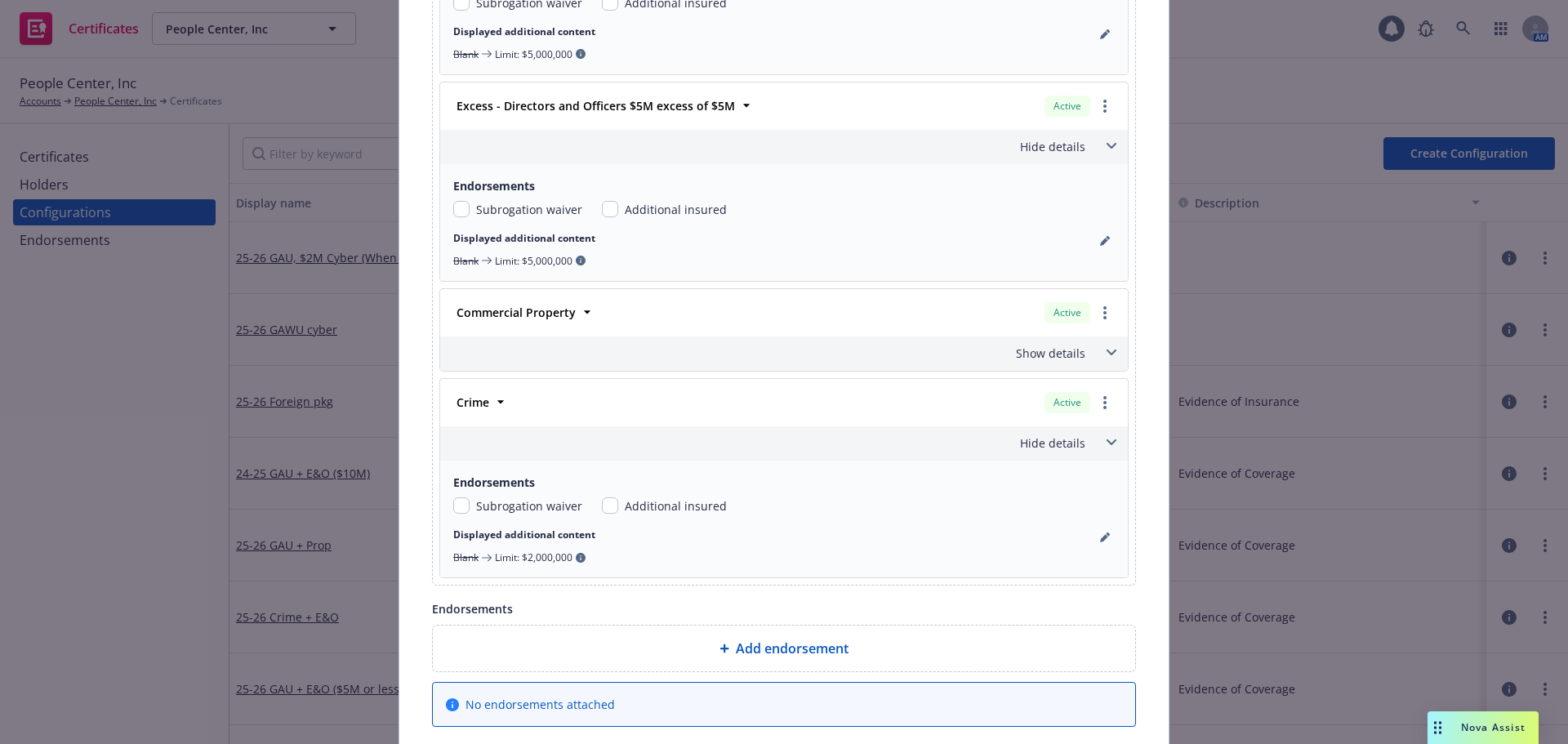
click at [1100, 352] on span at bounding box center [1112, 352] width 26 height 26
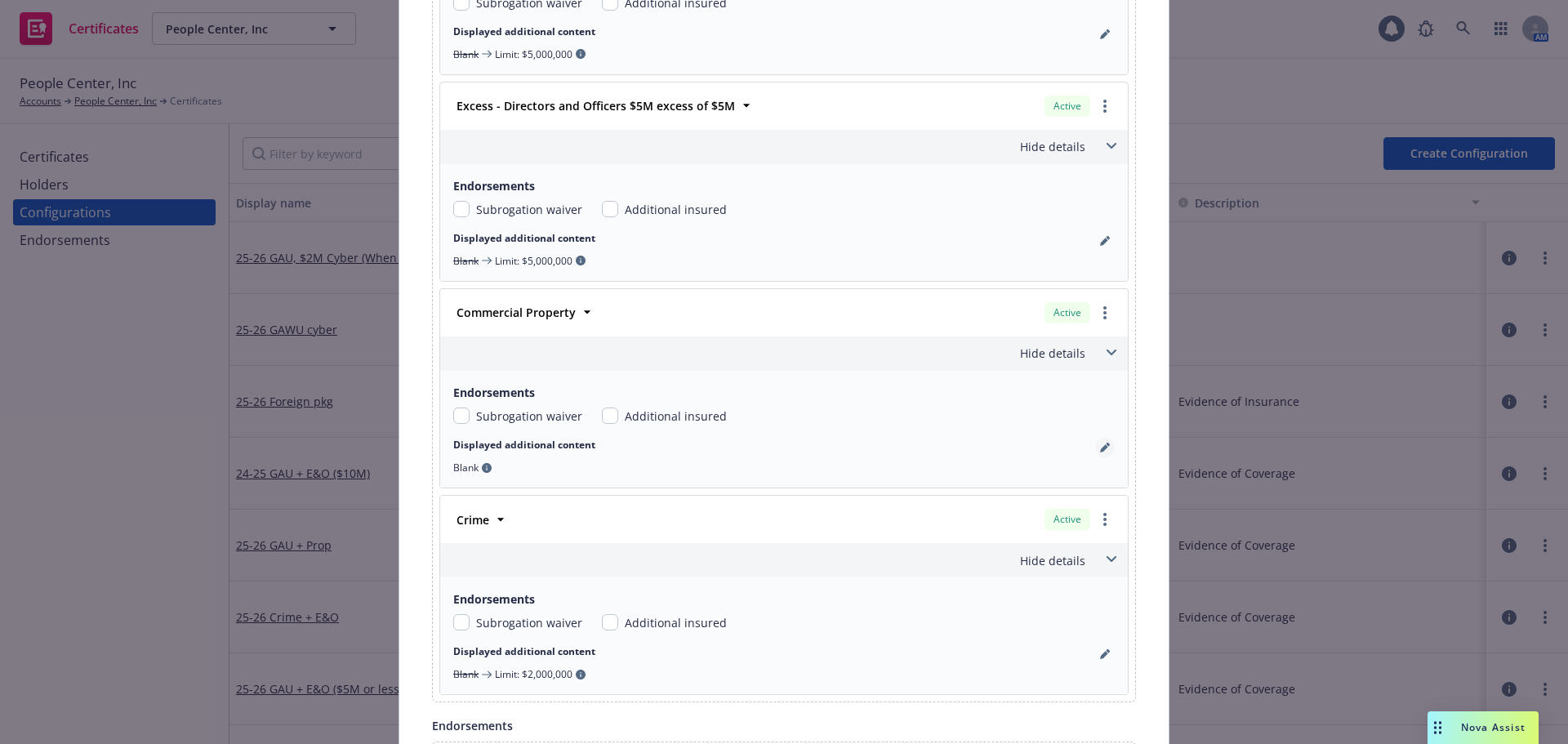
click at [1102, 453] on link "pencil" at bounding box center [1105, 447] width 20 height 20
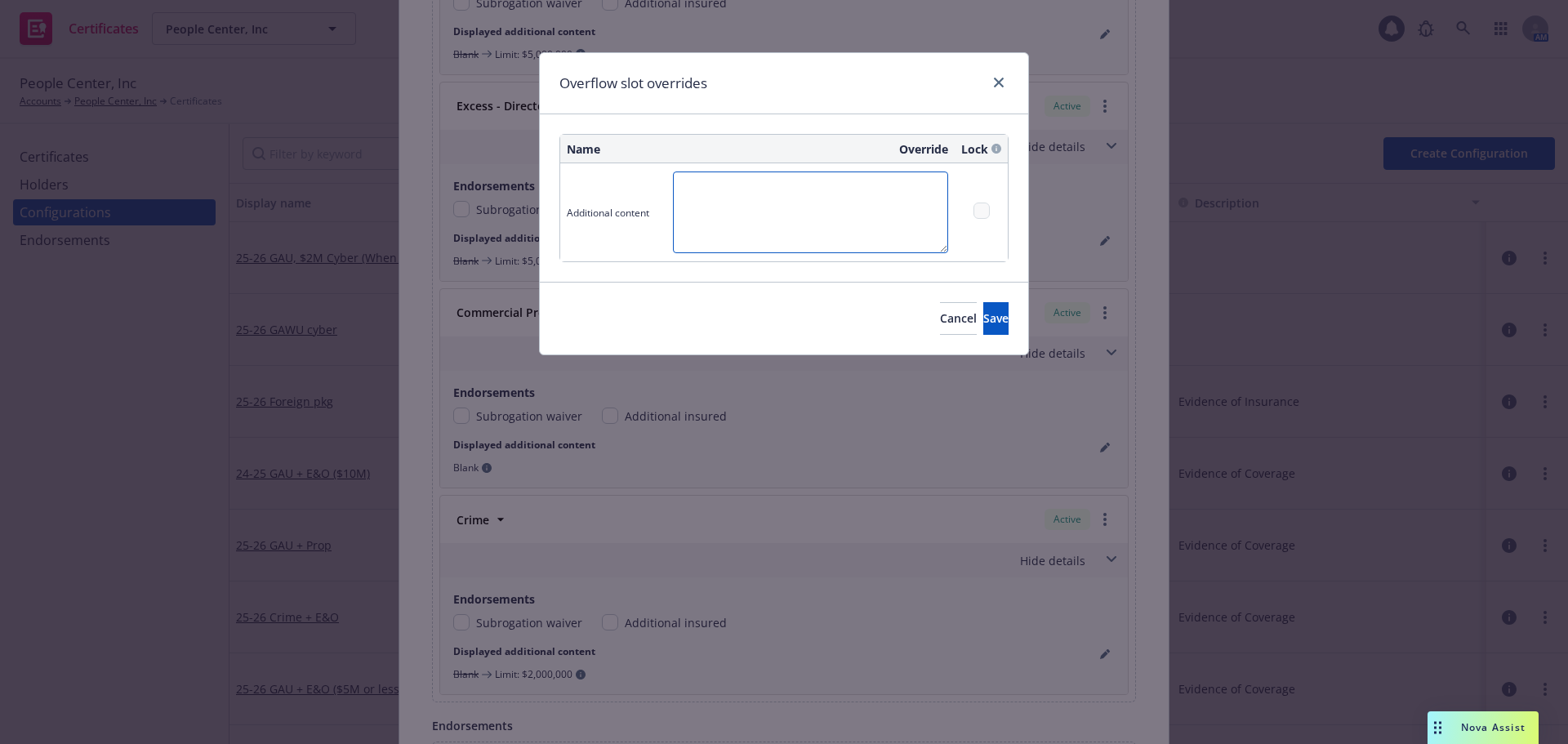
click at [700, 195] on textarea at bounding box center [811, 212] width 275 height 82
type textarea "BPP: $26,055,000; BI & EE: $10,000,000"
click at [983, 323] on button "Save" at bounding box center [996, 319] width 26 height 33
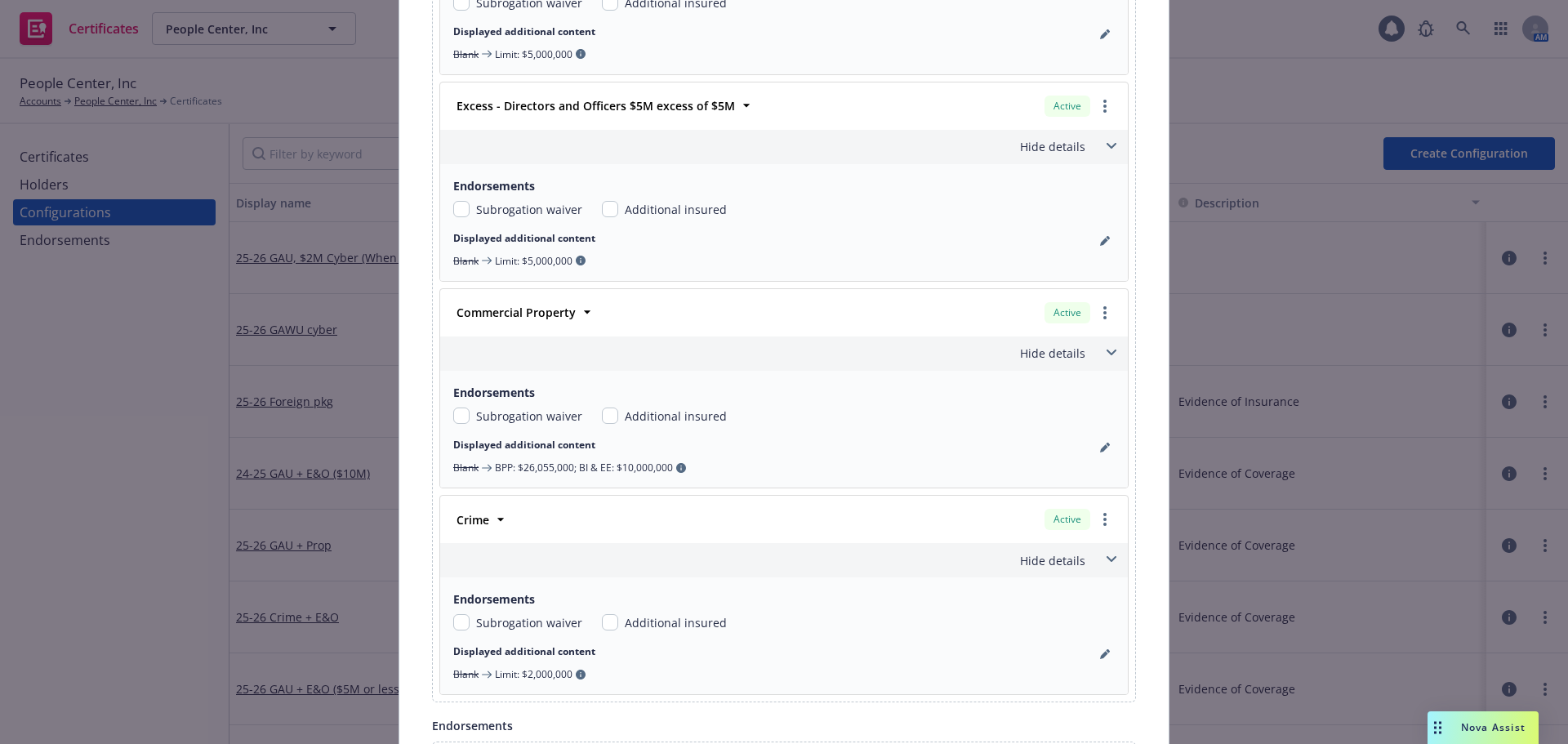
scroll to position [2952, 0]
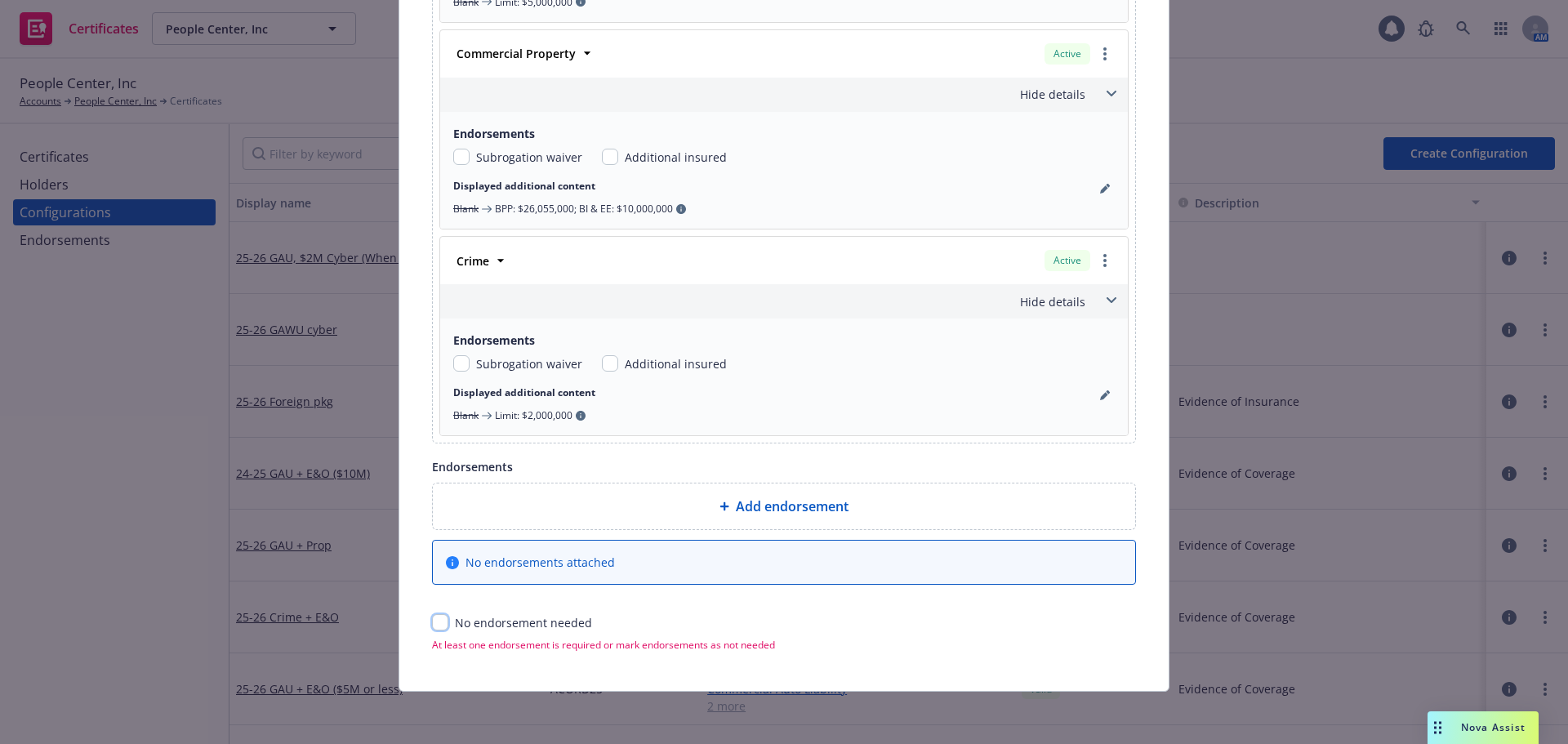
click at [432, 624] on input "checkbox" at bounding box center [440, 622] width 16 height 16
checkbox input "true"
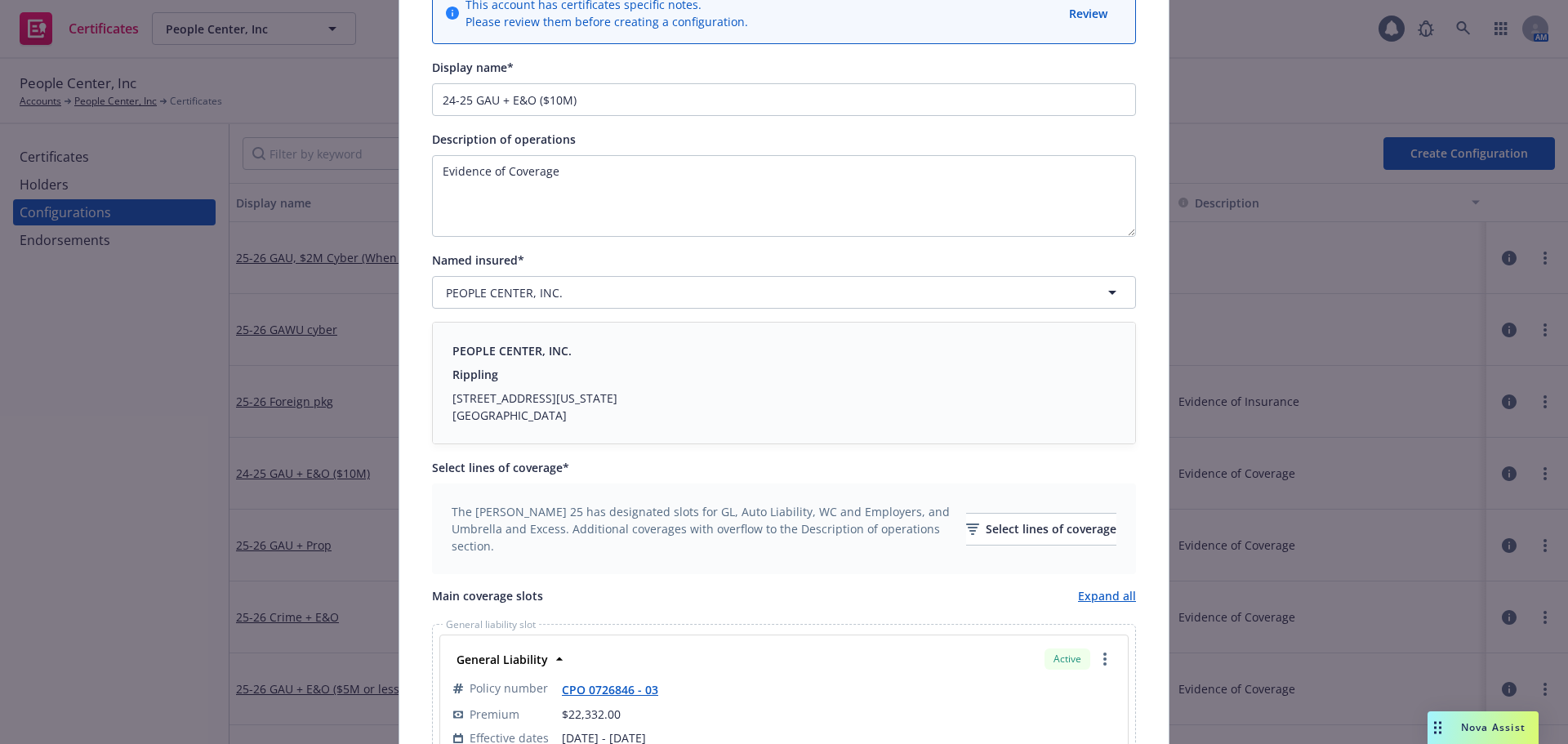
scroll to position [0, 0]
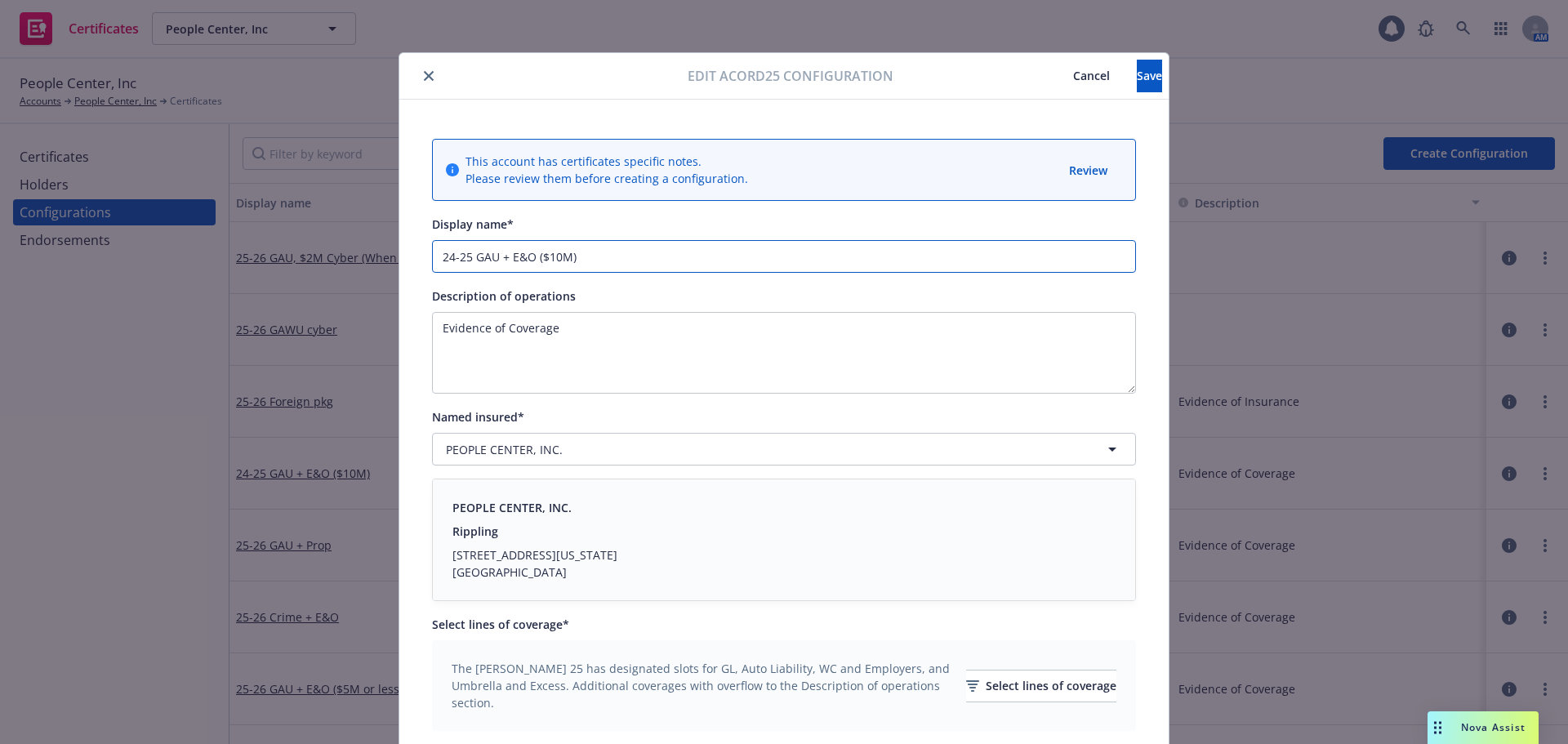
click at [445, 256] on input "24-25 GAU + E&O ($10M)" at bounding box center [784, 257] width 704 height 33
click at [732, 261] on input "25-26 GAU + E&O ($10M)" at bounding box center [784, 257] width 704 height 33
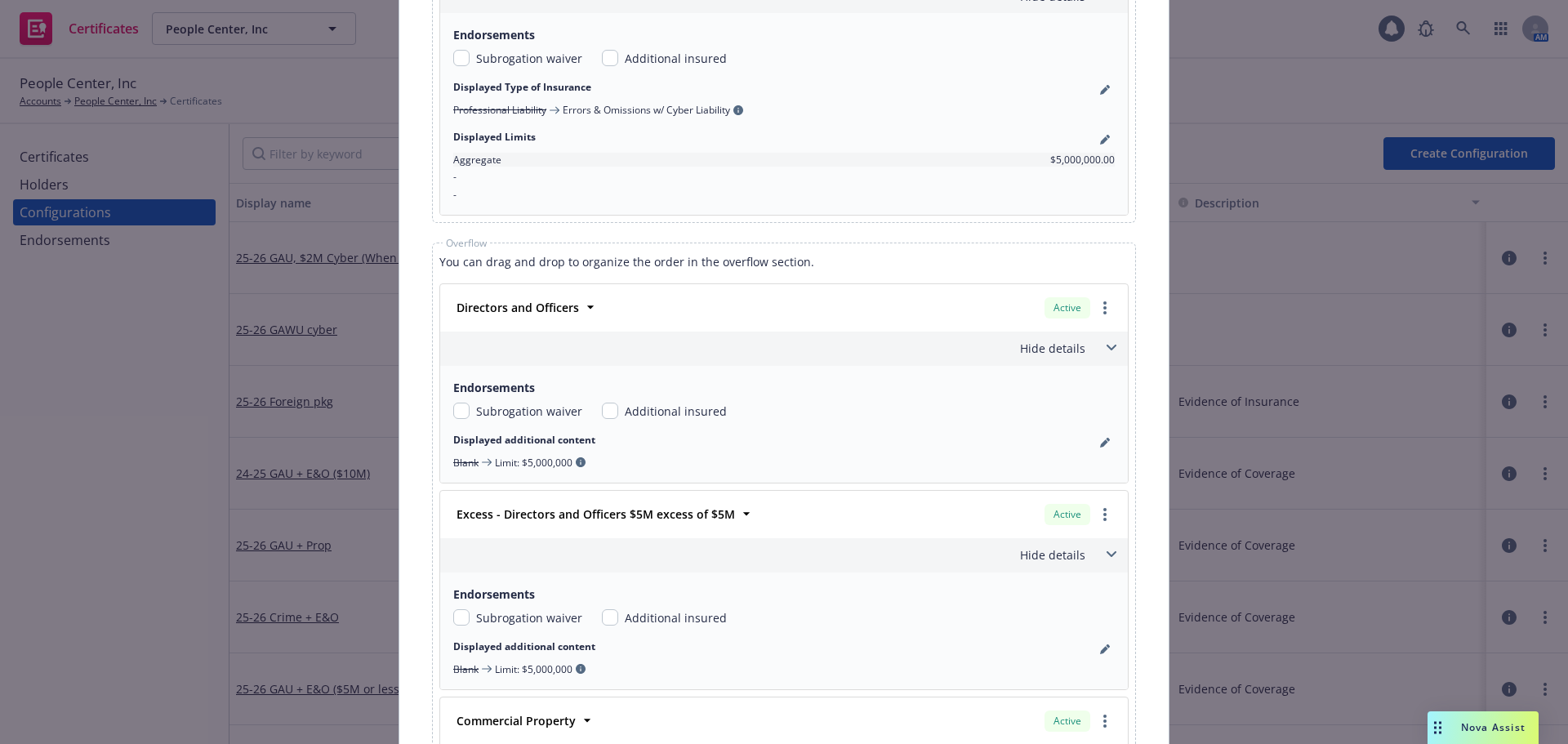
scroll to position [2367, 0]
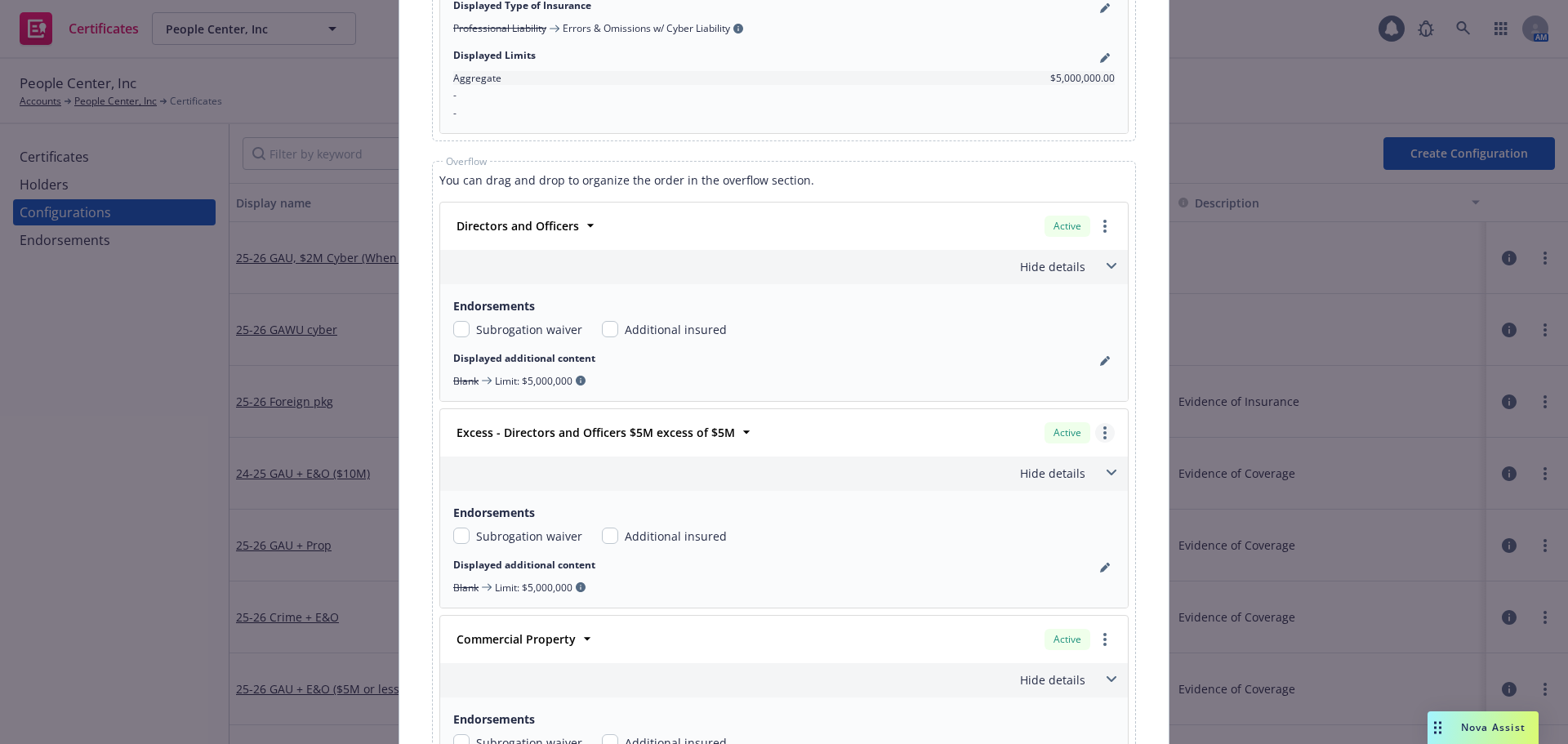
click at [1103, 434] on icon "more" at bounding box center [1105, 433] width 4 height 13
click at [1036, 473] on link "Remove this LOC" at bounding box center [1026, 466] width 177 height 33
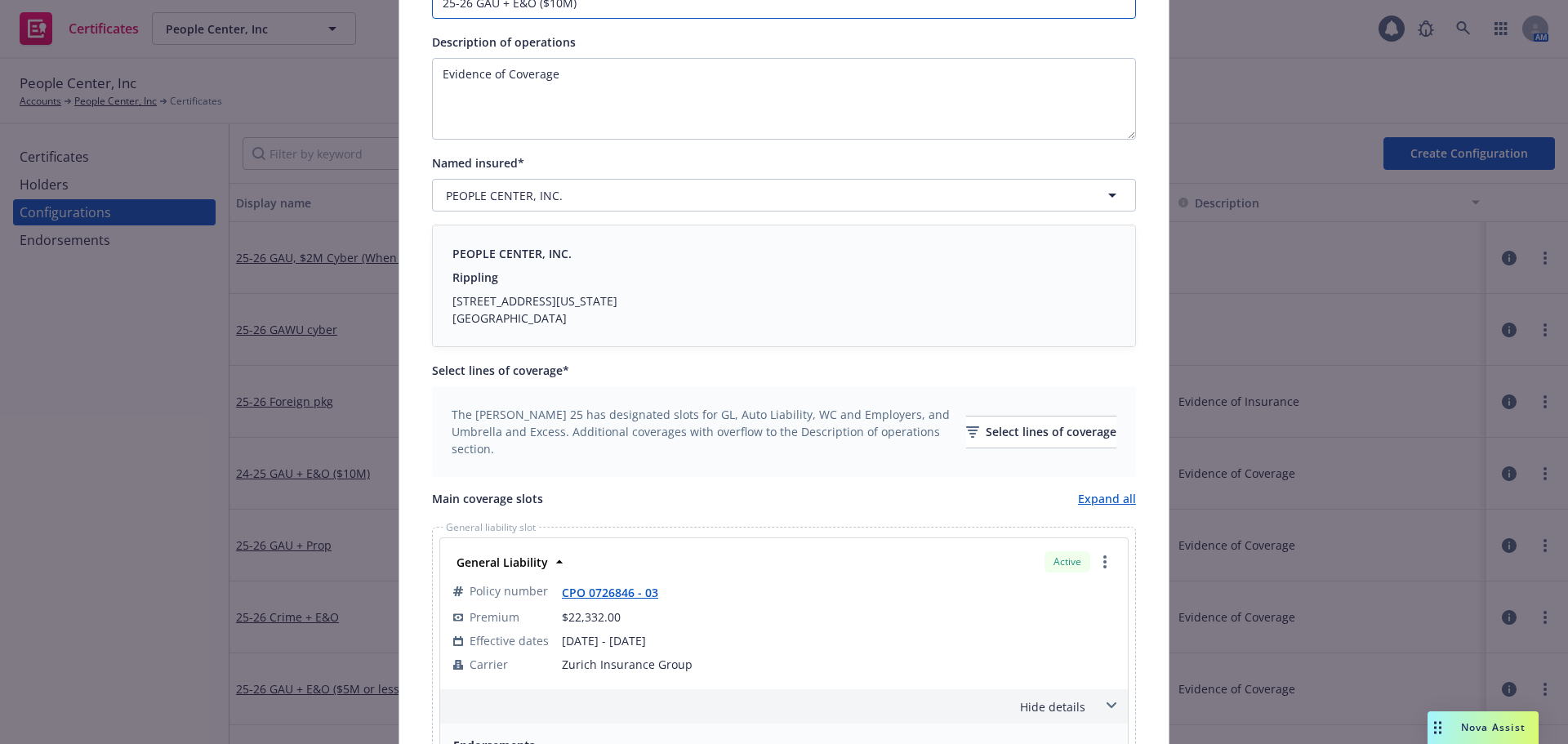
scroll to position [245, 0]
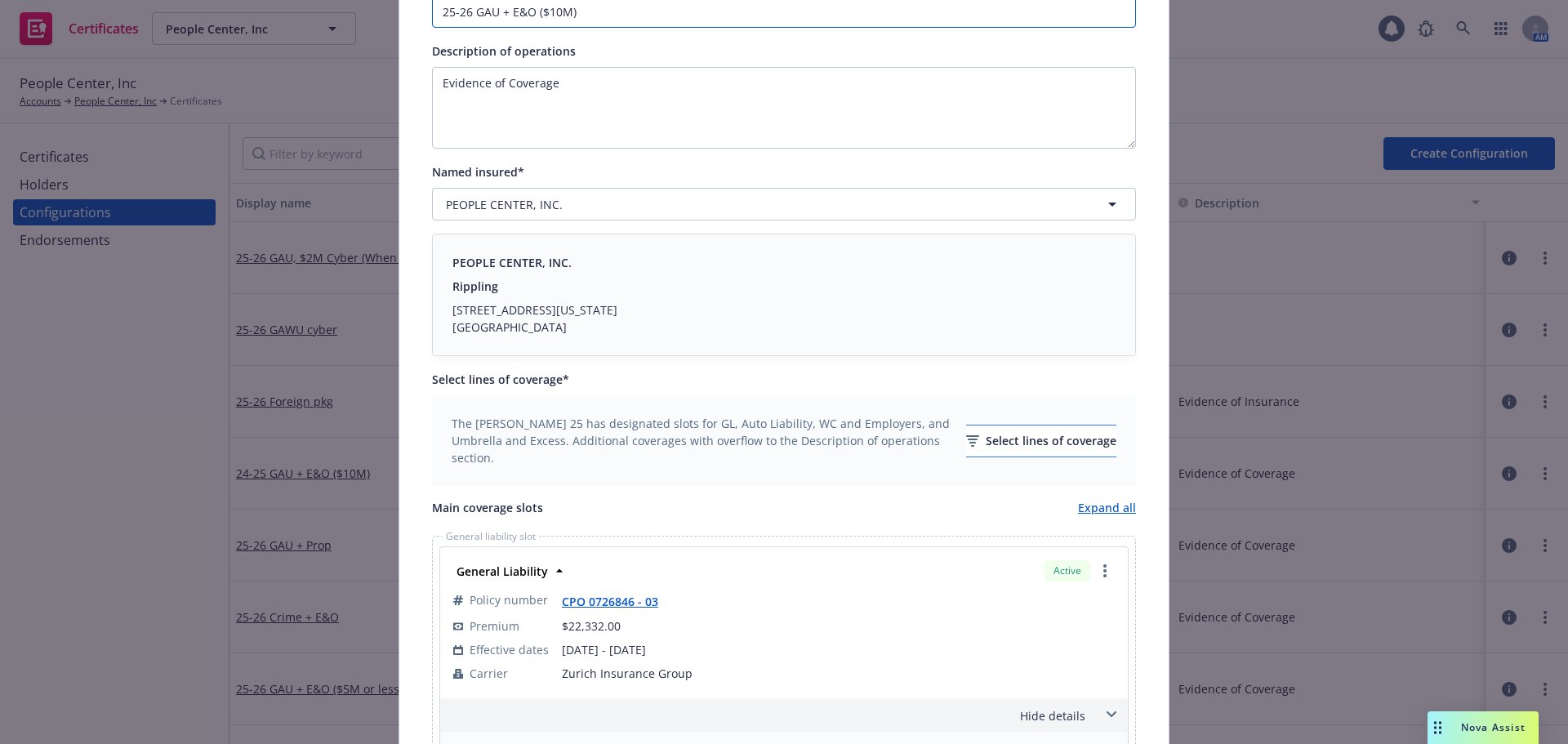
type input "25-26 GAU + E&O ($10M)"
click at [999, 445] on div "Select lines of coverage" at bounding box center [1040, 441] width 150 height 31
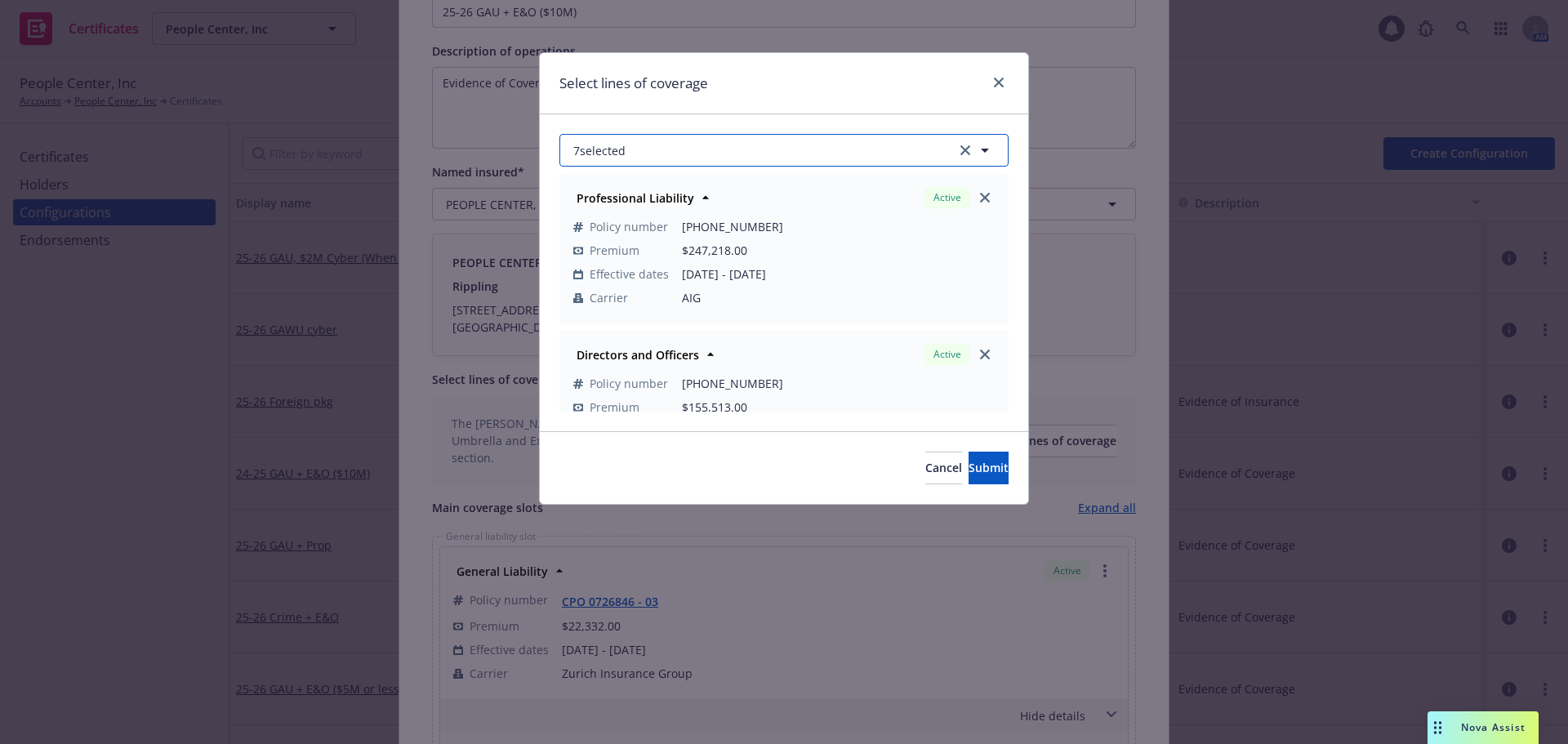
click at [660, 158] on button "7 selected" at bounding box center [784, 150] width 449 height 33
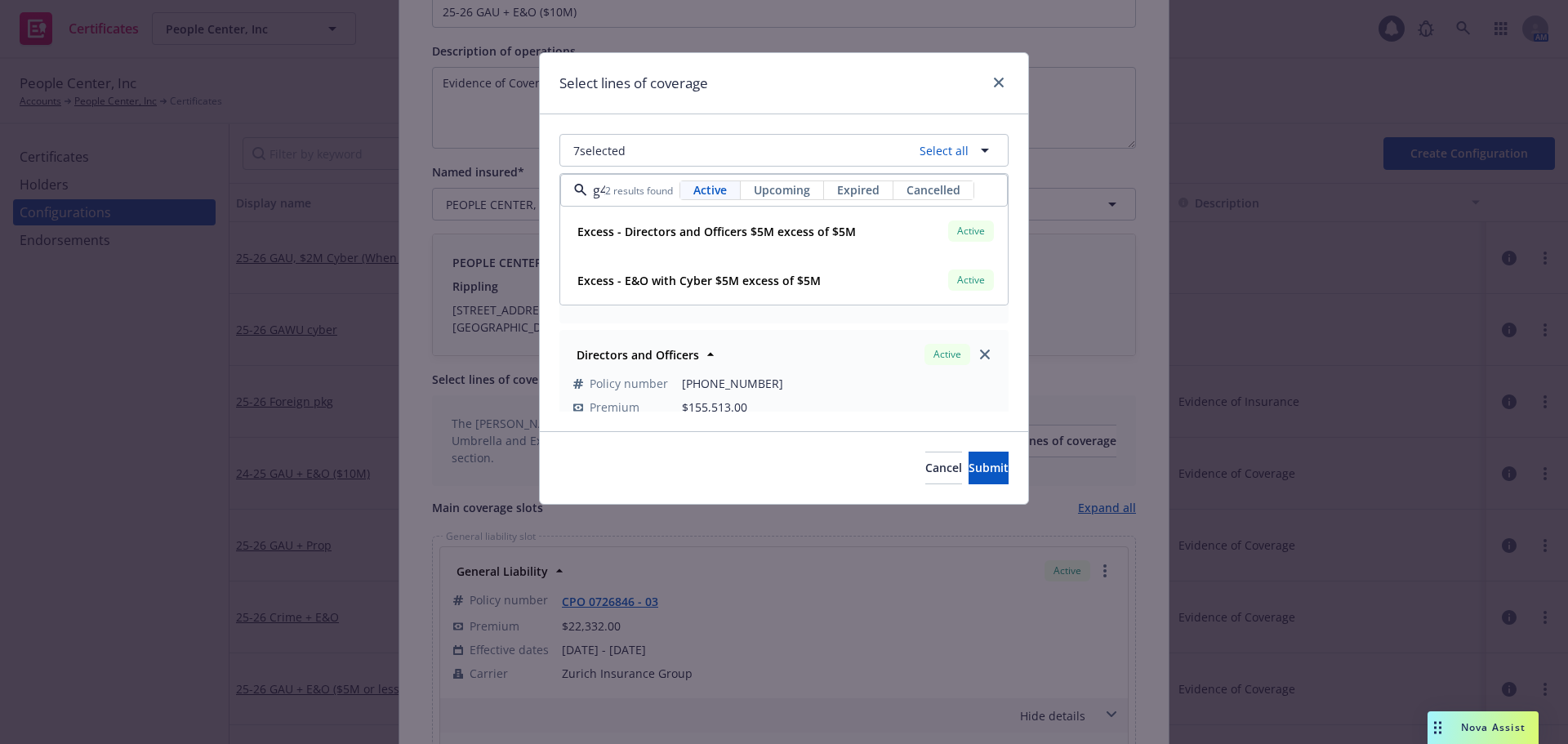
scroll to position [0, 9]
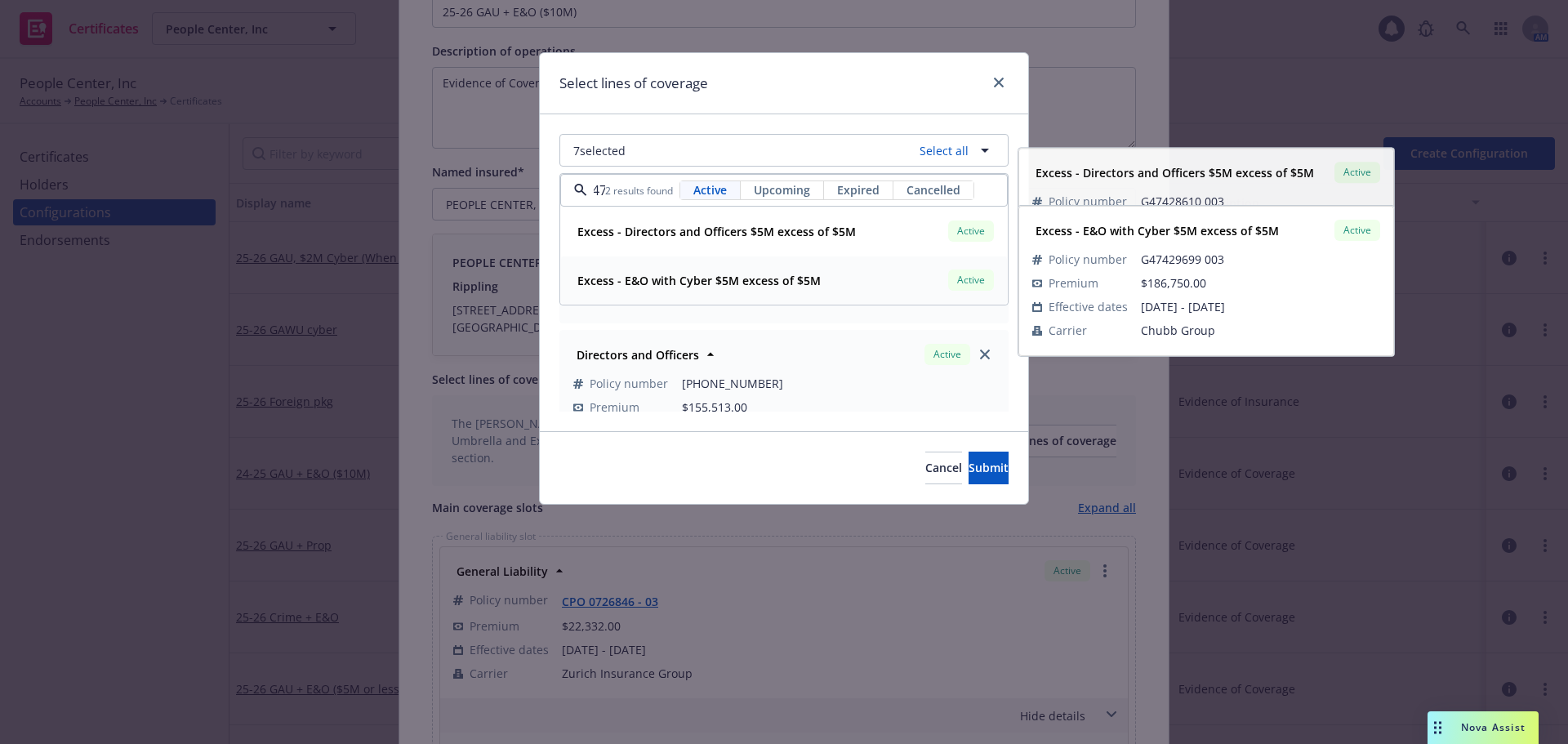
click at [714, 286] on strong "Excess - E&O with Cyber $5M excess of $5M" at bounding box center [699, 280] width 243 height 15
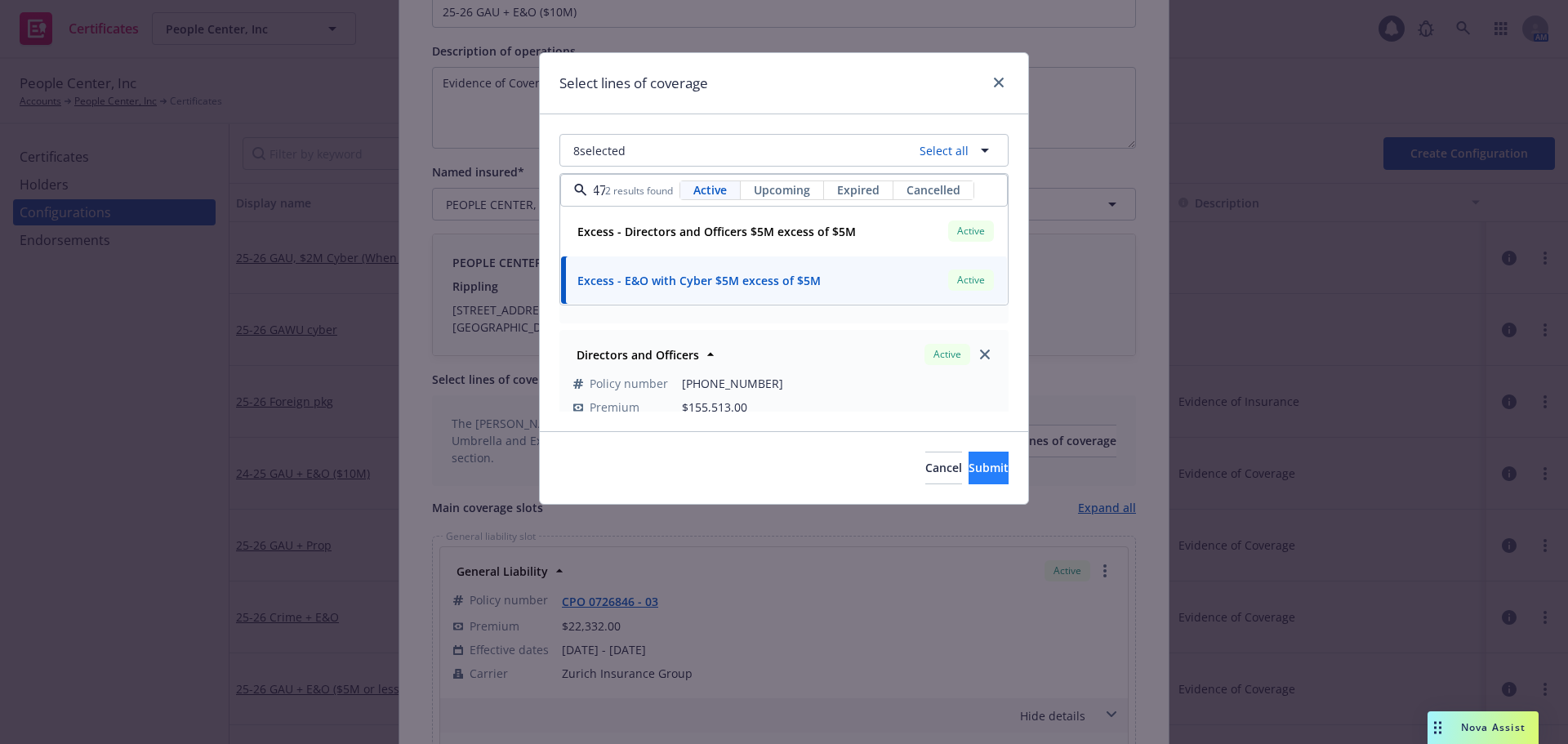
type input "g47"
click at [977, 472] on span "Submit" at bounding box center [989, 467] width 40 height 15
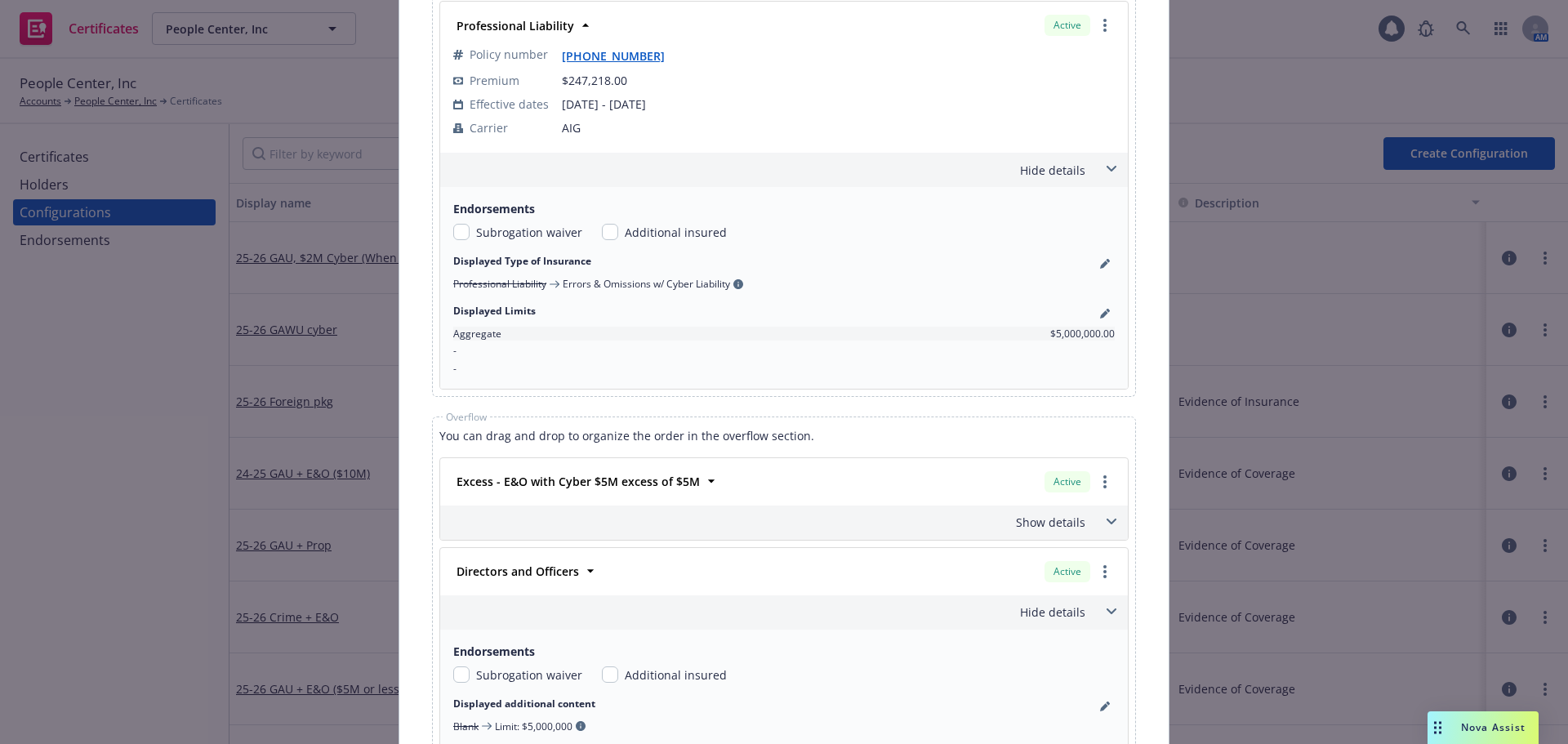
scroll to position [2204, 0]
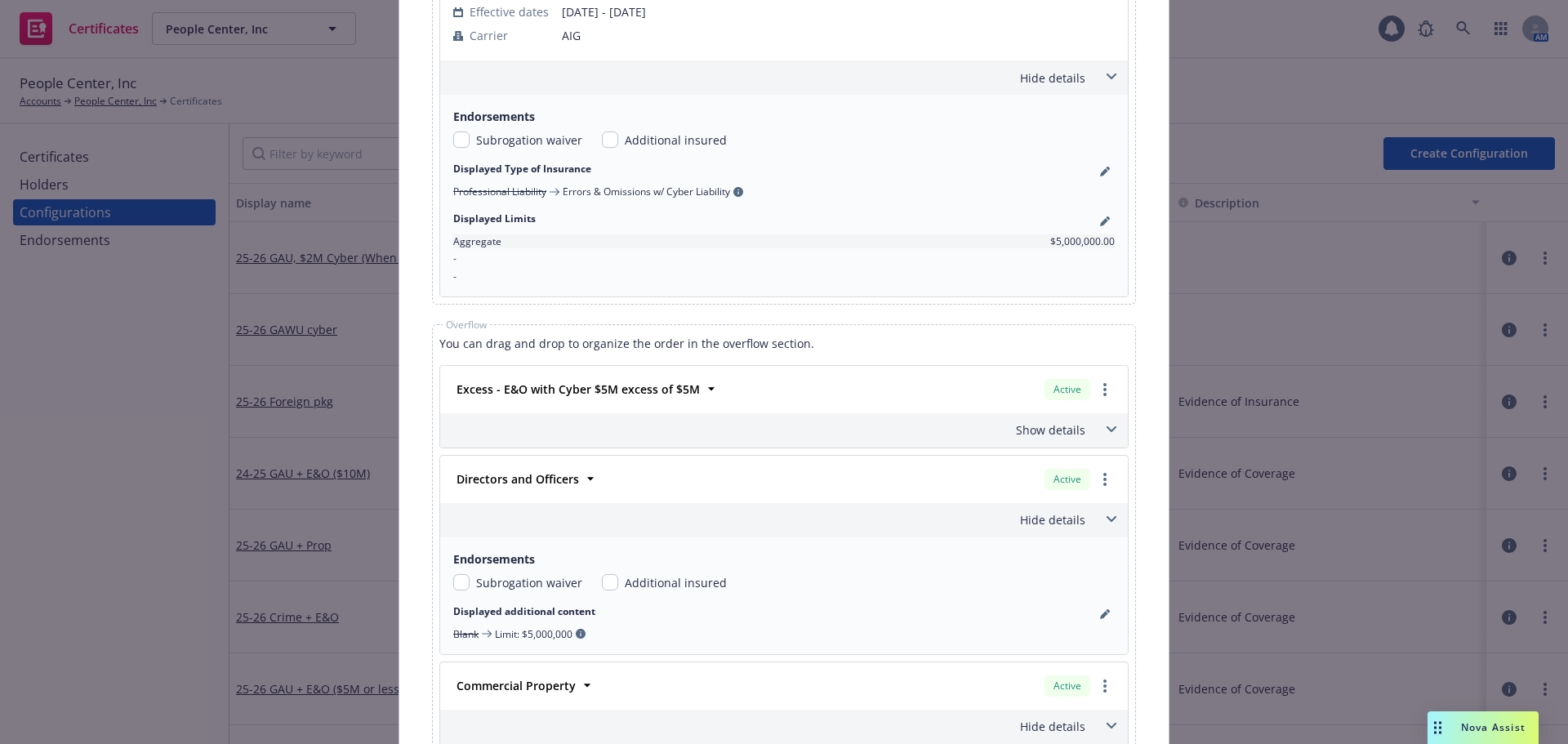
click at [1008, 429] on div "Show details" at bounding box center [764, 429] width 641 height 17
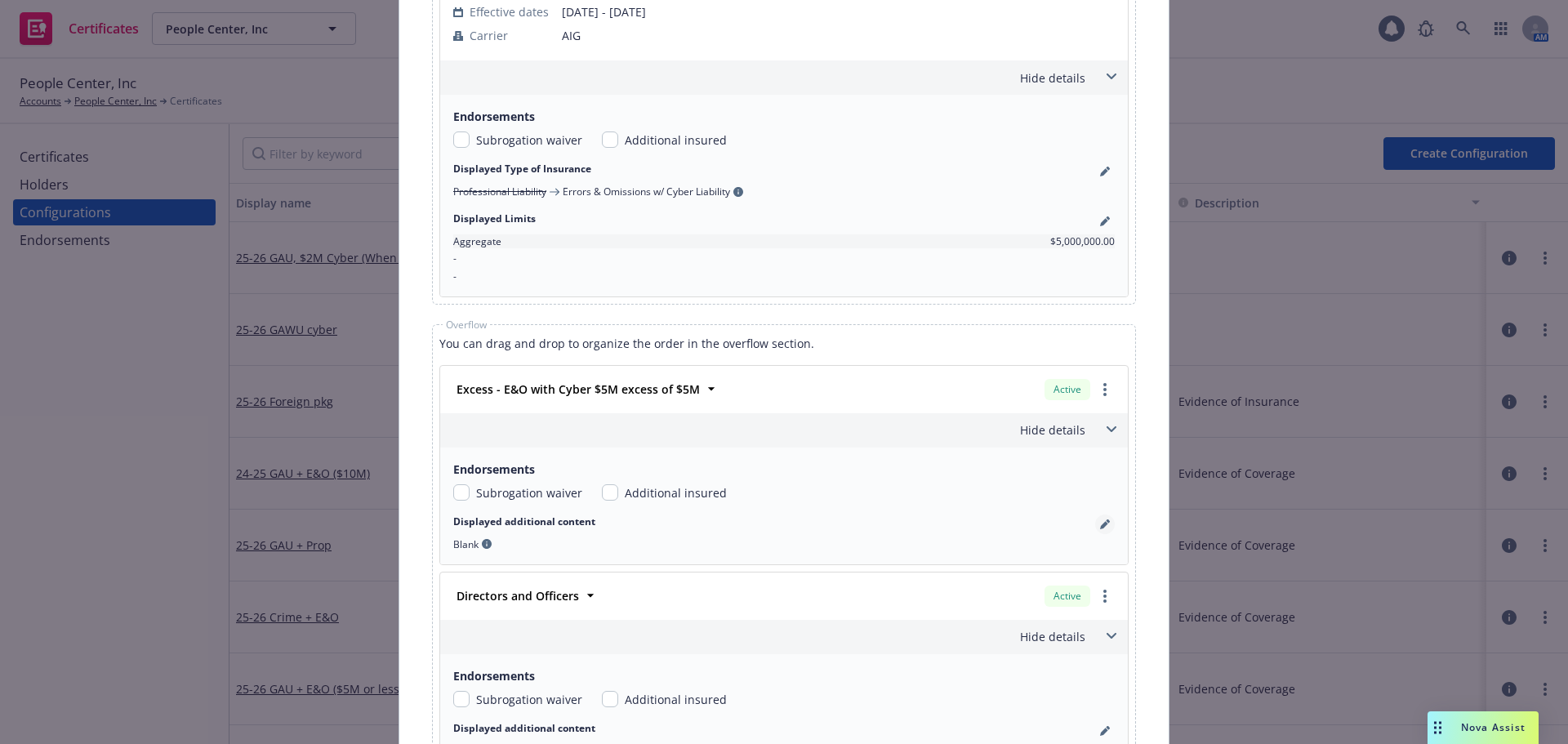
click at [1095, 529] on link "pencil" at bounding box center [1105, 525] width 20 height 20
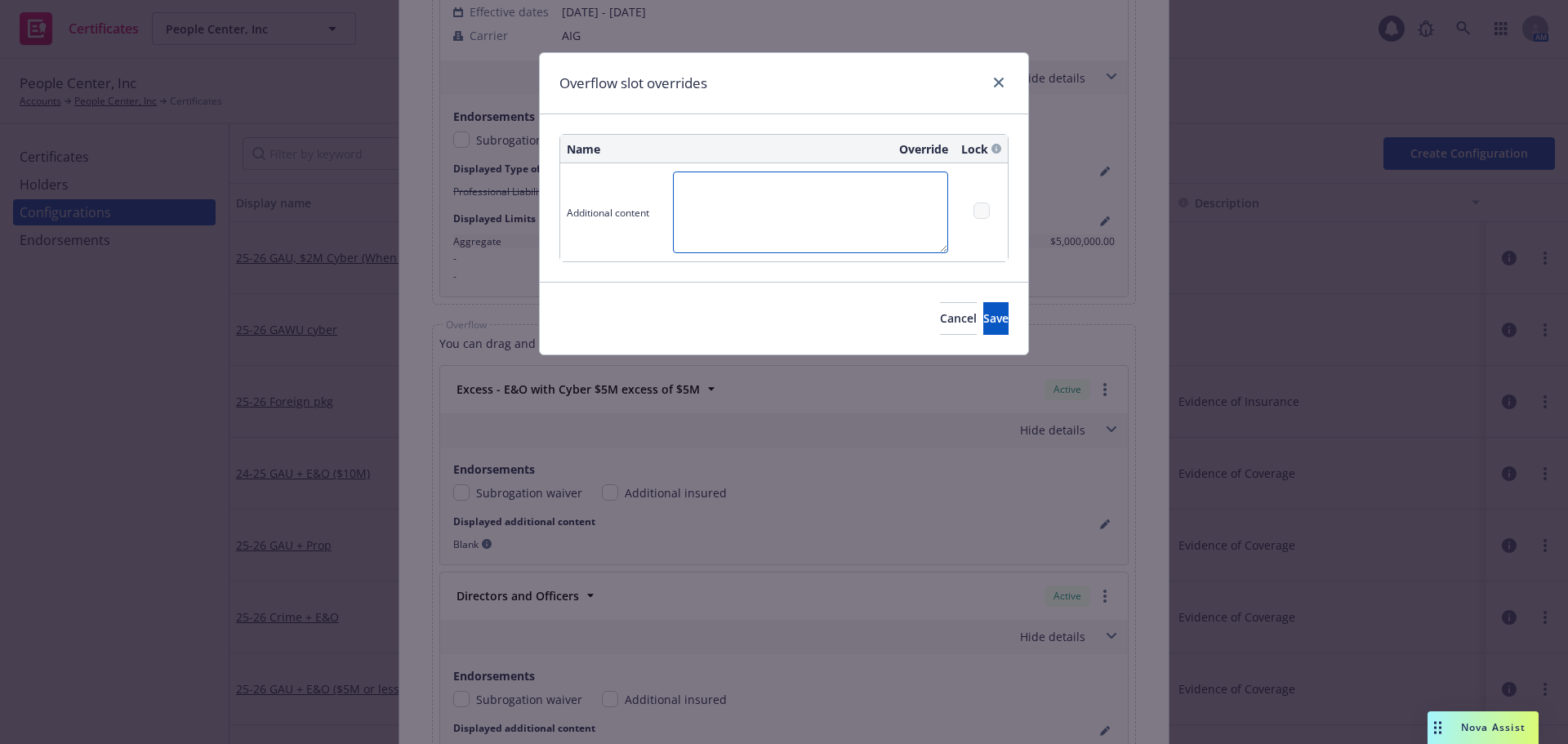
click at [695, 199] on textarea at bounding box center [811, 212] width 275 height 82
type textarea "Limit: $5,000,000"
click at [983, 311] on span "Save" at bounding box center [996, 318] width 26 height 15
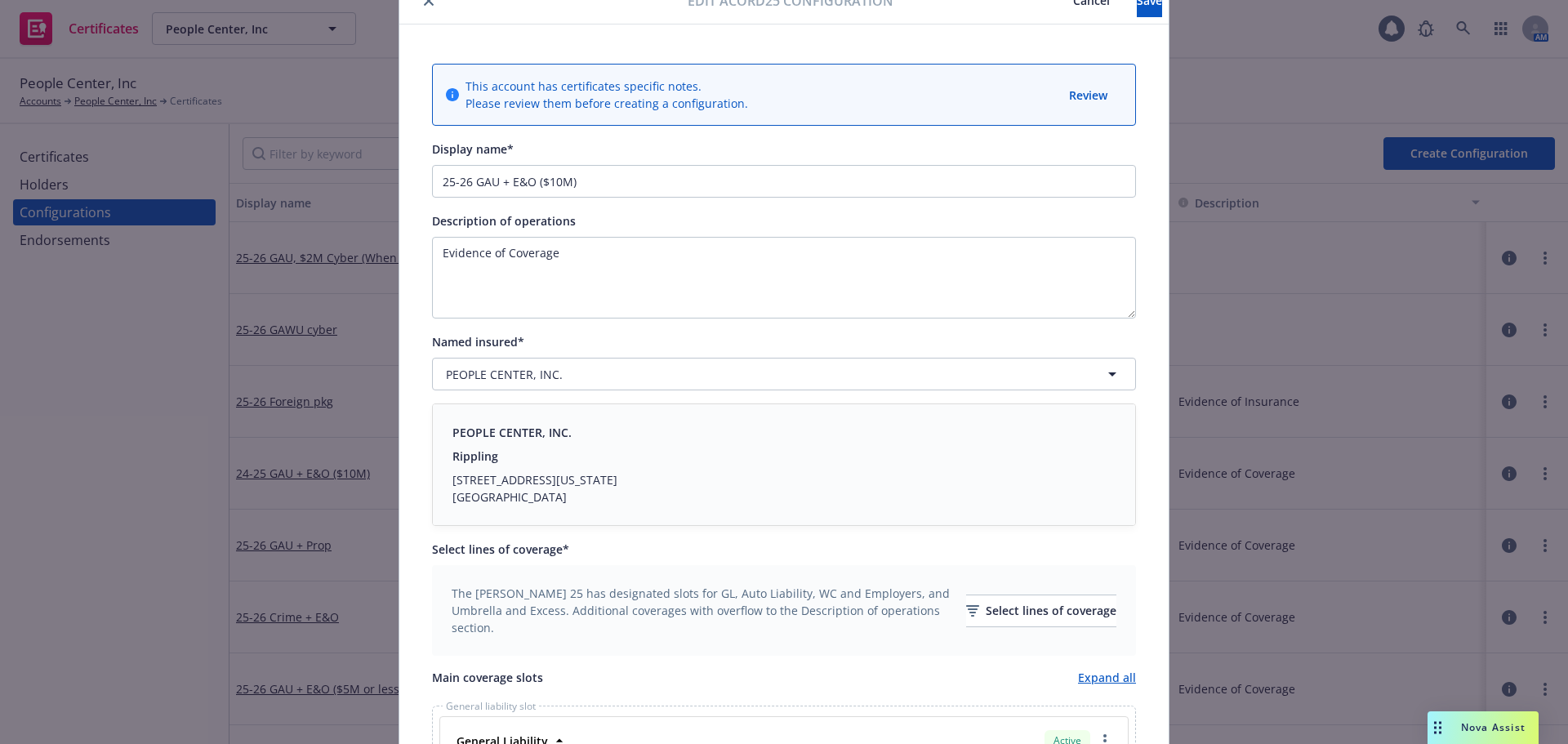
scroll to position [0, 0]
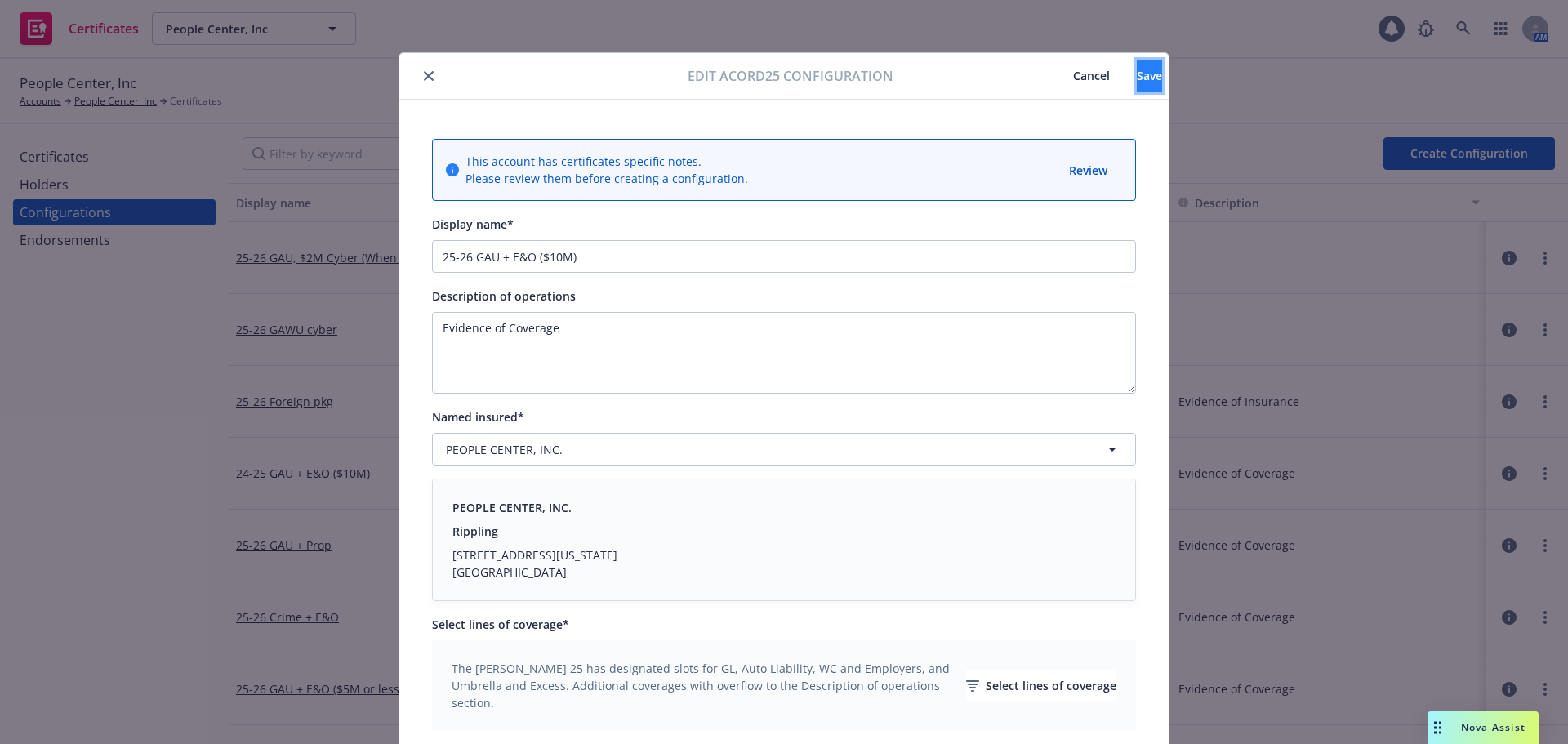
click at [1137, 80] on button "Save" at bounding box center [1150, 76] width 26 height 33
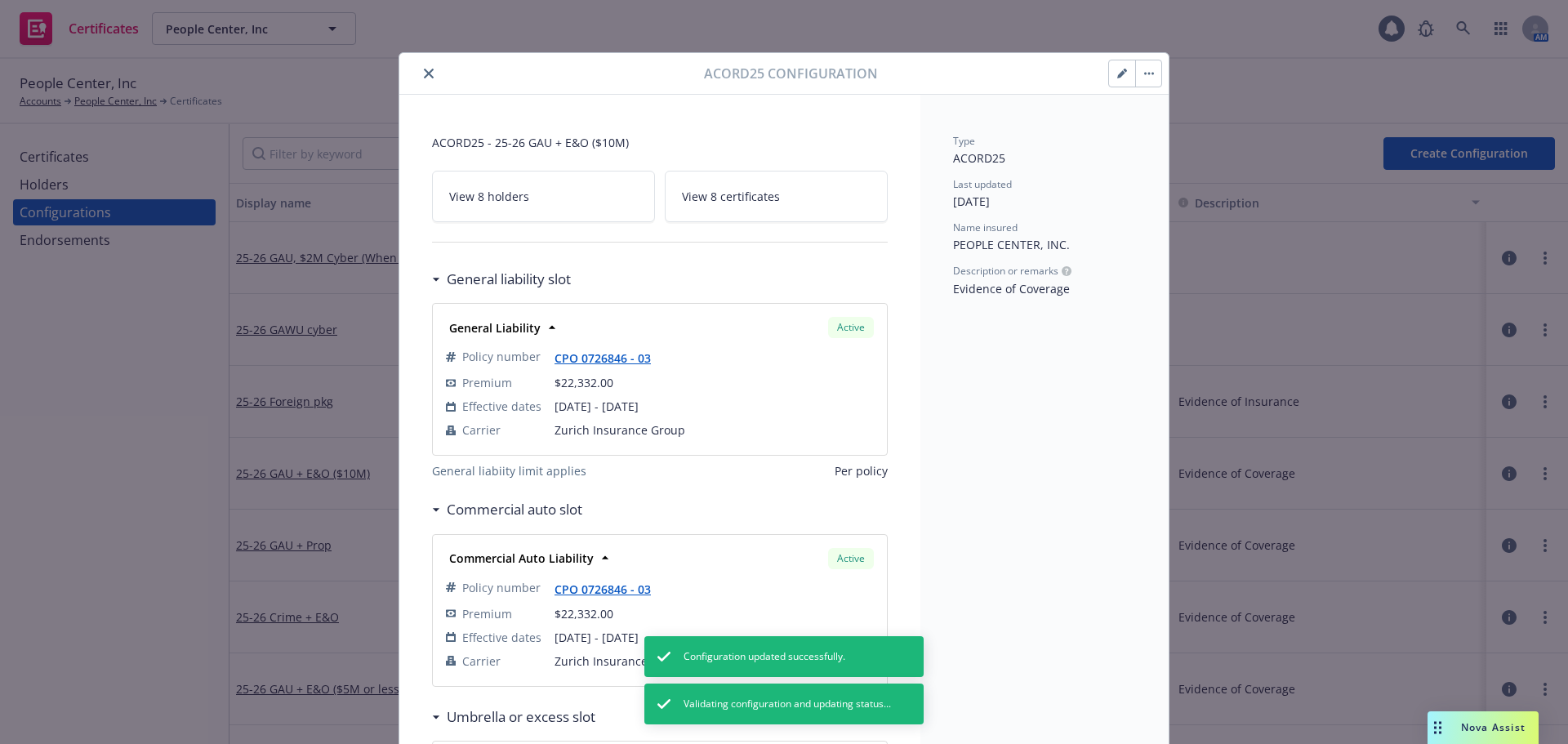
click at [425, 71] on icon "close" at bounding box center [428, 73] width 10 height 10
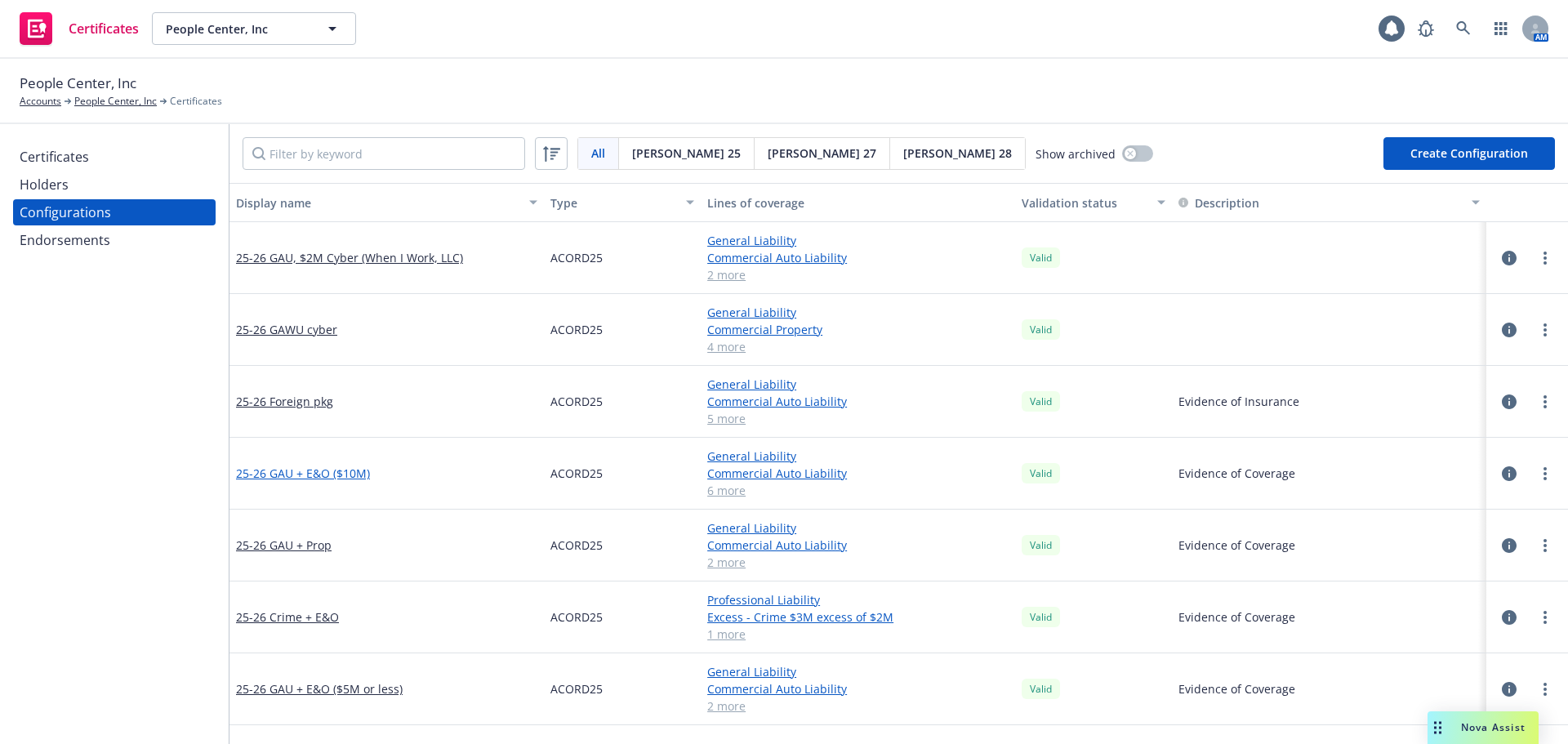
click at [319, 470] on link "25-26 GAU + E&O ($10M)" at bounding box center [302, 473] width 134 height 17
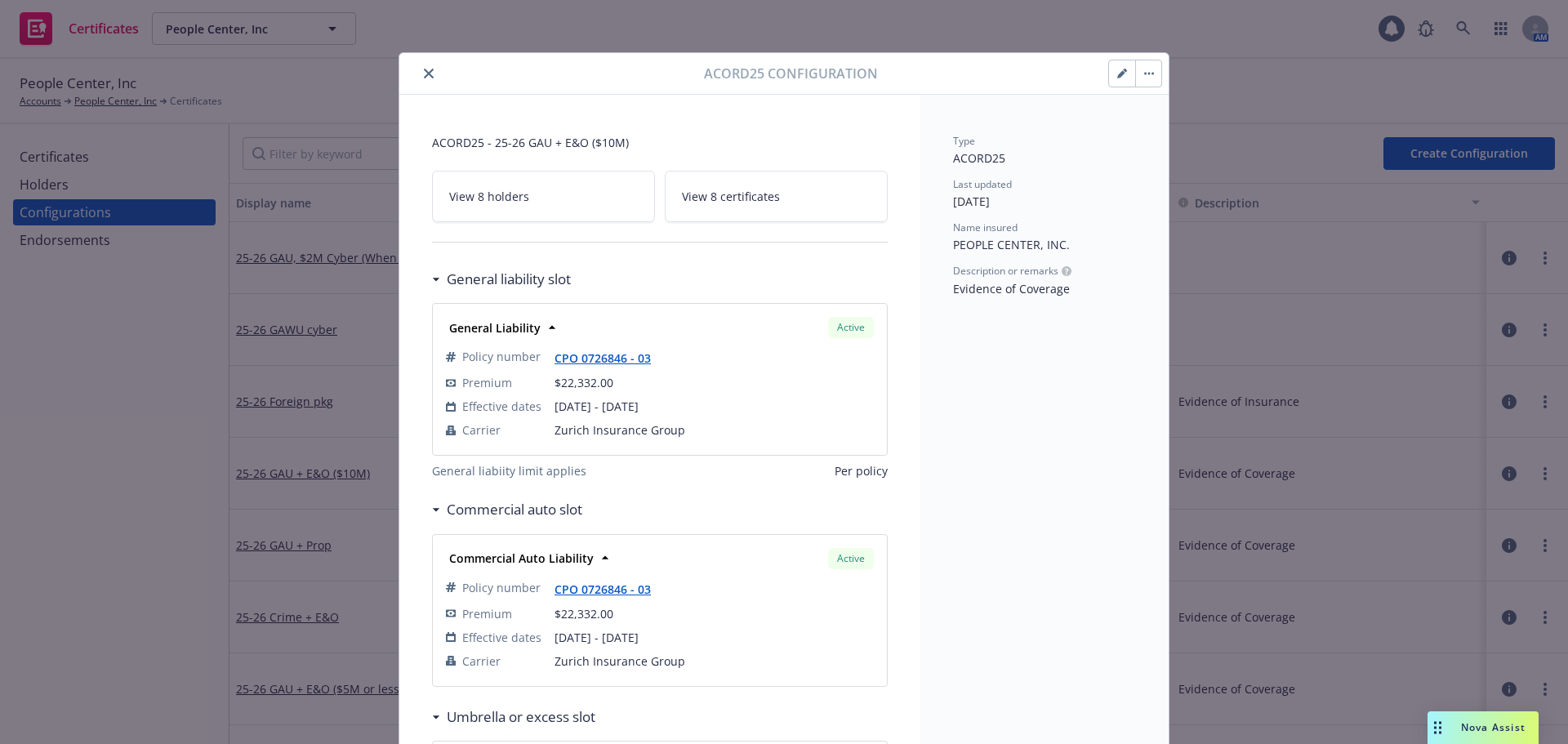
click at [1117, 70] on icon "button" at bounding box center [1122, 73] width 10 height 10
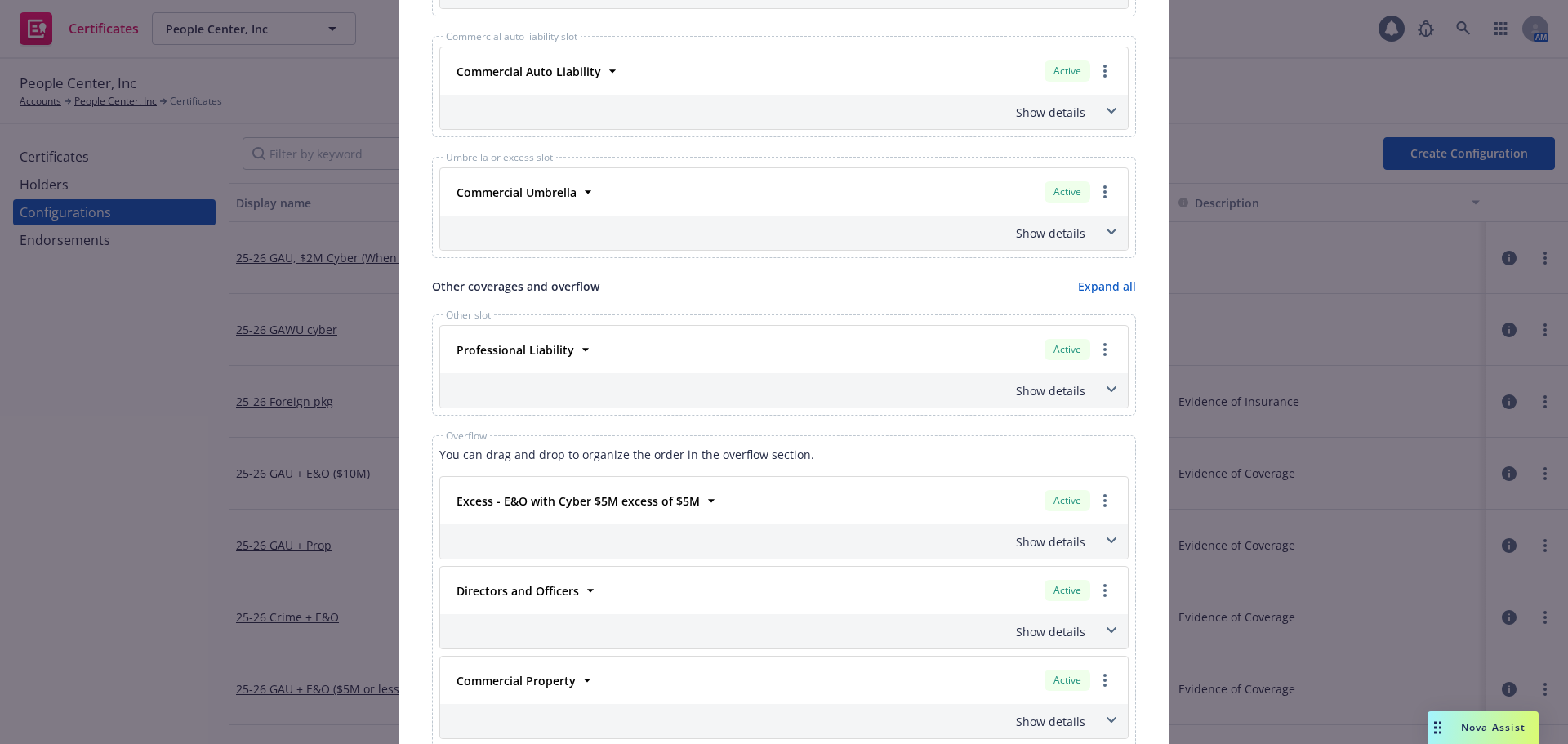
scroll to position [898, 0]
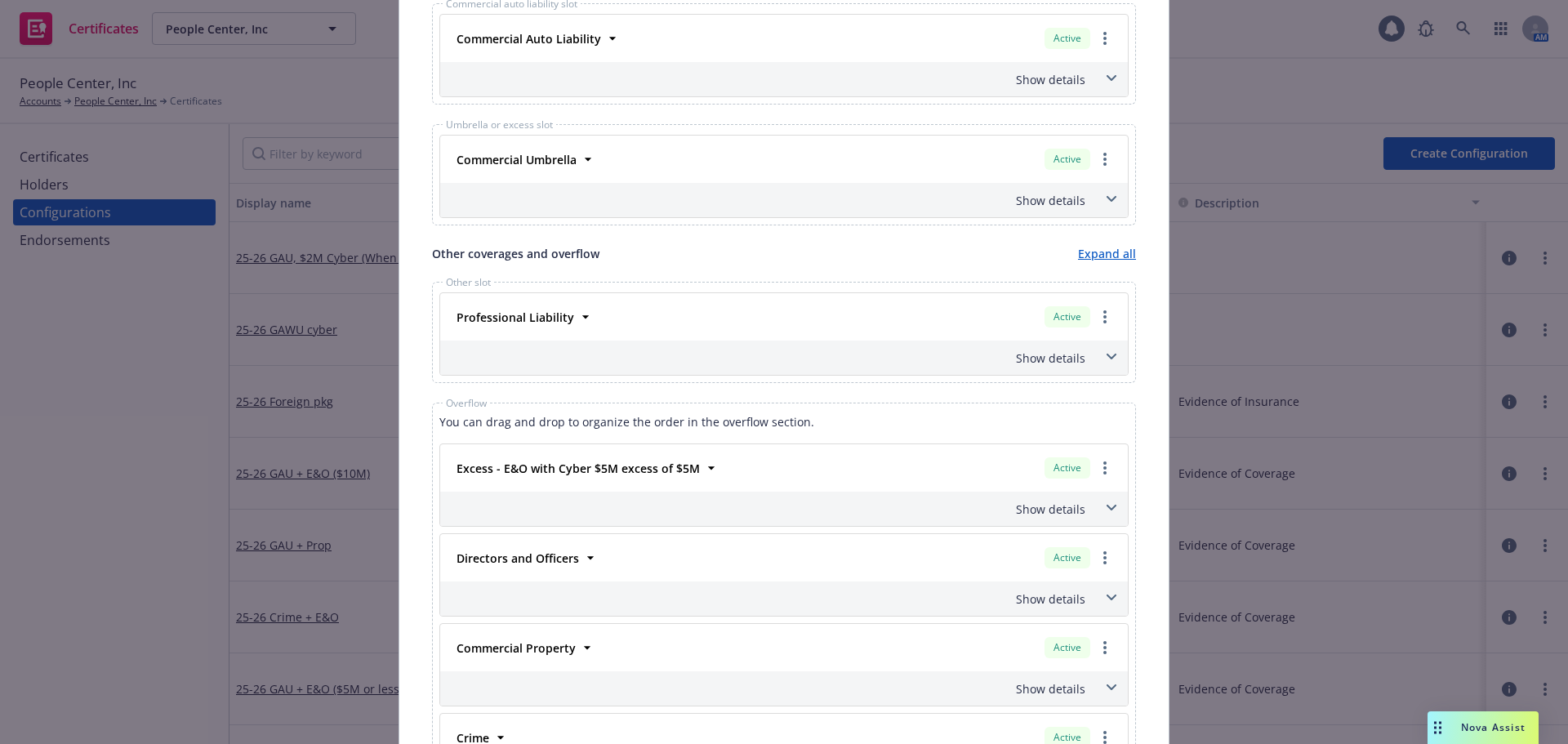
click at [1027, 201] on div "Show details" at bounding box center [764, 200] width 641 height 17
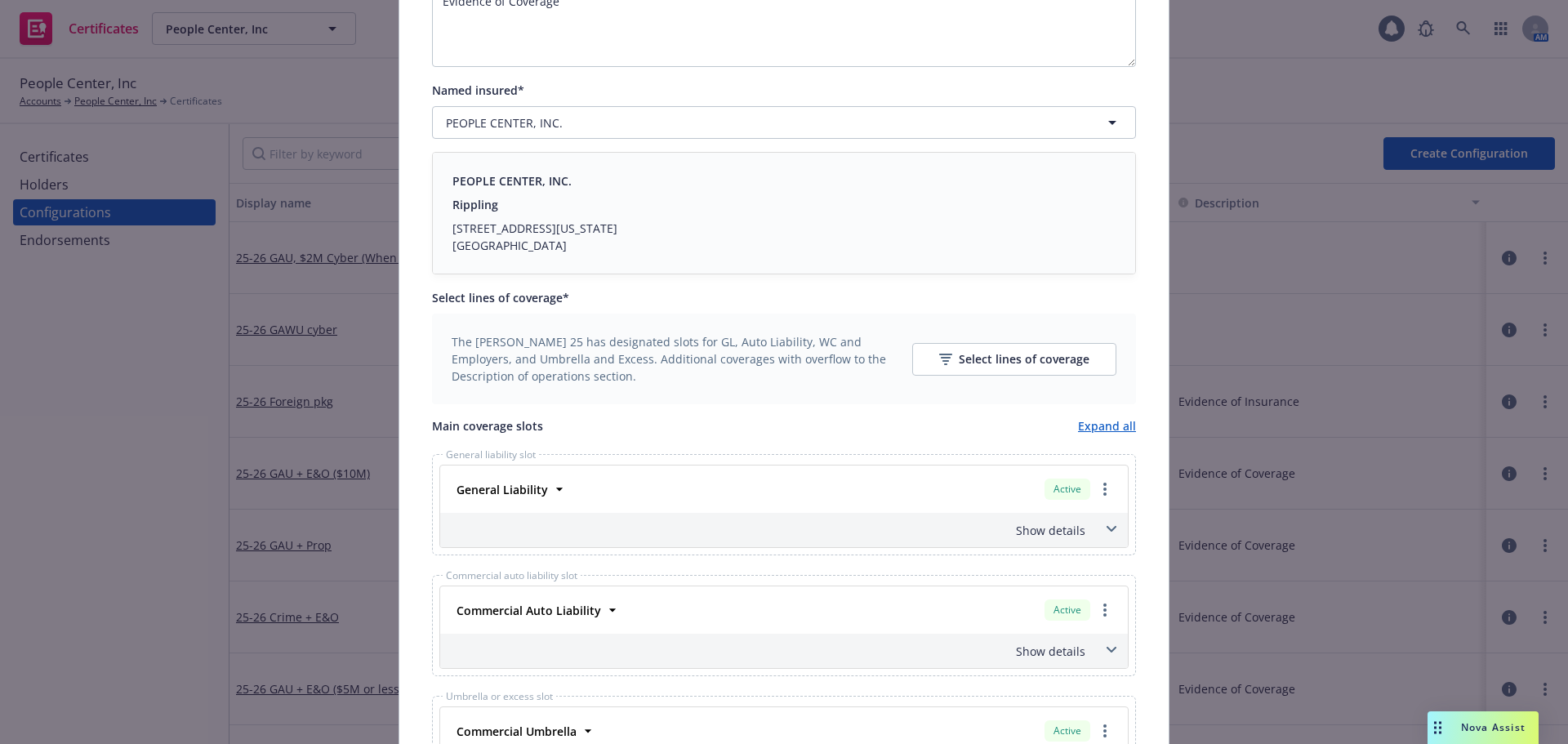
scroll to position [0, 0]
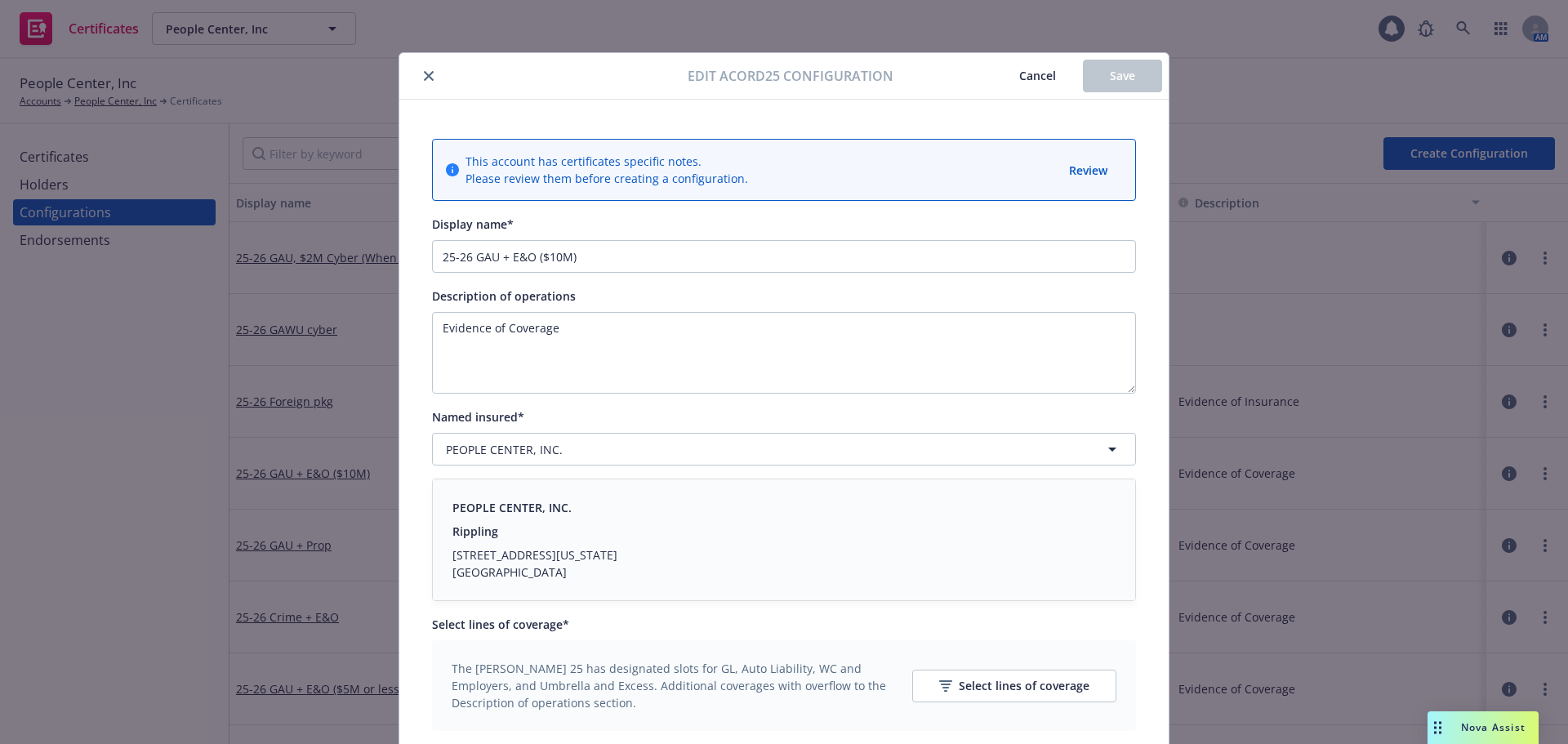
click at [1041, 83] on button "Cancel" at bounding box center [1037, 76] width 90 height 33
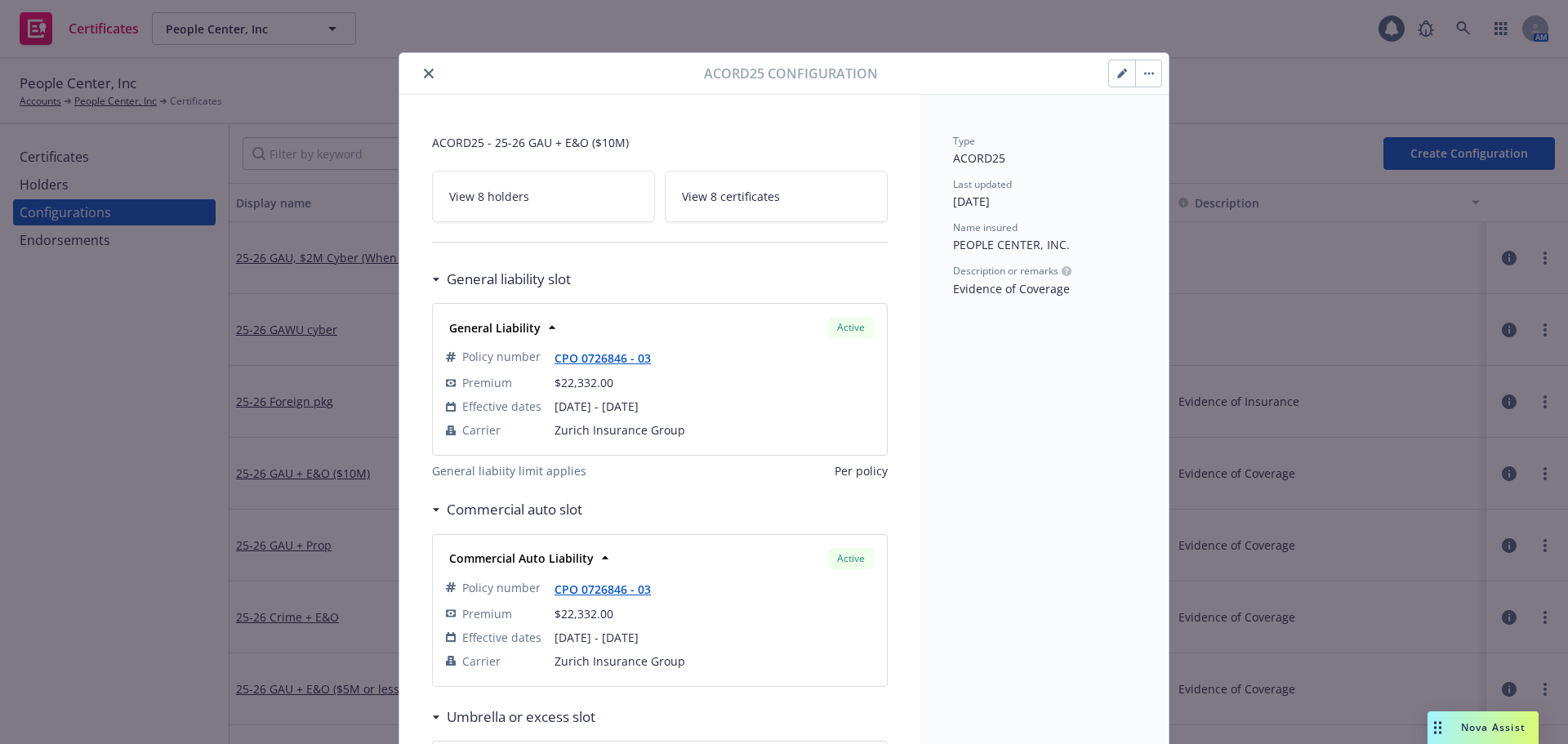
click at [431, 75] on button "close" at bounding box center [429, 74] width 20 height 20
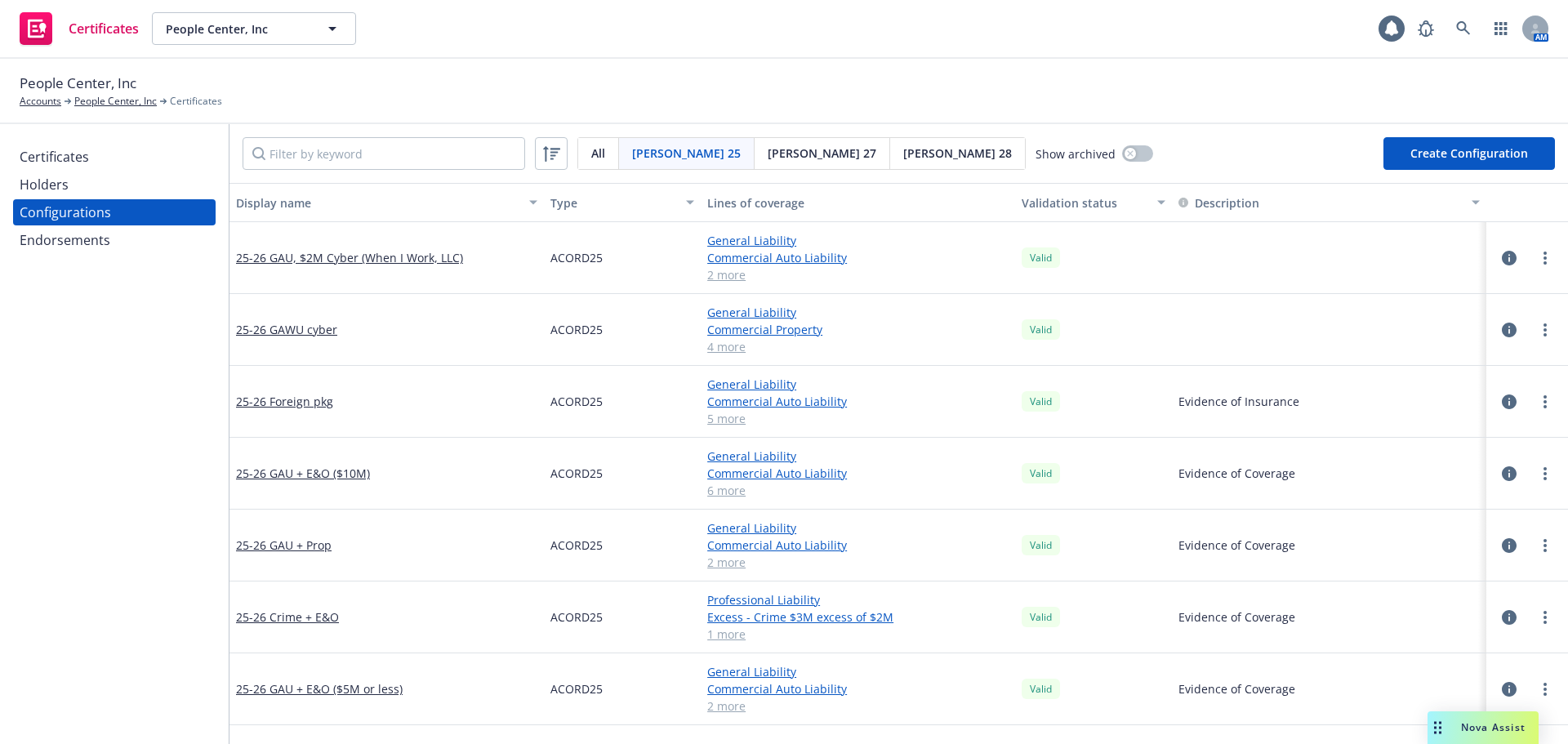
click at [67, 161] on div "Certificates" at bounding box center [55, 157] width 69 height 26
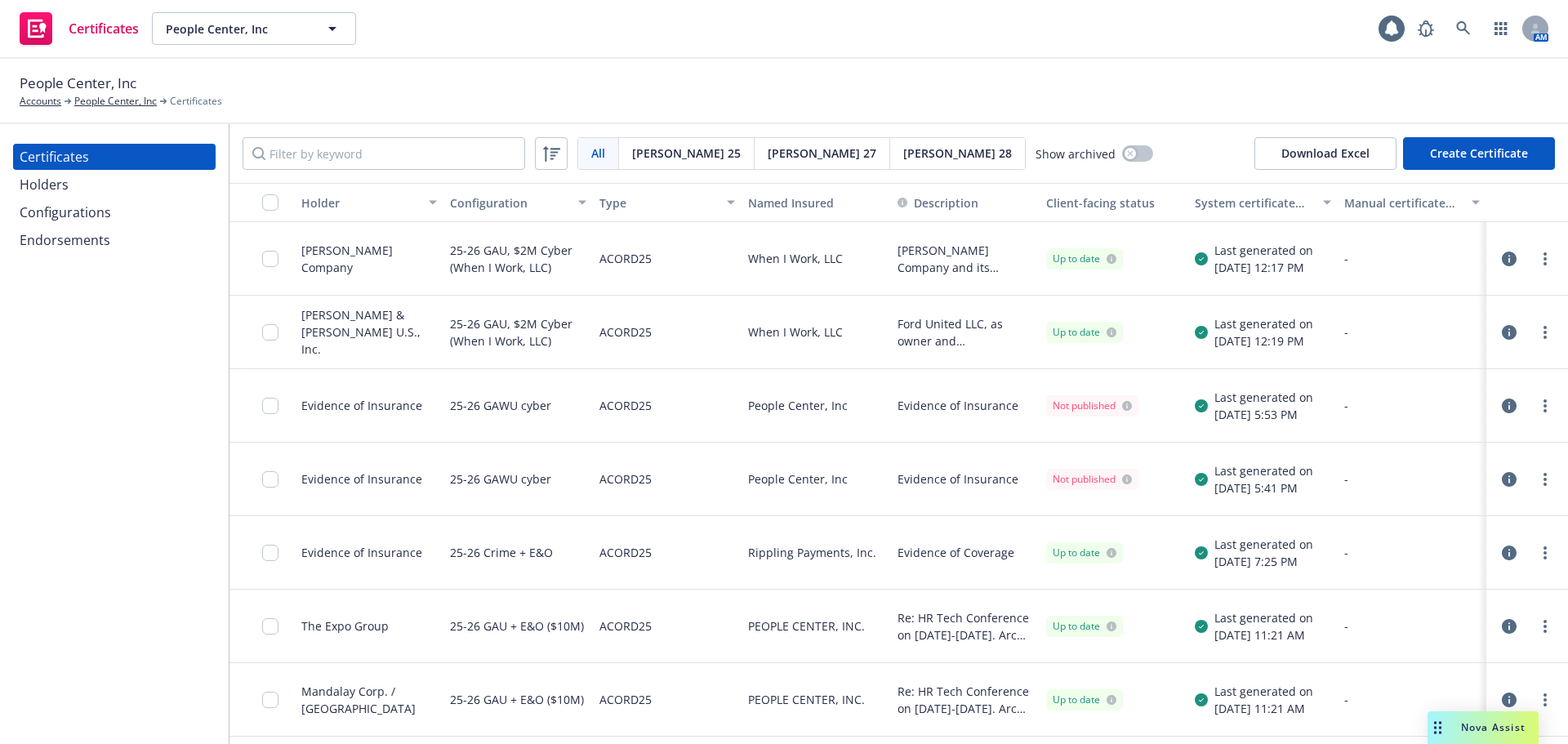
click at [102, 109] on div "People Center, Inc Accounts People Center, Inc Certificates" at bounding box center [784, 92] width 1568 height 66
click at [102, 97] on link "People Center, Inc" at bounding box center [116, 101] width 83 height 15
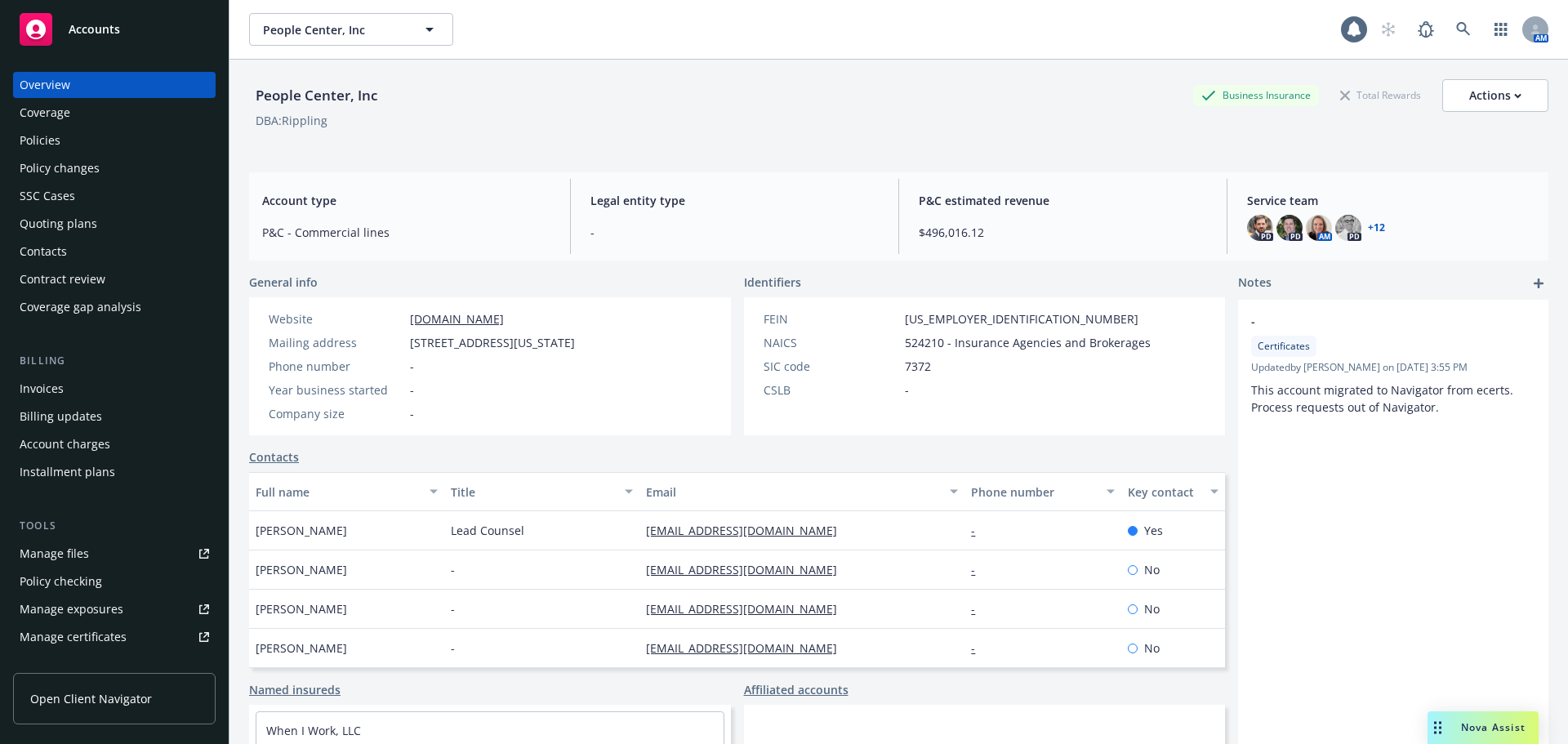
click at [102, 131] on div "Policies" at bounding box center [115, 140] width 190 height 26
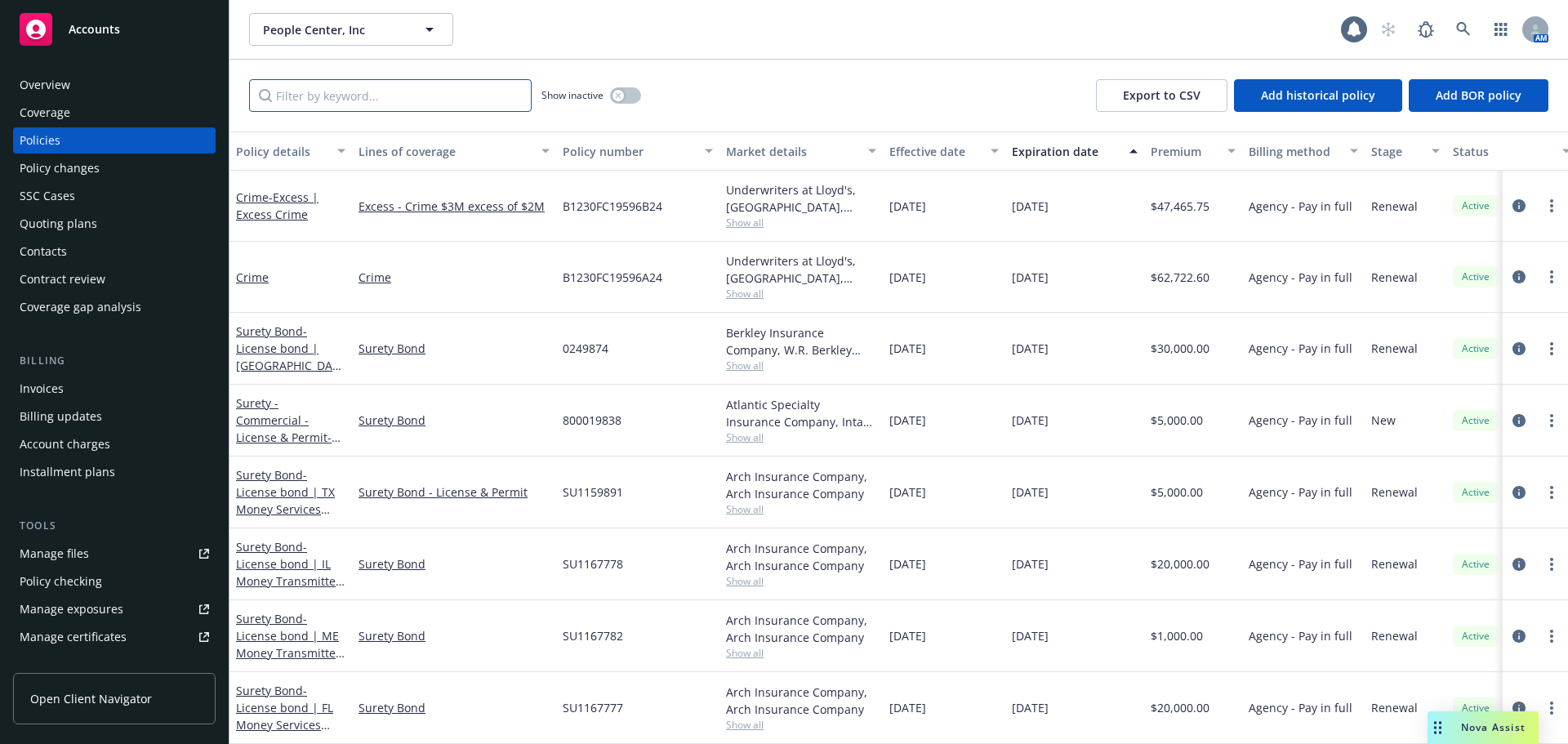
click at [334, 97] on input "Filter by keyword..." at bounding box center [390, 96] width 282 height 33
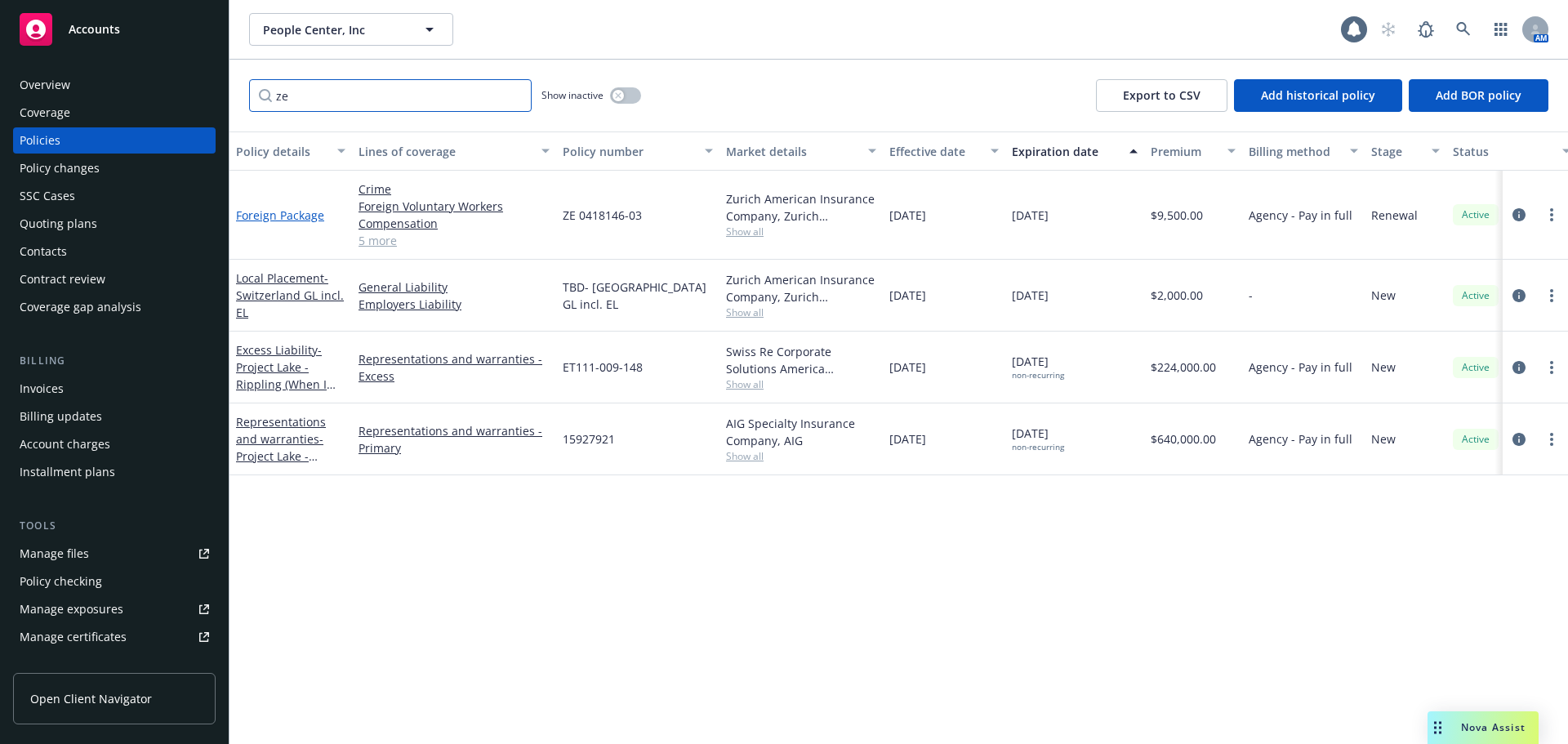
type input "ze"
click at [313, 219] on link "Foreign Package" at bounding box center [280, 215] width 88 height 15
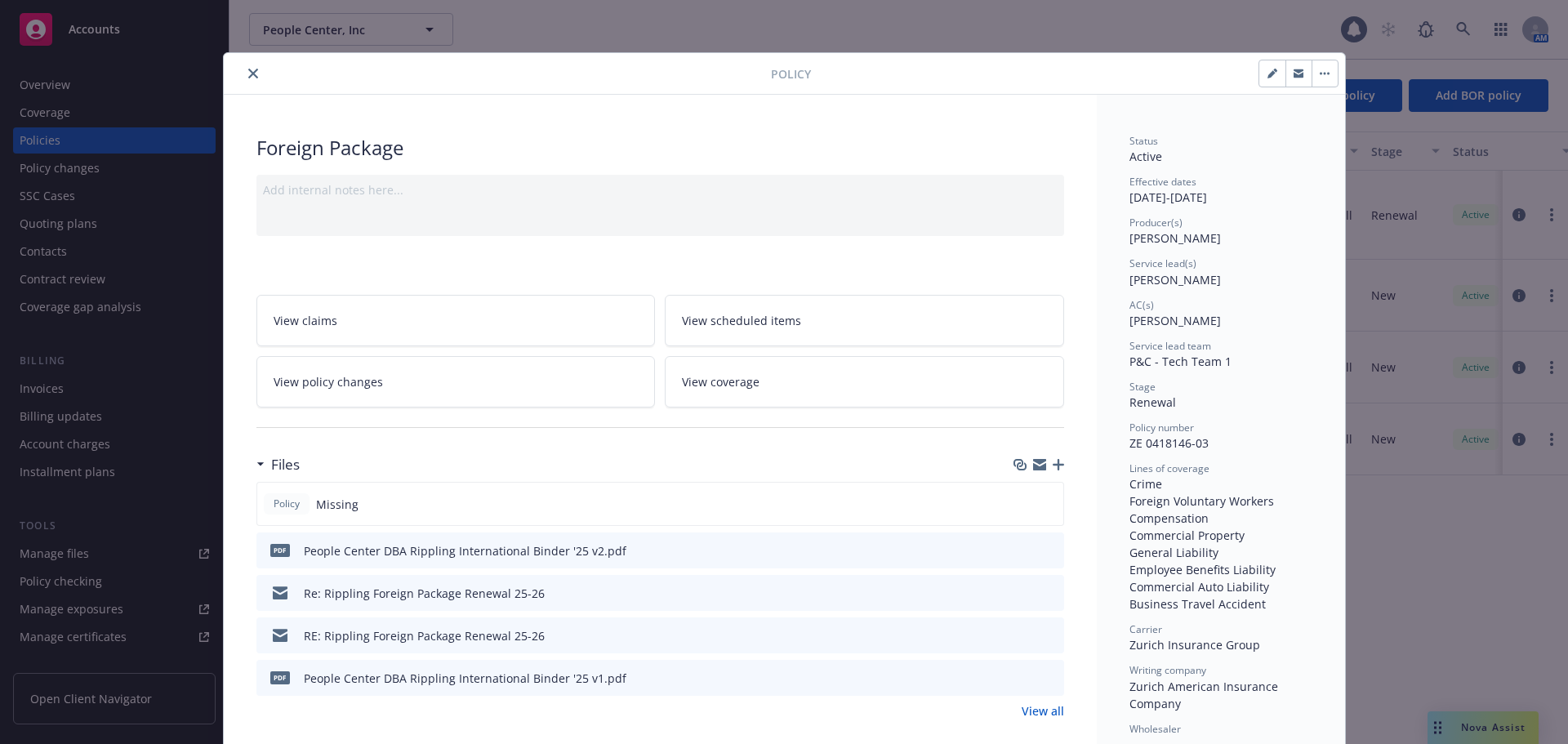
click at [1041, 551] on icon "preview file" at bounding box center [1049, 549] width 15 height 12
click at [248, 72] on icon "close" at bounding box center [252, 73] width 10 height 10
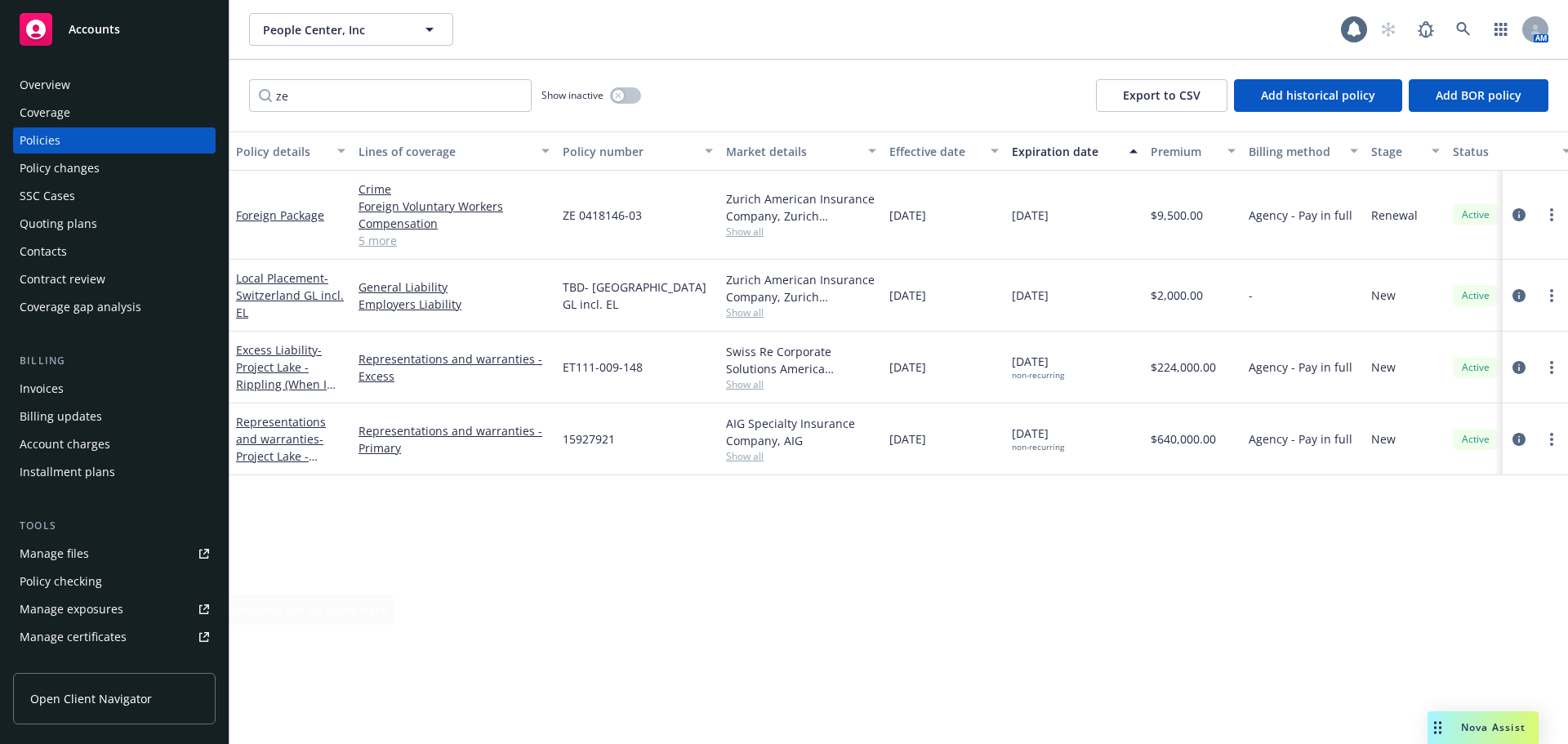
click at [113, 641] on div "Manage certificates" at bounding box center [73, 637] width 107 height 26
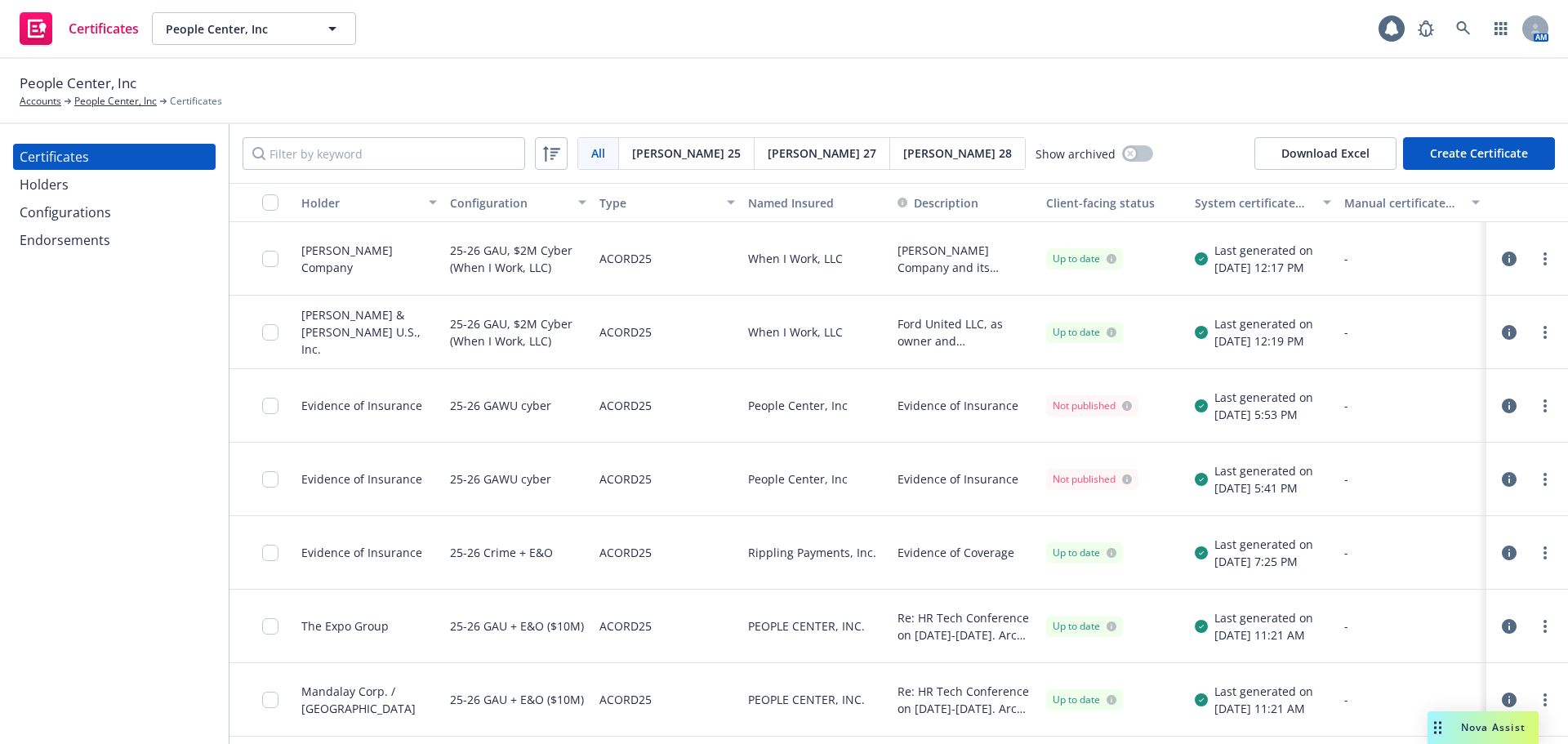
click at [114, 206] on div "Configurations" at bounding box center [115, 212] width 190 height 26
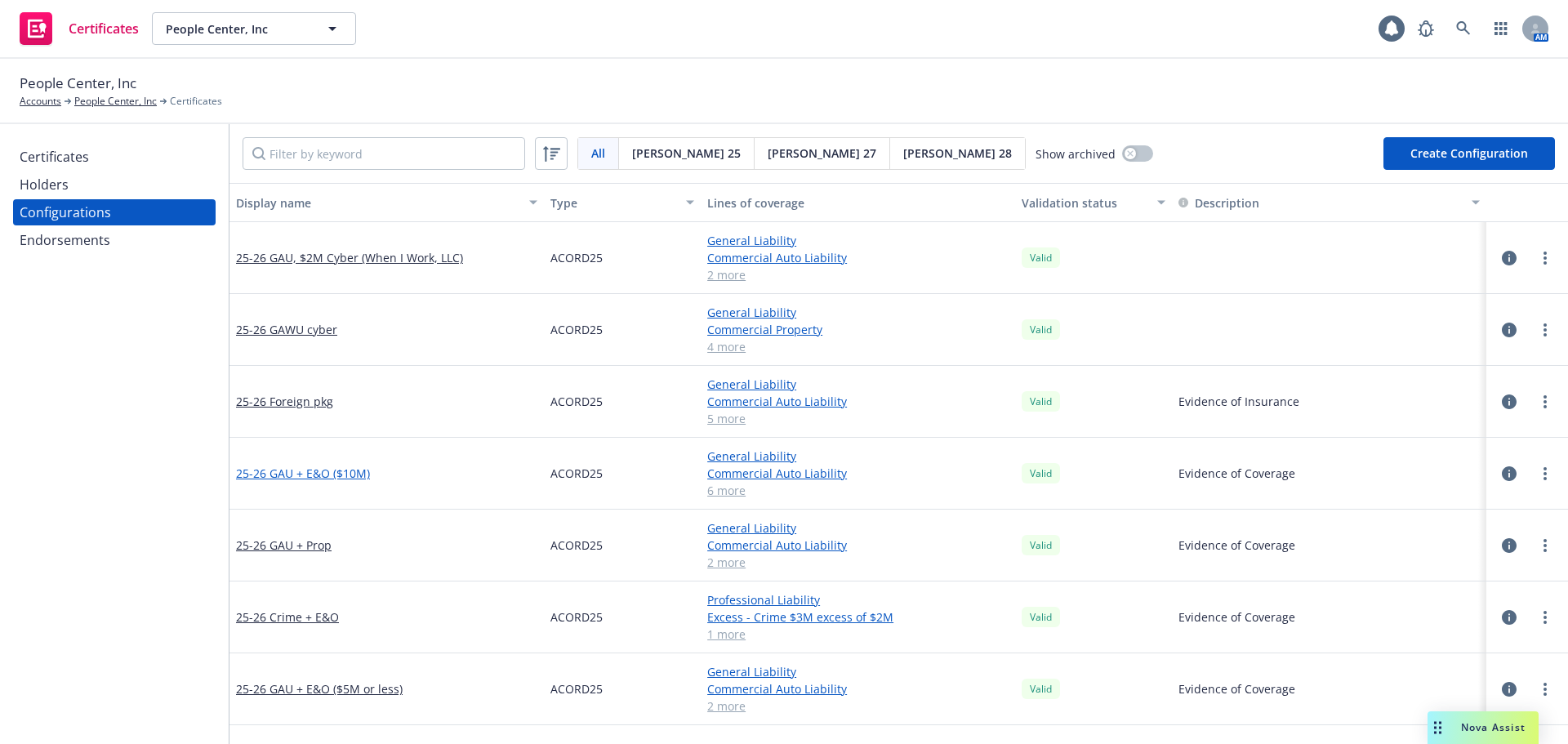
click at [356, 476] on link "25-26 GAU + E&O ($10M)" at bounding box center [302, 473] width 134 height 17
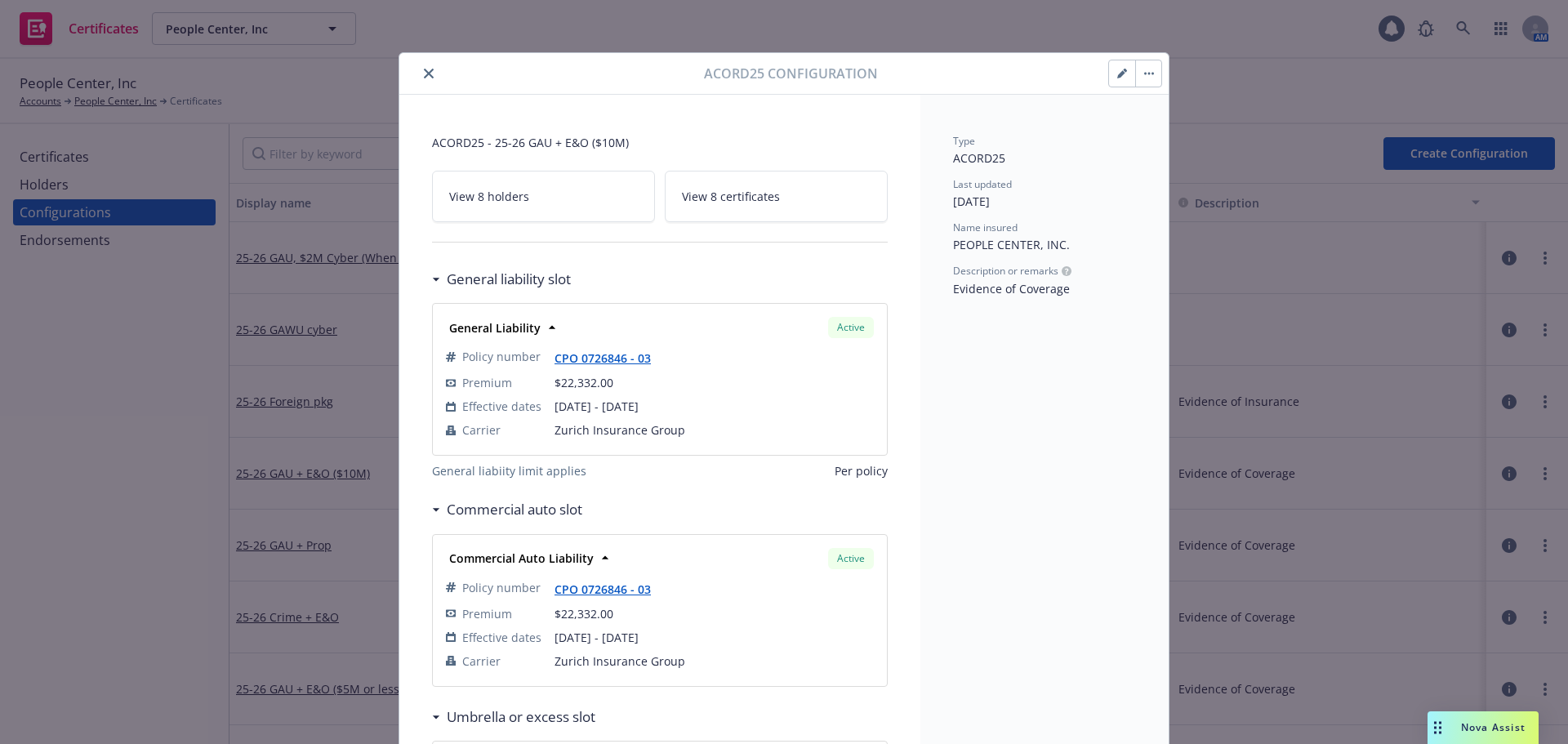
click at [1110, 78] on button "button" at bounding box center [1122, 73] width 26 height 26
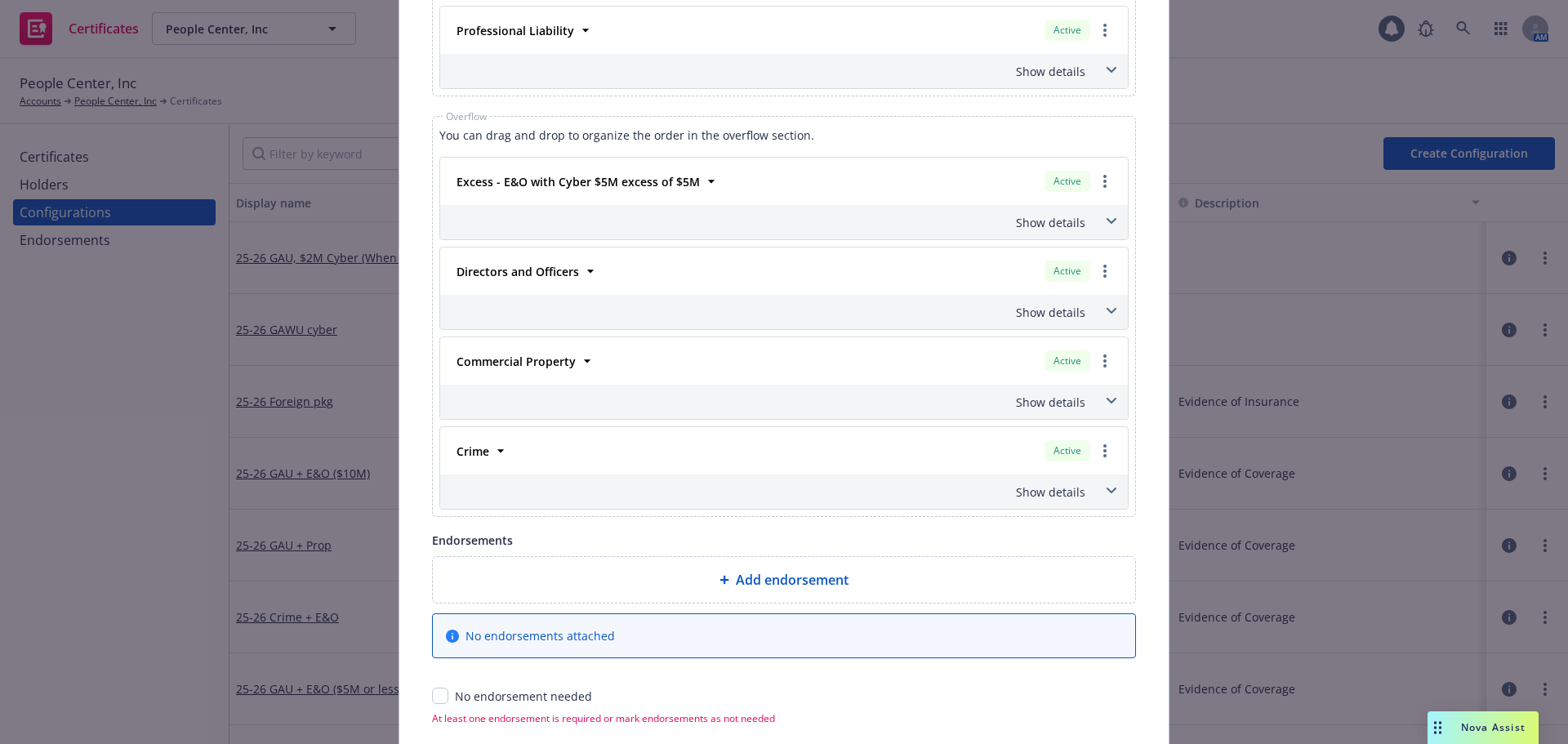
scroll to position [1095, 0]
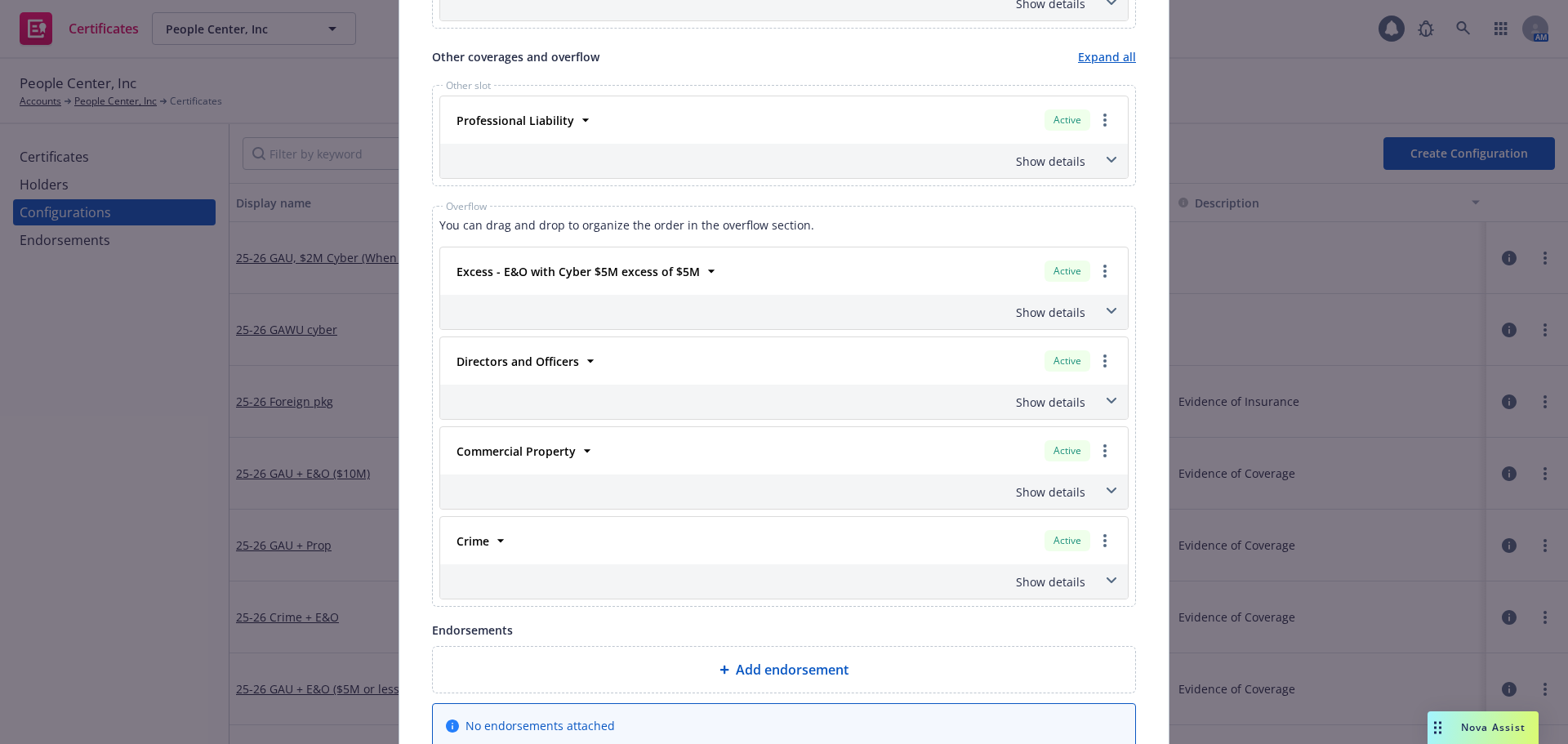
click at [1100, 492] on span at bounding box center [1112, 490] width 26 height 26
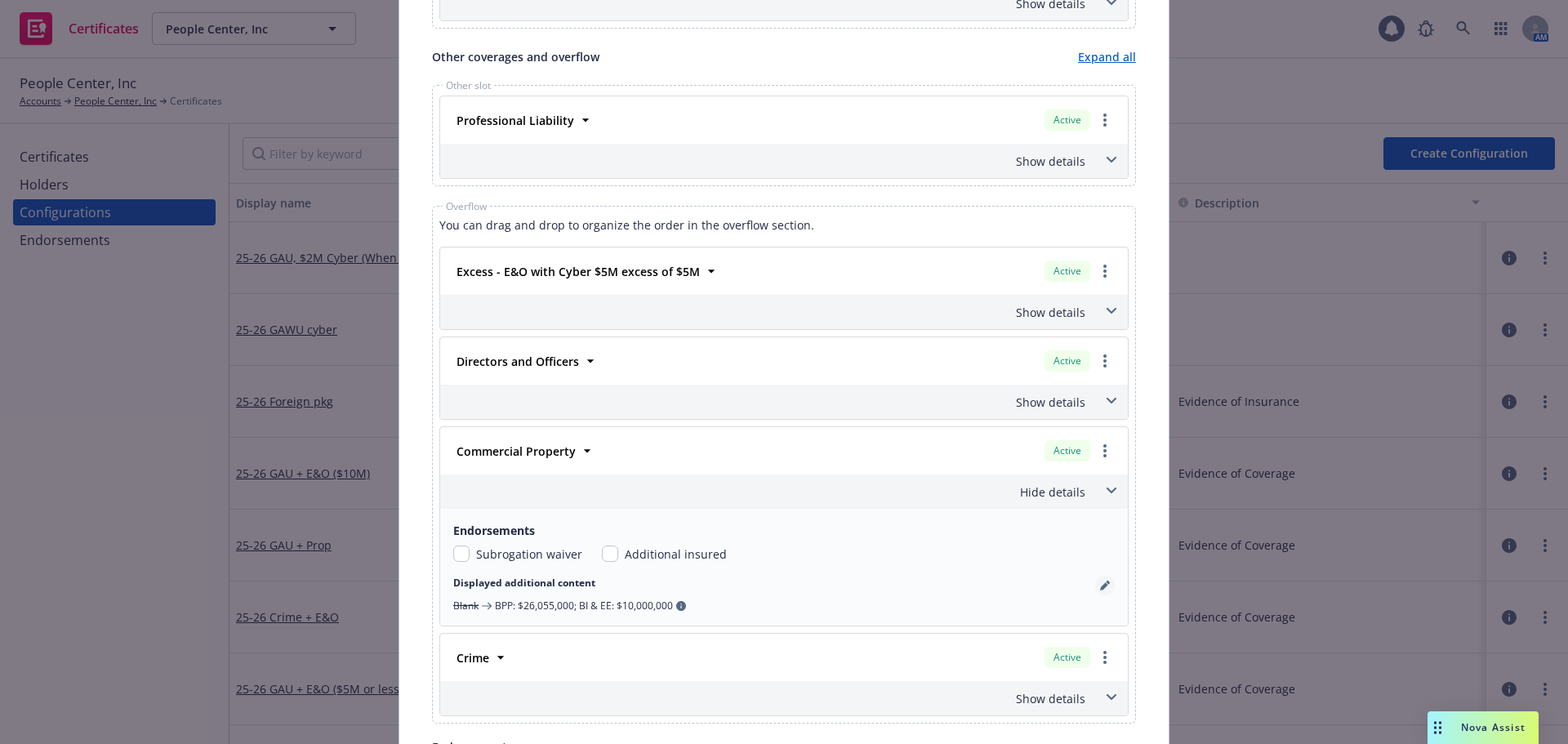
click at [1101, 589] on icon "pencil" at bounding box center [1104, 585] width 10 height 10
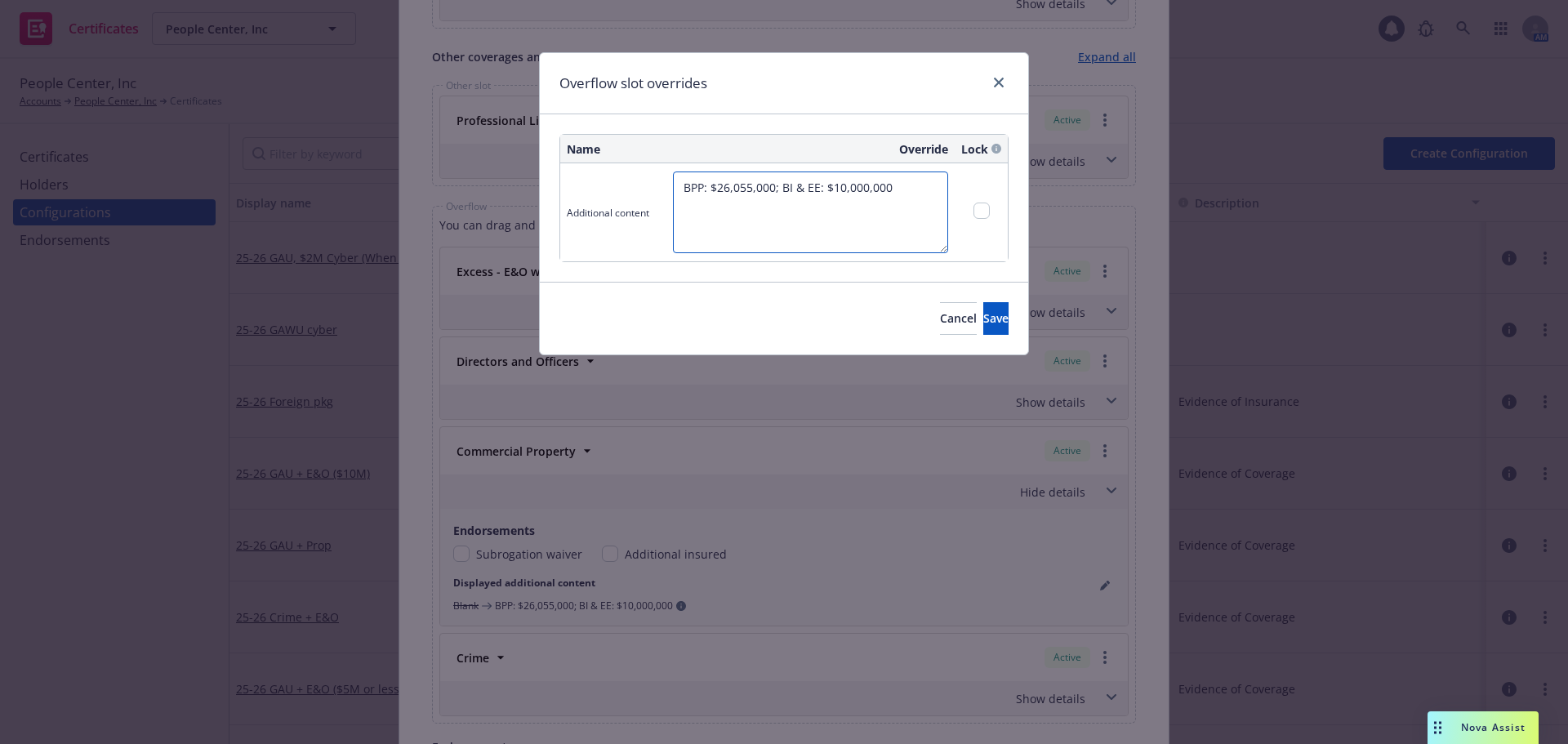
click at [723, 188] on textarea "BPP: $26,055,000; BI & EE: $10,000,000" at bounding box center [811, 212] width 275 height 82
click at [840, 182] on textarea "BPP: $10,215,619; BI & EE: $10,000,000" at bounding box center [811, 212] width 275 height 82
type textarea "BPP: $10,215,619; BI & EE: $2,000,000"
click at [983, 325] on span "Save" at bounding box center [996, 318] width 26 height 15
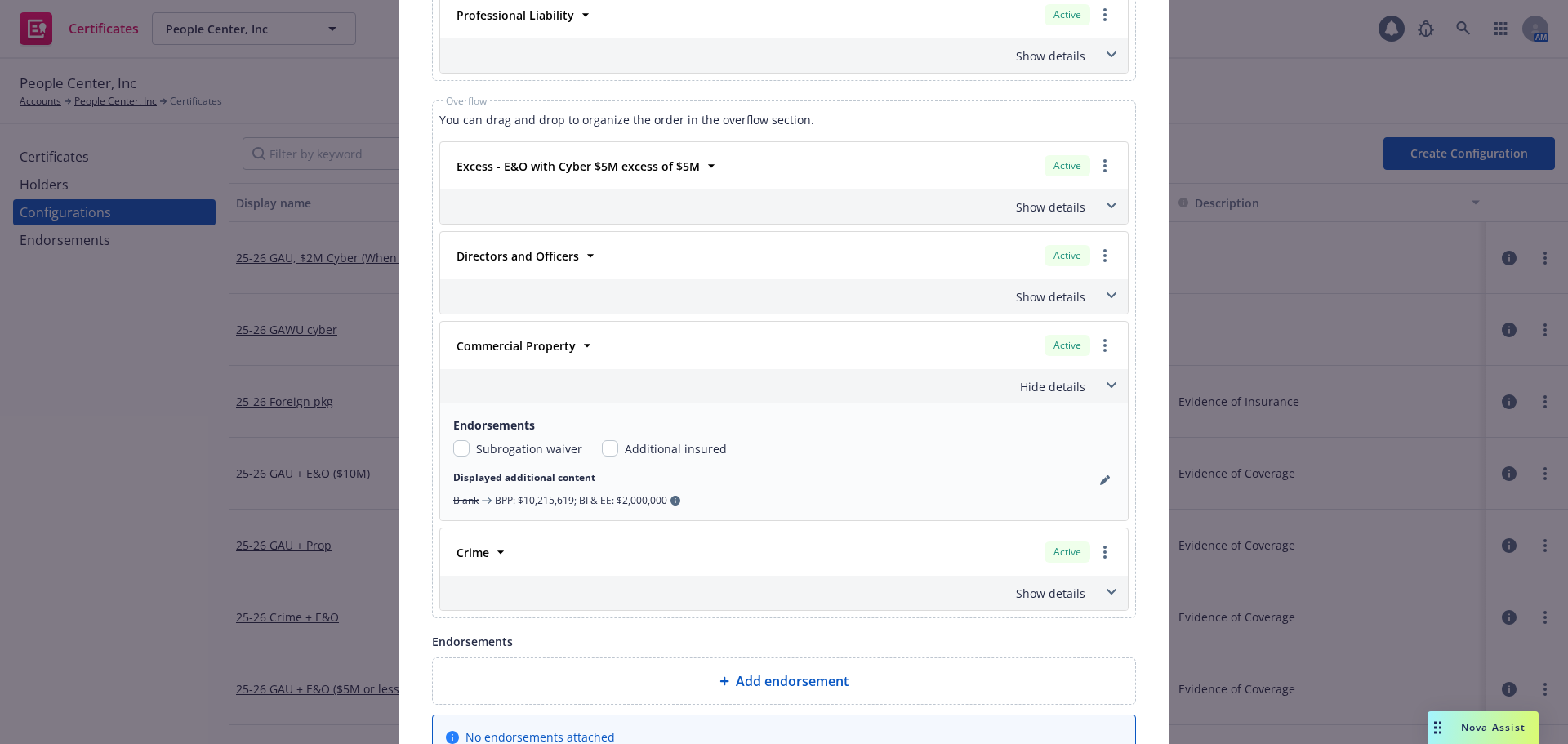
scroll to position [1374, 0]
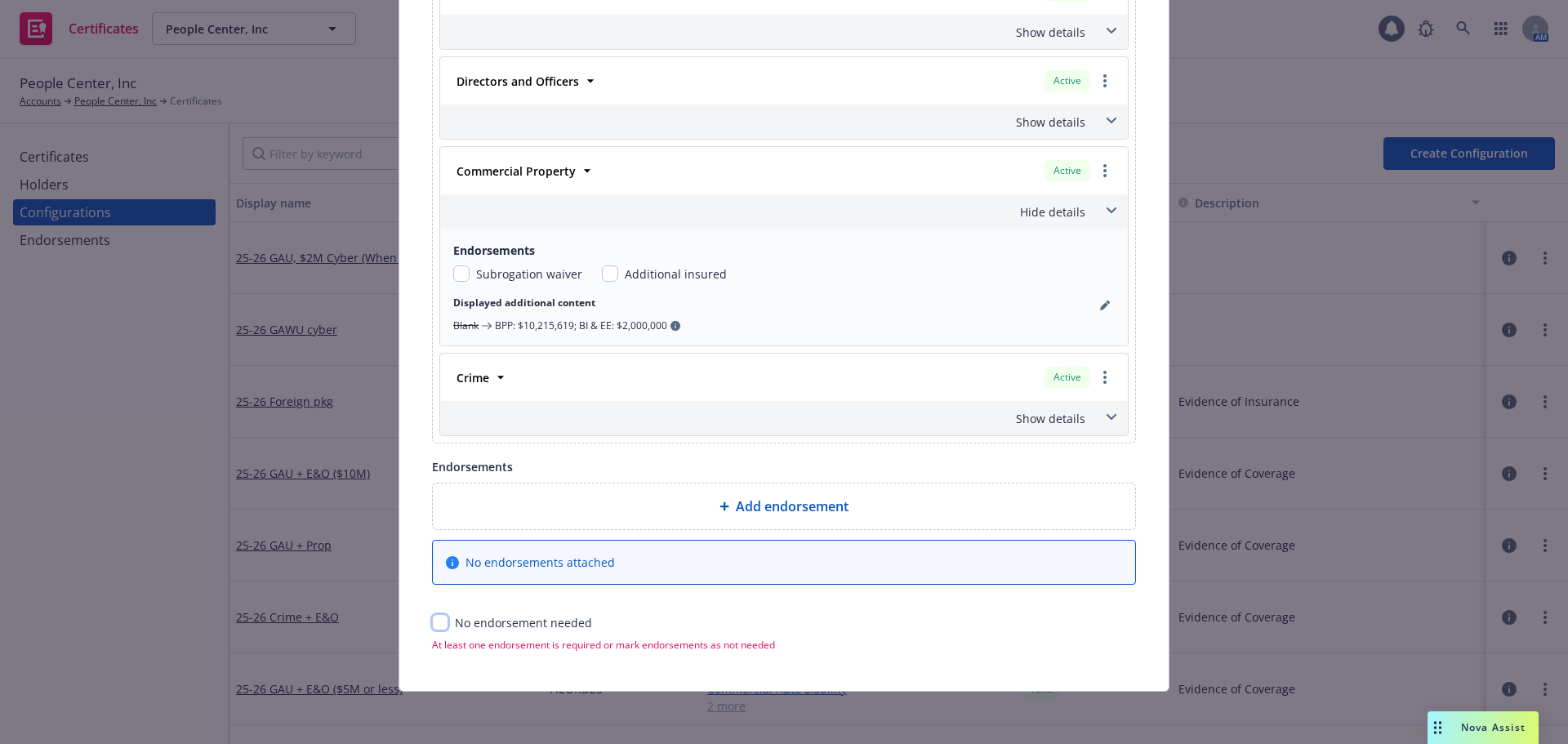
click at [437, 620] on input "checkbox" at bounding box center [440, 622] width 16 height 16
checkbox input "true"
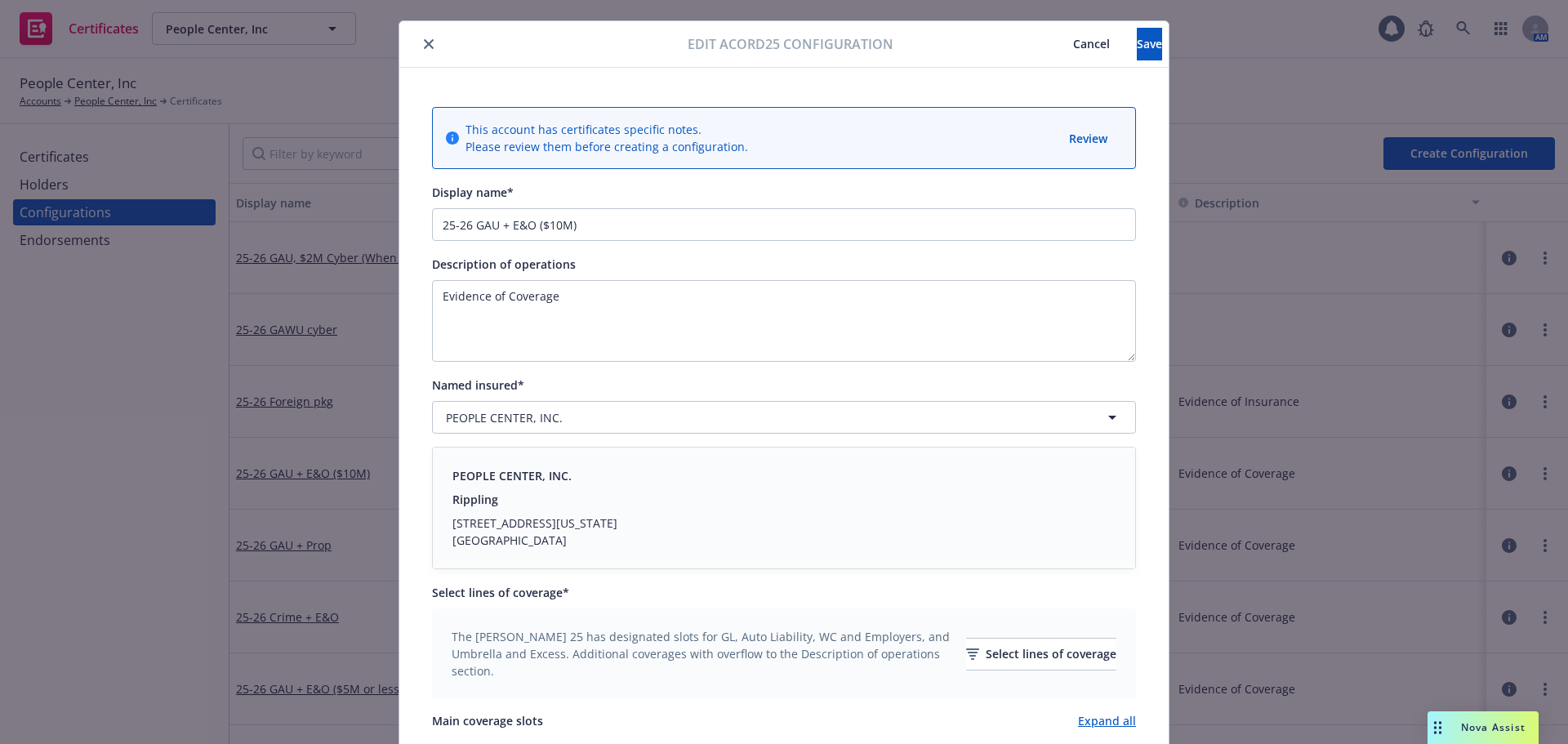
scroll to position [0, 0]
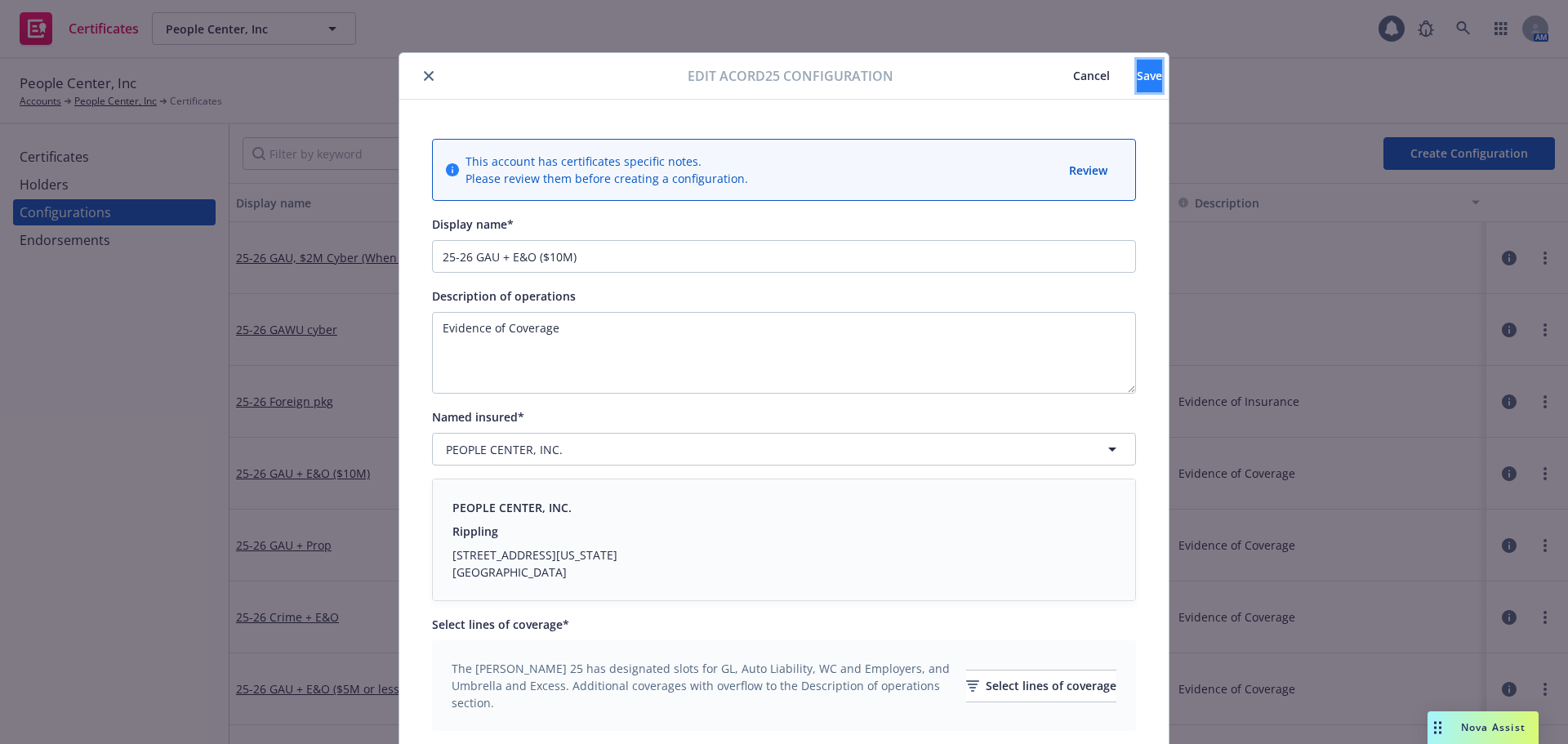
click at [1137, 70] on span "Save" at bounding box center [1150, 75] width 26 height 15
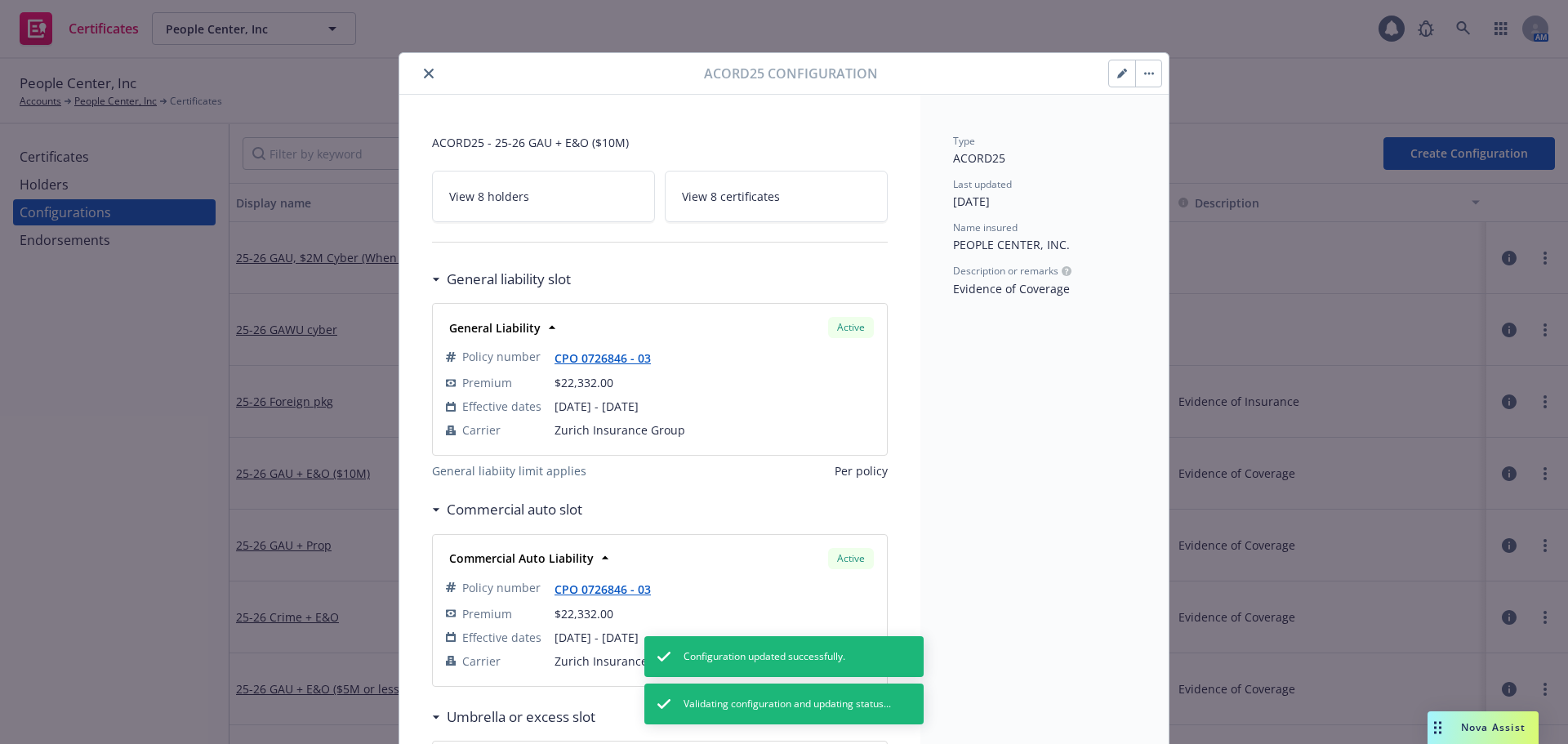
click at [430, 71] on button "close" at bounding box center [429, 74] width 20 height 20
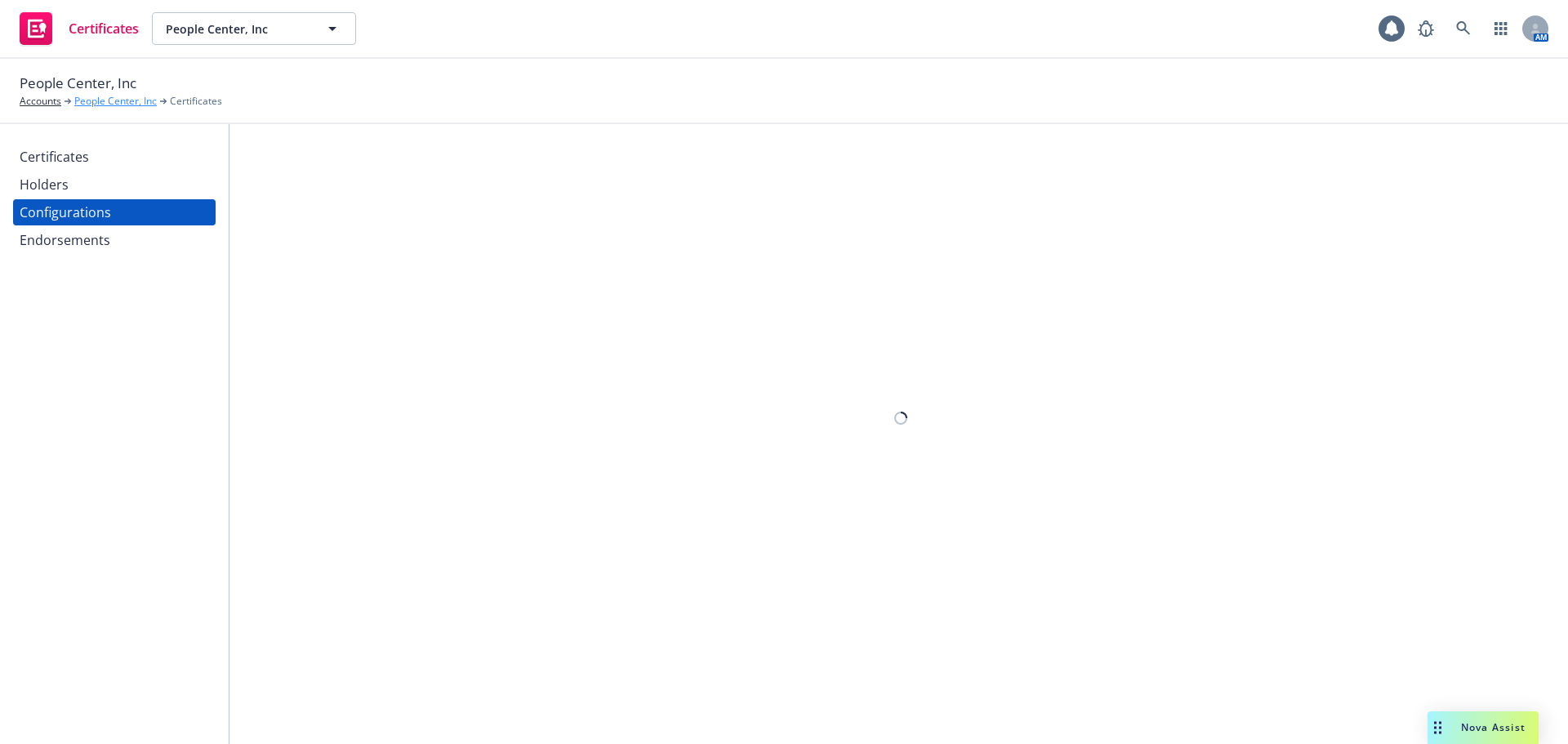
drag, startPoint x: 0, startPoint y: 0, endPoint x: 101, endPoint y: 102, distance: 143.5
click at [101, 102] on link "People Center, Inc" at bounding box center [116, 101] width 83 height 15
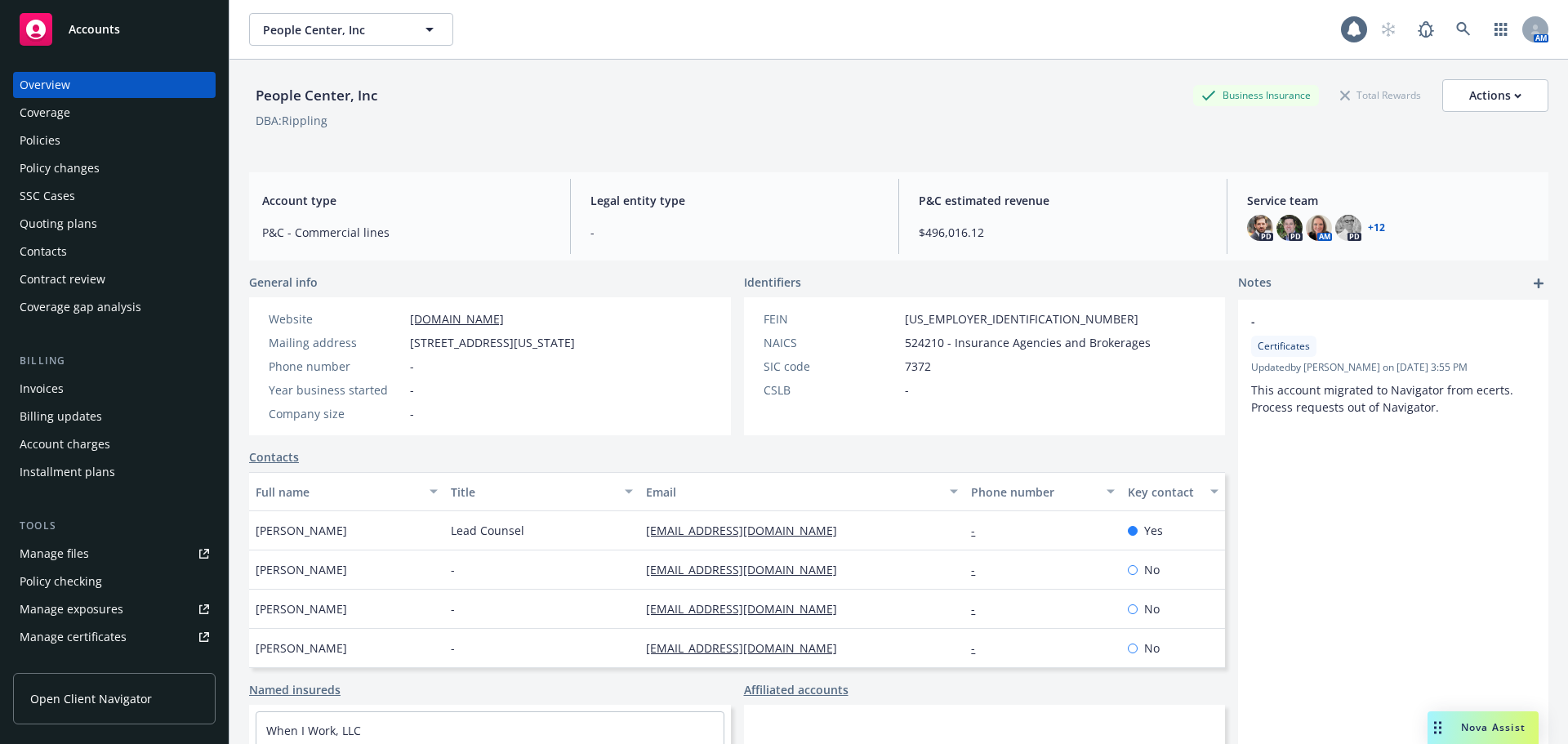
click at [179, 148] on div "Policies" at bounding box center [115, 140] width 190 height 26
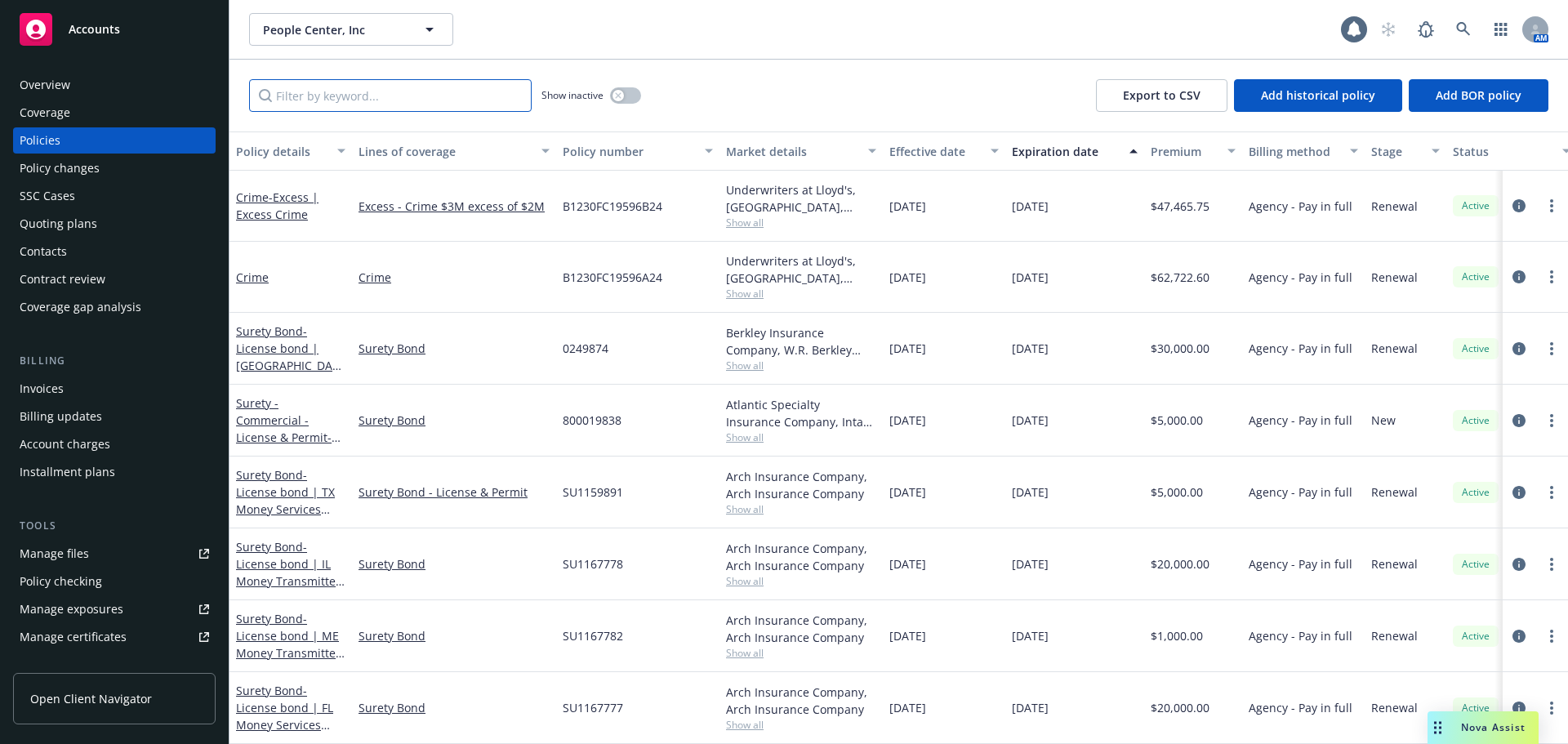
click at [384, 100] on input "Filter by keyword..." at bounding box center [390, 96] width 282 height 33
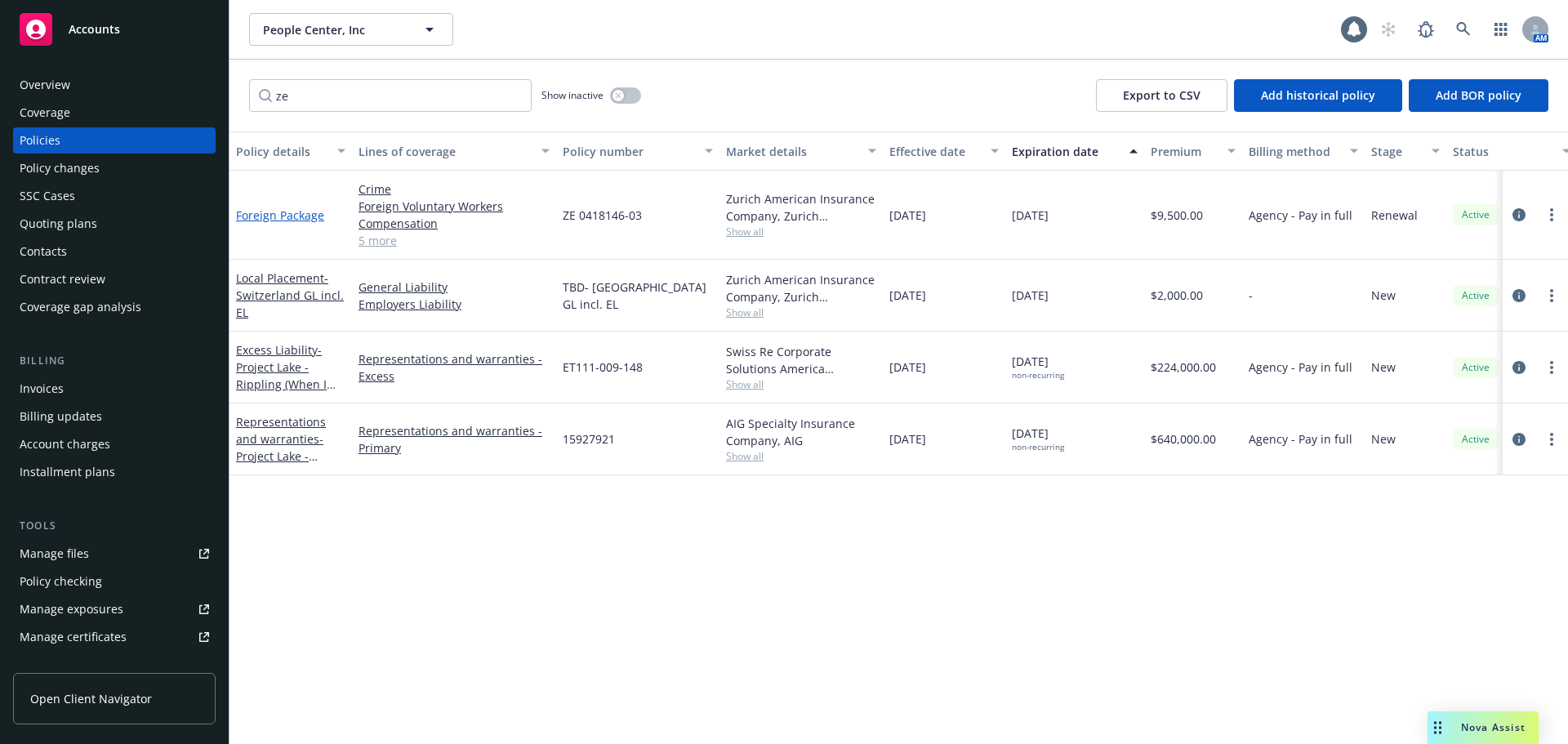
click at [309, 212] on link "Foreign Package" at bounding box center [280, 215] width 88 height 15
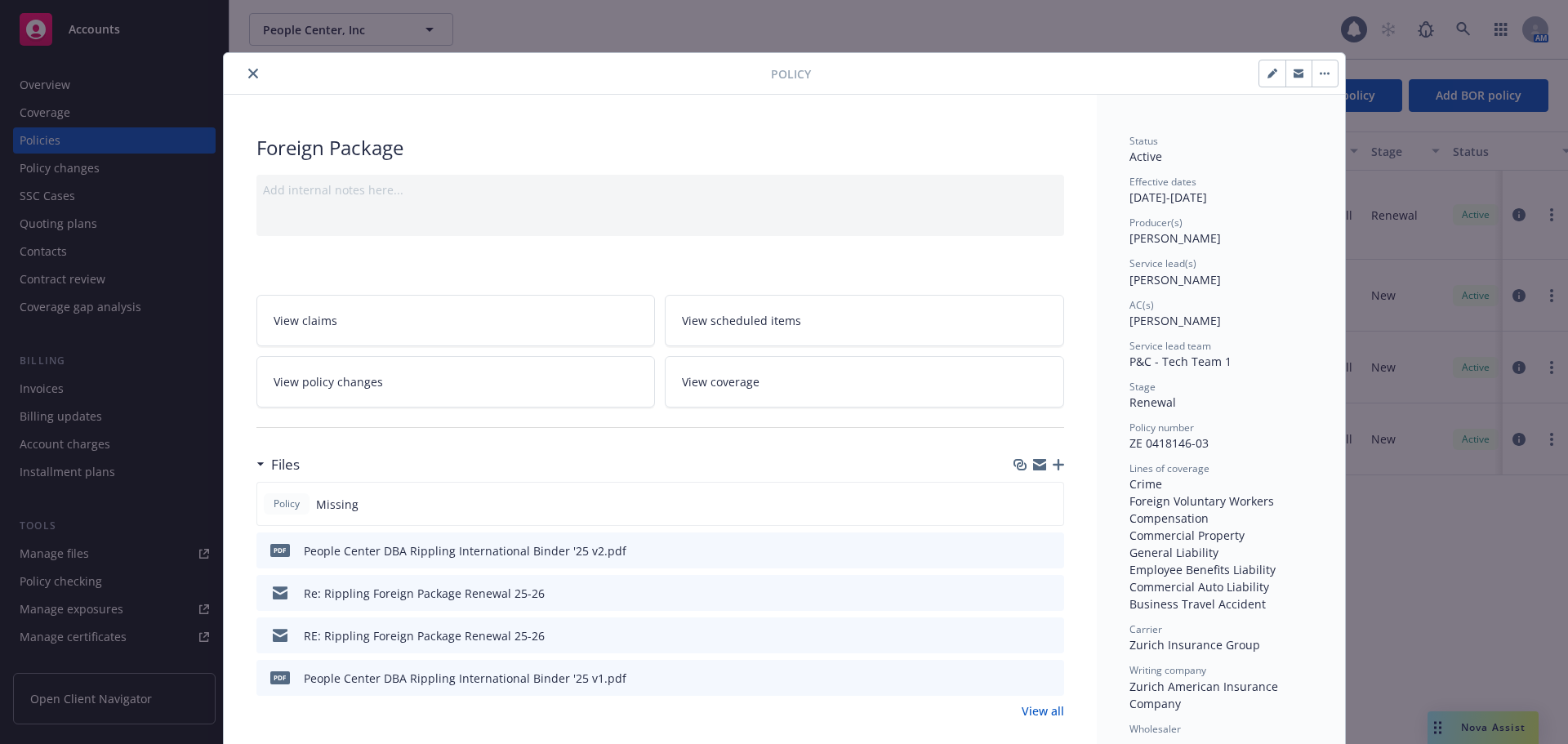
click at [243, 71] on button "close" at bounding box center [253, 74] width 20 height 20
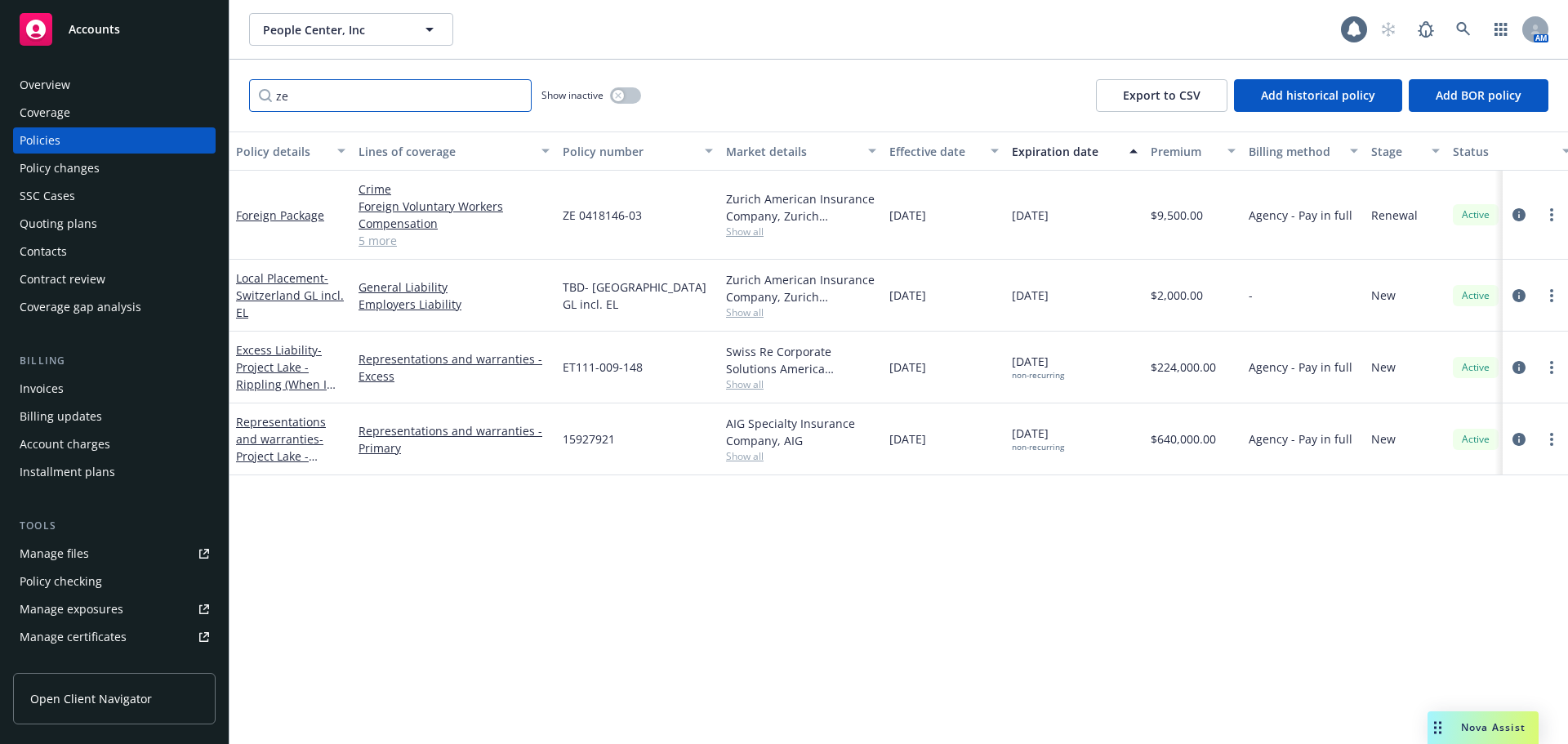
drag, startPoint x: 323, startPoint y: 87, endPoint x: 253, endPoint y: 96, distance: 70.6
click at [253, 96] on input "ze" at bounding box center [390, 96] width 282 height 33
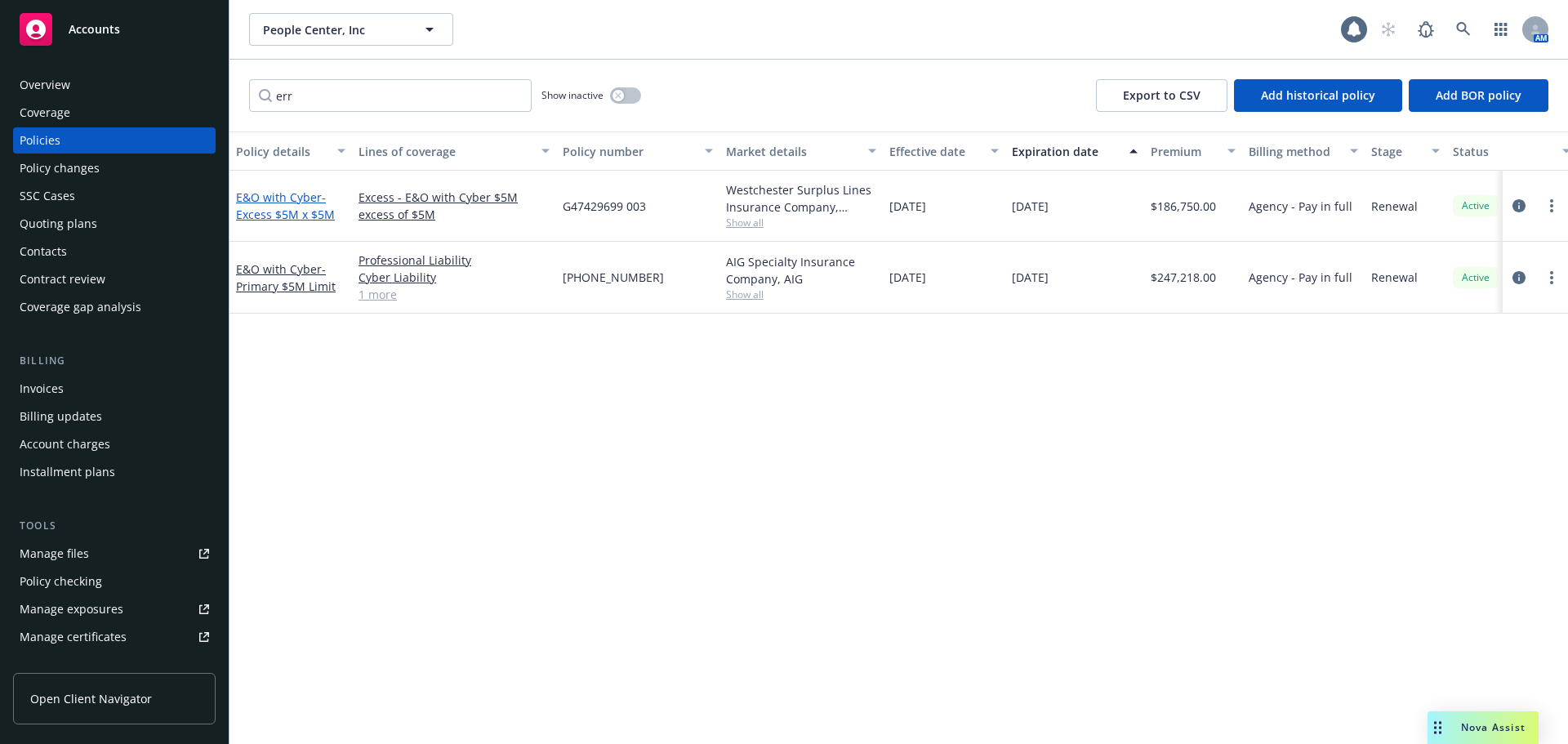
click at [297, 215] on span "- Excess $5M x $5M" at bounding box center [285, 206] width 98 height 33
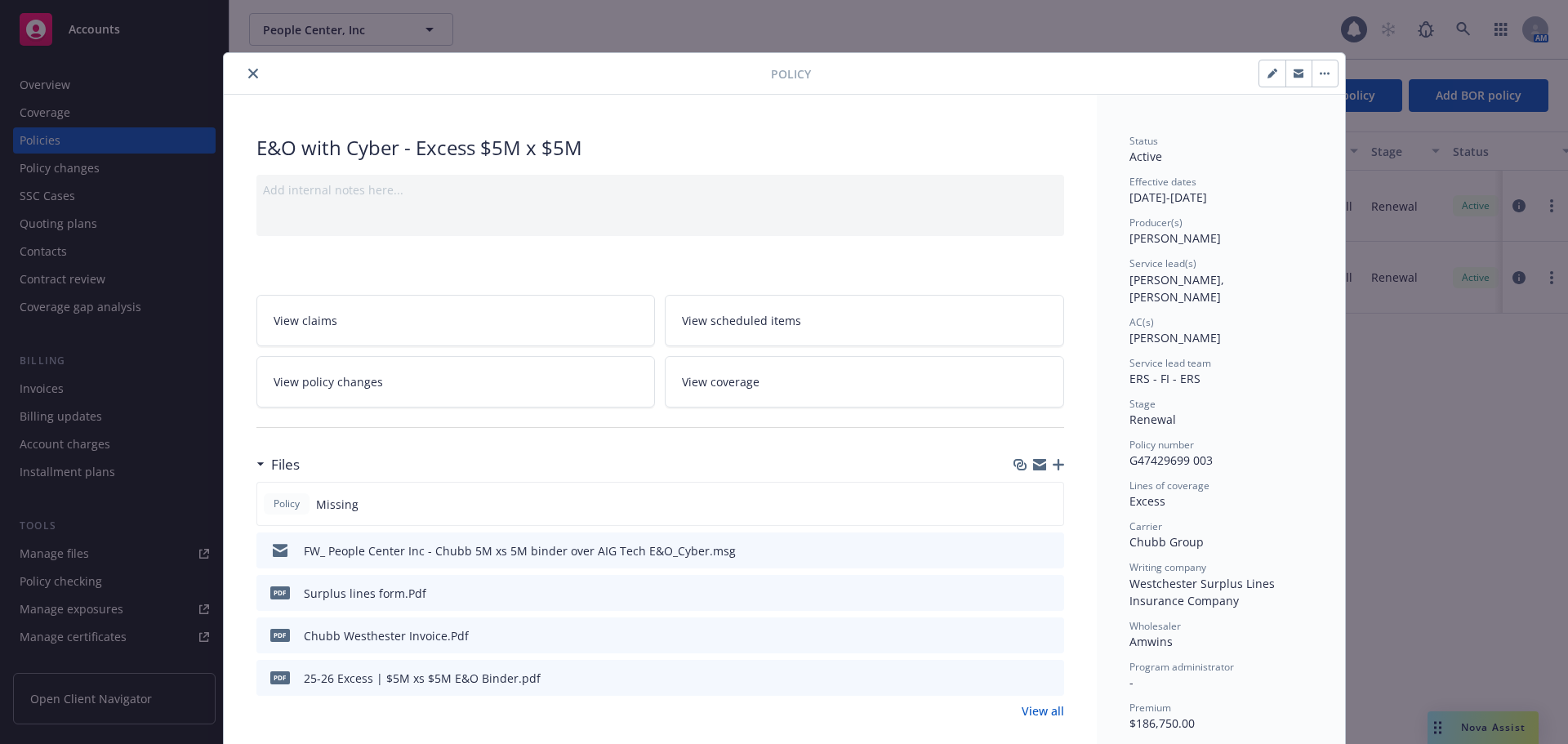
click at [248, 66] on button "close" at bounding box center [253, 74] width 20 height 20
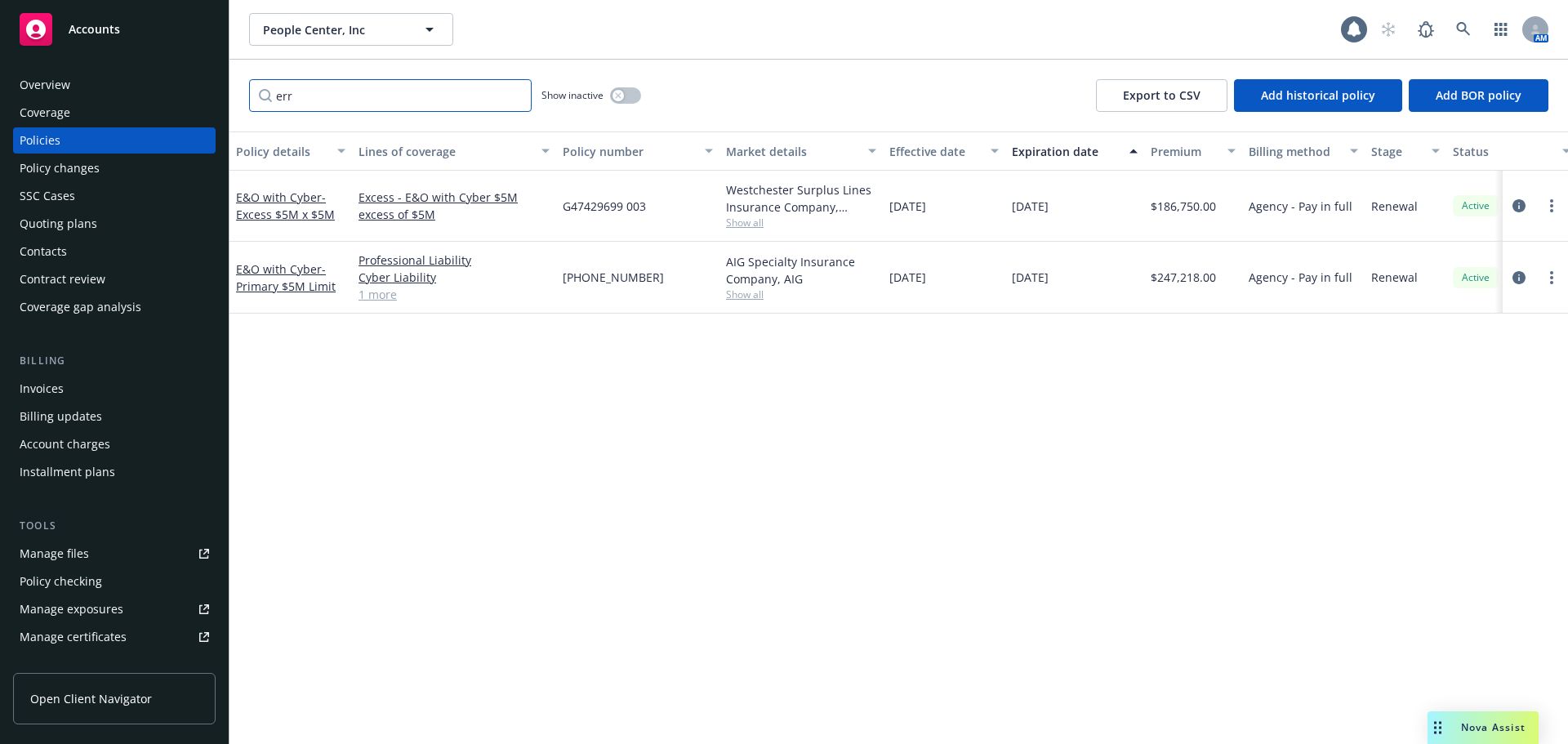
drag, startPoint x: 351, startPoint y: 84, endPoint x: 259, endPoint y: 93, distance: 92.4
click at [259, 93] on input "err" at bounding box center [390, 96] width 282 height 33
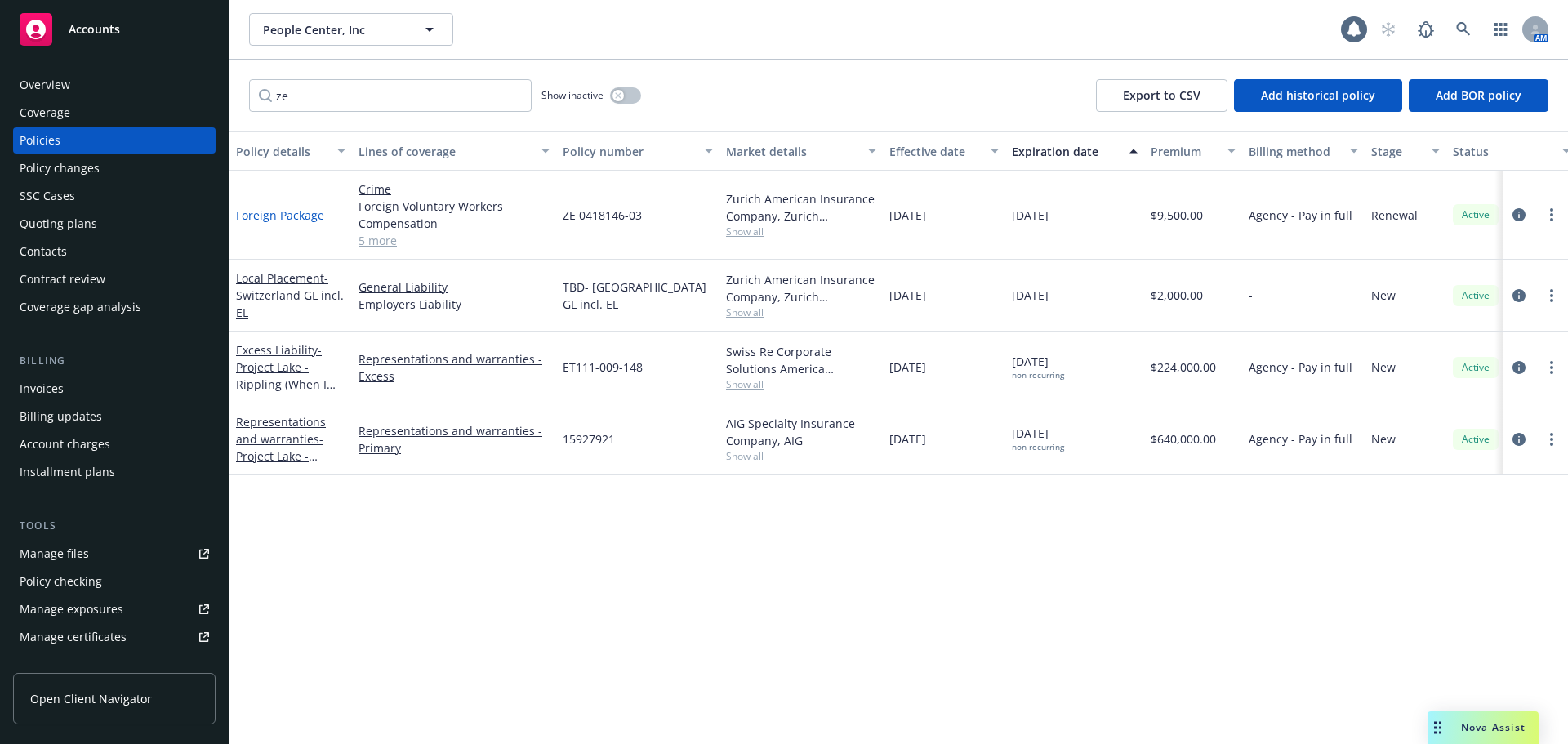
click at [299, 216] on link "Foreign Package" at bounding box center [280, 215] width 88 height 15
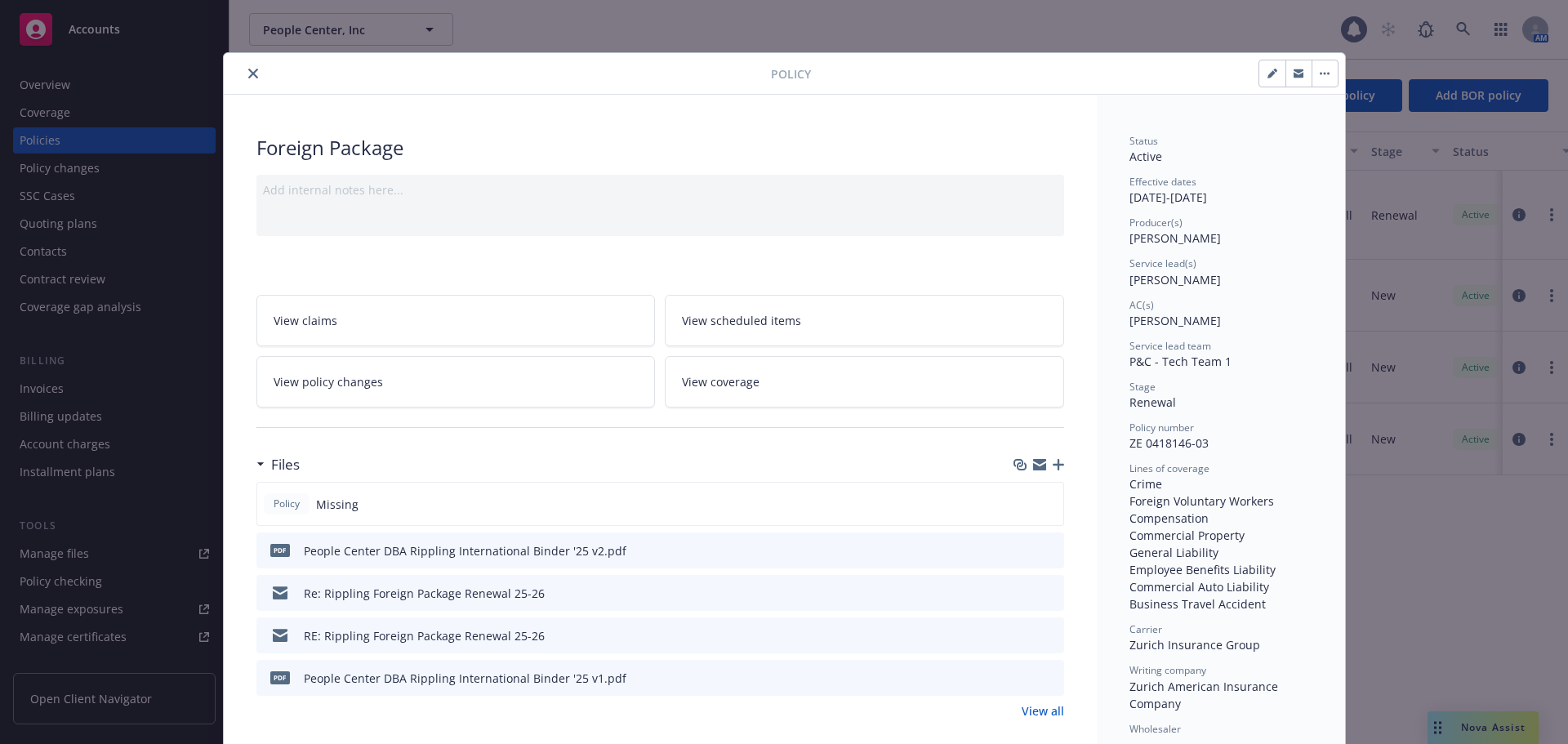
scroll to position [49, 0]
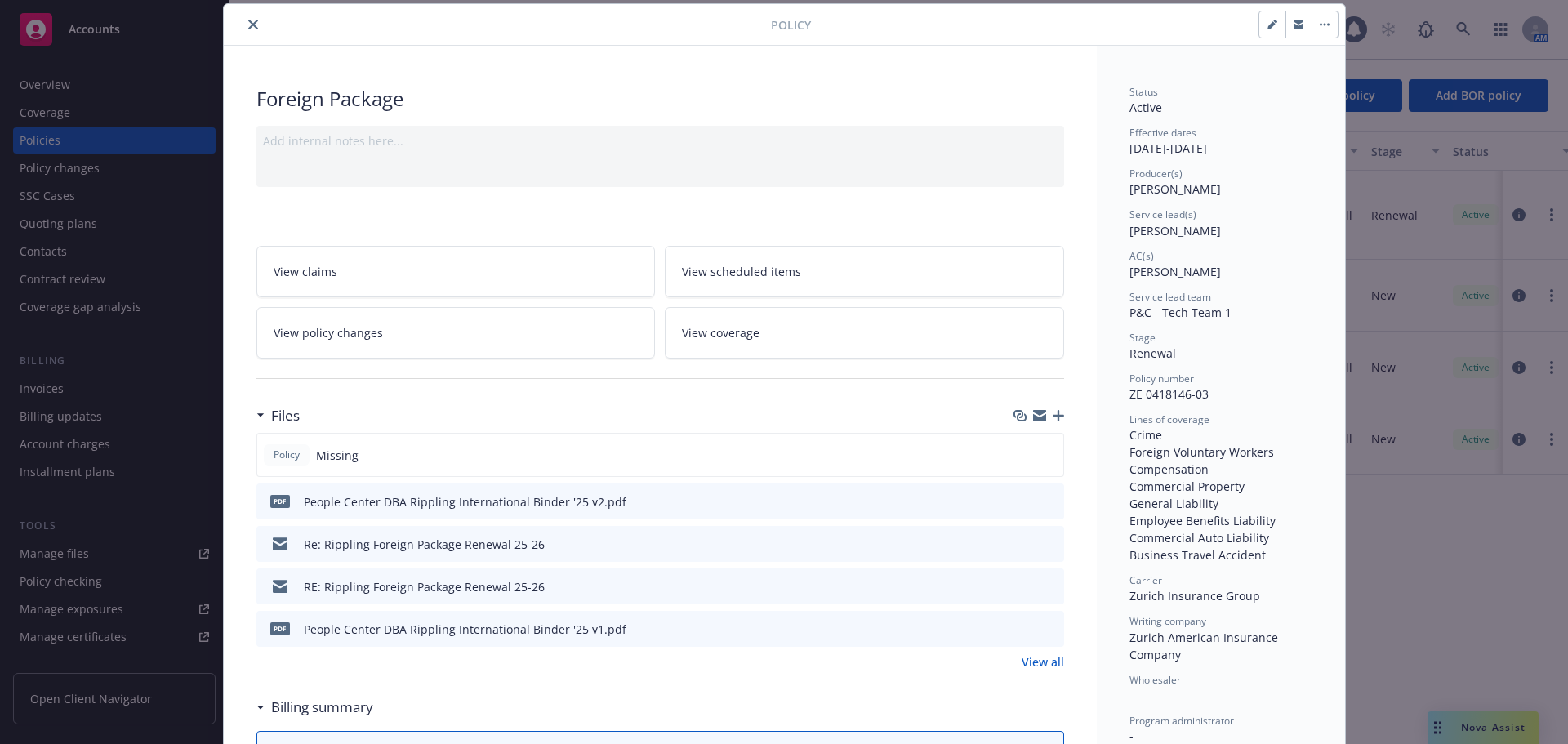
click at [1041, 499] on icon "preview file" at bounding box center [1049, 500] width 15 height 12
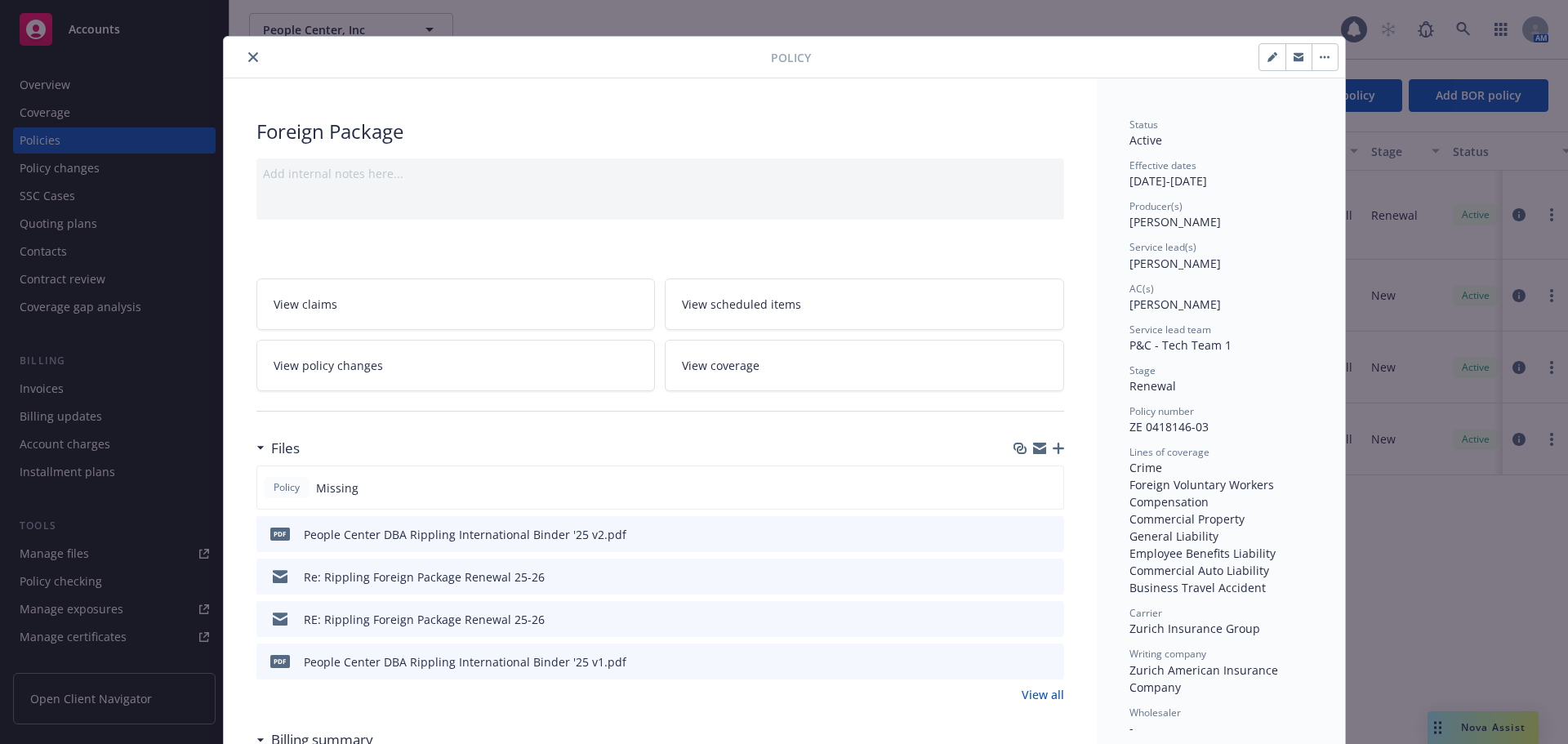
scroll to position [0, 0]
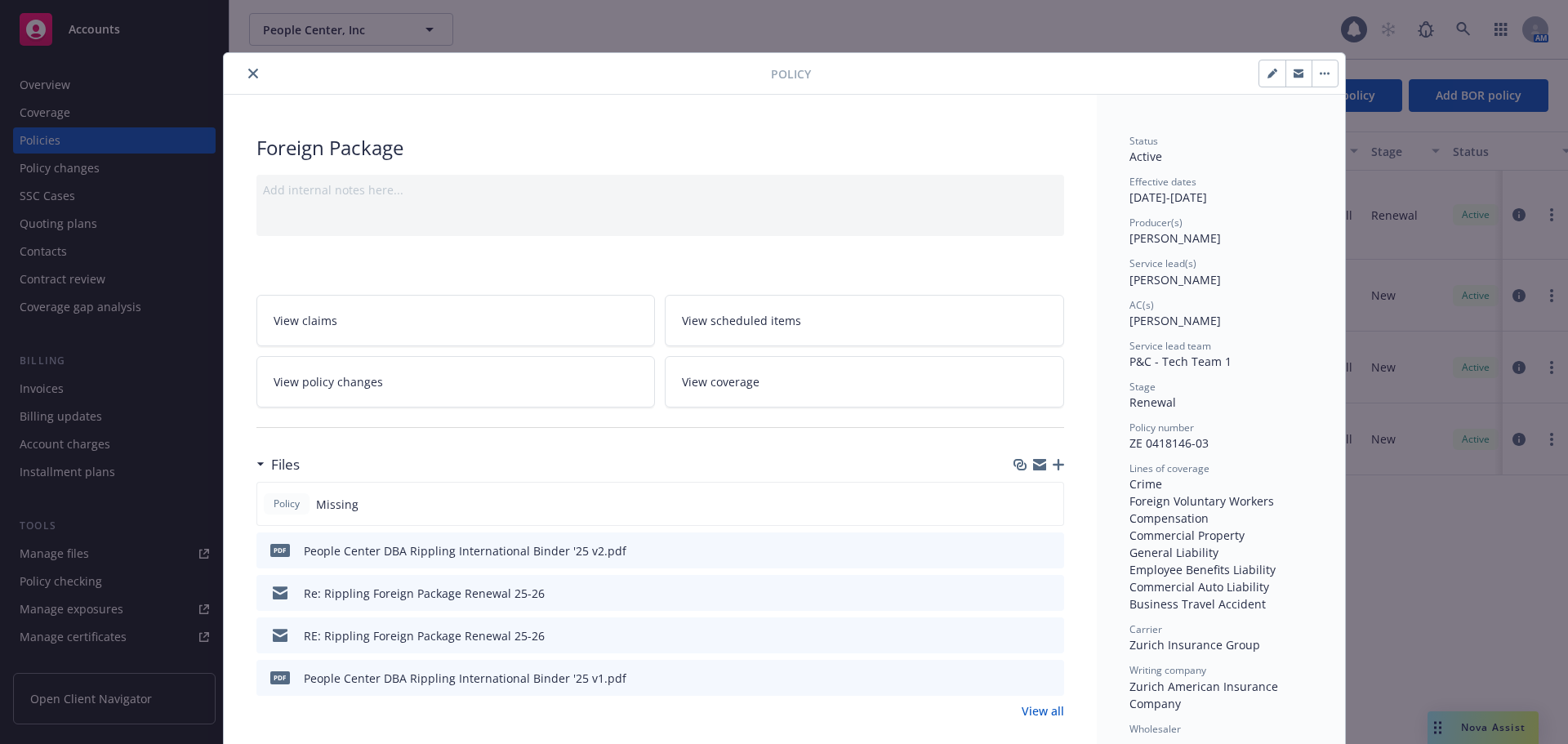
click at [250, 77] on icon "close" at bounding box center [252, 73] width 10 height 10
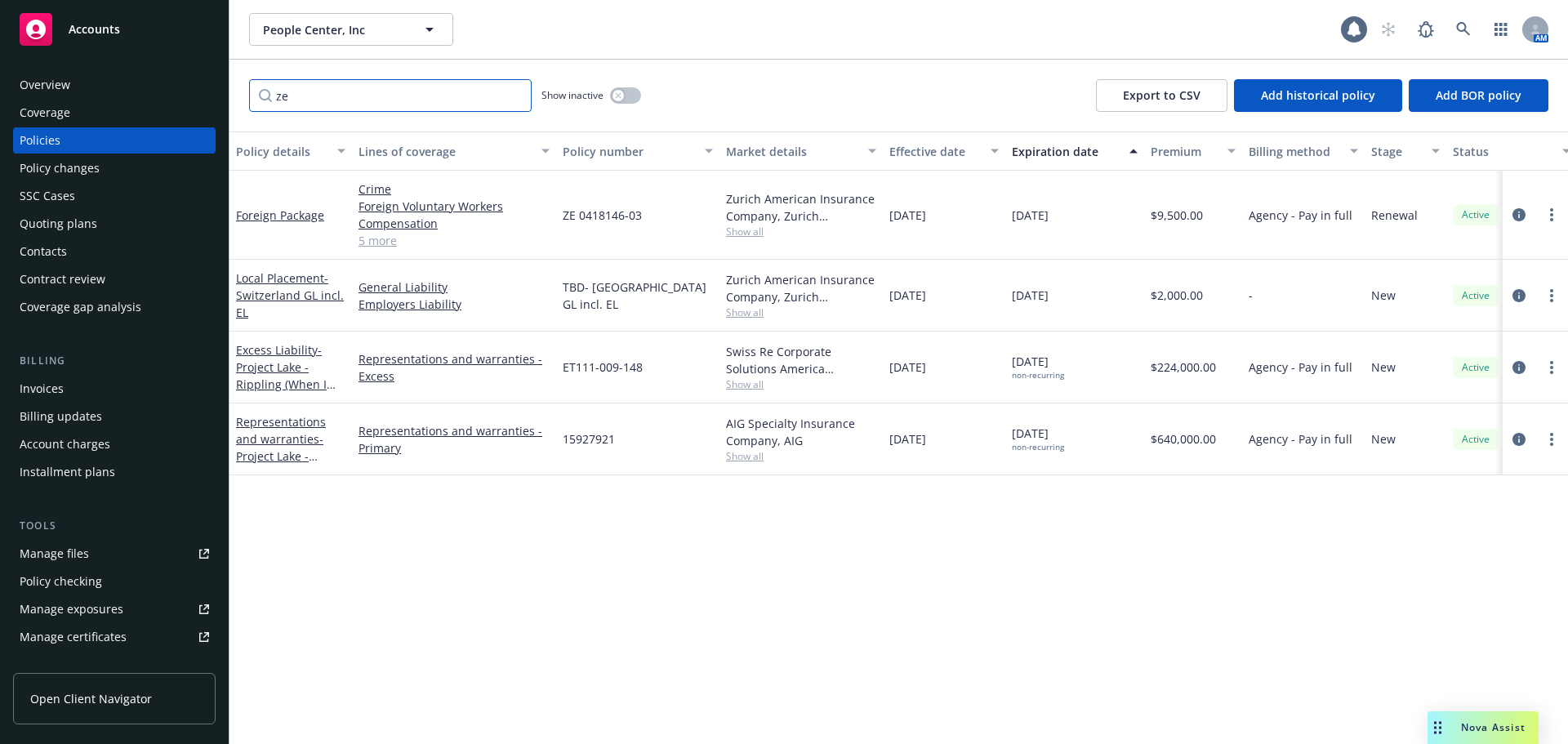
drag, startPoint x: 391, startPoint y: 107, endPoint x: 265, endPoint y: 106, distance: 126.0
click at [265, 106] on input "ze" at bounding box center [390, 96] width 282 height 33
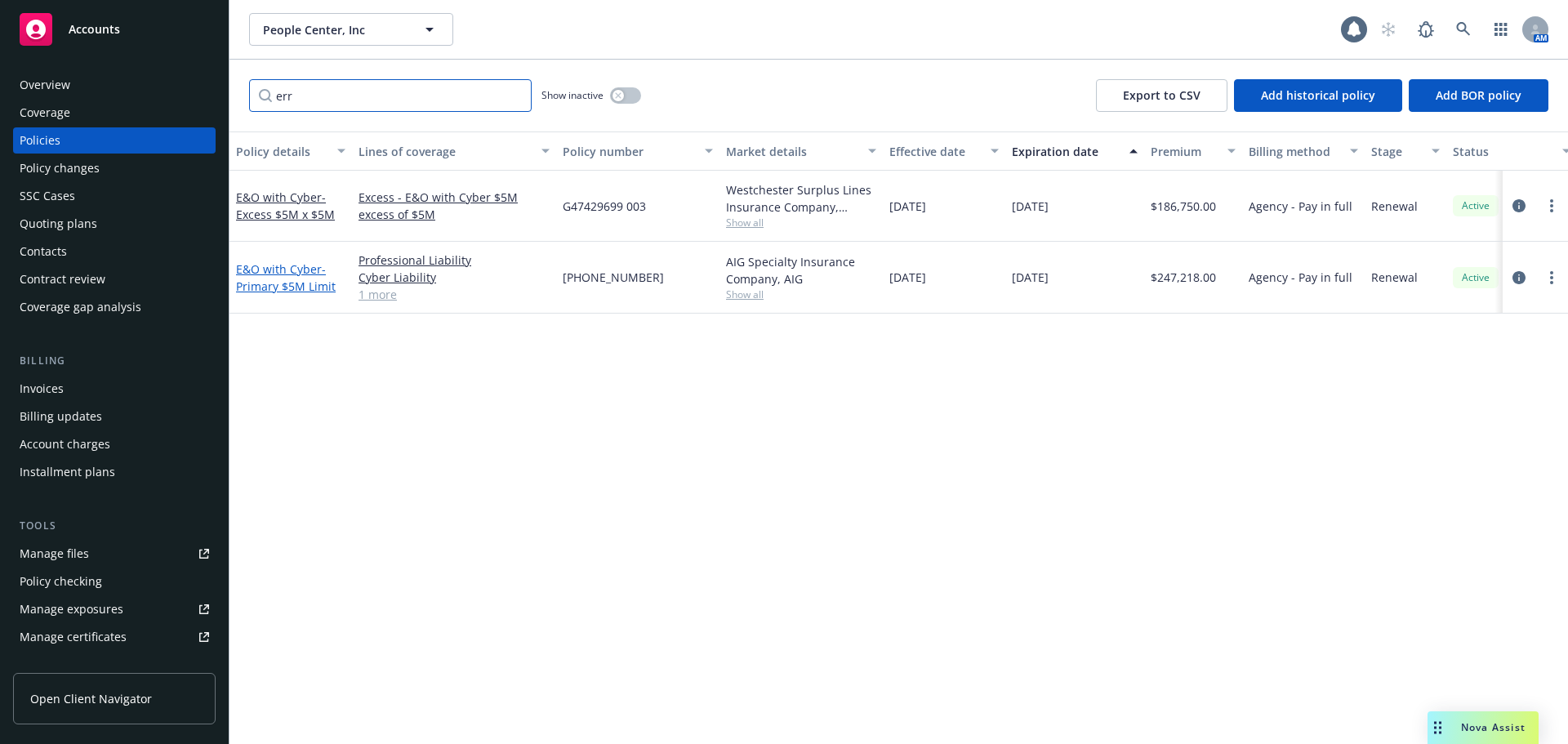
type input "err"
click at [302, 281] on span "- Primary $5M Limit" at bounding box center [285, 278] width 99 height 33
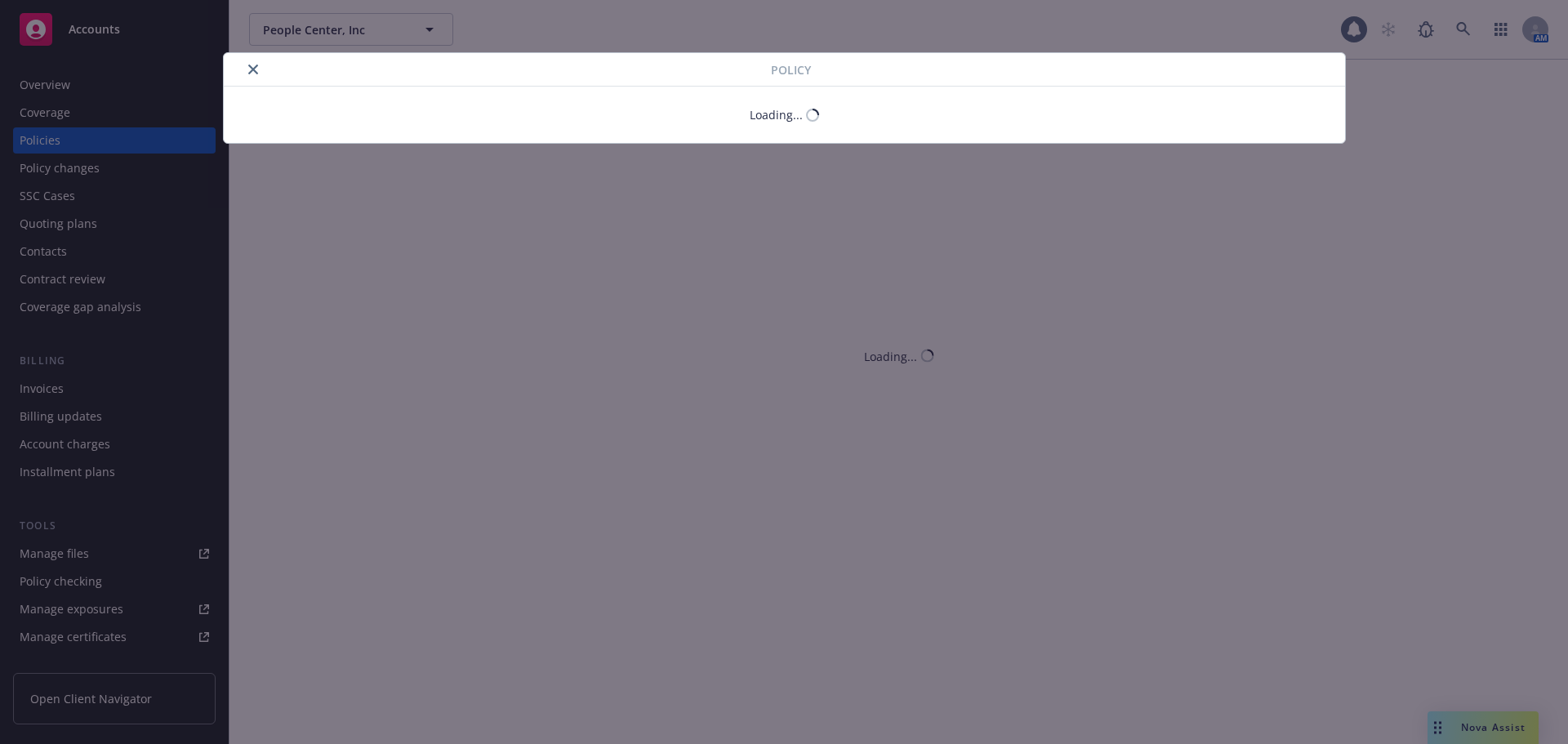
click at [251, 61] on button "close" at bounding box center [253, 69] width 20 height 20
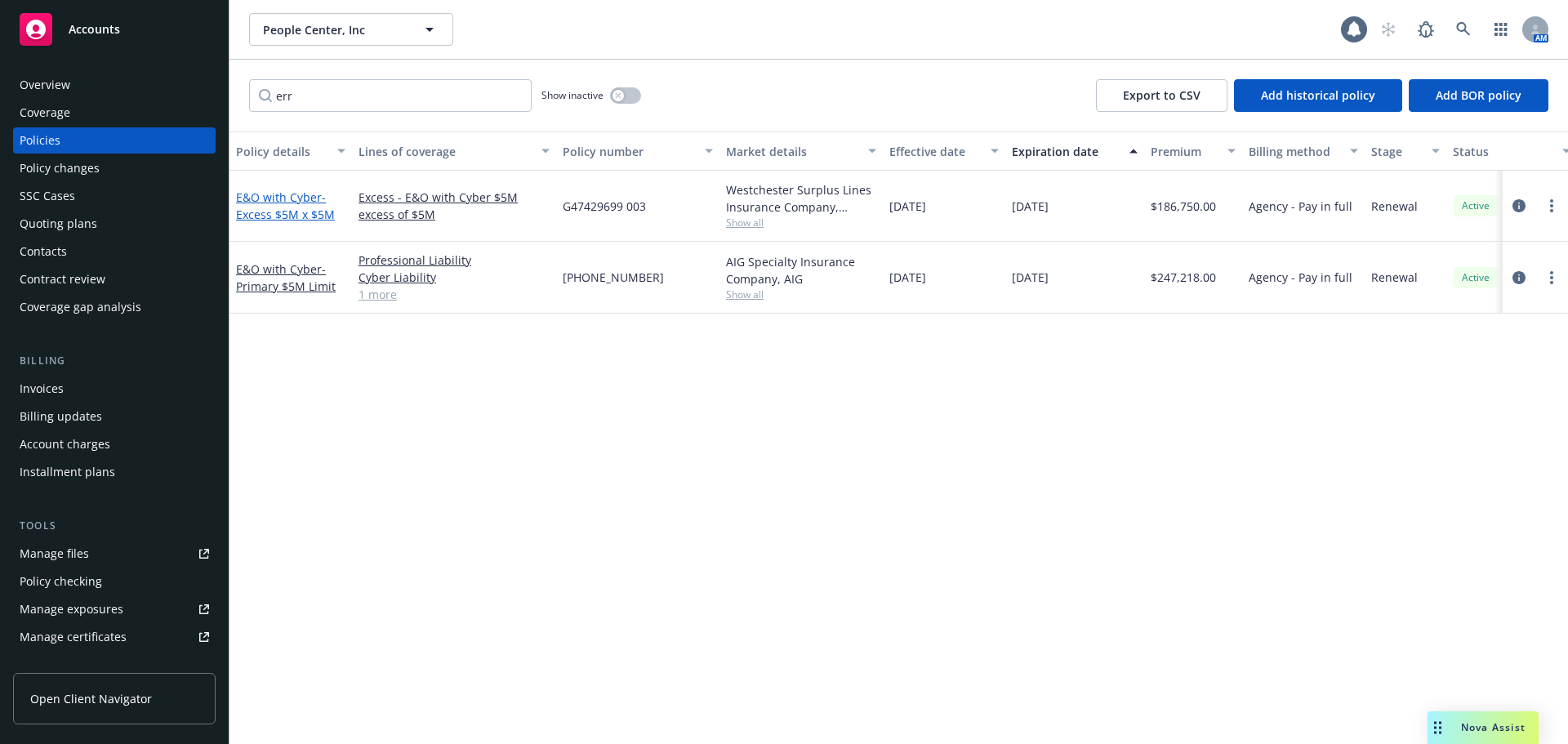
click at [286, 209] on span "- Excess $5M x $5M" at bounding box center [285, 206] width 98 height 33
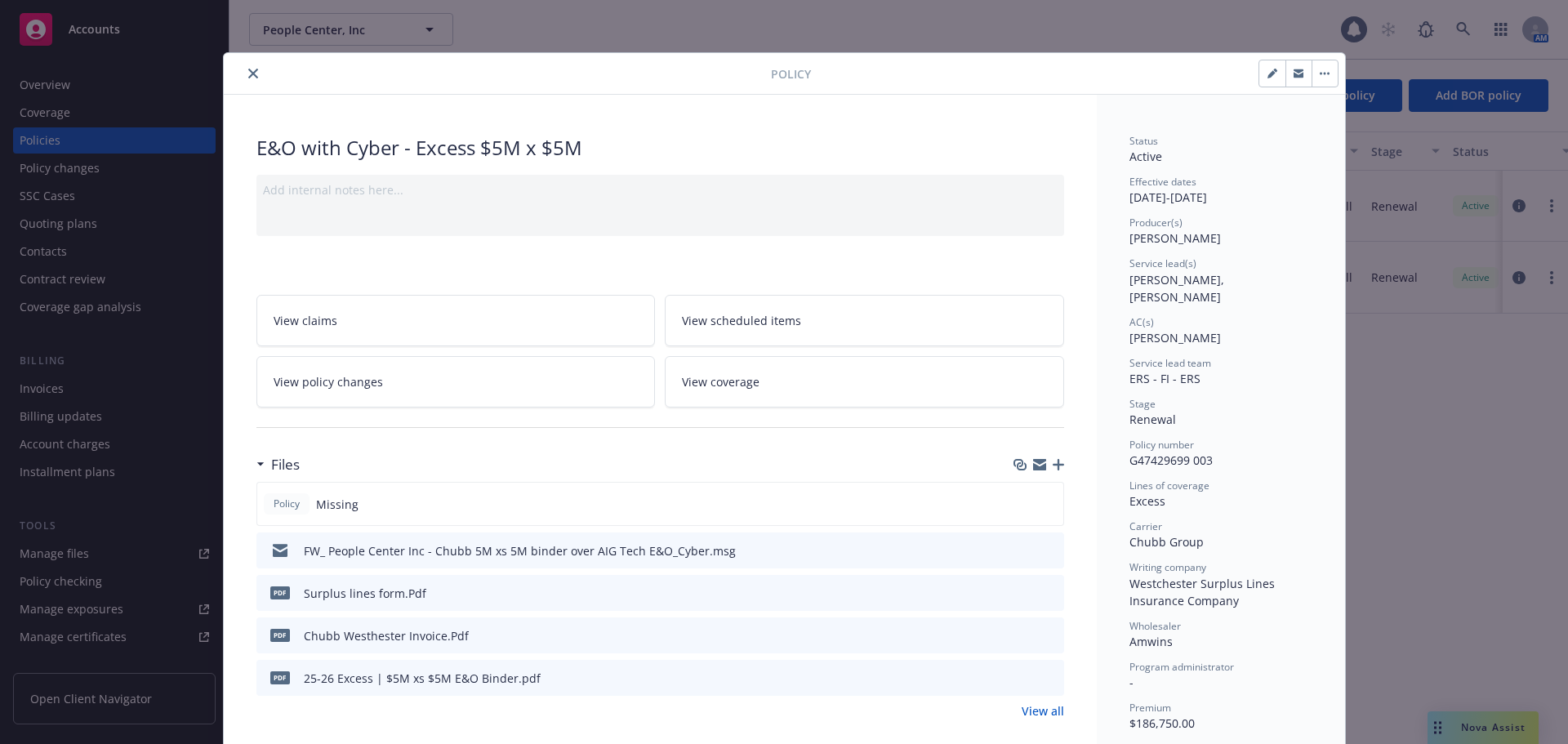
scroll to position [49, 0]
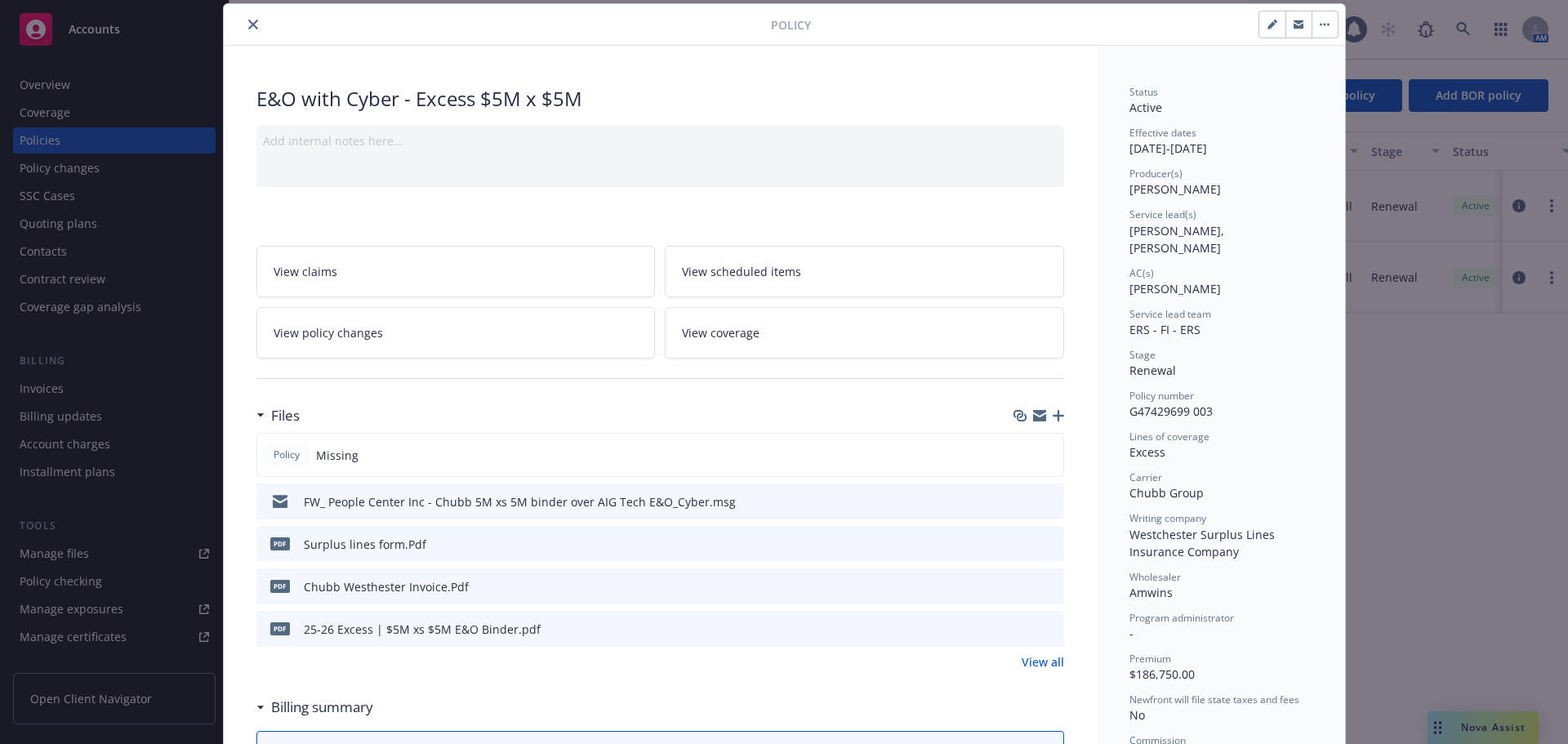
click at [252, 22] on button "close" at bounding box center [253, 25] width 20 height 20
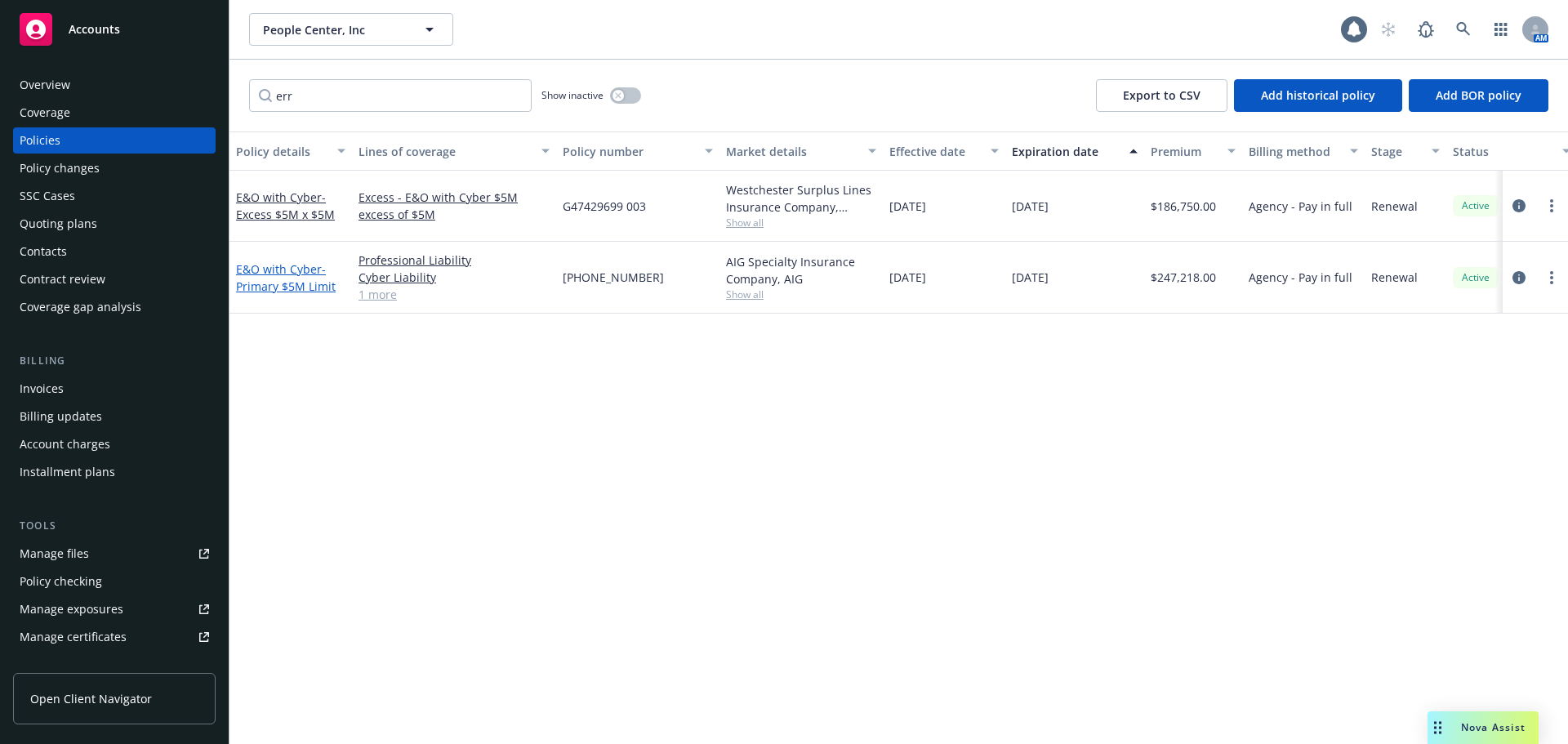
click at [301, 273] on link "E&O with Cyber - Primary $5M Limit" at bounding box center [285, 278] width 99 height 33
click at [298, 283] on span "- Primary $5M Limit" at bounding box center [285, 278] width 99 height 33
click at [265, 277] on div "E&O with Cyber - Primary $5M Limit" at bounding box center [291, 278] width 109 height 35
click at [138, 36] on div "Accounts" at bounding box center [115, 29] width 190 height 33
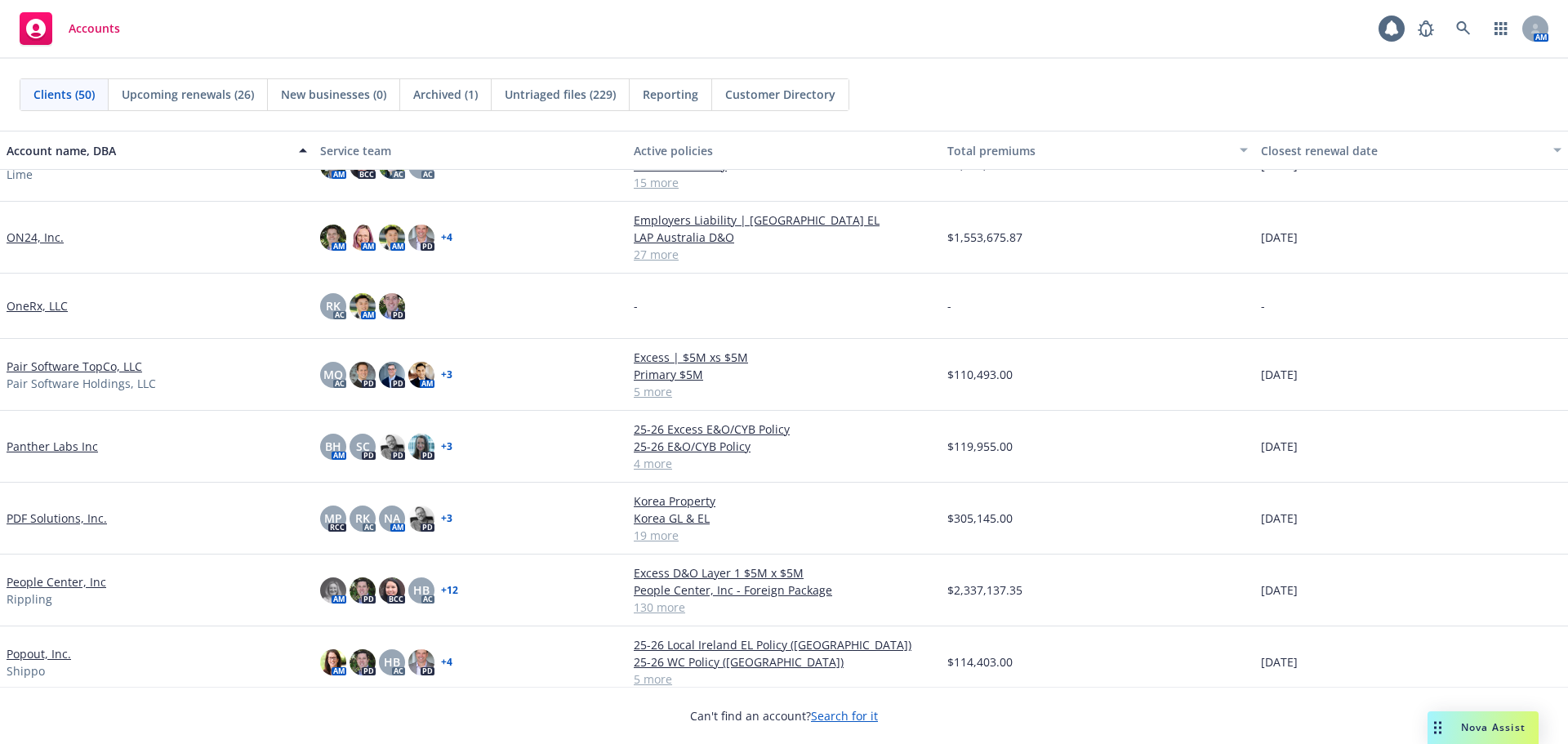
scroll to position [1877, 0]
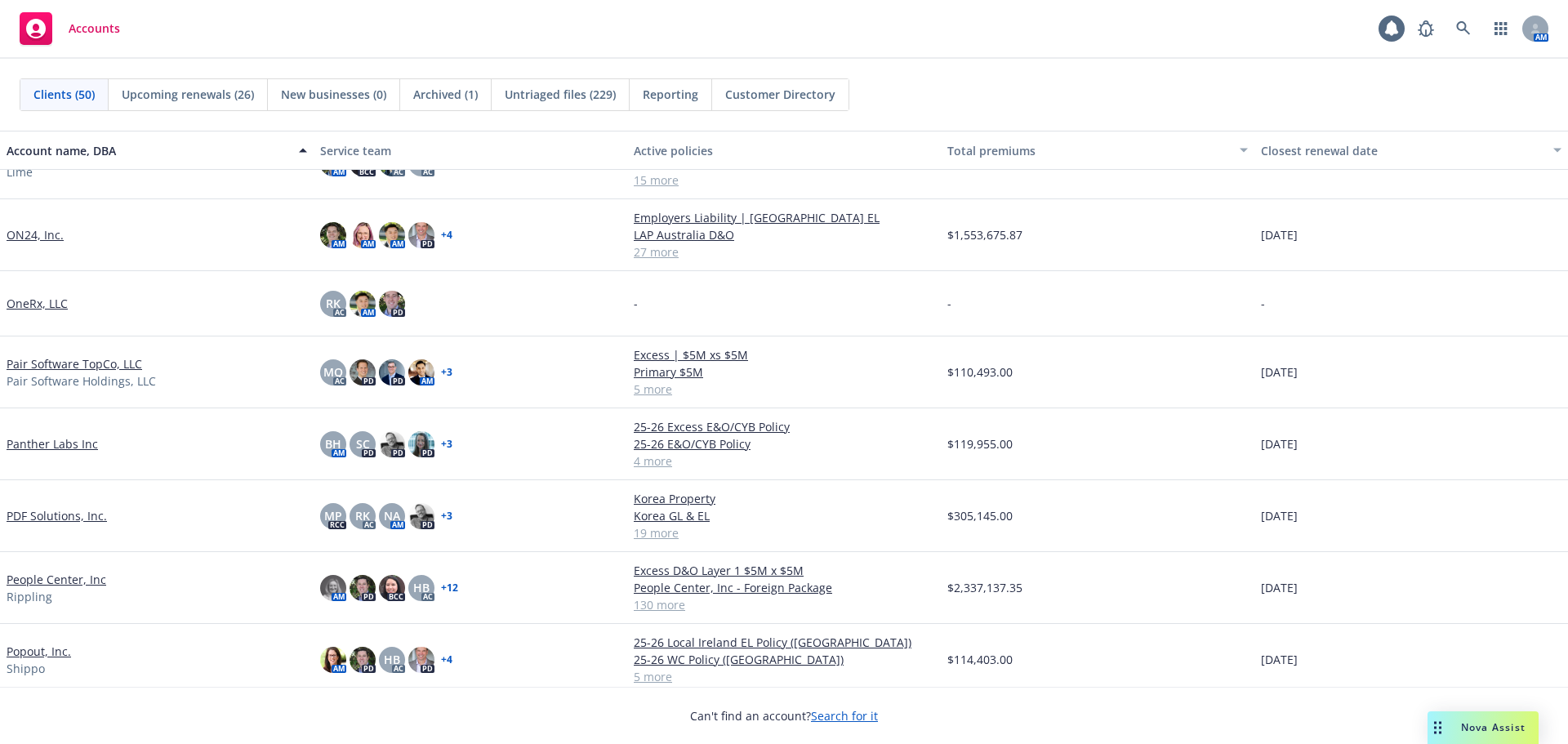
click at [89, 577] on link "People Center, Inc" at bounding box center [56, 579] width 99 height 17
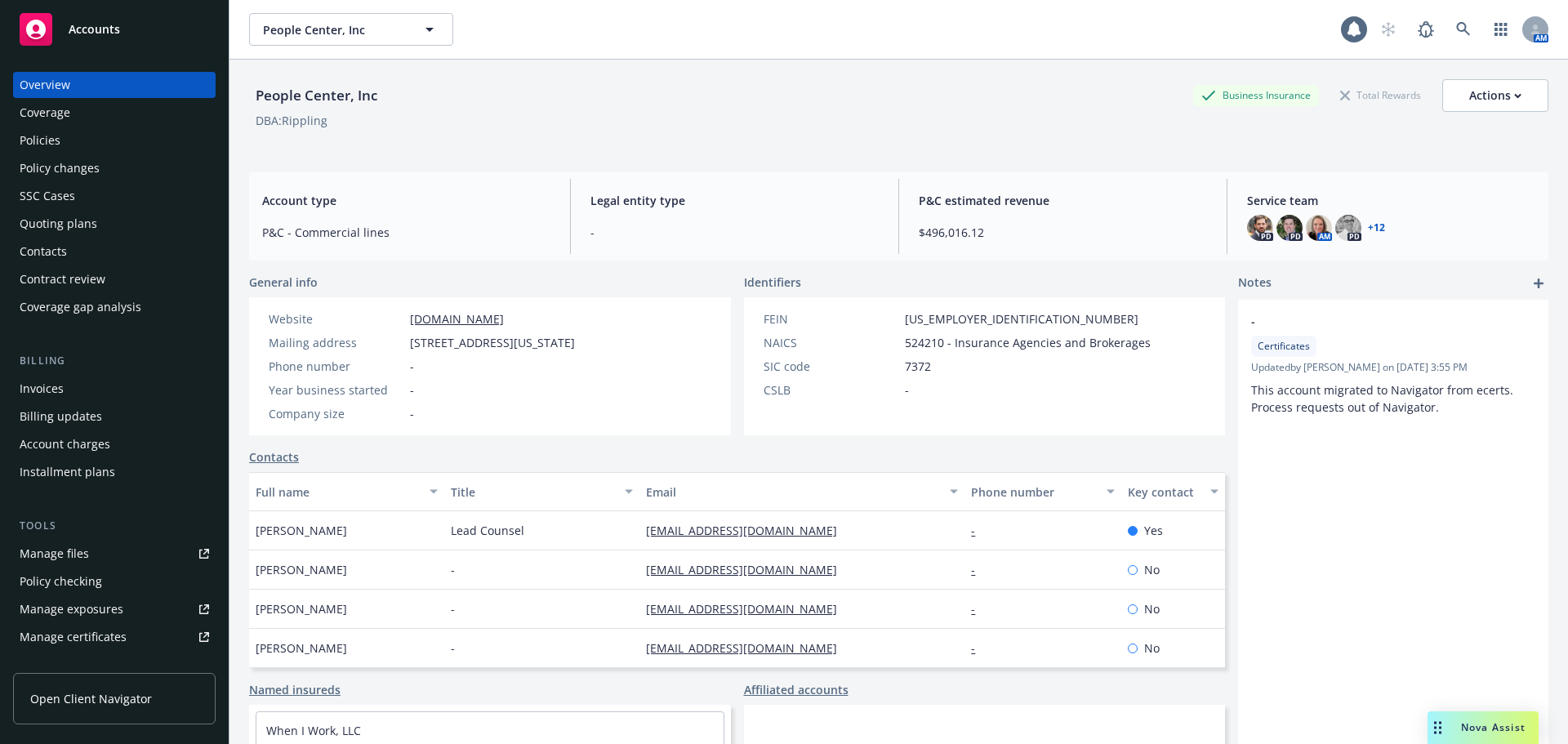
click at [139, 258] on div "Contacts" at bounding box center [115, 251] width 190 height 26
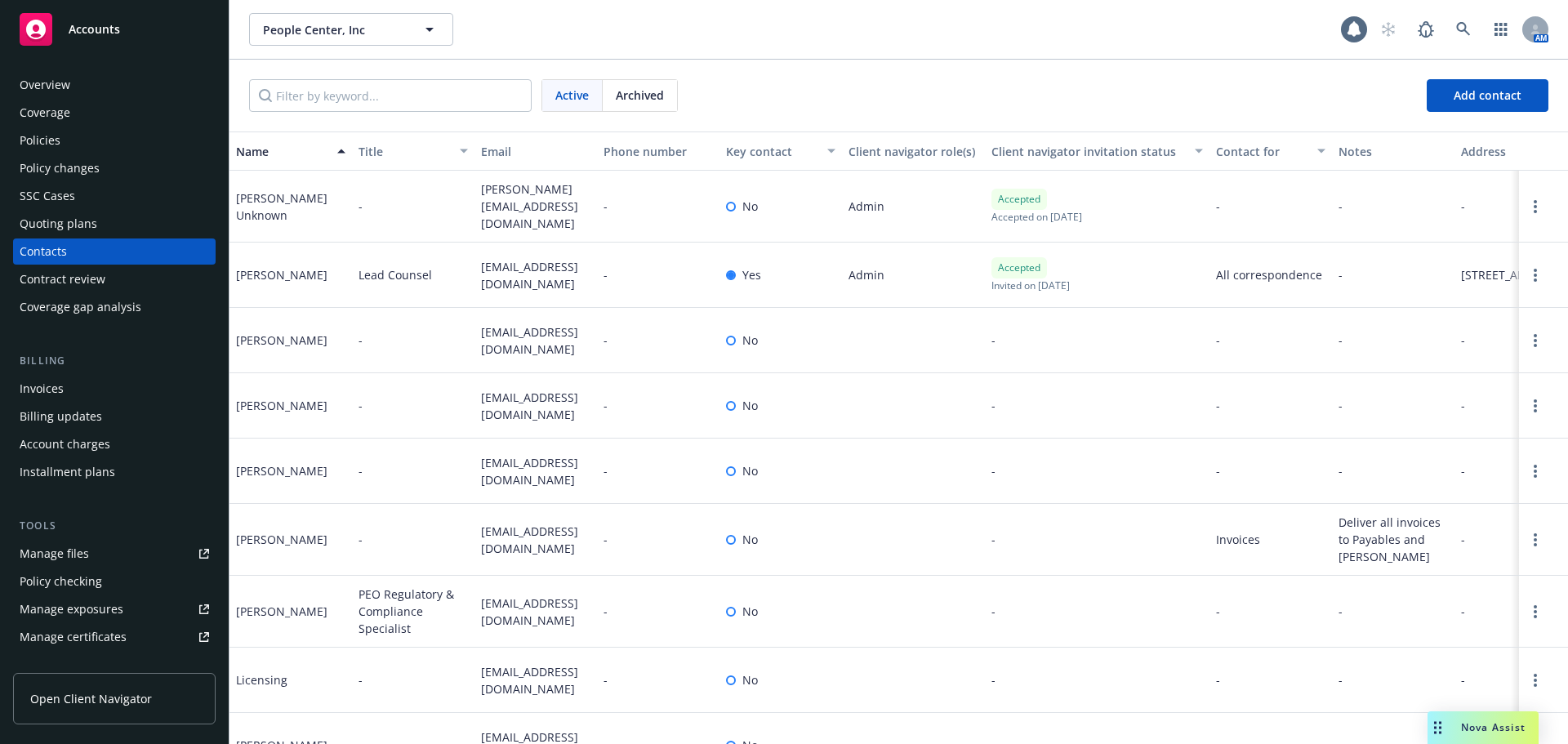
drag, startPoint x: 233, startPoint y: 267, endPoint x: 327, endPoint y: 270, distance: 94.0
click at [327, 270] on div "[PERSON_NAME]" at bounding box center [291, 275] width 122 height 66
click at [327, 272] on div "[PERSON_NAME]" at bounding box center [282, 274] width 91 height 17
drag, startPoint x: 236, startPoint y: 267, endPoint x: 333, endPoint y: 269, distance: 97.0
click at [327, 269] on div "[PERSON_NAME]" at bounding box center [282, 274] width 91 height 17
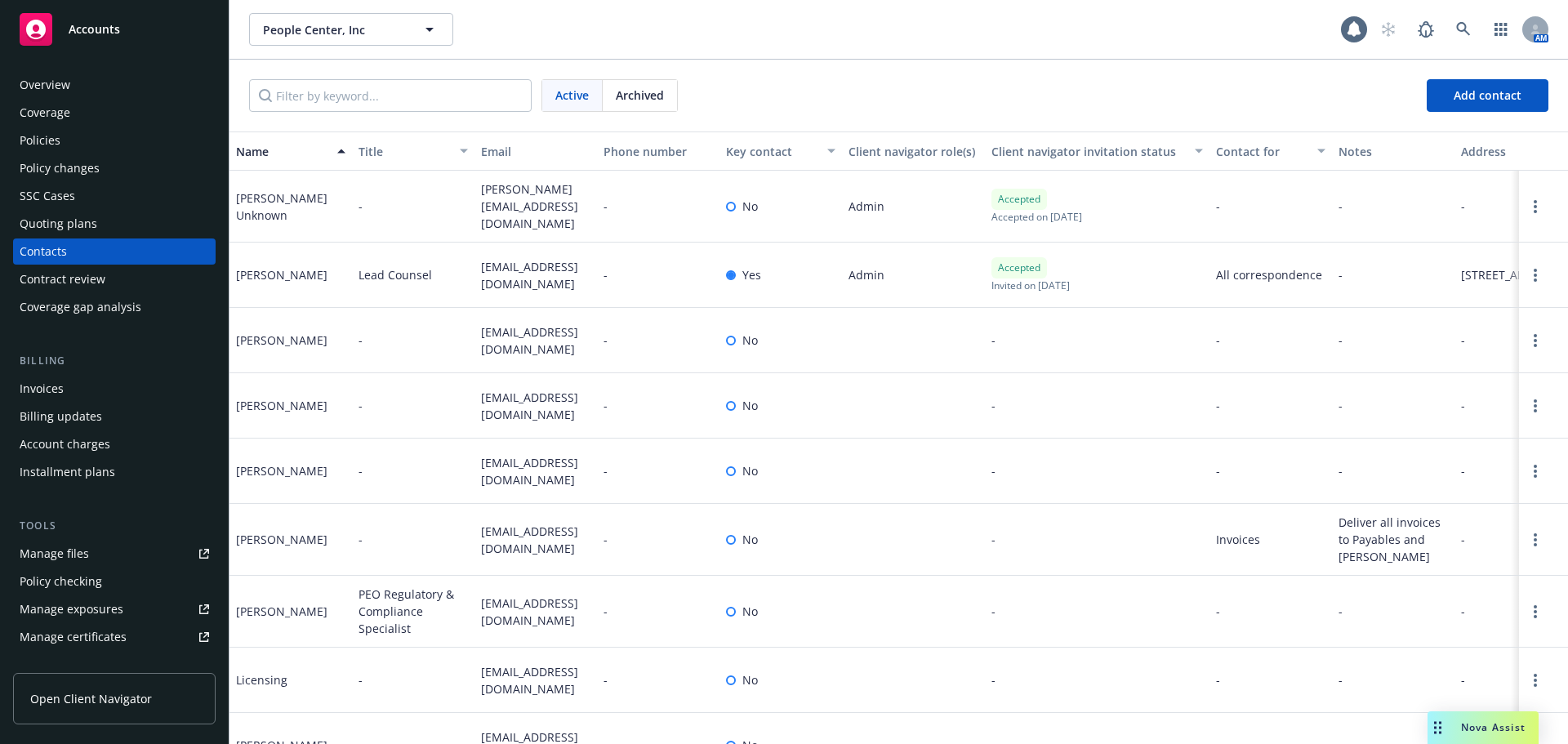
copy div "[PERSON_NAME]"
drag, startPoint x: 478, startPoint y: 255, endPoint x: 501, endPoint y: 282, distance: 35.5
click at [501, 282] on div "[EMAIL_ADDRESS][DOMAIN_NAME]" at bounding box center [536, 275] width 122 height 66
copy span "[EMAIL_ADDRESS][DOMAIN_NAME]"
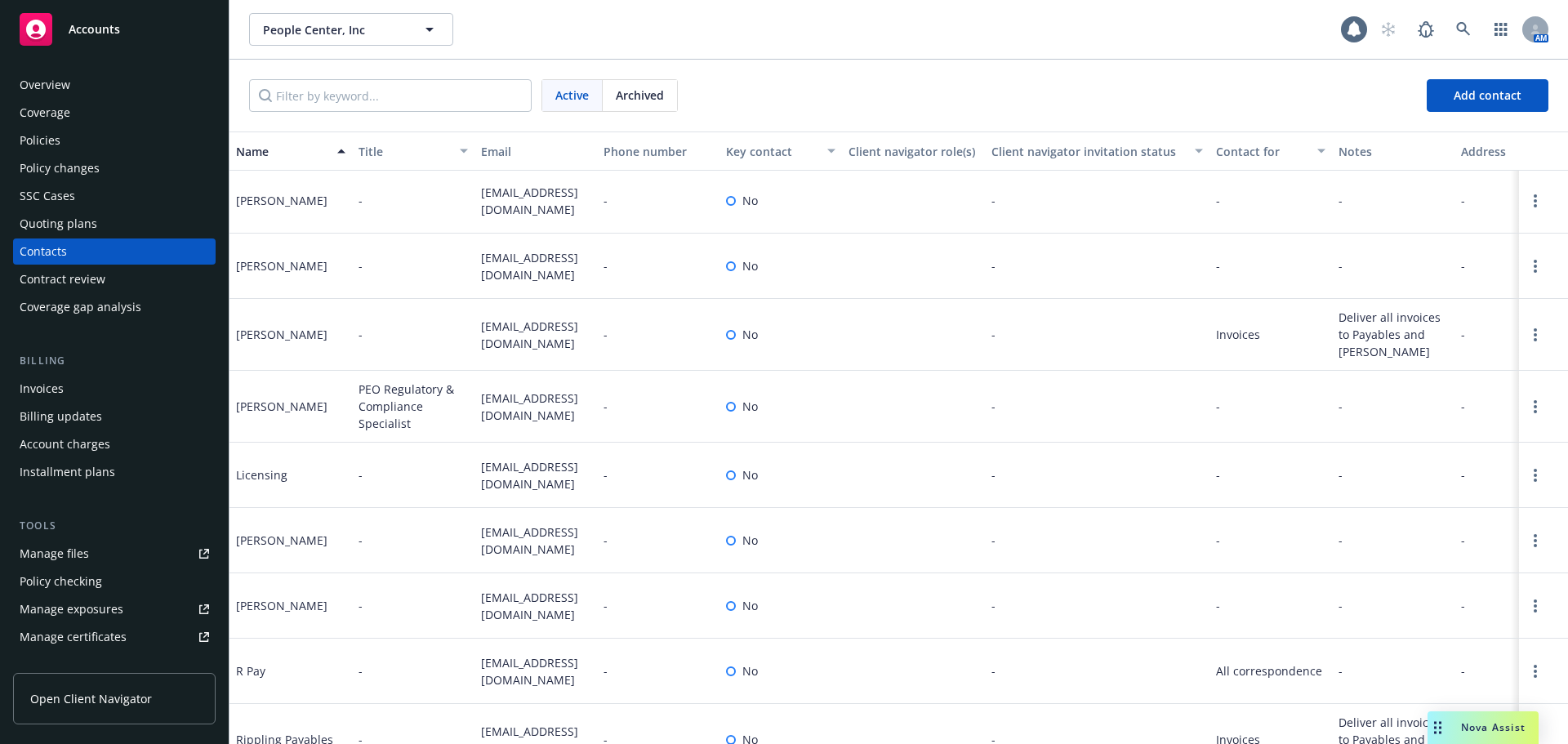
scroll to position [174, 0]
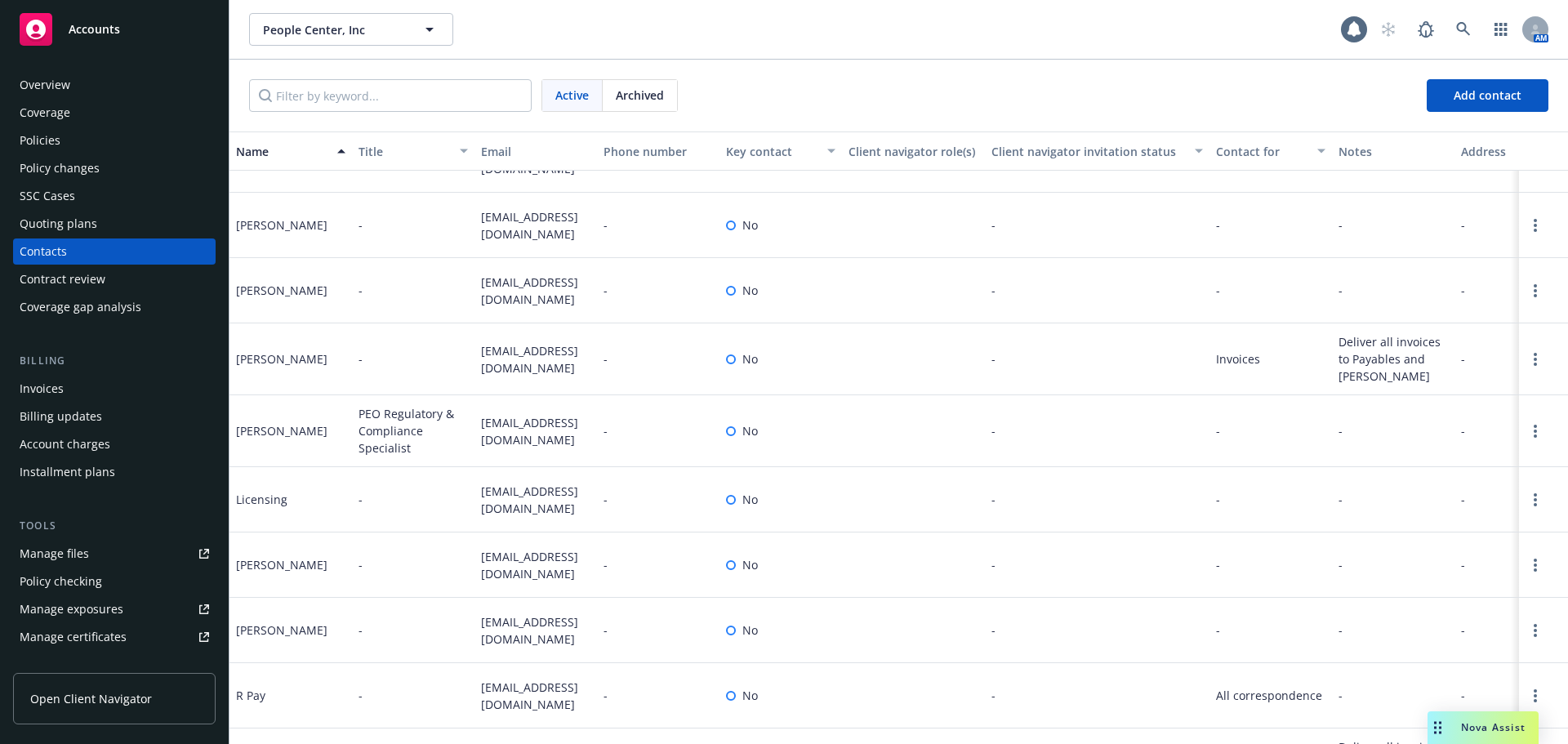
drag, startPoint x: 233, startPoint y: 358, endPoint x: 327, endPoint y: 363, distance: 94.1
click at [327, 363] on div "[PERSON_NAME]" at bounding box center [291, 359] width 122 height 72
copy div "[PERSON_NAME]"
drag, startPoint x: 483, startPoint y: 351, endPoint x: 507, endPoint y: 370, distance: 30.6
click at [507, 370] on span "[EMAIL_ADDRESS][DOMAIN_NAME]" at bounding box center [536, 360] width 109 height 35
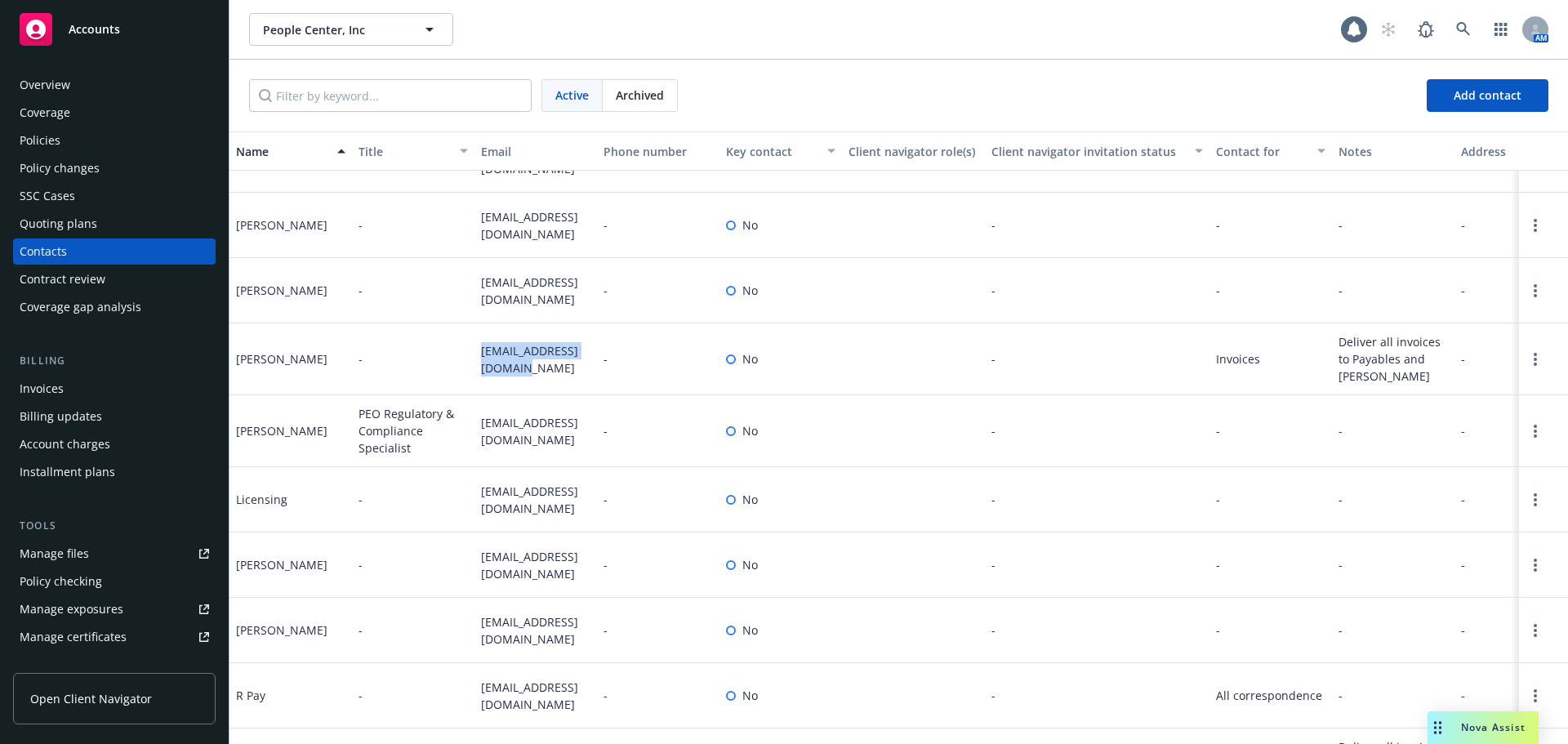
copy span "[EMAIL_ADDRESS][DOMAIN_NAME]"
click at [132, 33] on div "Accounts" at bounding box center [115, 29] width 190 height 33
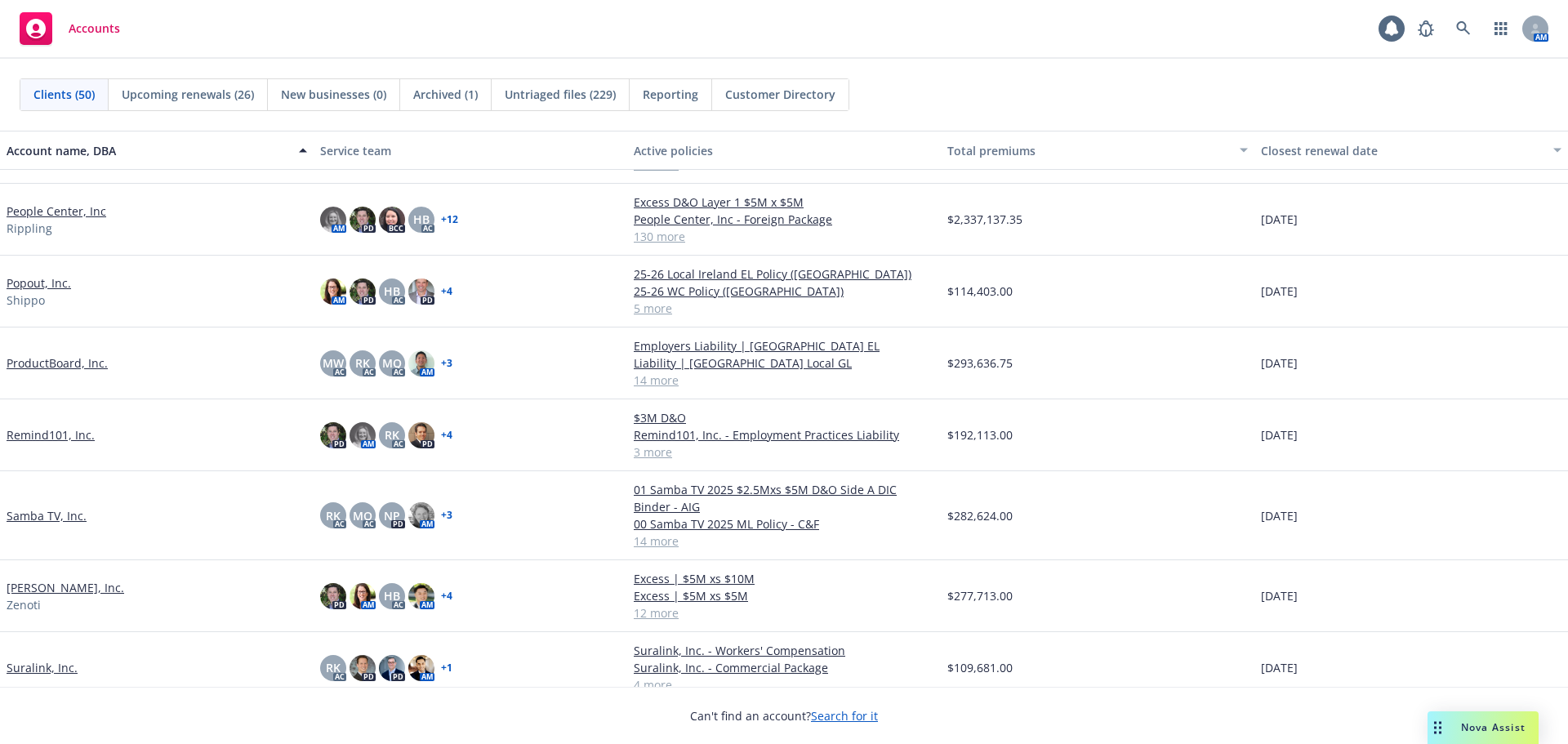
scroll to position [2286, 0]
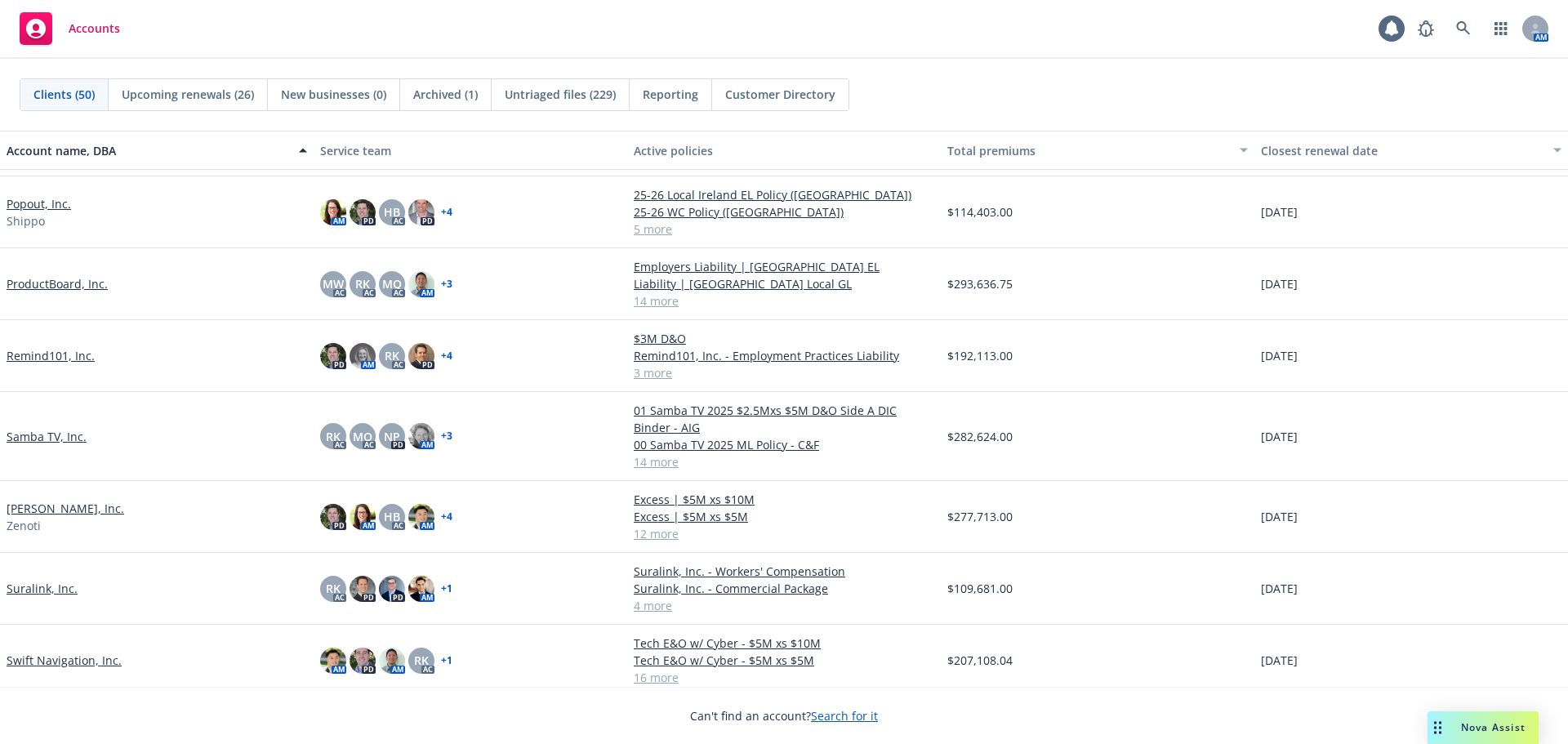
click at [24, 503] on link "[PERSON_NAME], Inc." at bounding box center [65, 508] width 118 height 17
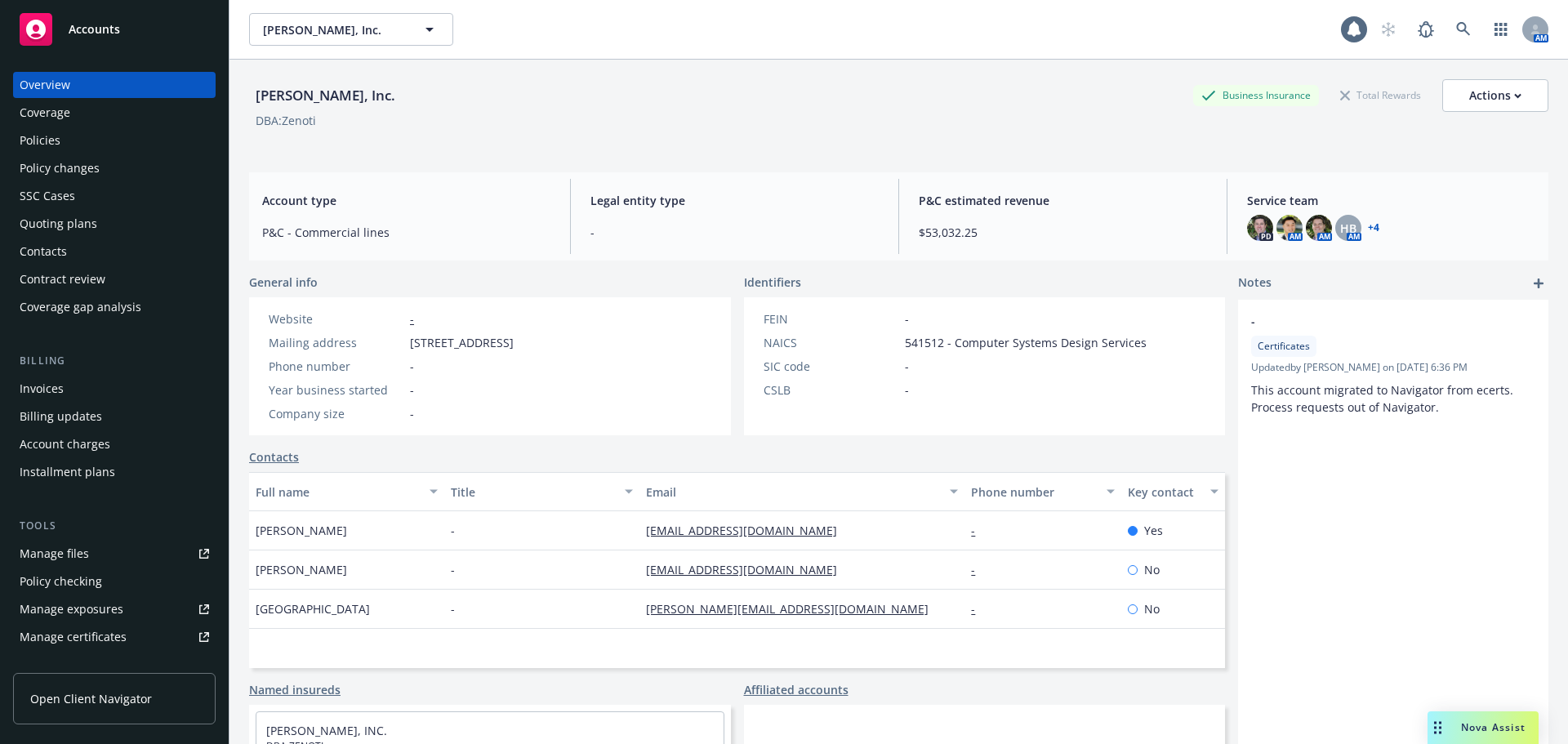
click at [64, 217] on div "Quoting plans" at bounding box center [58, 223] width 77 height 26
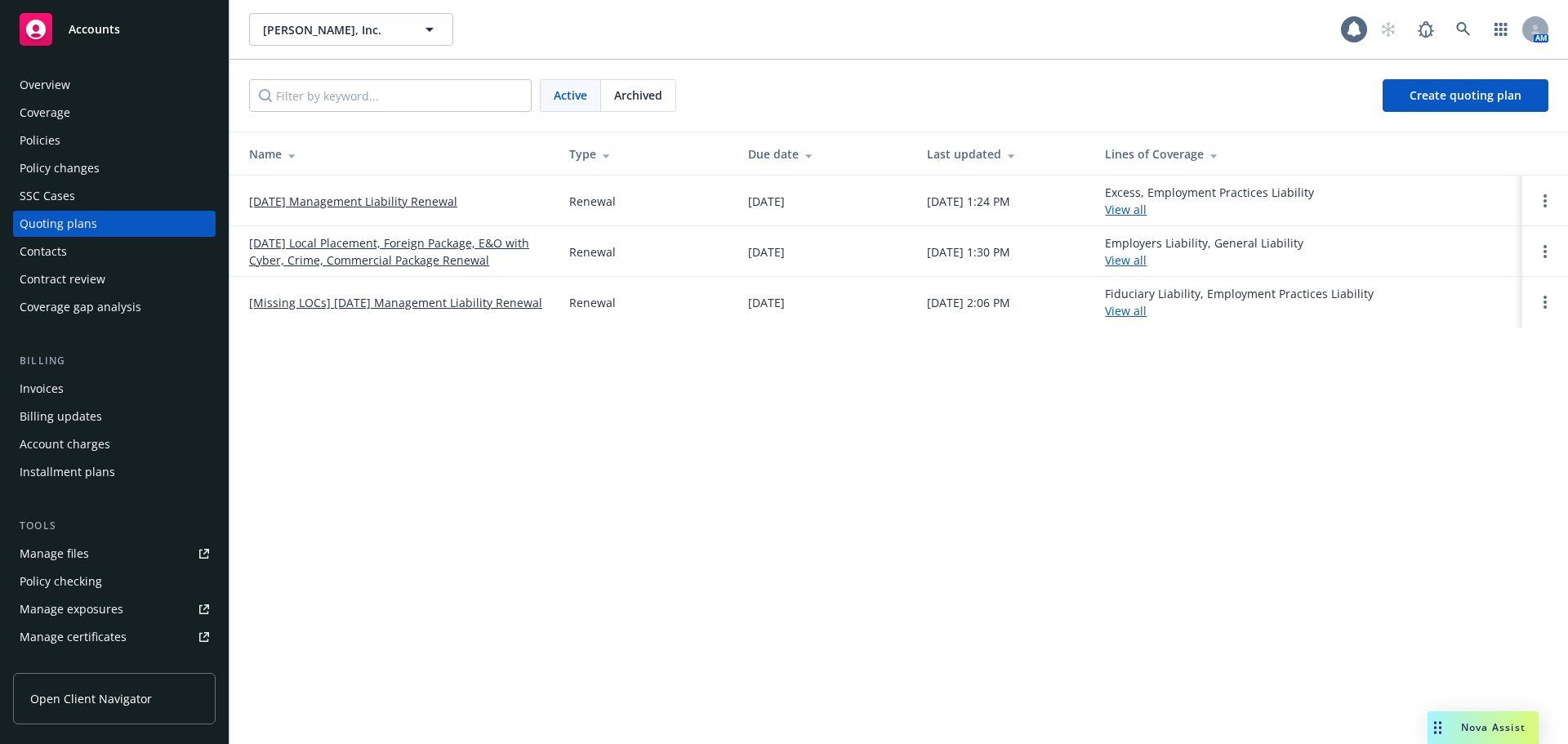
click at [88, 172] on div "Policy changes" at bounding box center [60, 168] width 80 height 26
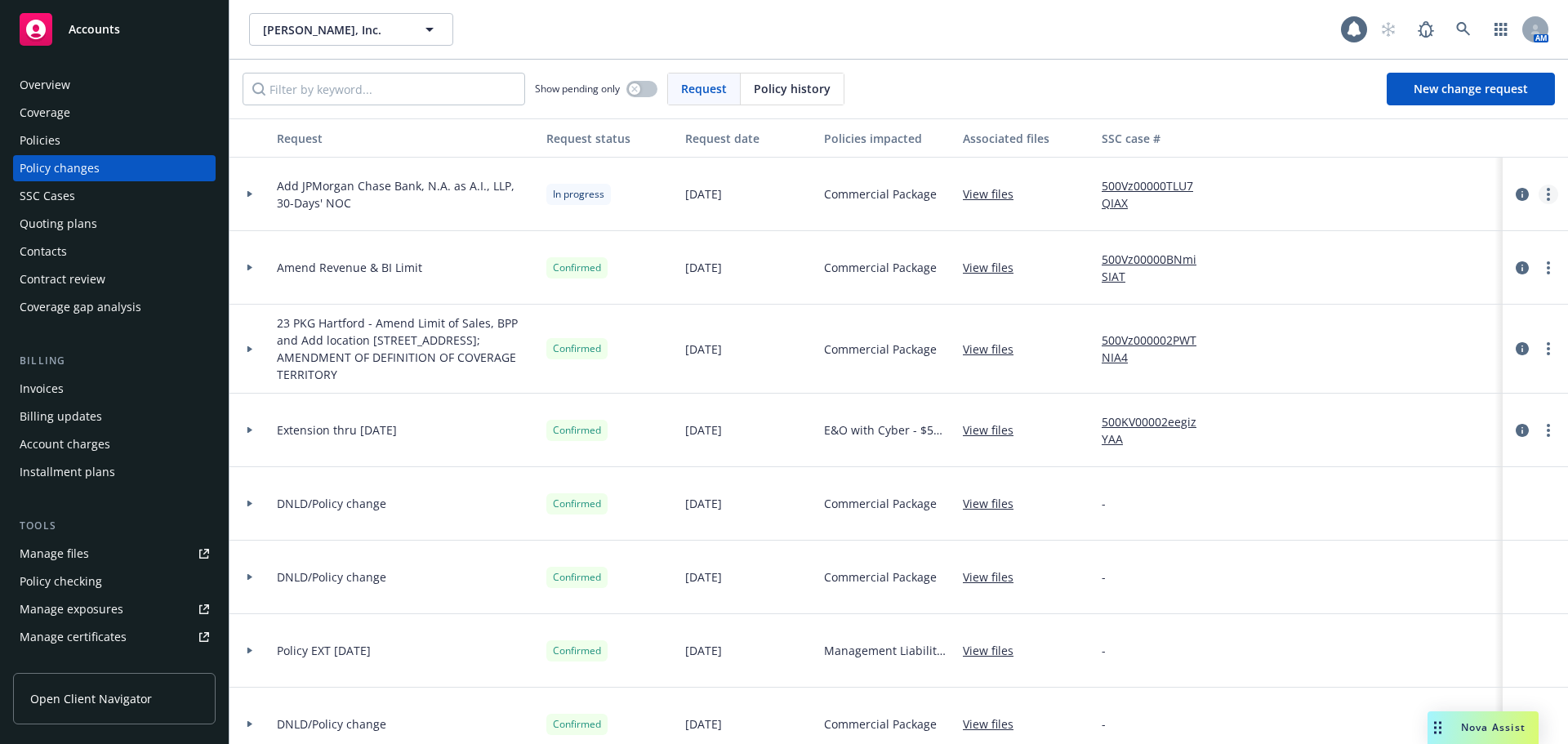
click at [1547, 192] on icon "more" at bounding box center [1549, 194] width 4 height 13
click at [1358, 332] on link "Resume workflow" at bounding box center [1404, 326] width 280 height 33
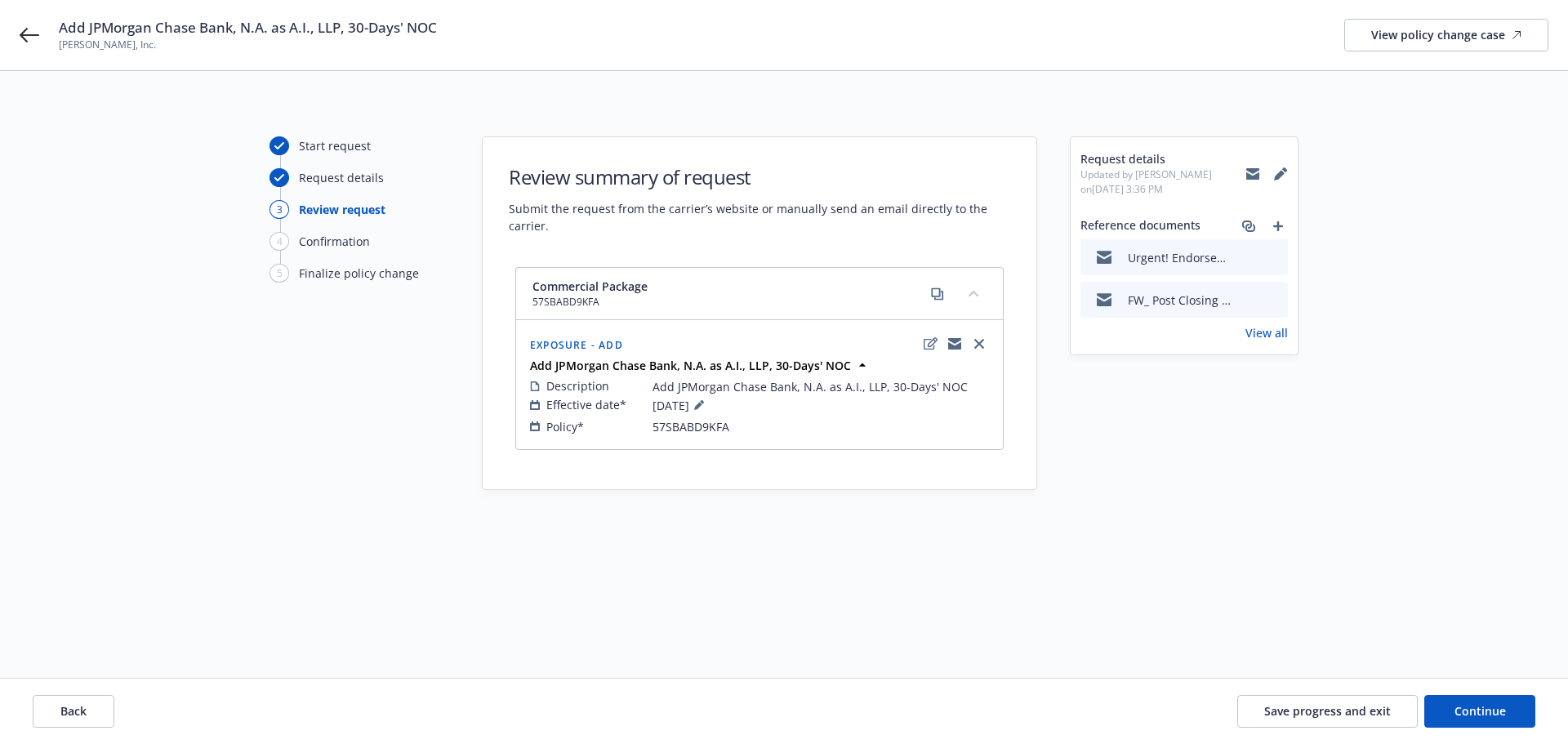
click at [1276, 257] on icon "preview file" at bounding box center [1272, 256] width 15 height 12
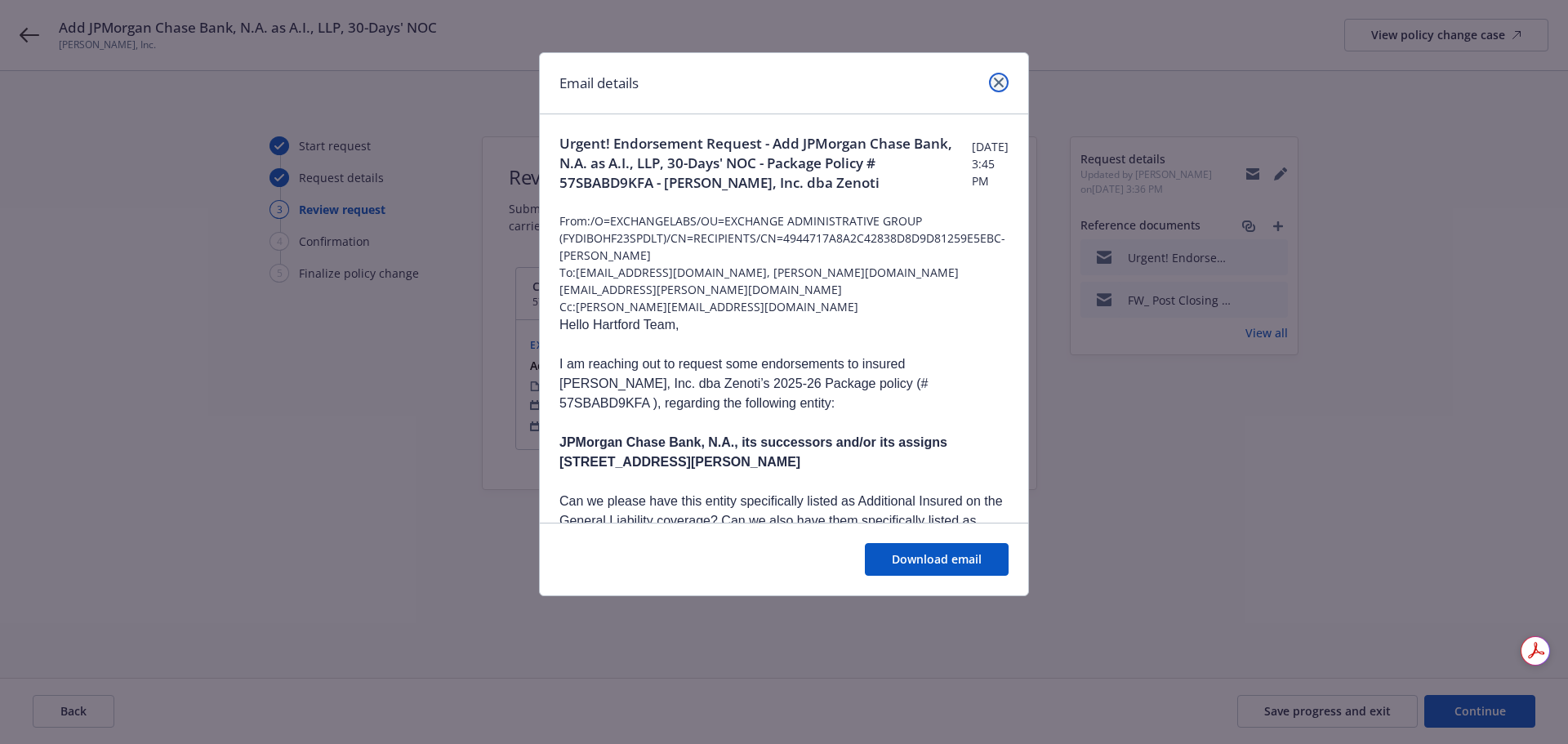
click at [992, 87] on link "close" at bounding box center [999, 83] width 20 height 20
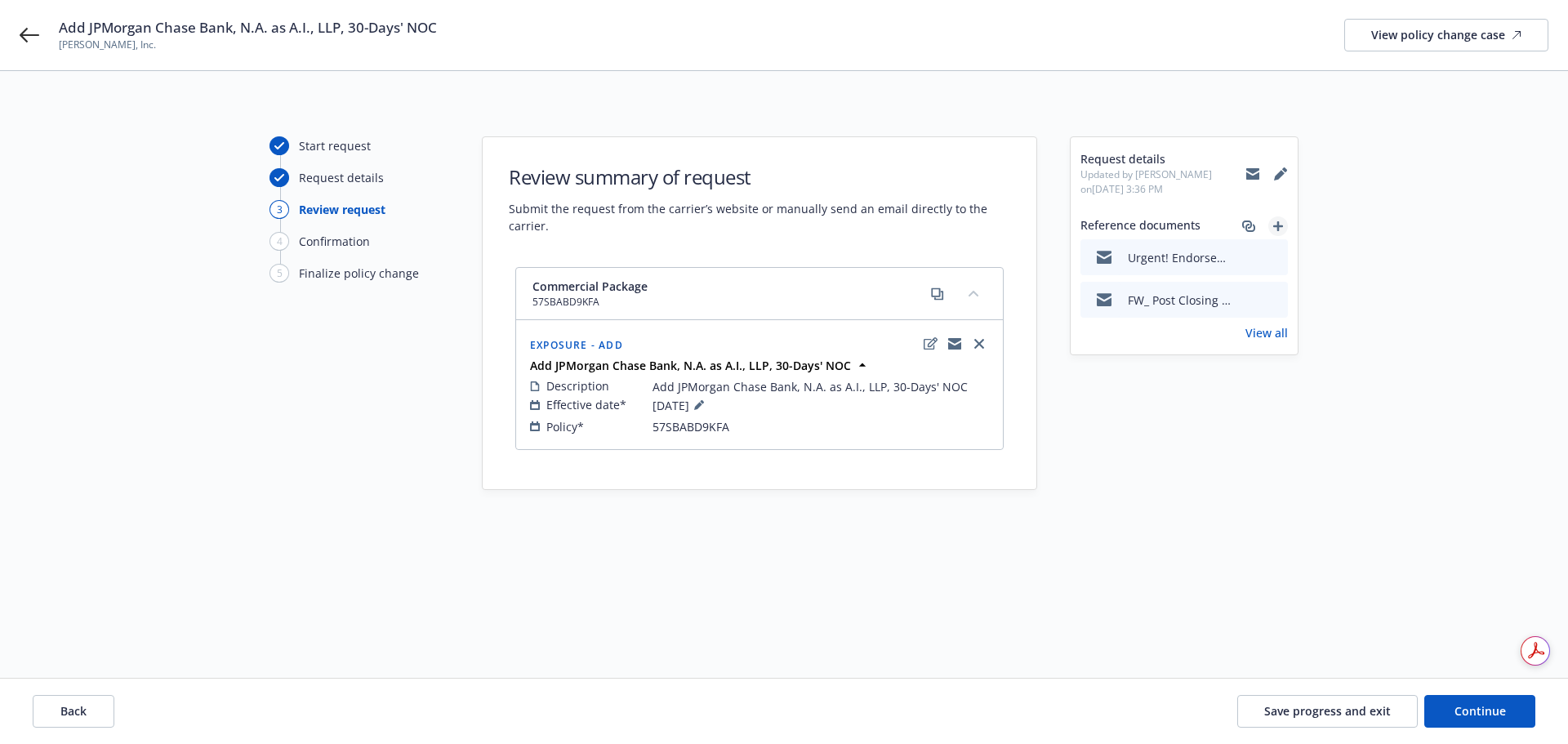
click at [1279, 221] on icon "add" at bounding box center [1277, 226] width 10 height 10
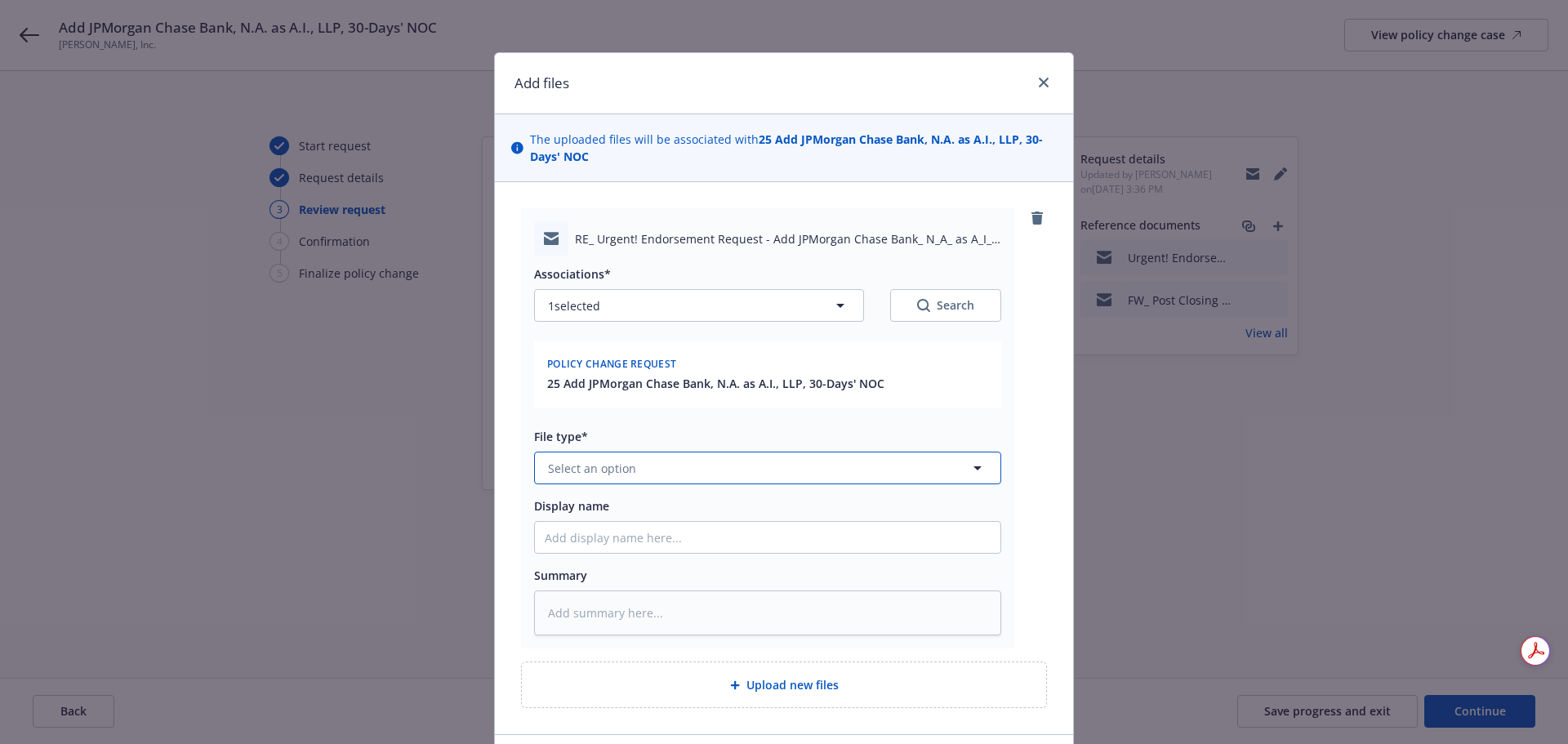
click at [625, 471] on span "Select an option" at bounding box center [591, 468] width 88 height 17
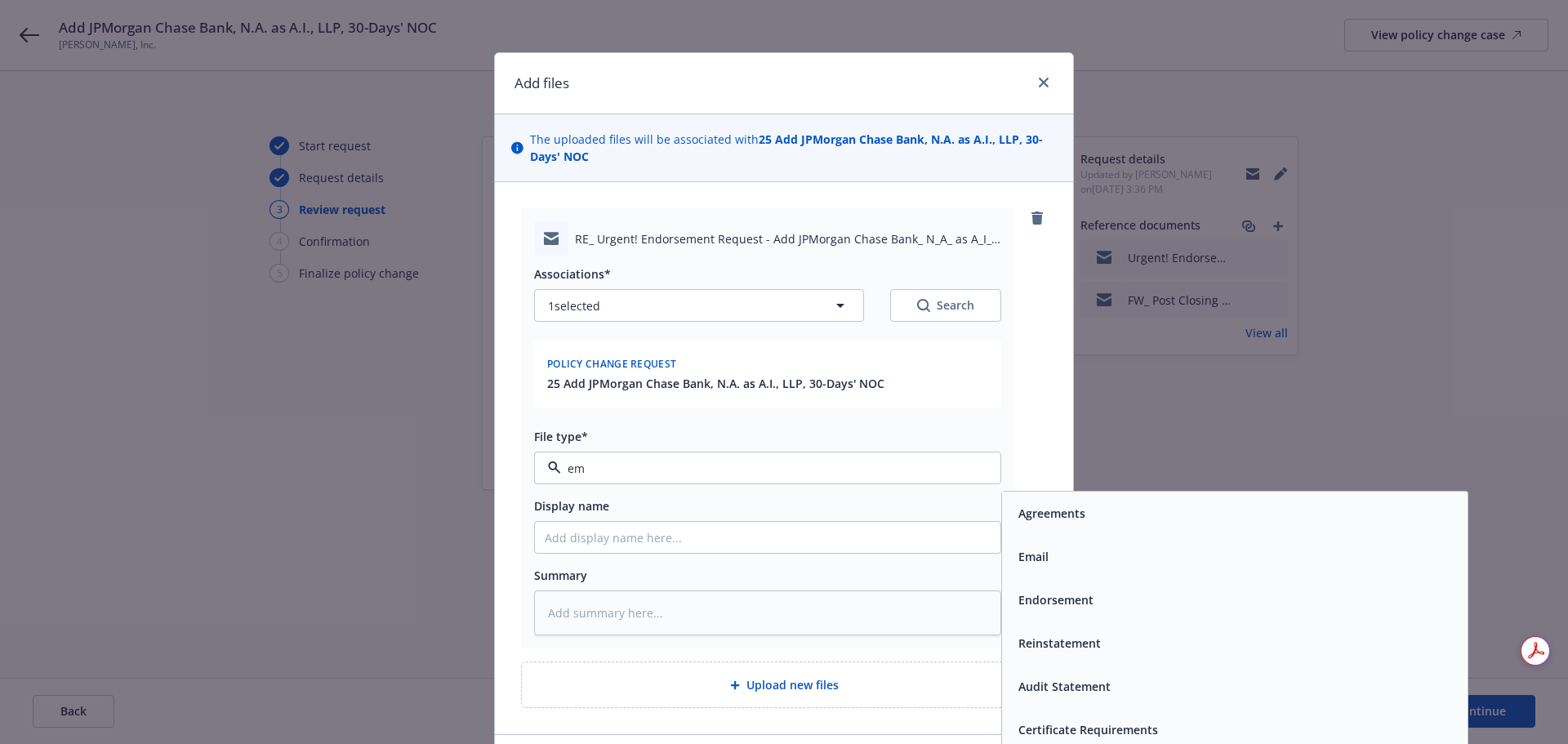
type input "ema"
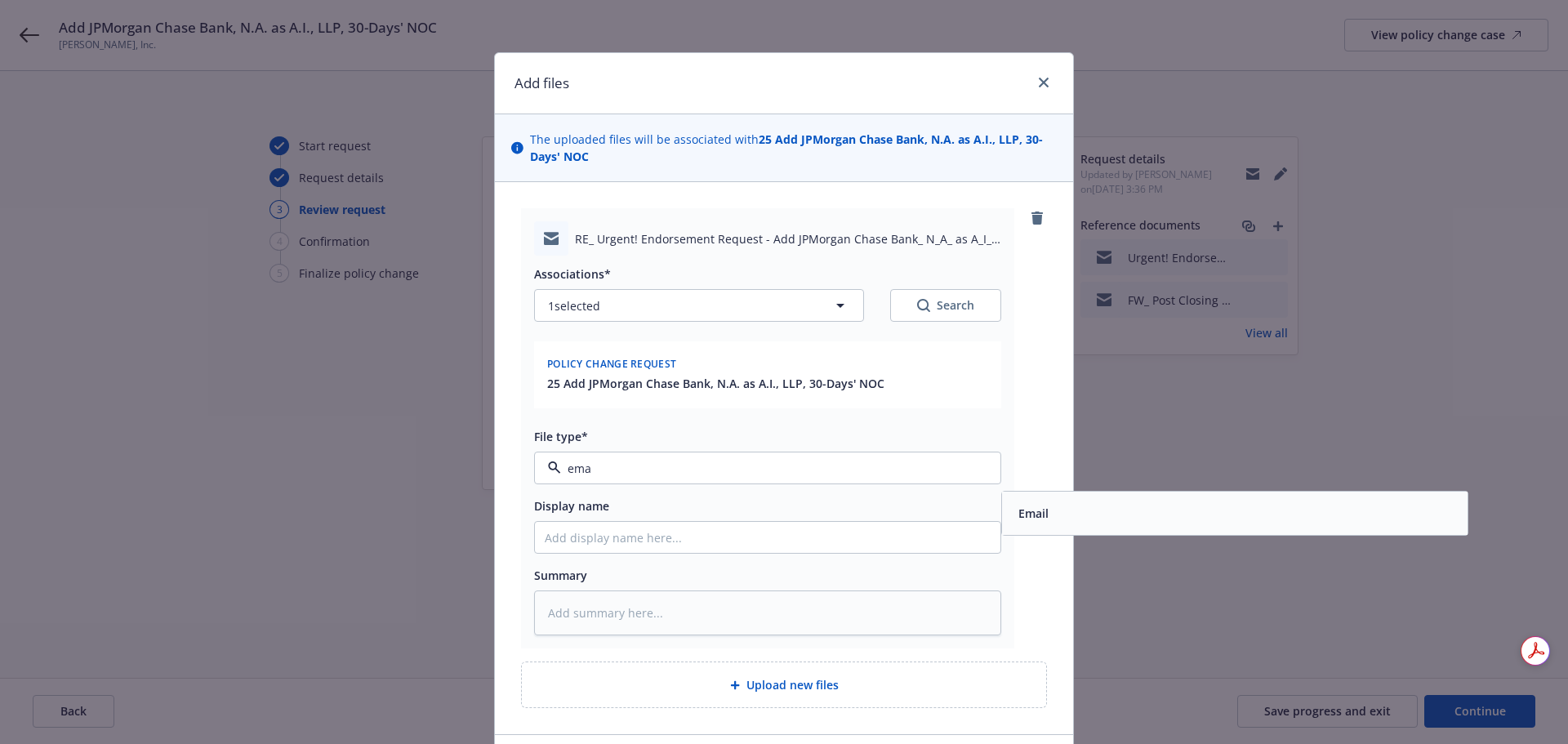
click at [1028, 518] on span "Email" at bounding box center [1033, 513] width 30 height 17
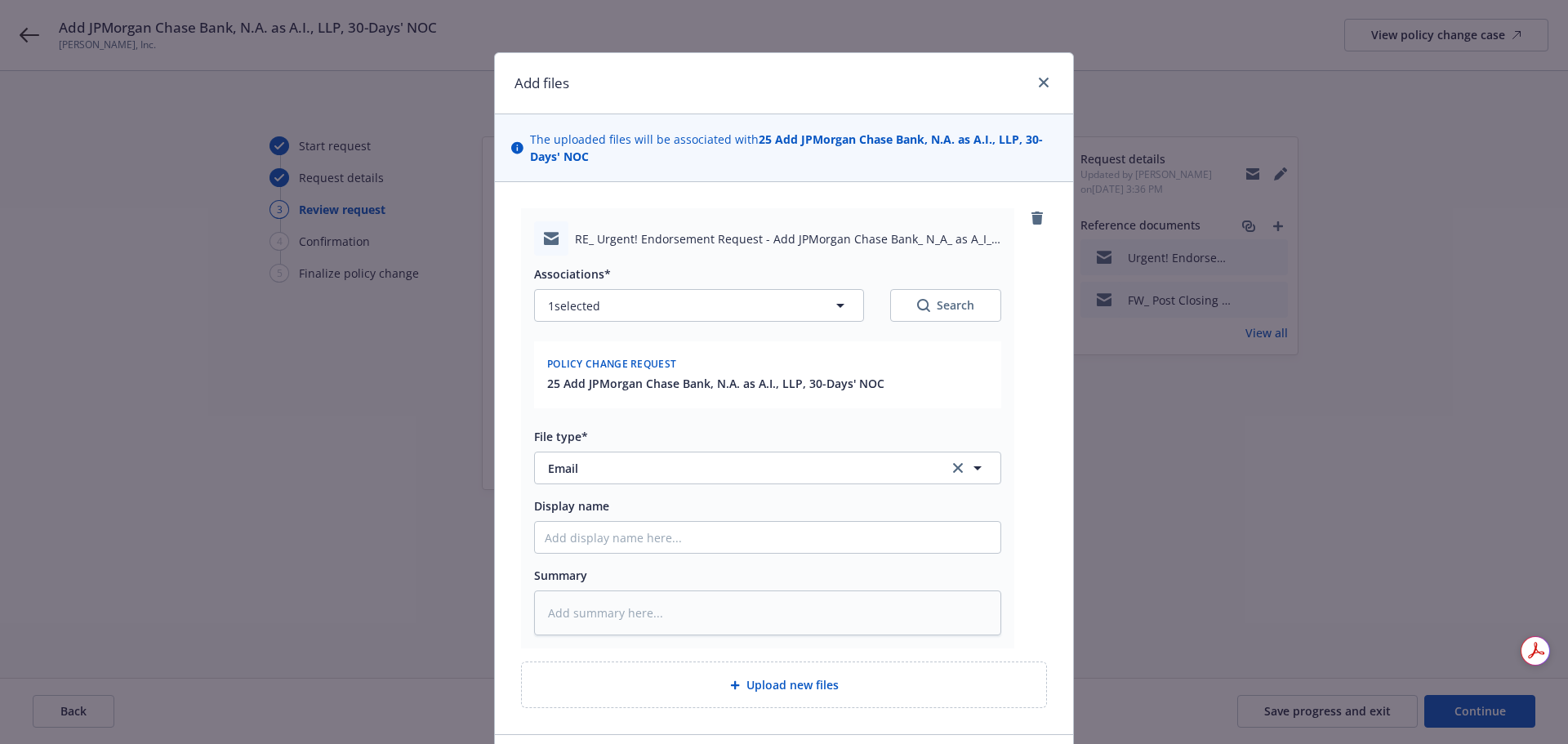
click at [1028, 518] on div "RE_ Urgent! Endorsement Request - Add JPMorgan Chase Bank_ N_A_ as A_I__ LLP_ 3…" at bounding box center [784, 428] width 526 height 440
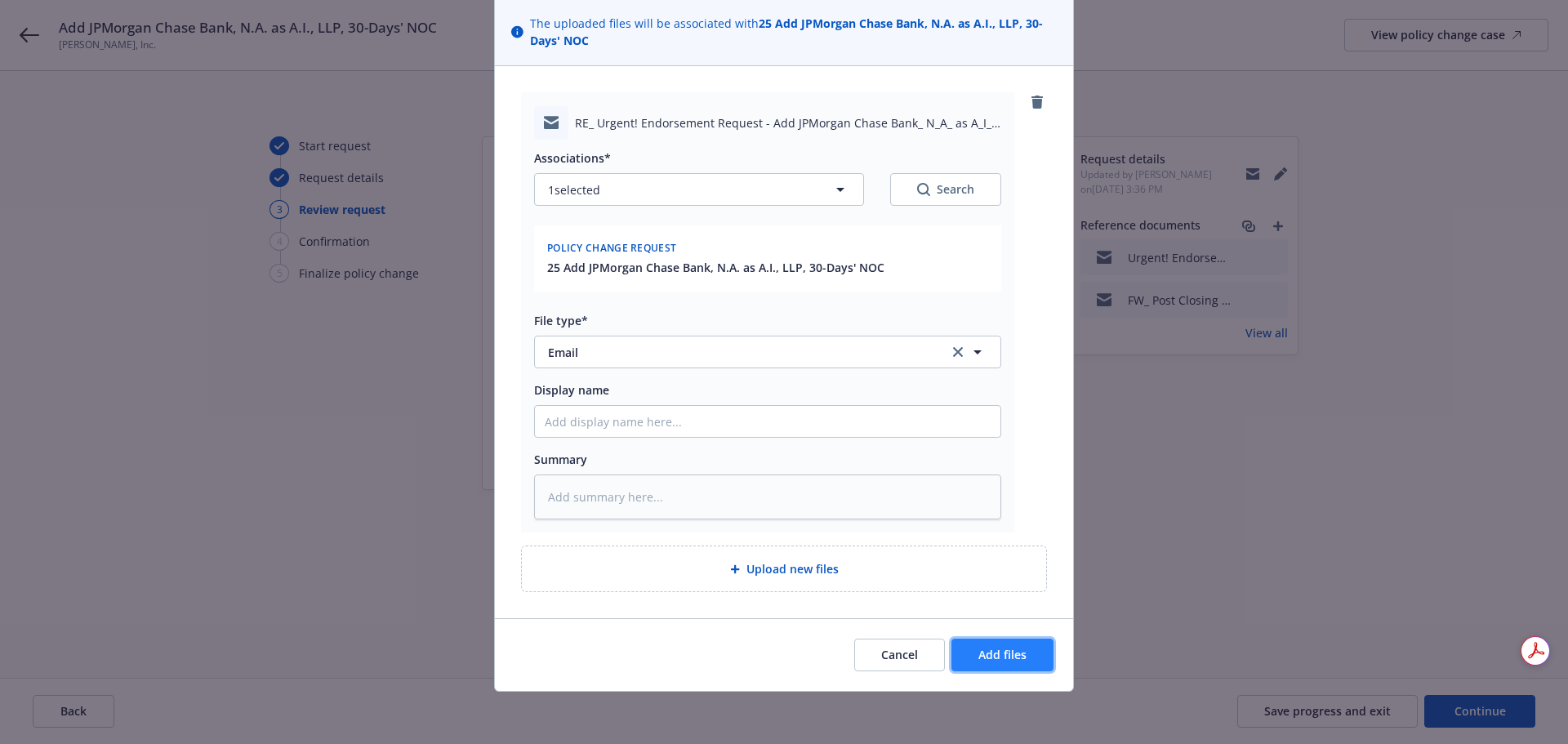
click at [1010, 660] on span "Add files" at bounding box center [1002, 654] width 48 height 15
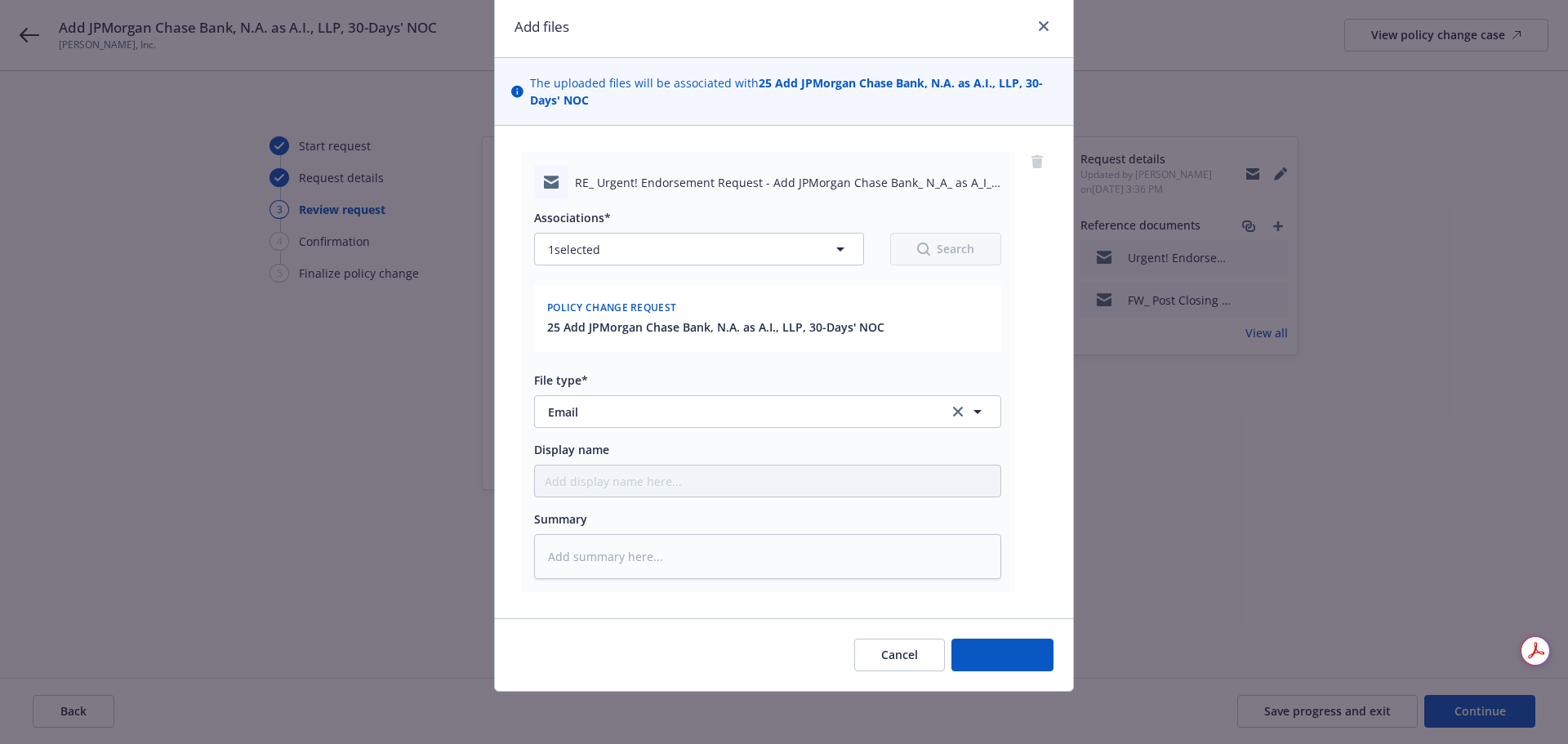
scroll to position [56, 0]
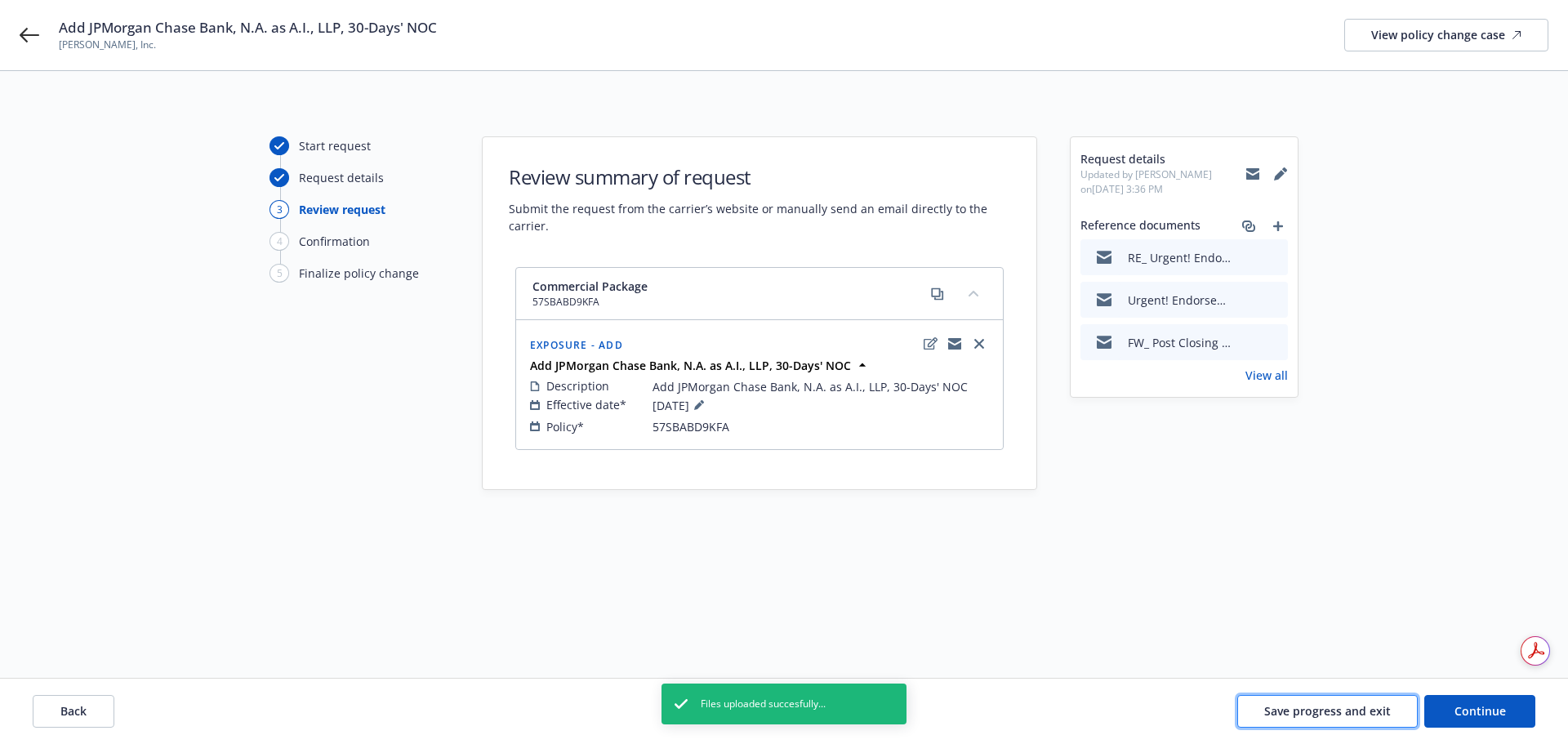
click at [1350, 712] on span "Save progress and exit" at bounding box center [1327, 710] width 127 height 15
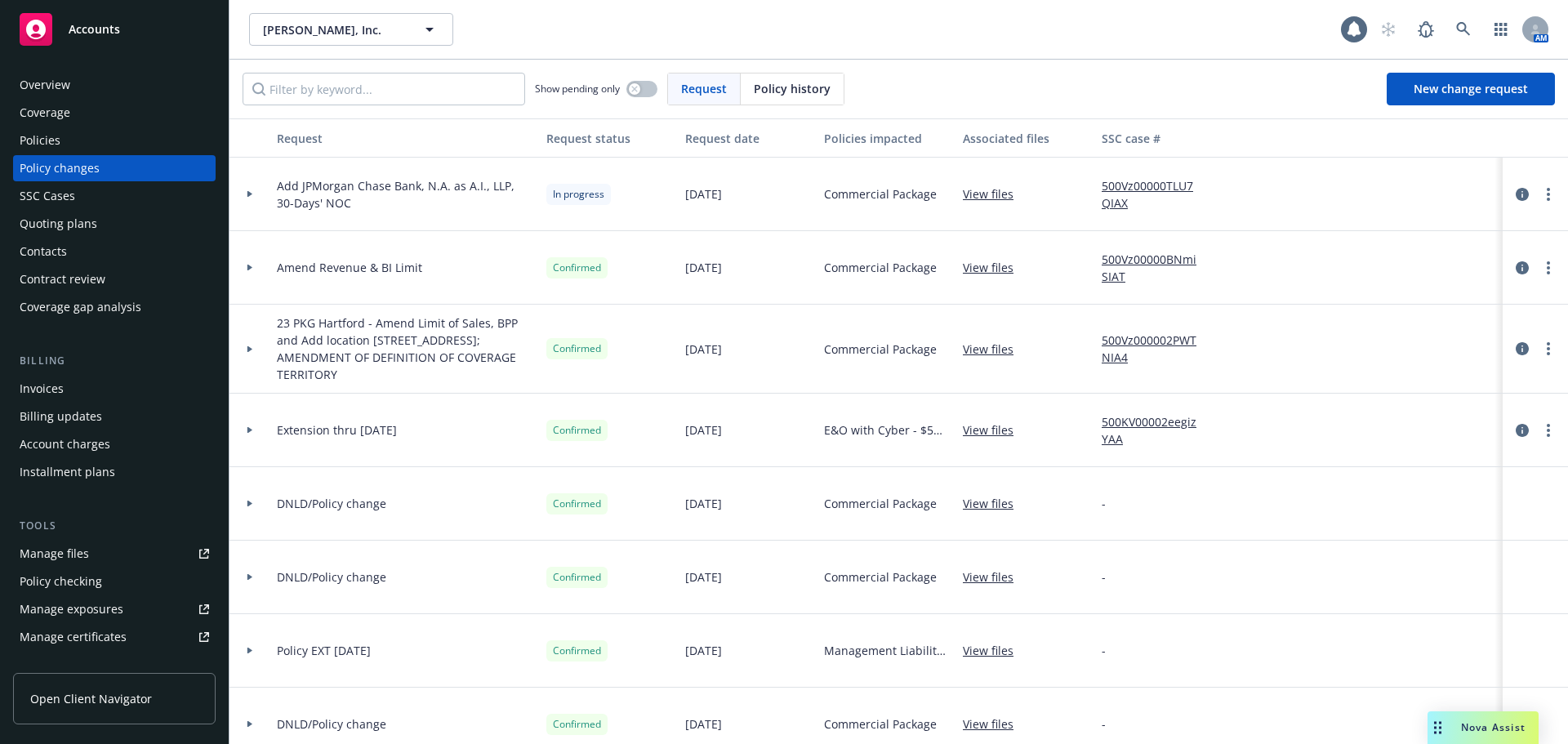
click at [138, 36] on div "Accounts" at bounding box center [115, 29] width 190 height 33
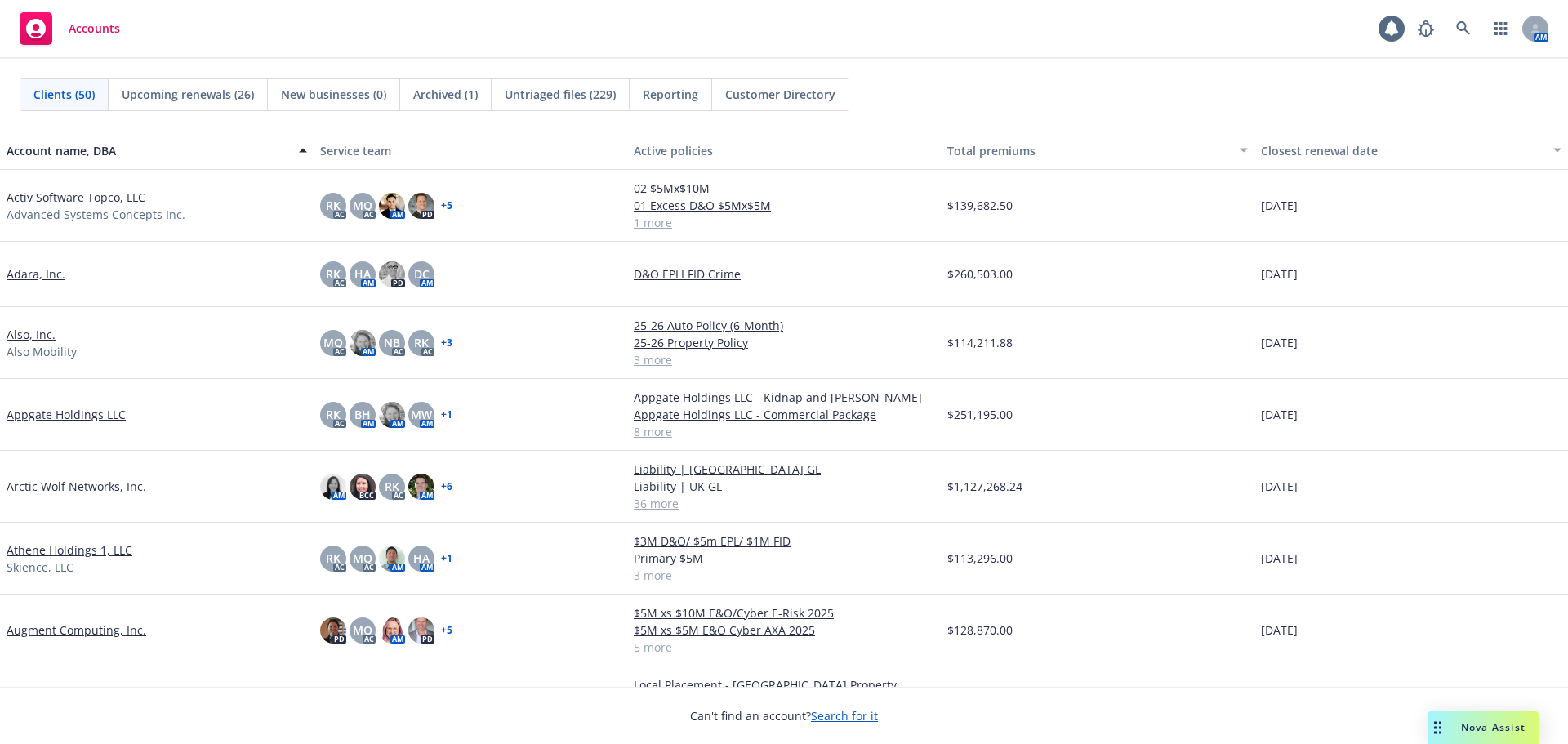
click at [47, 333] on link "Also, Inc." at bounding box center [31, 334] width 49 height 17
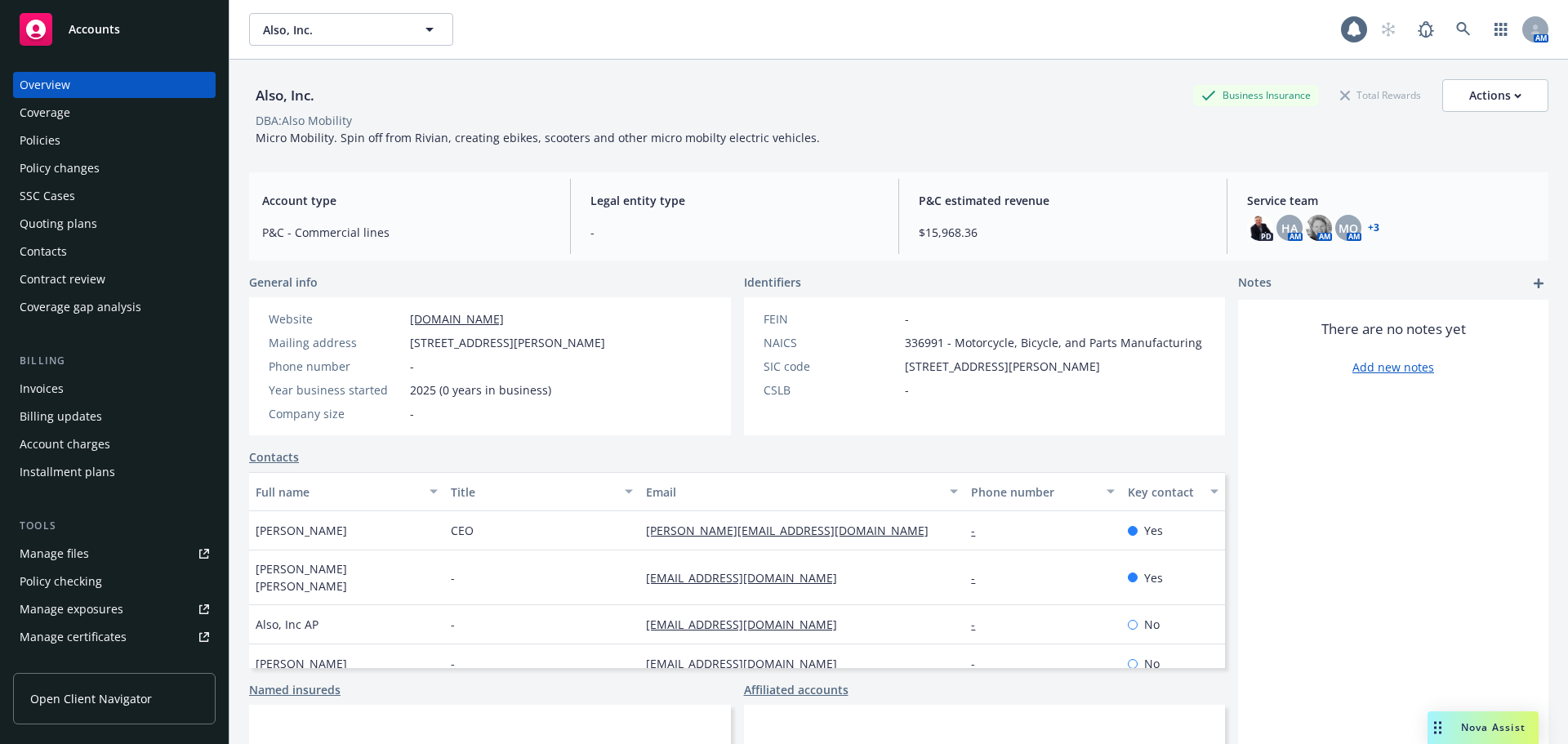
click at [123, 170] on div "Policy changes" at bounding box center [115, 168] width 190 height 26
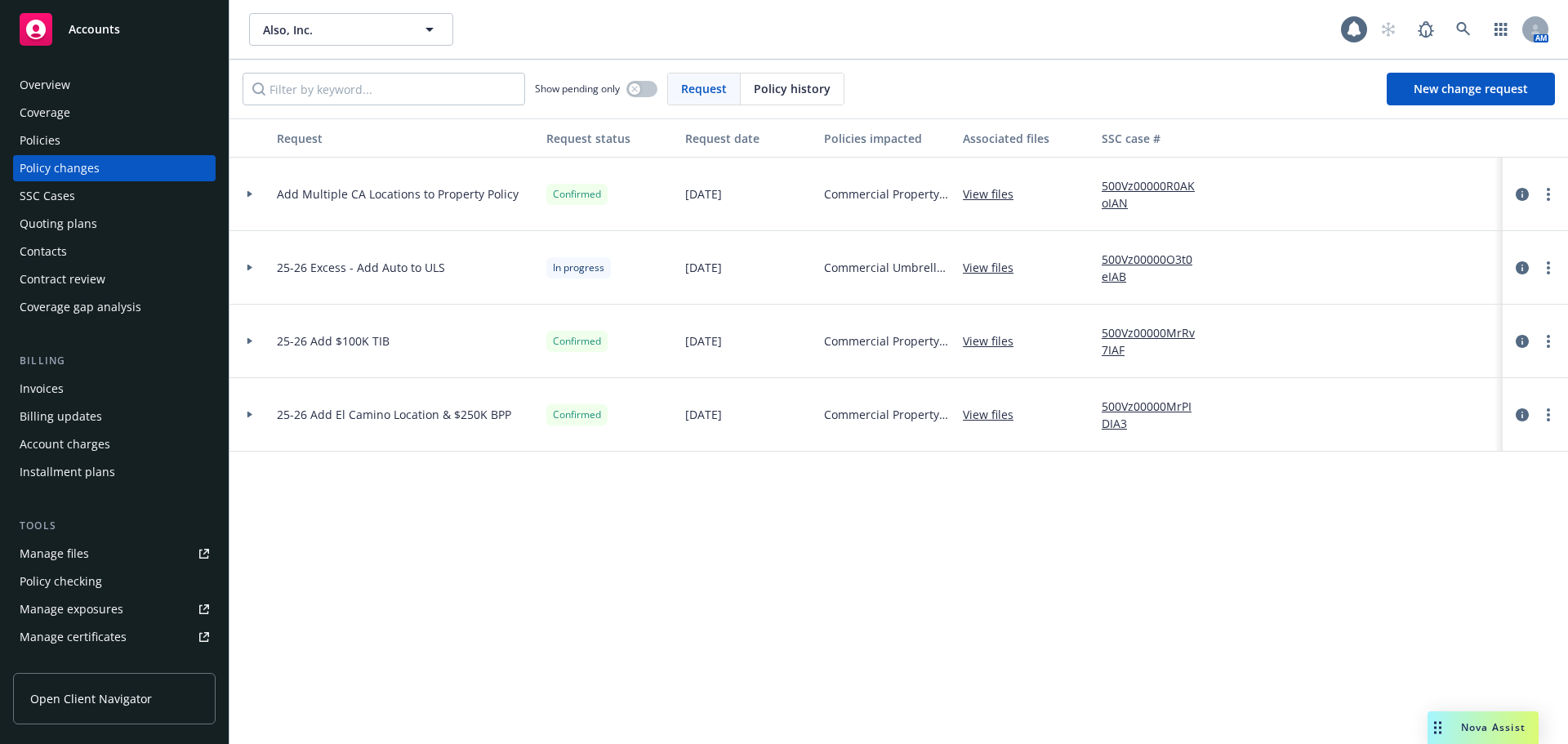
click at [979, 271] on link "View files" at bounding box center [995, 267] width 64 height 17
click at [57, 143] on div "Policies" at bounding box center [40, 140] width 41 height 26
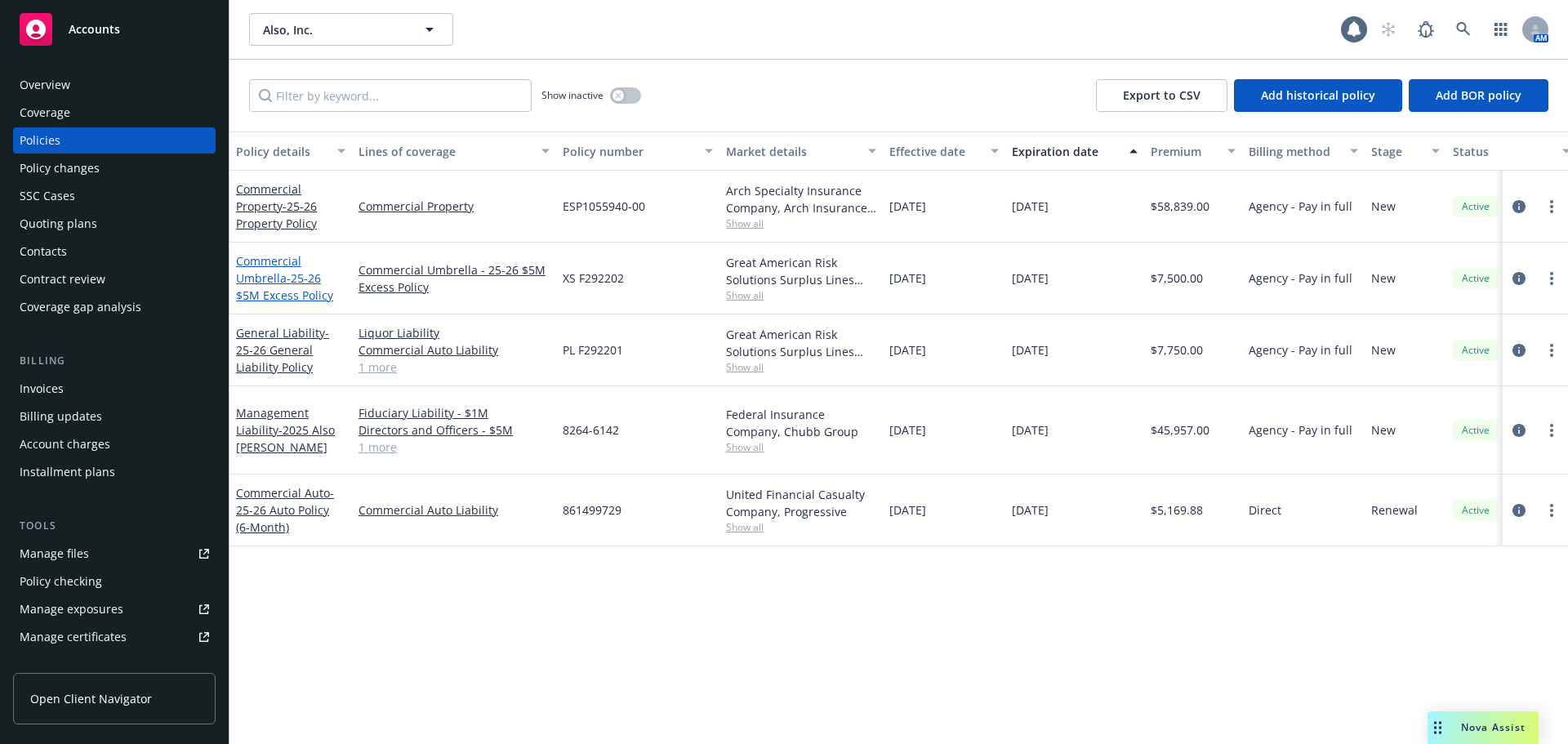
click at [291, 280] on span "- 25-26 $5M Excess Policy" at bounding box center [284, 287] width 97 height 33
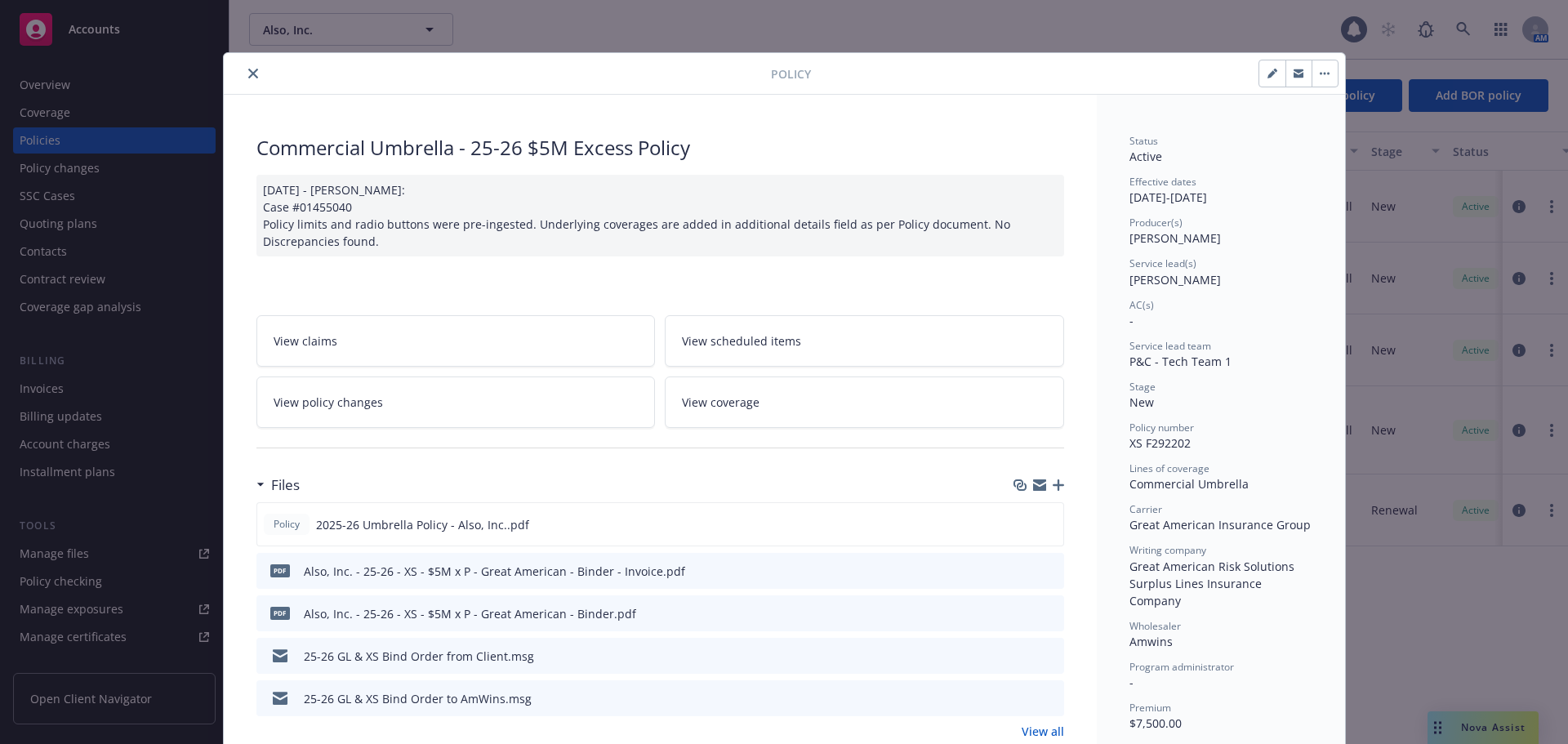
click at [1053, 487] on icon "button" at bounding box center [1058, 484] width 12 height 12
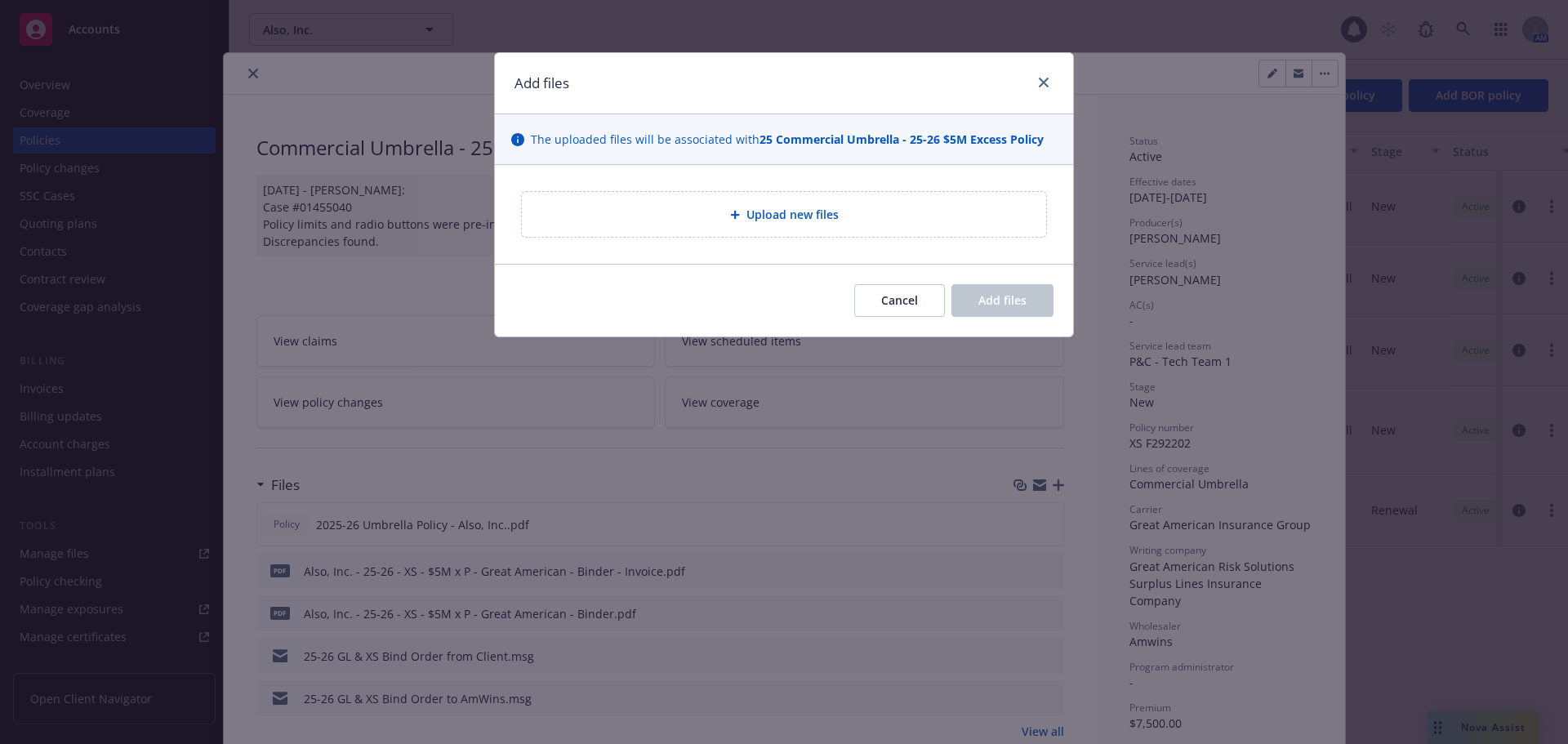
type textarea "x"
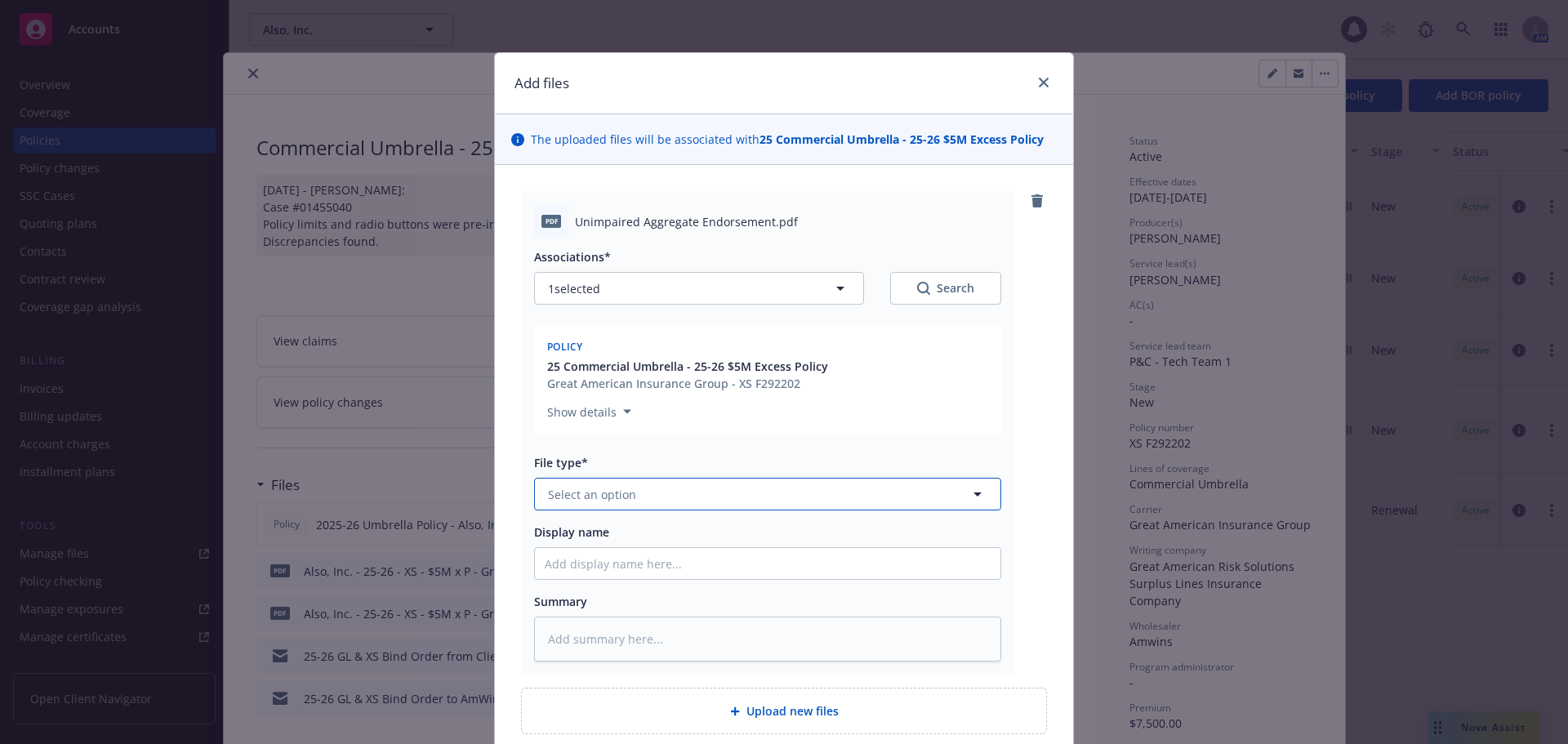
click at [593, 499] on span "Select an option" at bounding box center [591, 494] width 88 height 17
type input "end"
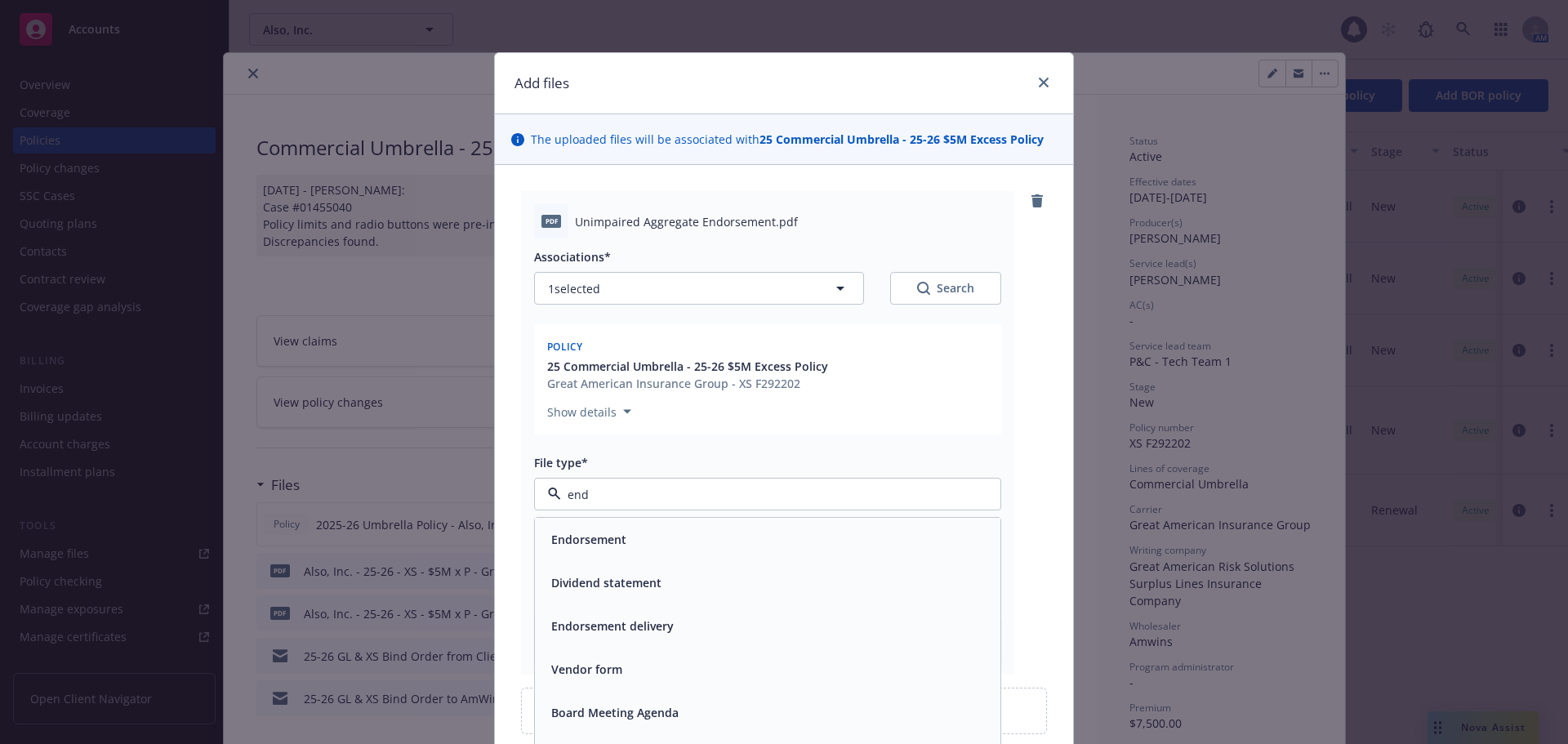
click at [587, 542] on span "Endorsement" at bounding box center [589, 539] width 75 height 17
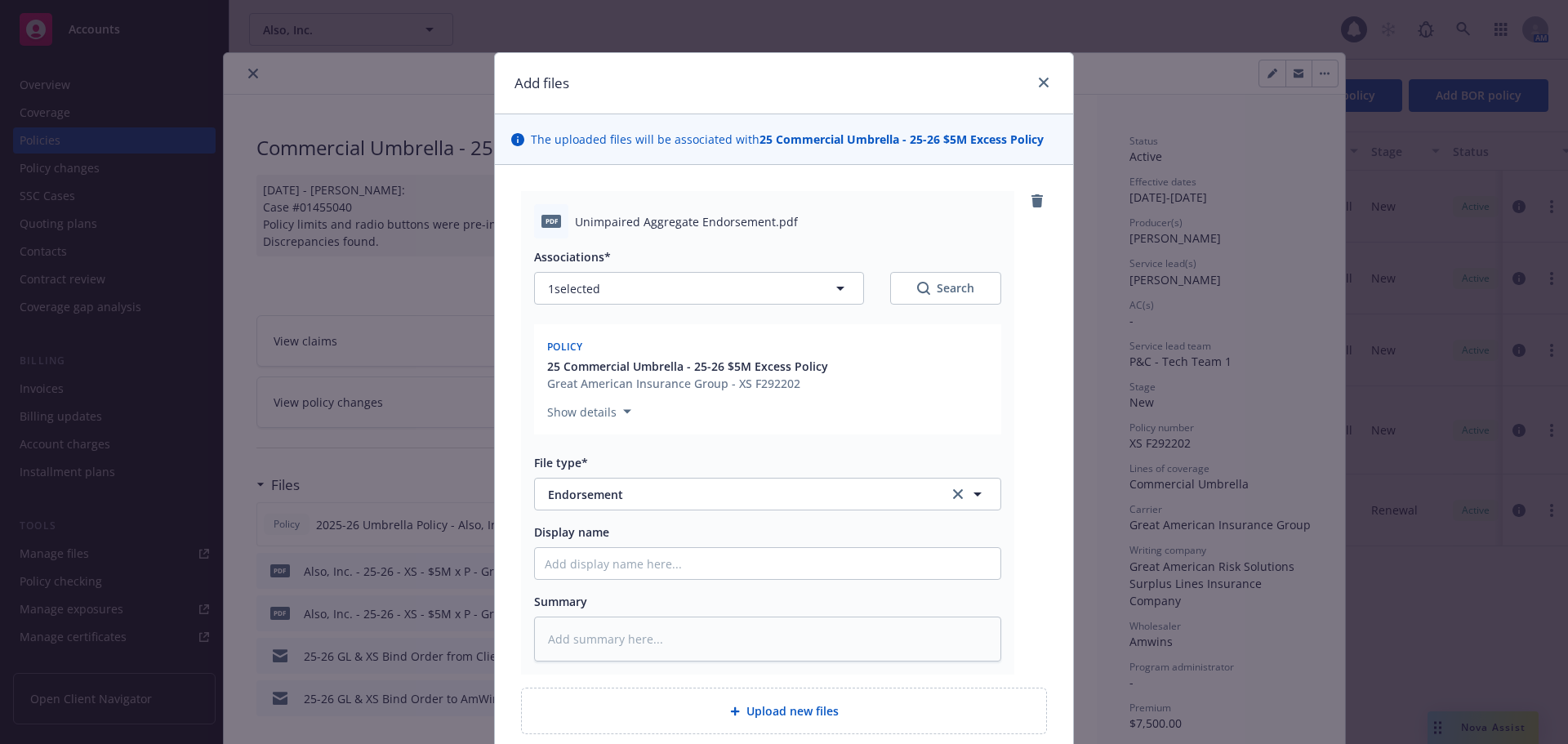
click at [906, 384] on div "25 Commercial Umbrella - 25-26 $5M Excess Policy Great American Insurance Group…" at bounding box center [767, 375] width 447 height 35
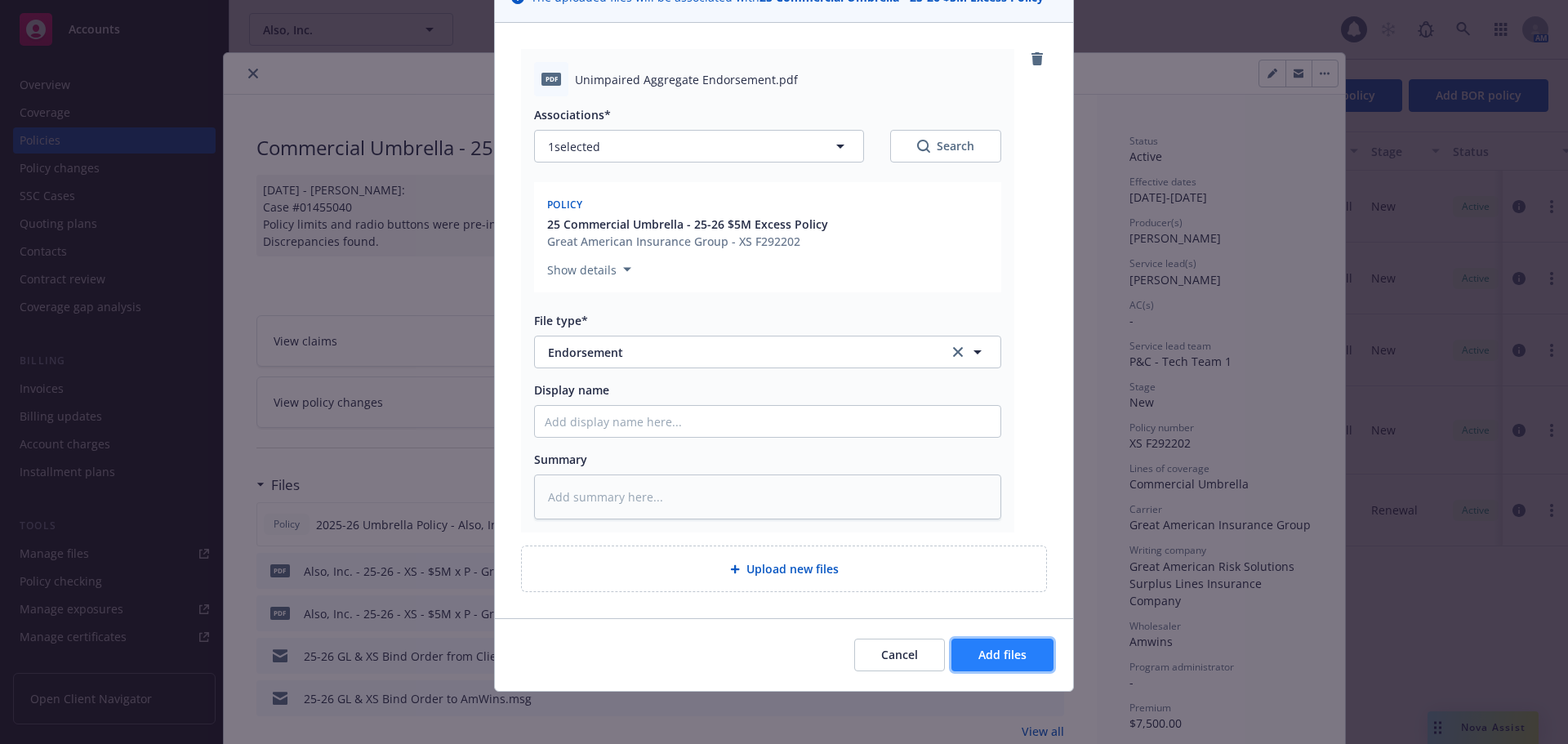
click at [998, 664] on button "Add files" at bounding box center [1002, 655] width 102 height 33
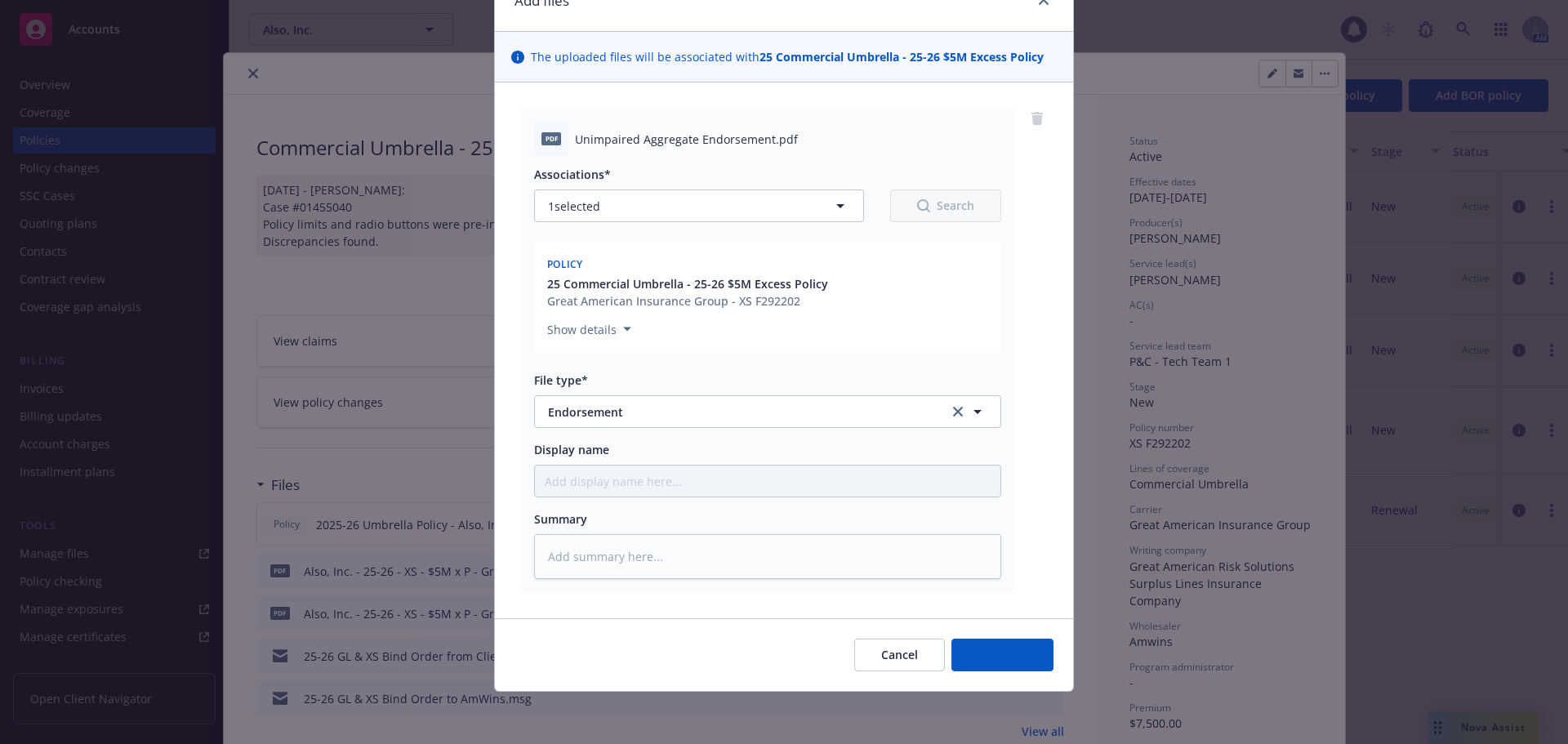
scroll to position [83, 0]
type textarea "x"
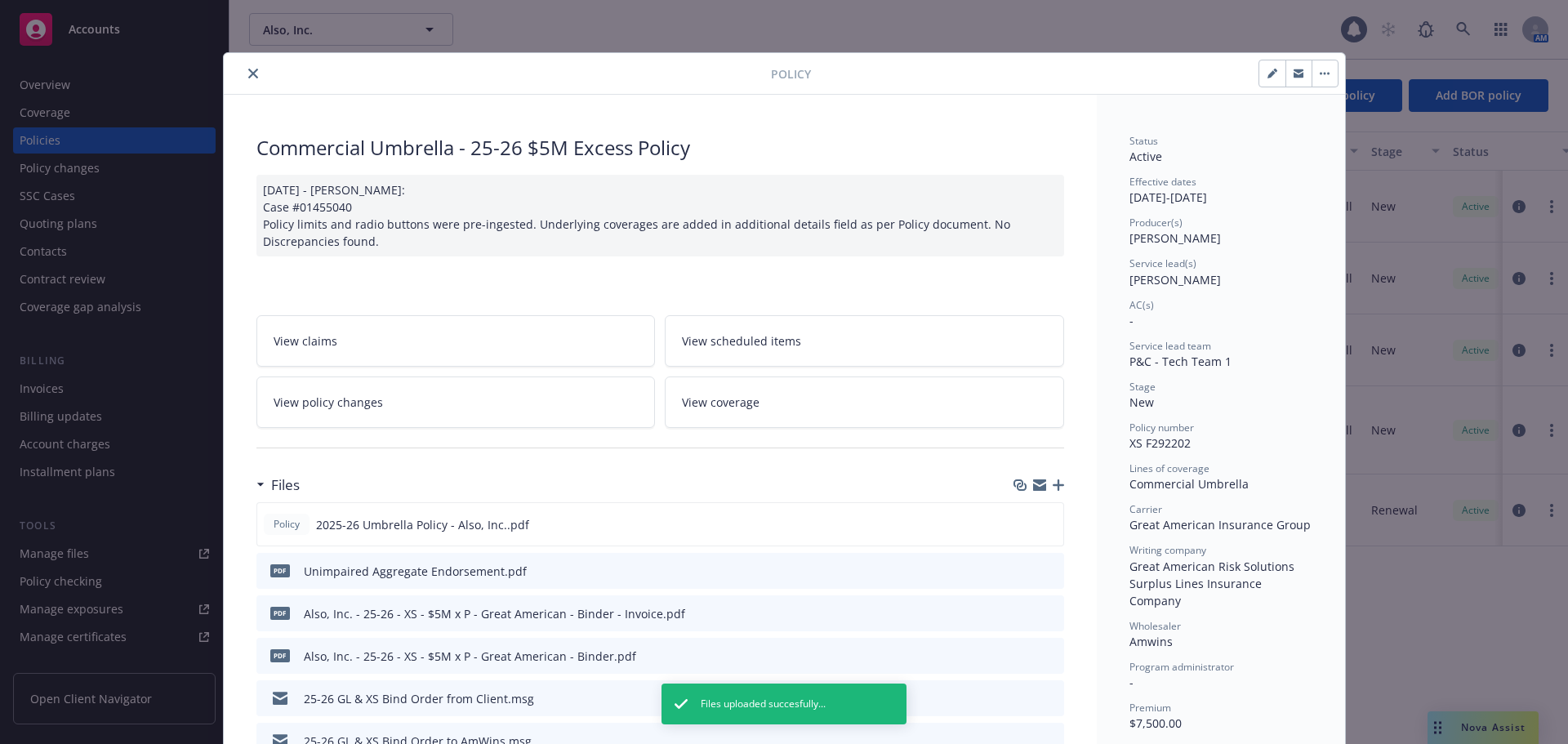
click at [248, 73] on icon "close" at bounding box center [252, 73] width 10 height 10
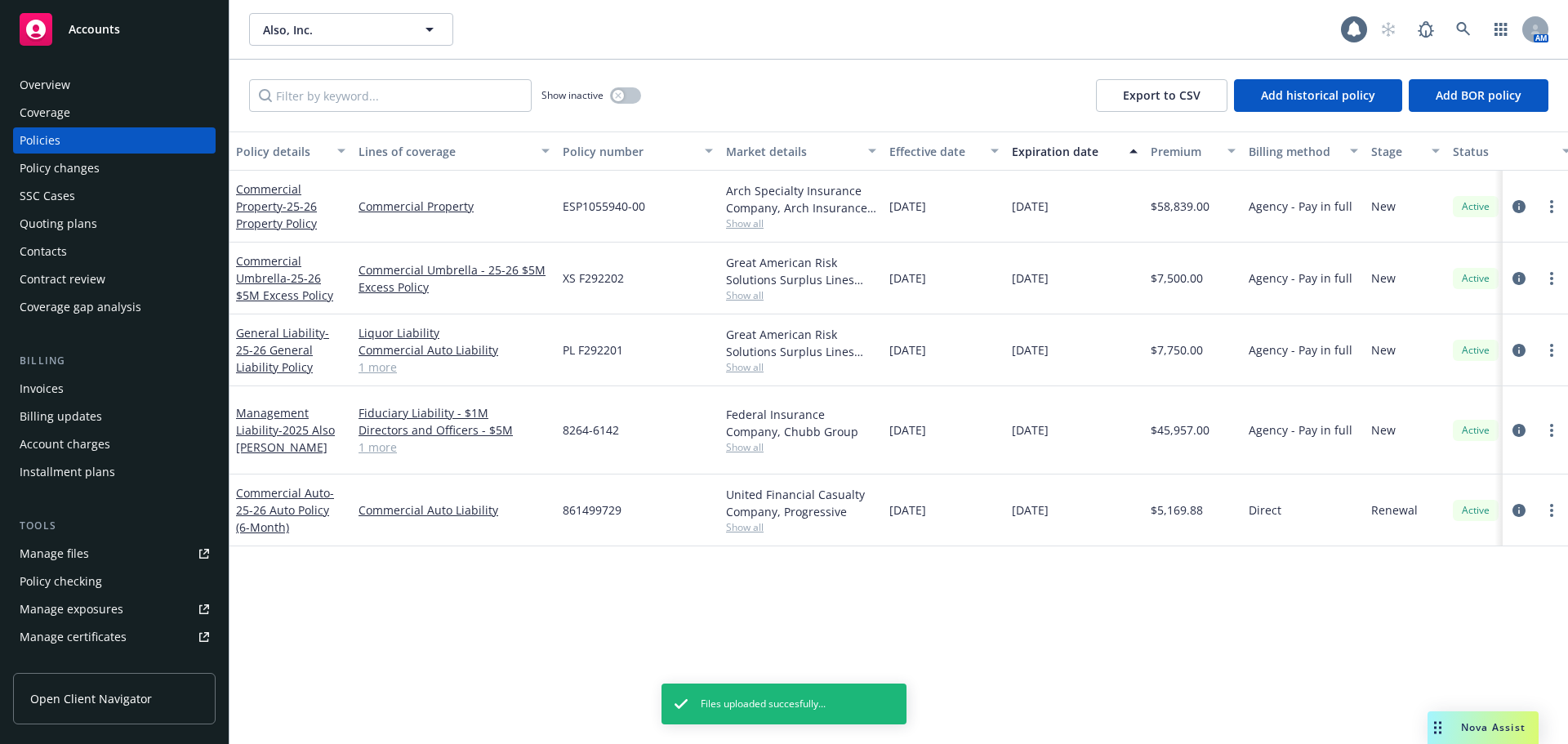
click at [169, 36] on div "Accounts" at bounding box center [115, 29] width 190 height 33
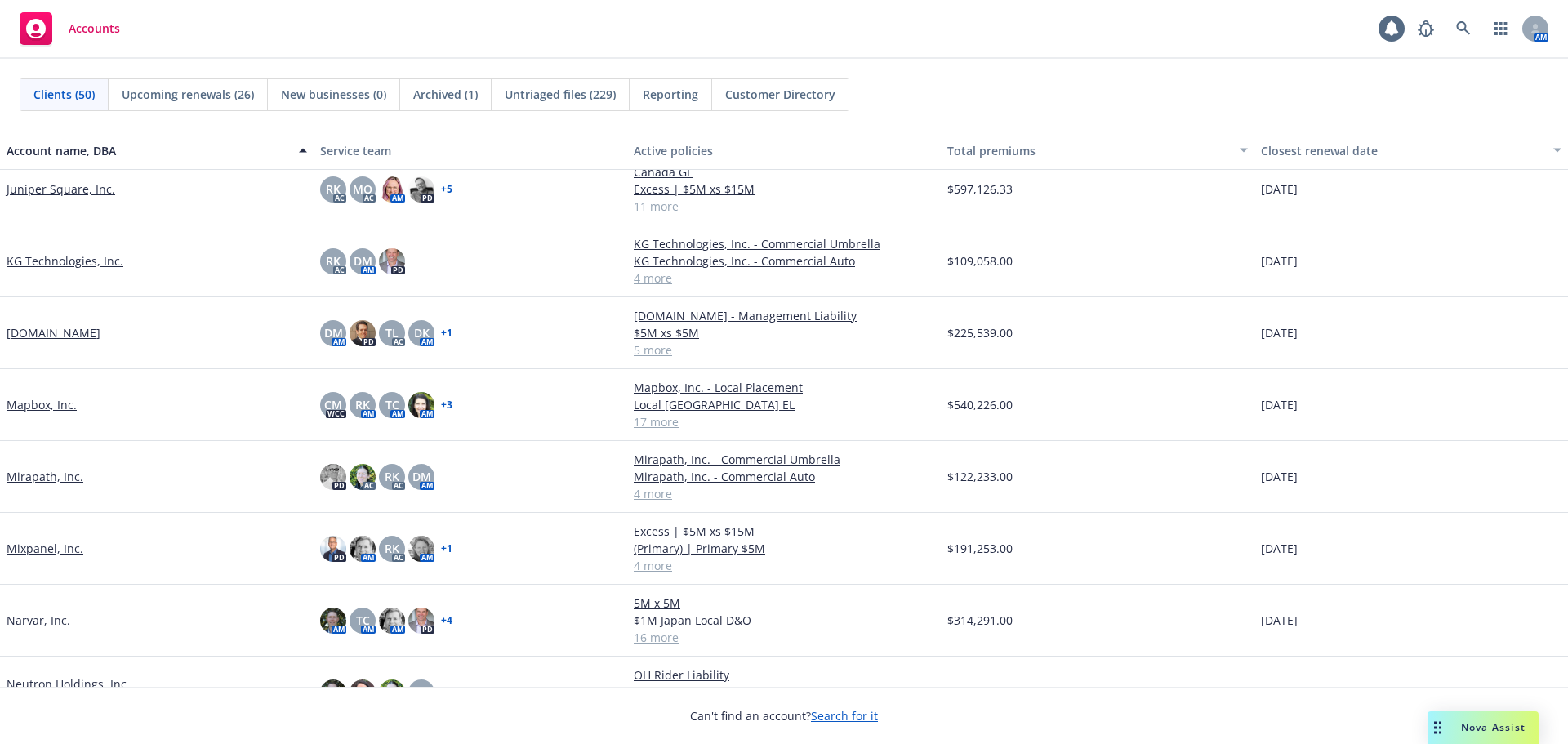
scroll to position [1551, 0]
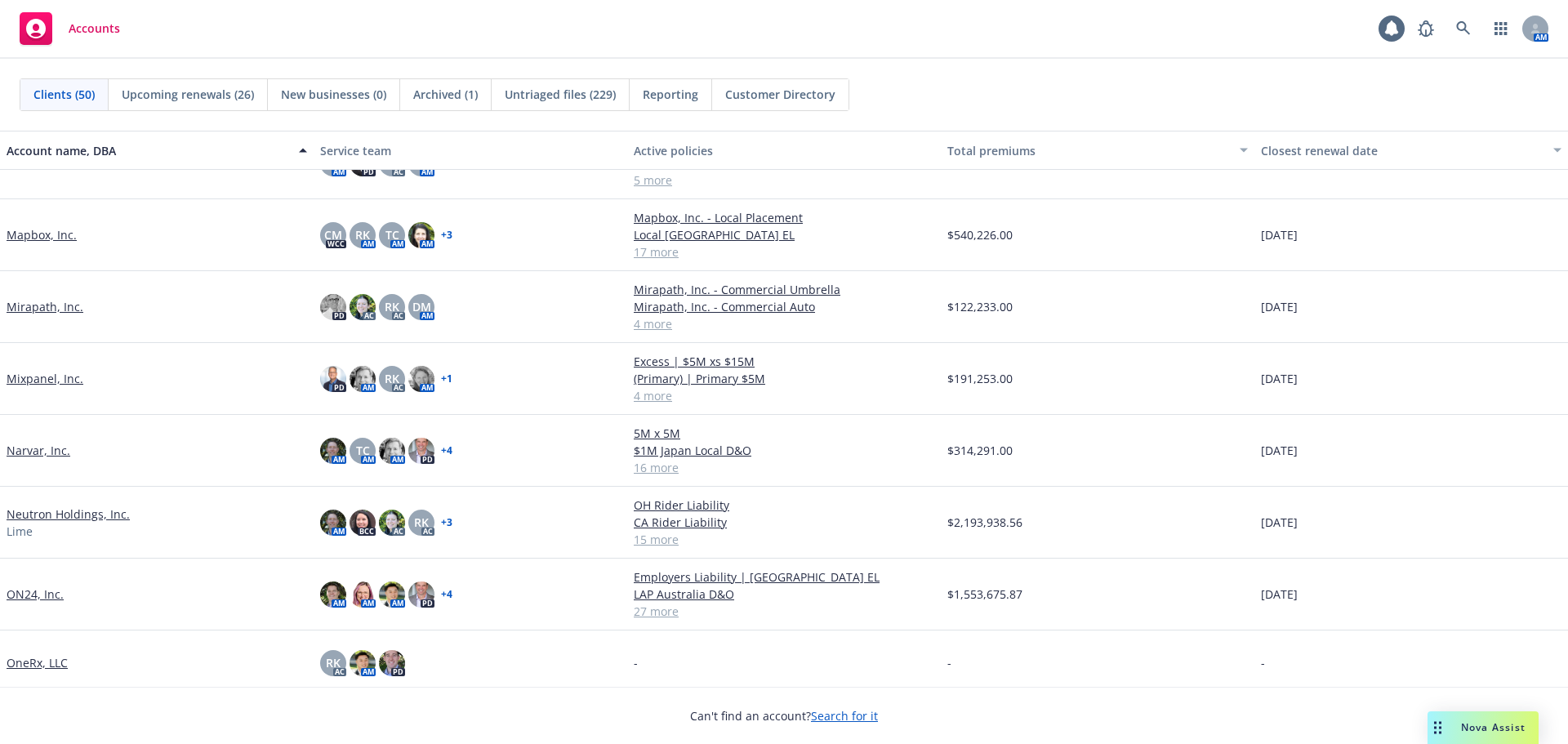
click at [36, 371] on link "Mixpanel, Inc." at bounding box center [45, 378] width 77 height 17
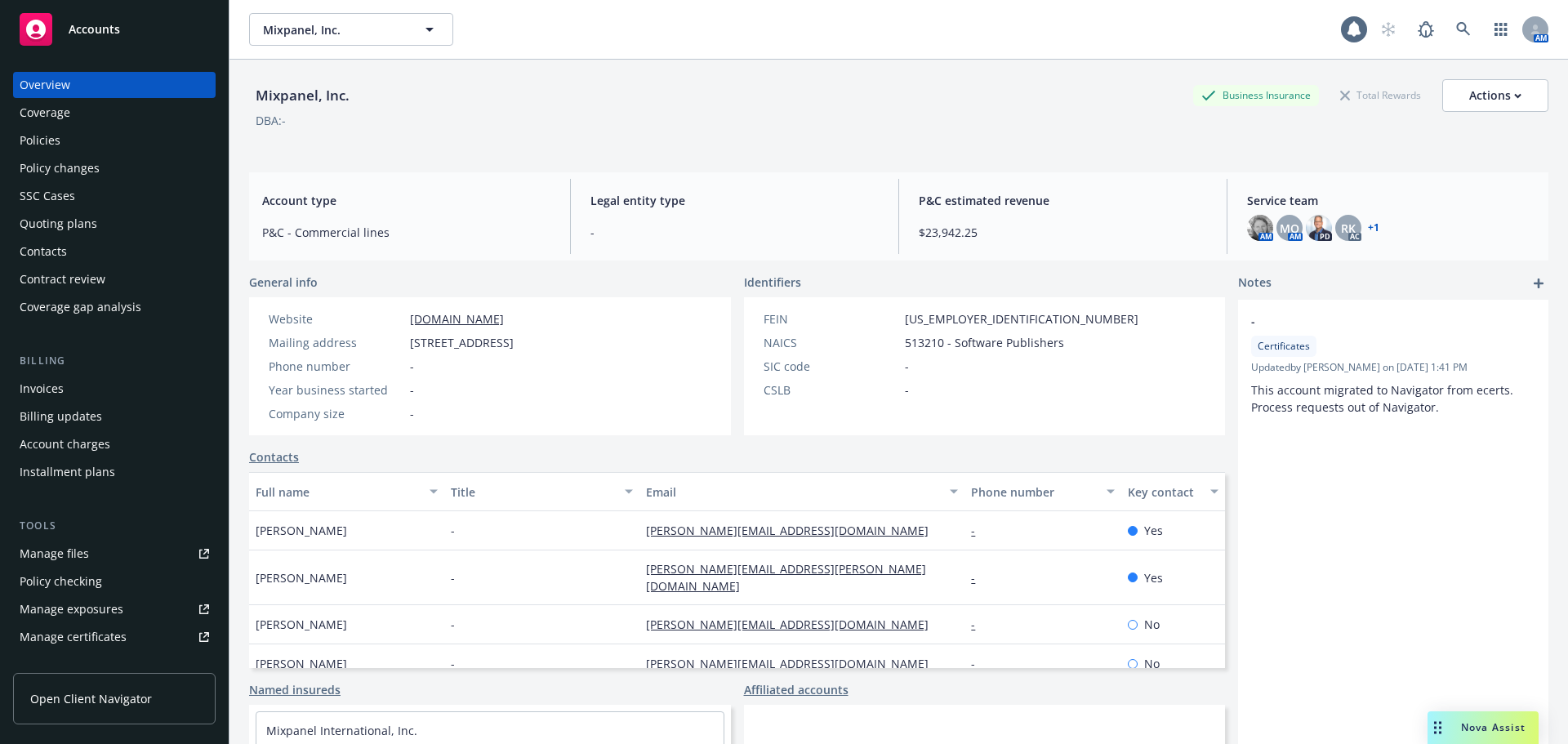
click at [77, 133] on div "Policies" at bounding box center [115, 140] width 190 height 26
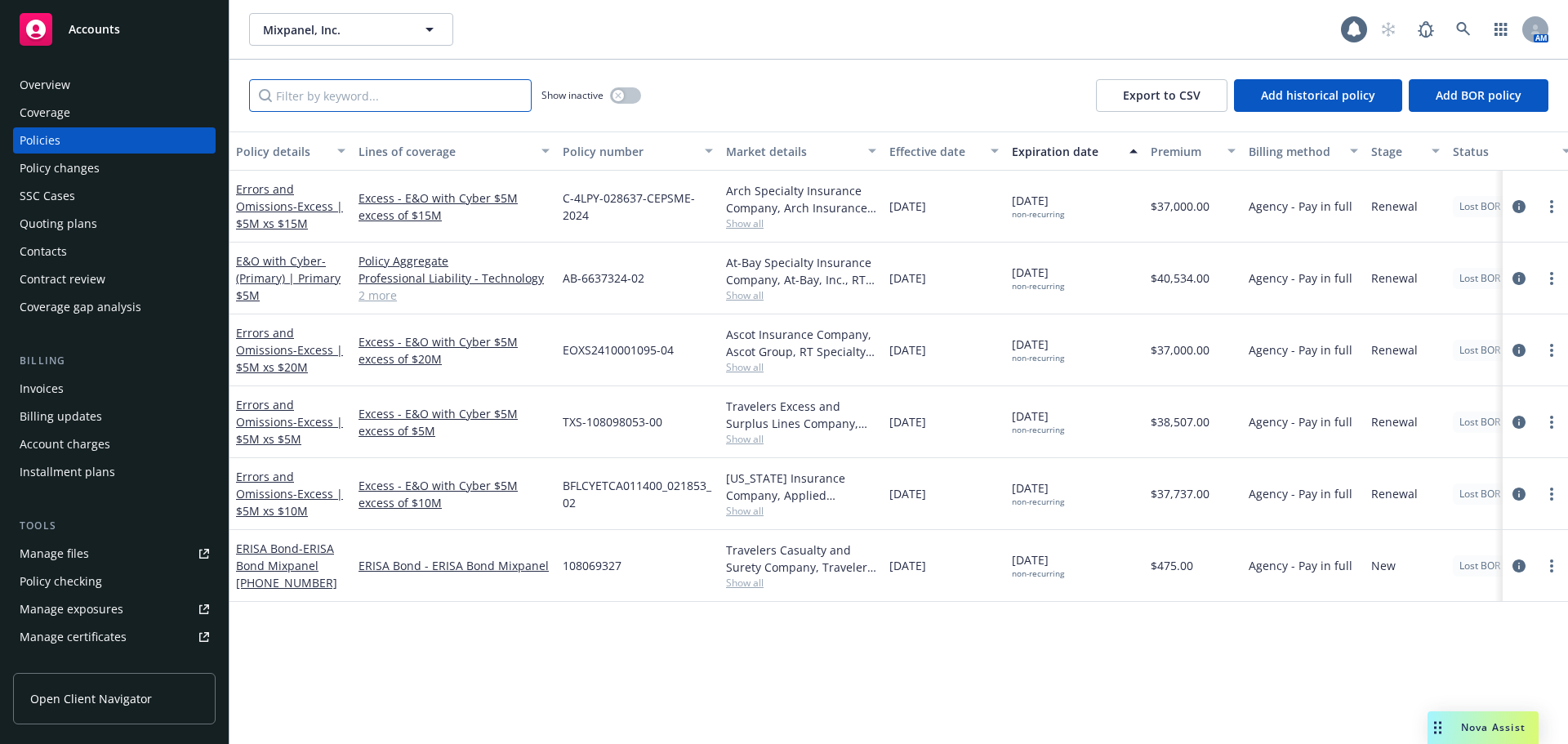
click at [374, 90] on input "Filter by keyword..." at bounding box center [390, 96] width 282 height 33
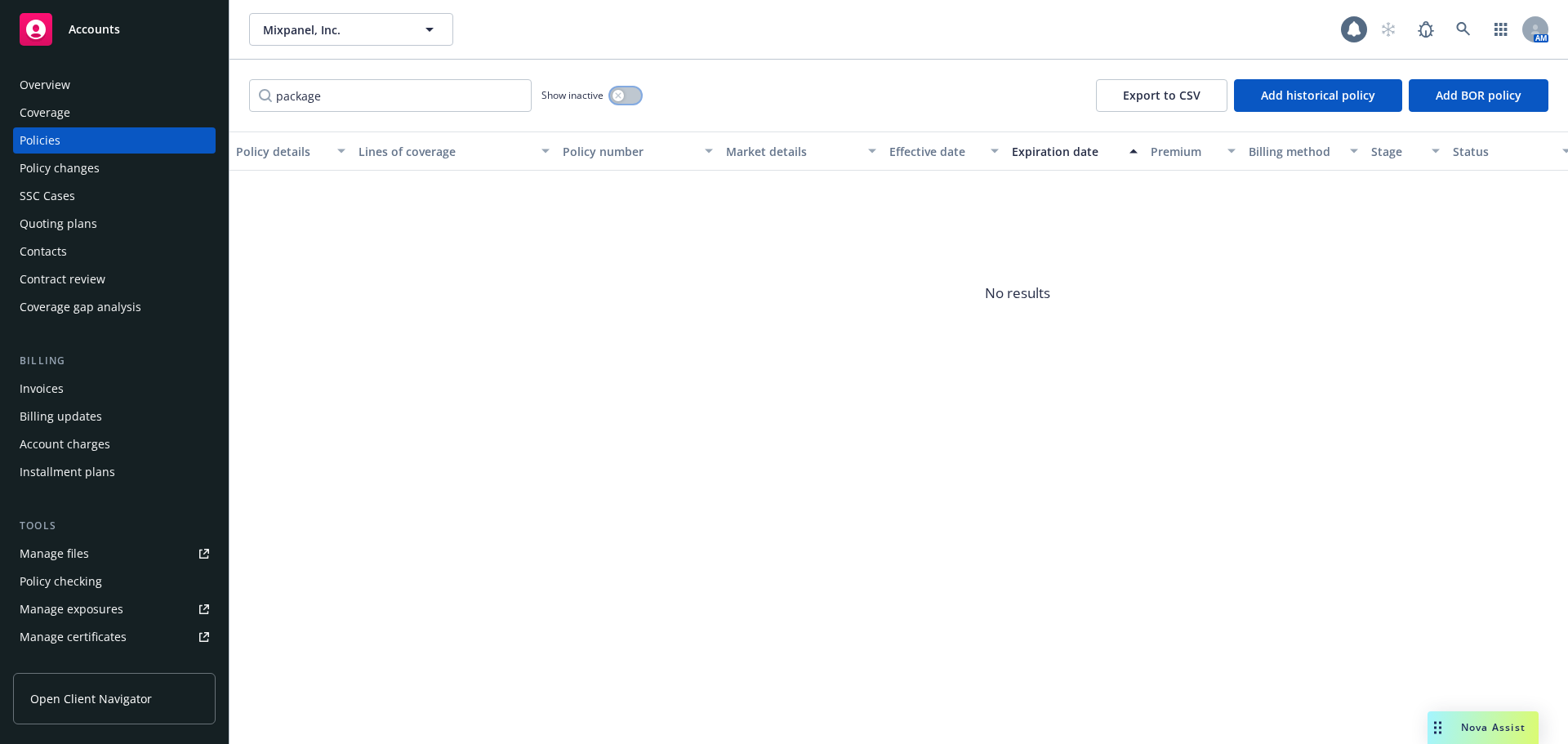
click at [621, 95] on icon "button" at bounding box center [618, 95] width 6 height 6
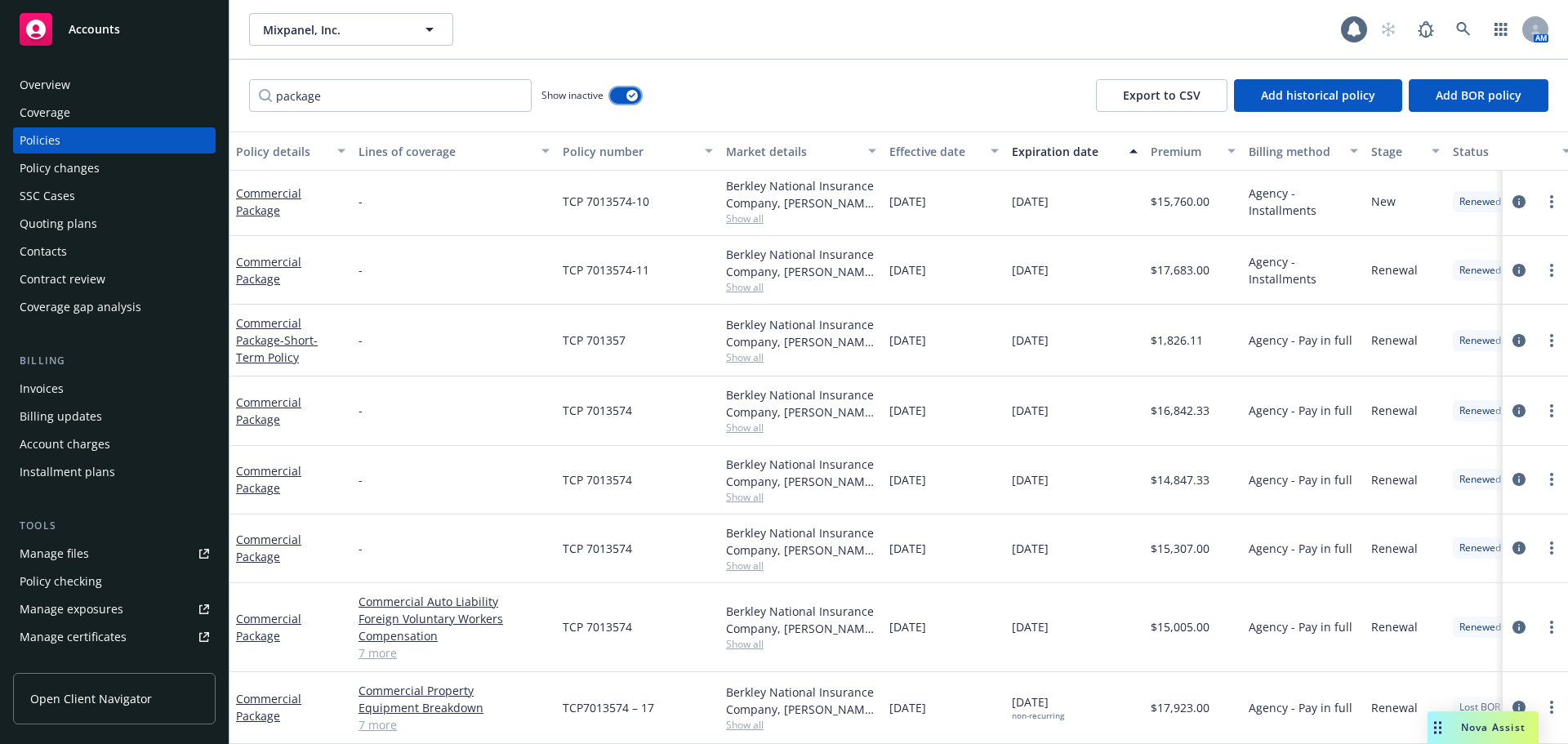
scroll to position [84, 0]
drag, startPoint x: 272, startPoint y: 98, endPoint x: 220, endPoint y: 105, distance: 52.5
click at [220, 105] on div "Accounts Overview Coverage Policies Policy changes SSC Cases Quoting plans Cont…" at bounding box center [784, 372] width 1568 height 744
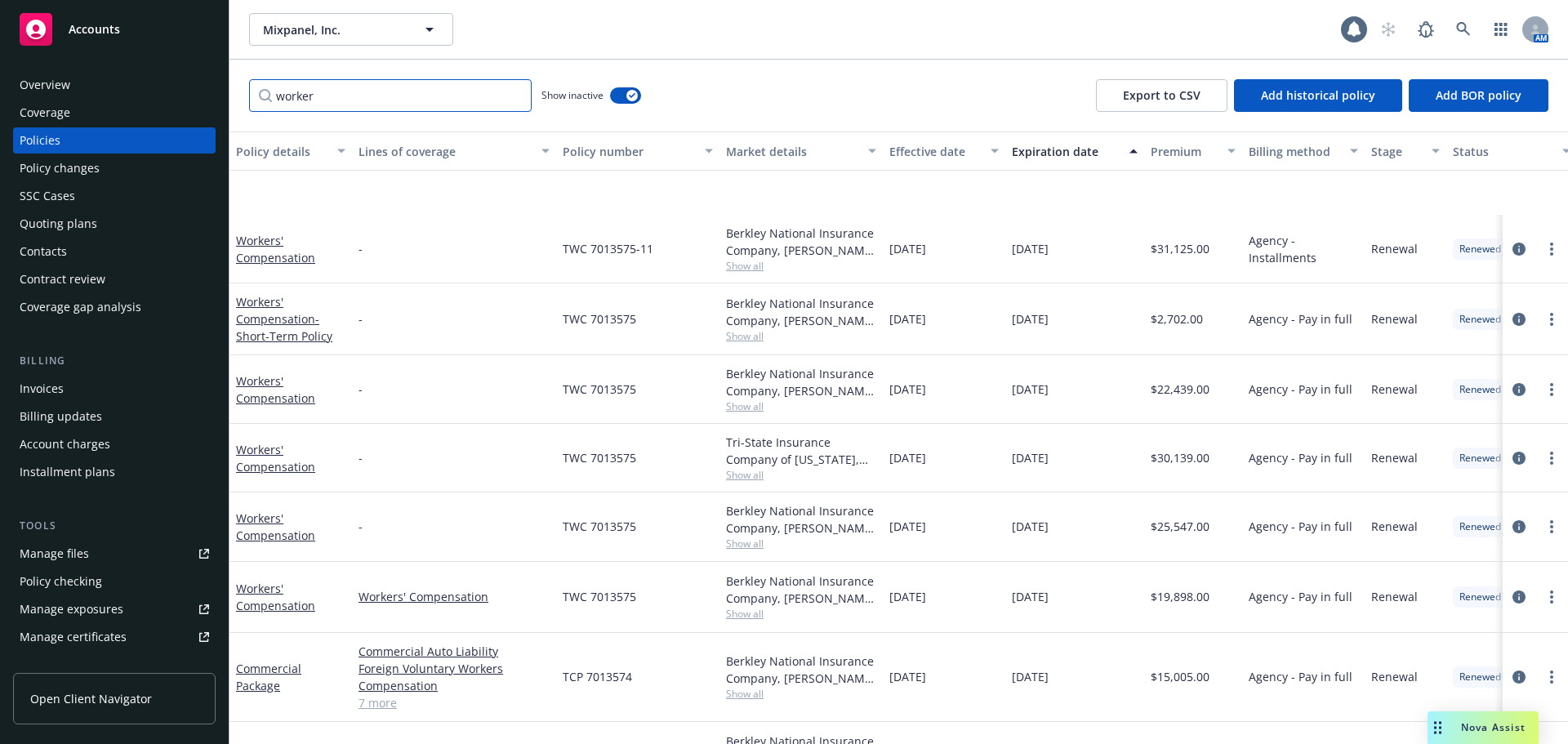
scroll to position [219, 0]
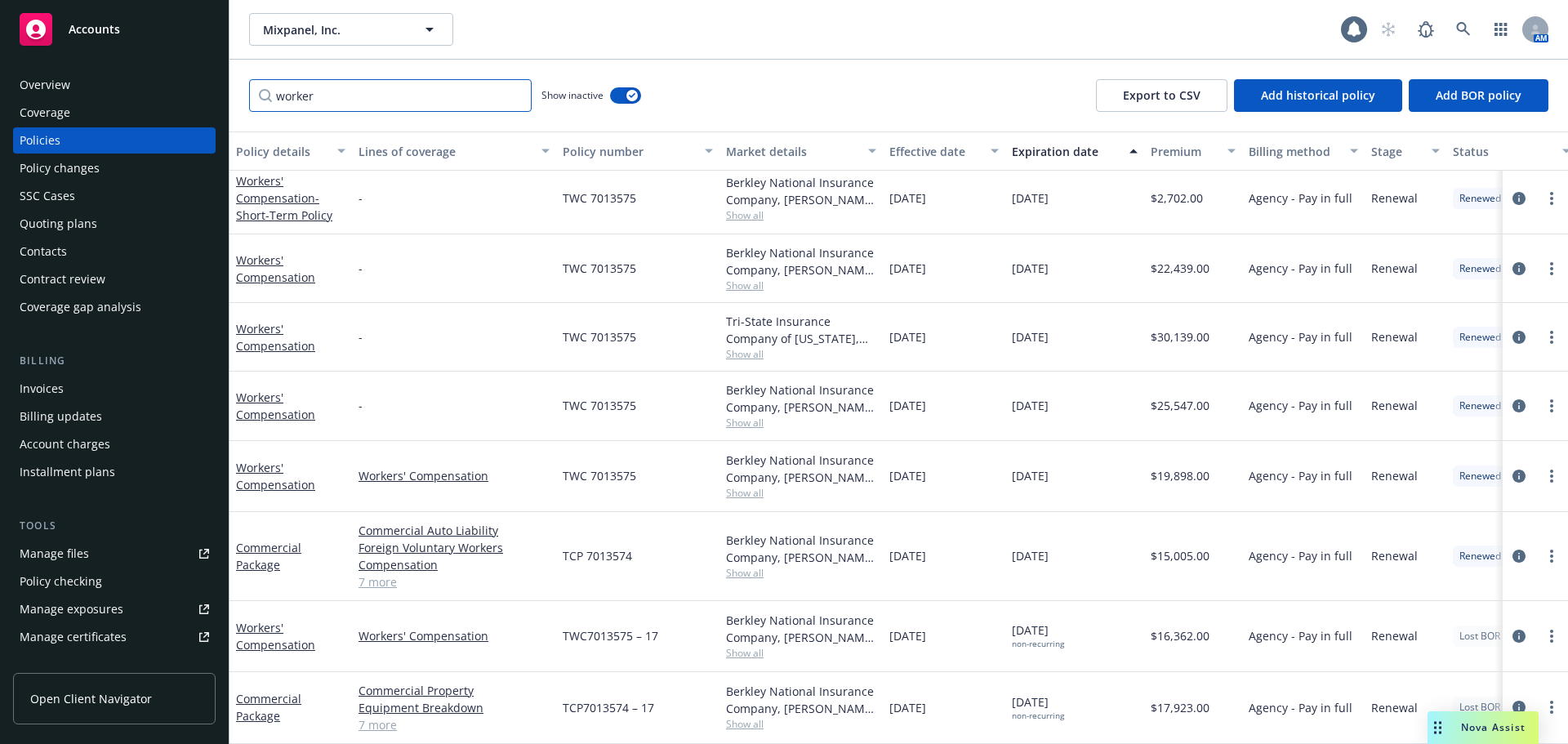
type input "worker"
click at [633, 91] on div "button" at bounding box center [631, 96] width 12 height 12
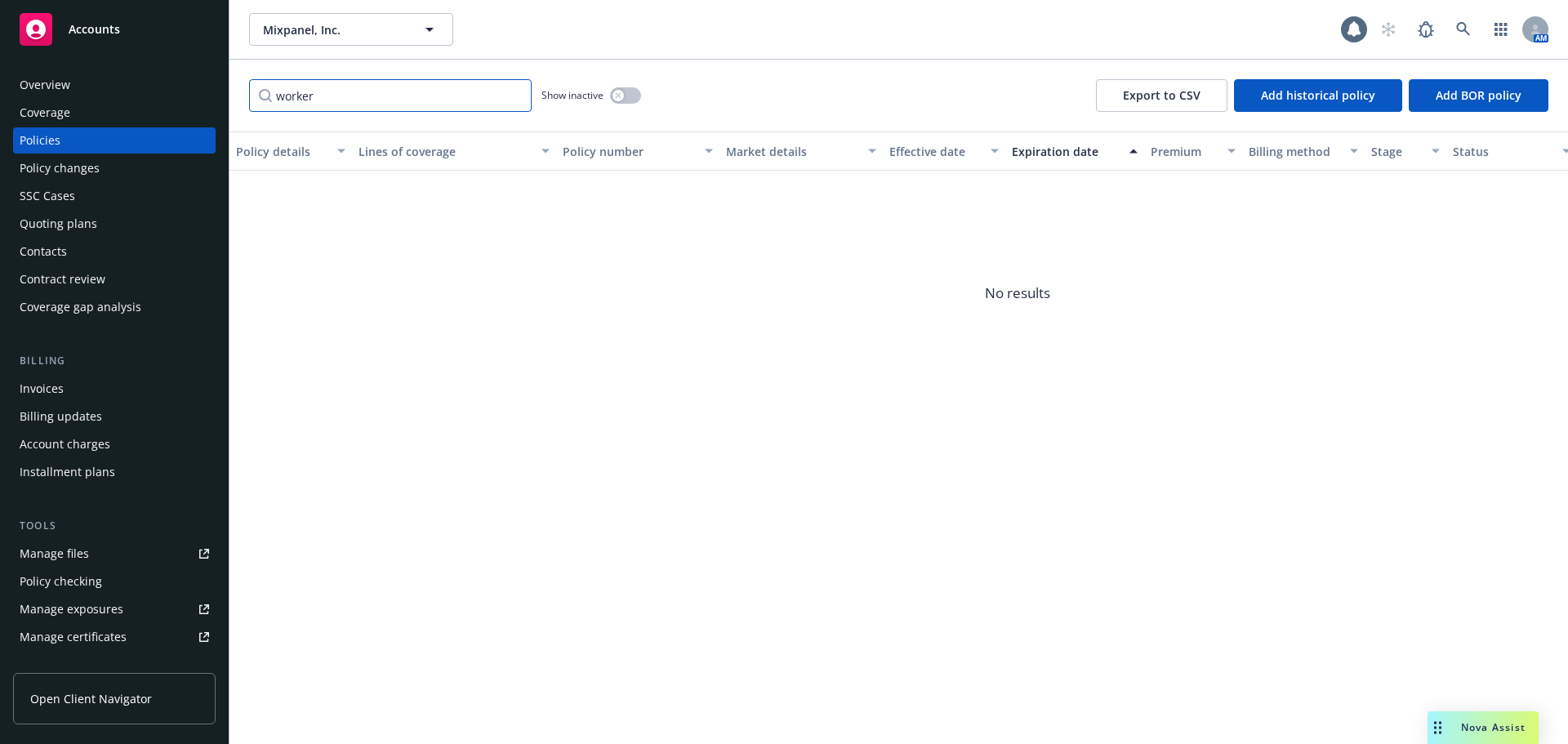
click at [516, 97] on input "worker" at bounding box center [390, 96] width 282 height 33
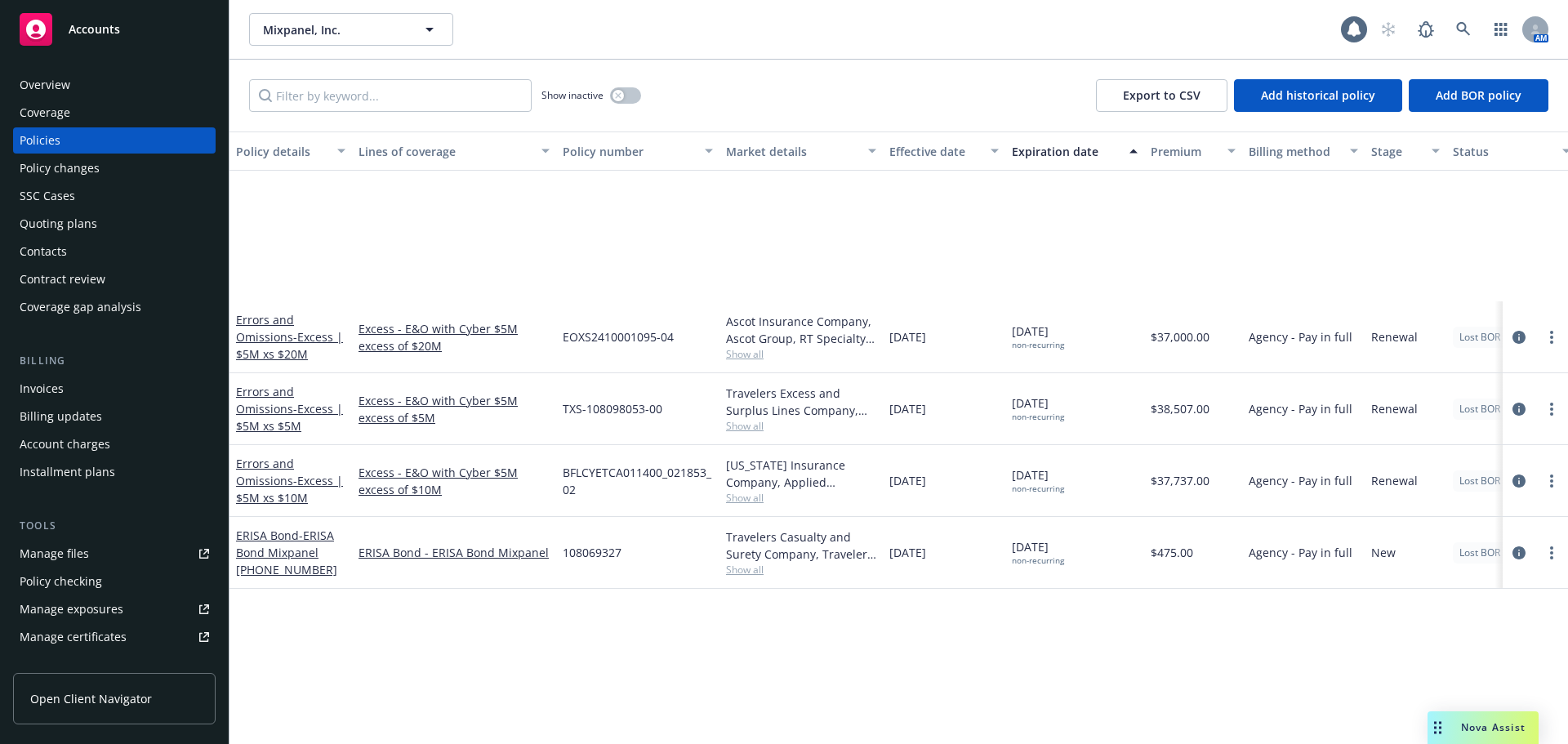
click at [154, 25] on div "Accounts" at bounding box center [115, 29] width 190 height 33
